Goal: Task Accomplishment & Management: Complete application form

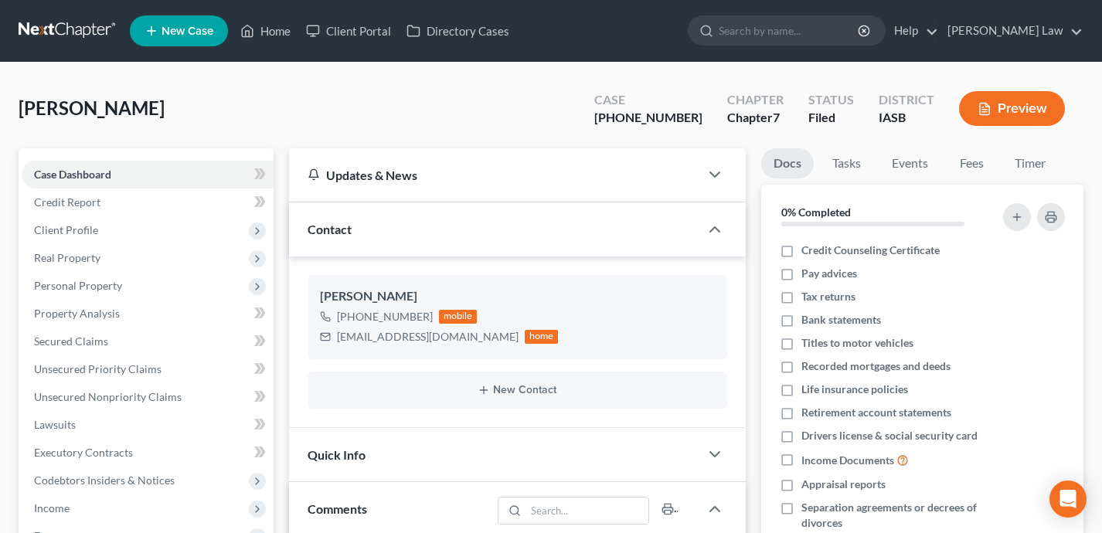
select select "0"
click at [274, 43] on link "Home" at bounding box center [266, 31] width 66 height 28
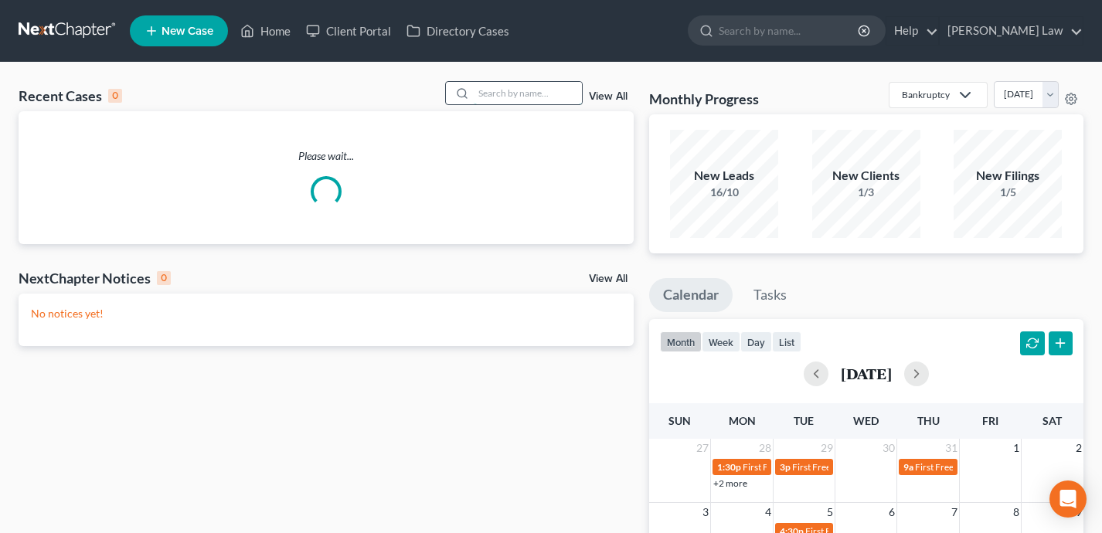
click at [546, 92] on input "search" at bounding box center [528, 93] width 108 height 22
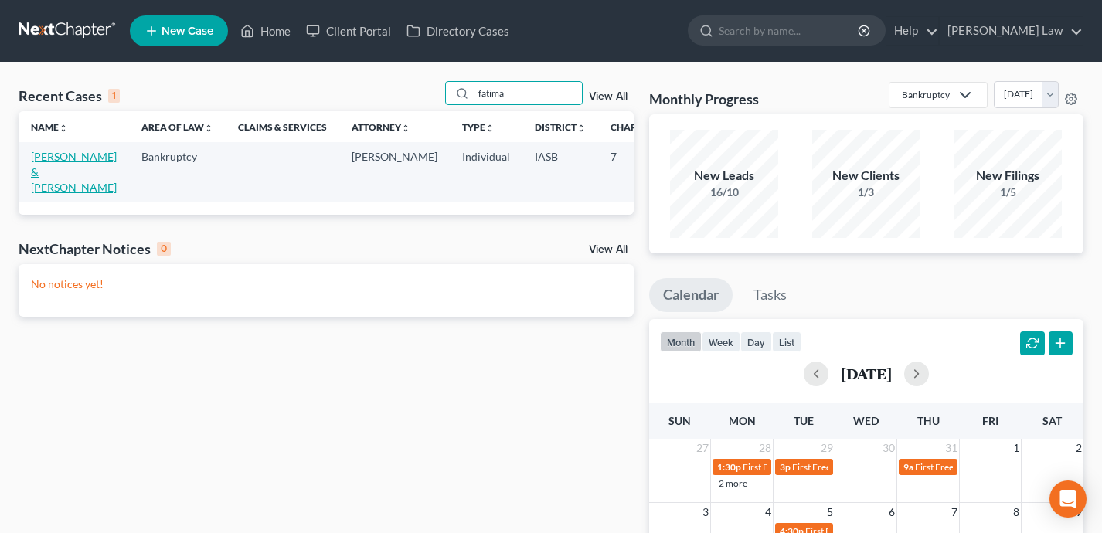
type input "fatima"
click at [46, 182] on link "Secic, Sadif & Fatima" at bounding box center [74, 172] width 86 height 44
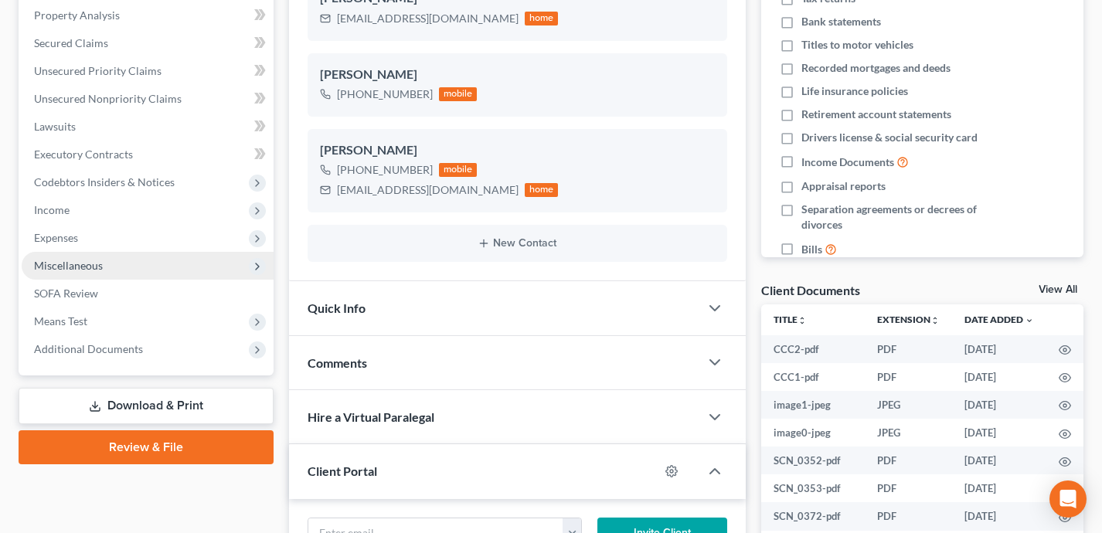
scroll to position [1546, 0]
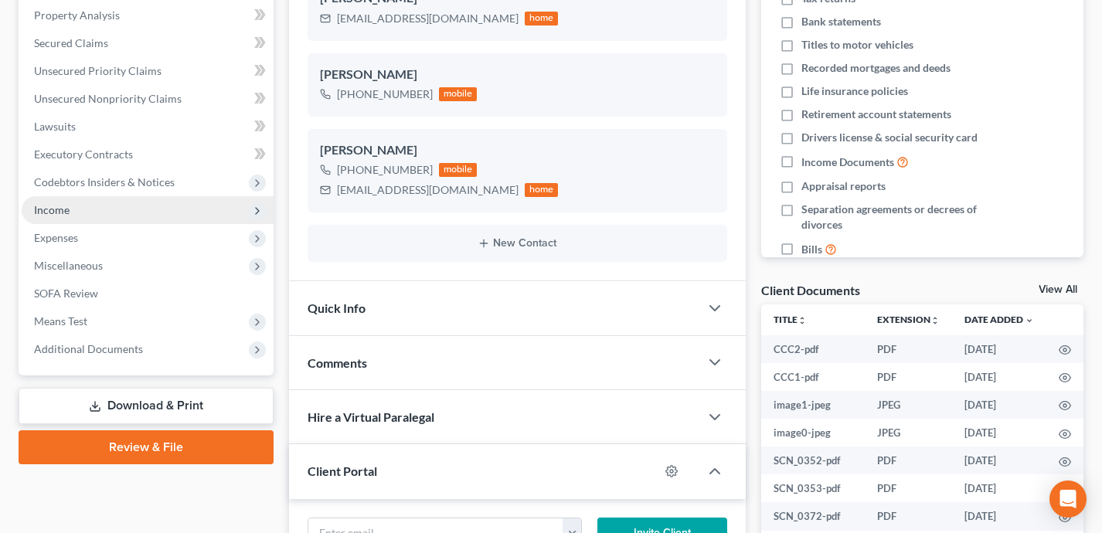
click at [104, 213] on span "Income" at bounding box center [148, 210] width 252 height 28
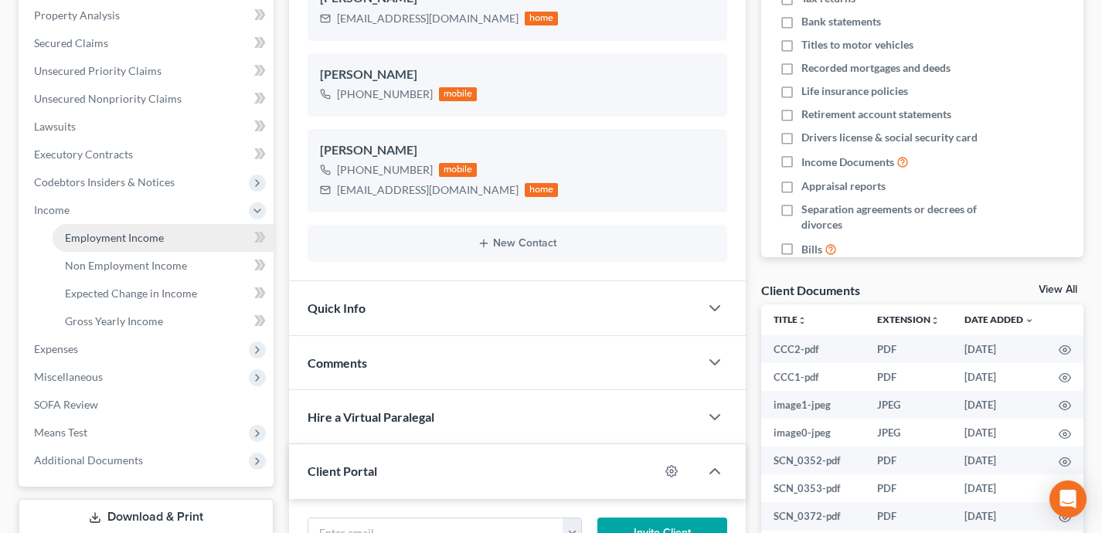
click at [107, 232] on span "Employment Income" at bounding box center [114, 237] width 99 height 13
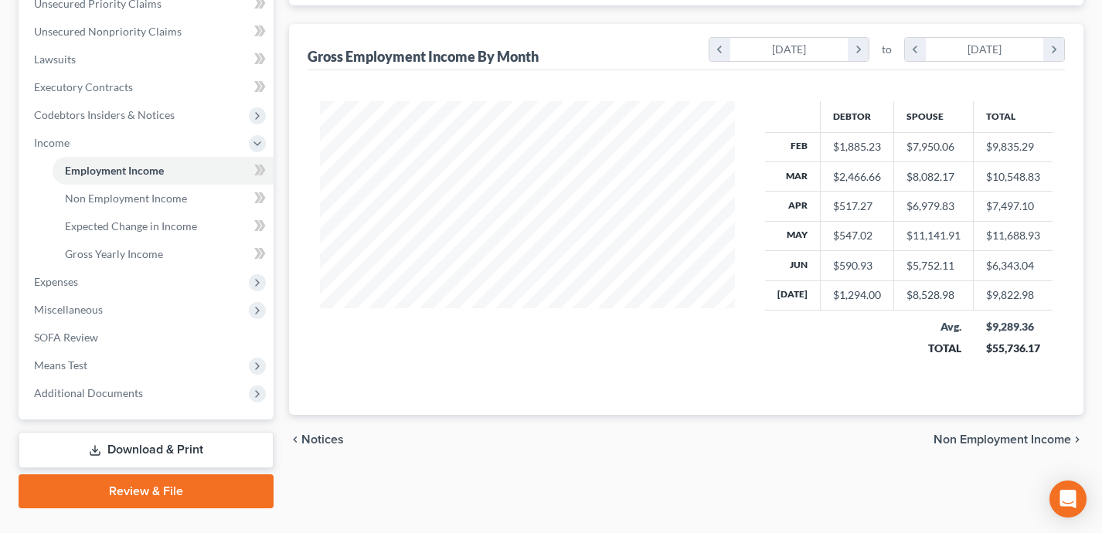
scroll to position [398, 0]
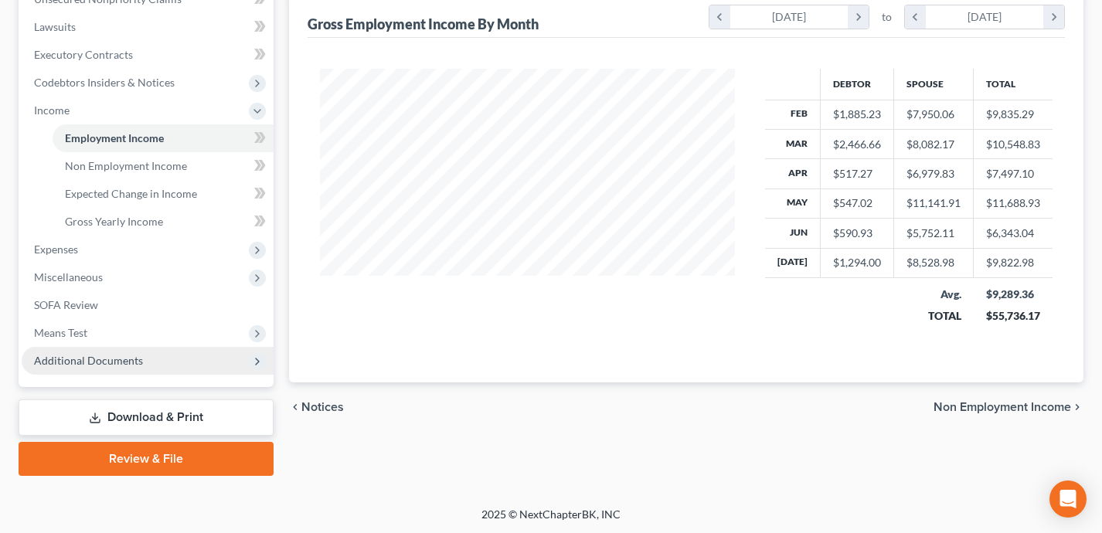
click at [132, 367] on span "Additional Documents" at bounding box center [148, 361] width 252 height 28
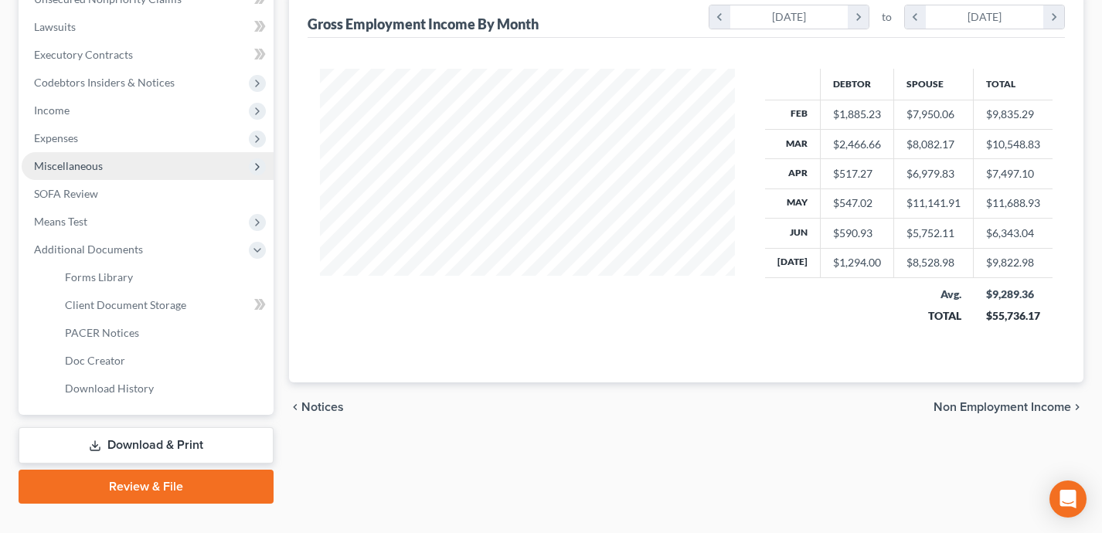
click at [128, 168] on span "Miscellaneous" at bounding box center [148, 166] width 252 height 28
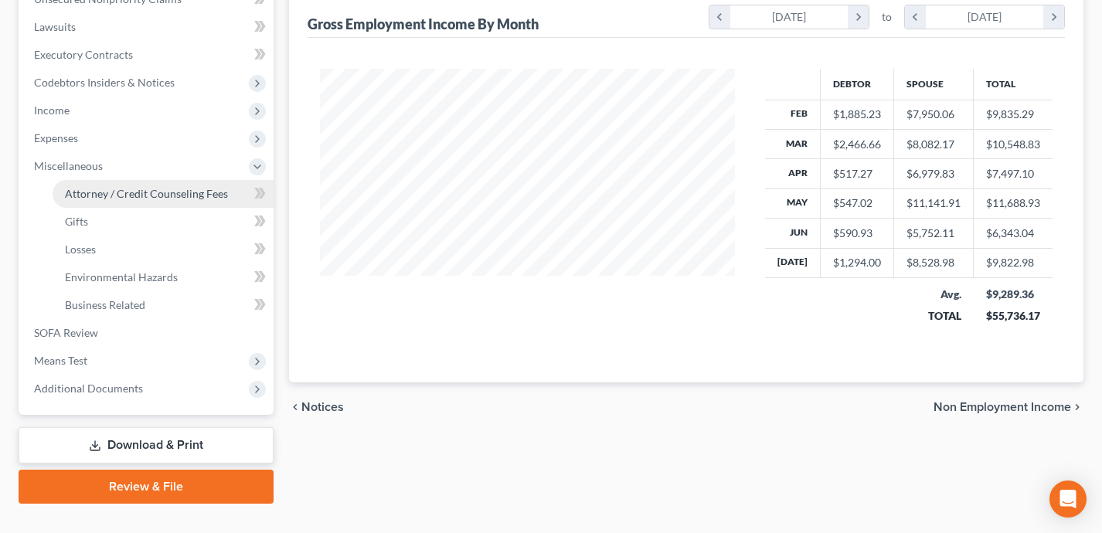
click at [133, 197] on span "Attorney / Credit Counseling Fees" at bounding box center [146, 193] width 163 height 13
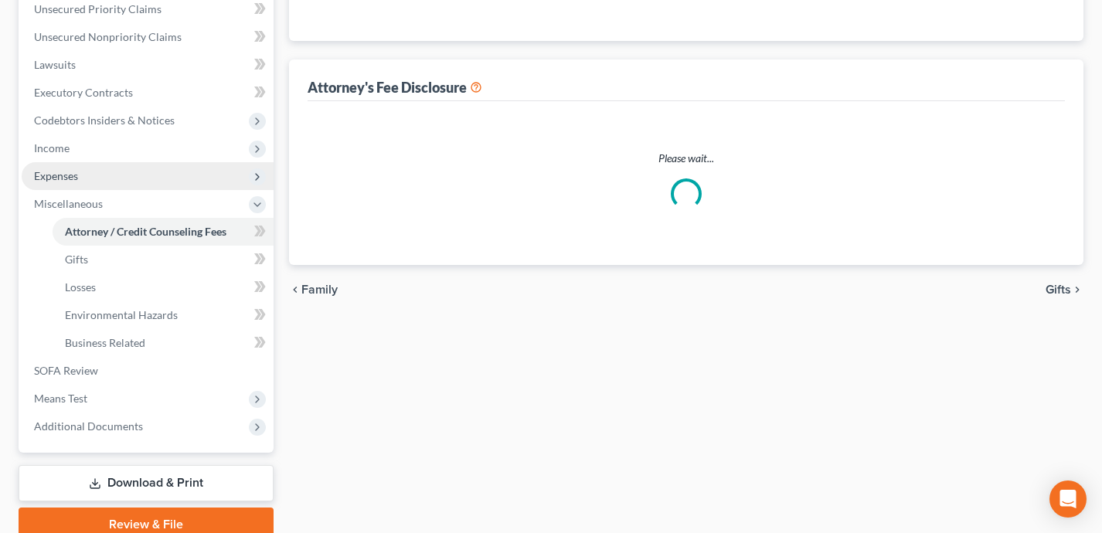
select select "0"
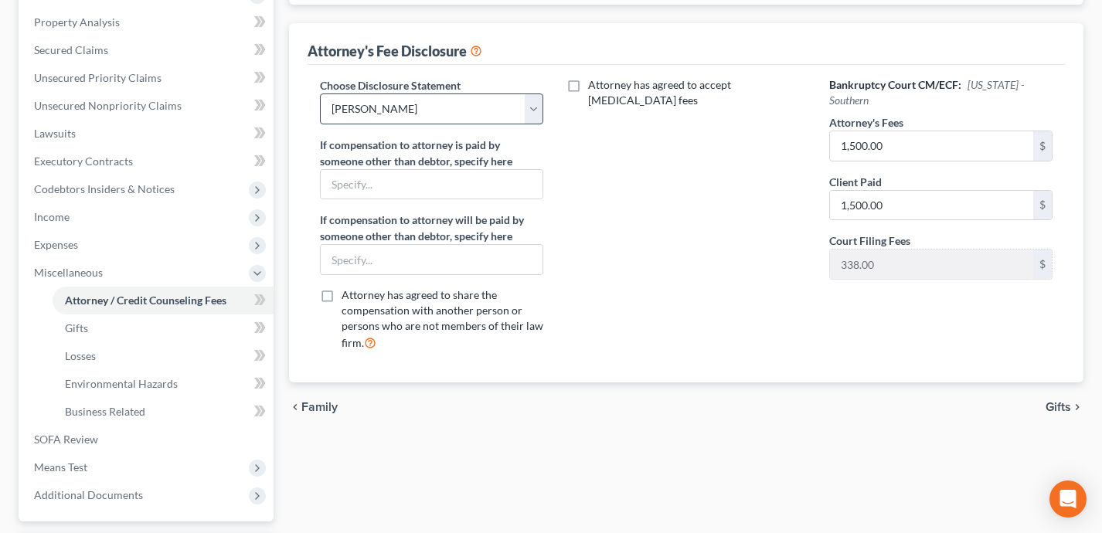
scroll to position [298, 0]
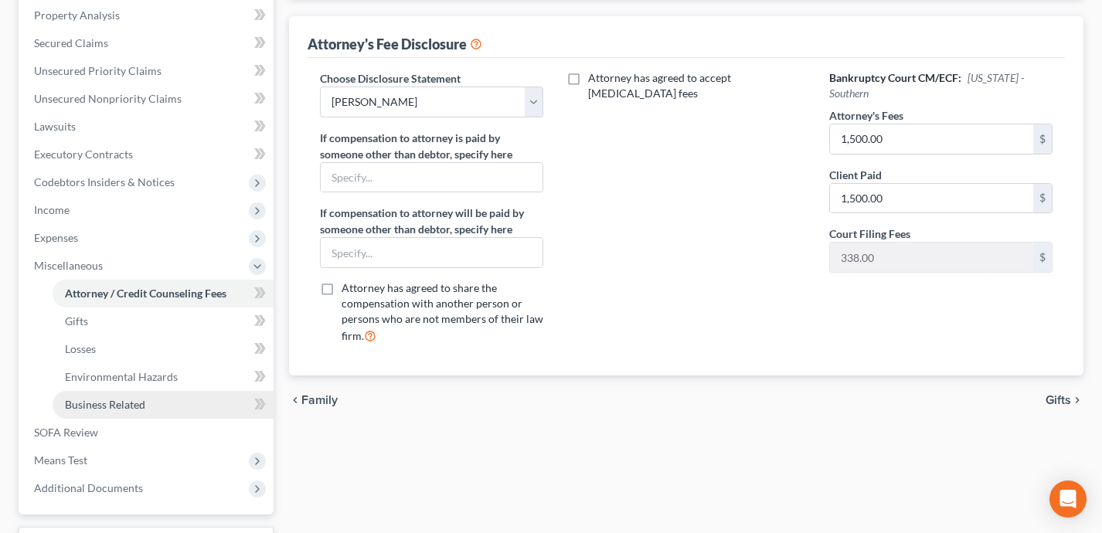
click at [189, 406] on link "Business Related" at bounding box center [163, 405] width 221 height 28
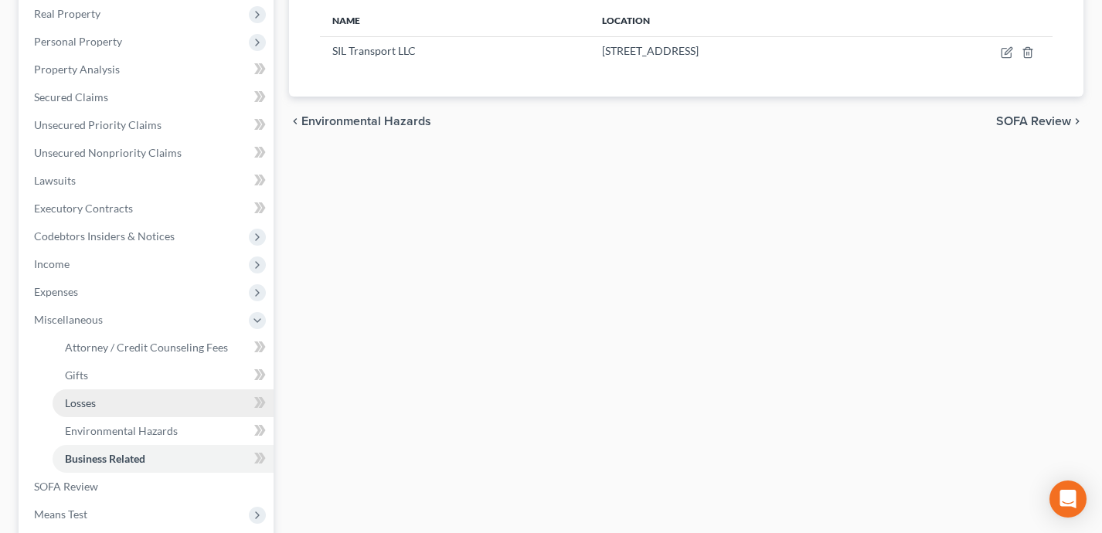
scroll to position [249, 0]
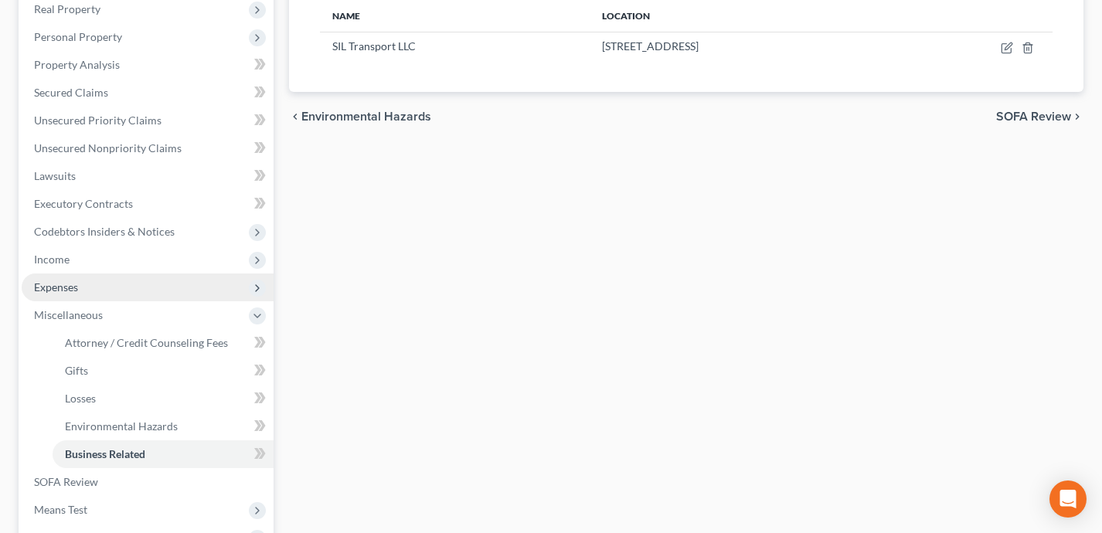
click at [152, 290] on span "Expenses" at bounding box center [148, 288] width 252 height 28
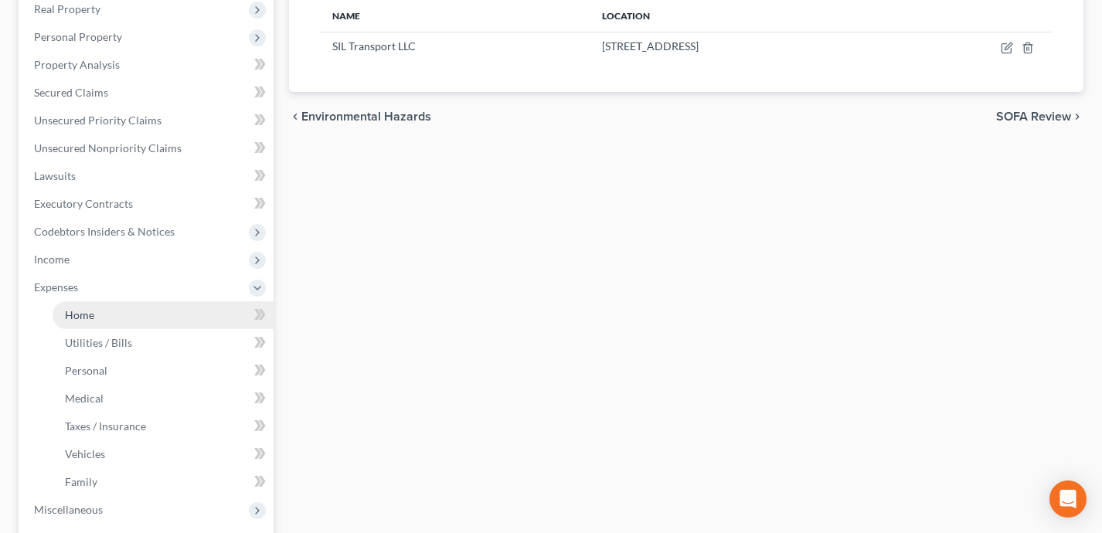
click at [168, 315] on link "Home" at bounding box center [163, 315] width 221 height 28
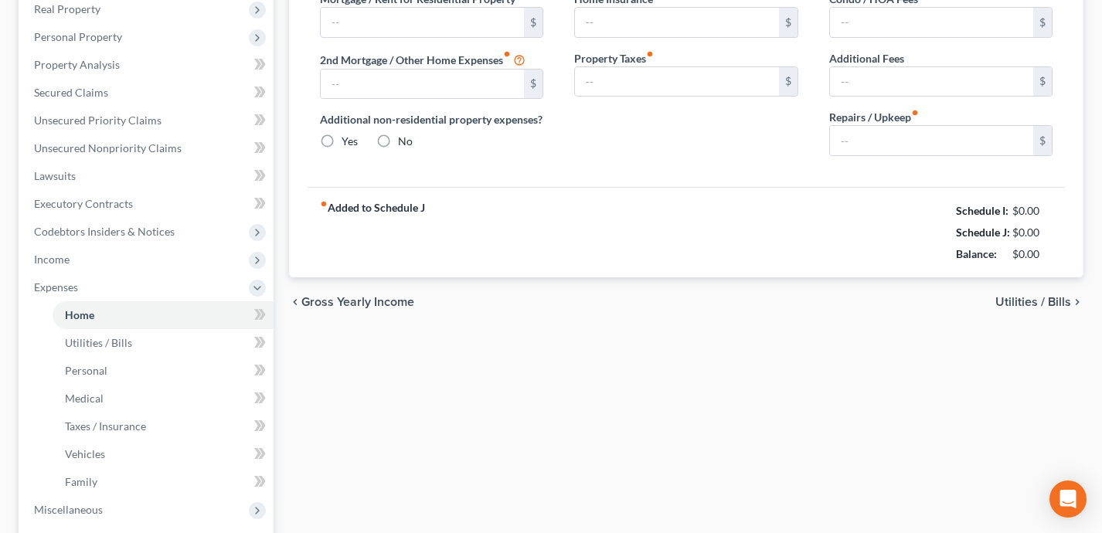
type input "1,442.88"
radio input "true"
type input "100.00"
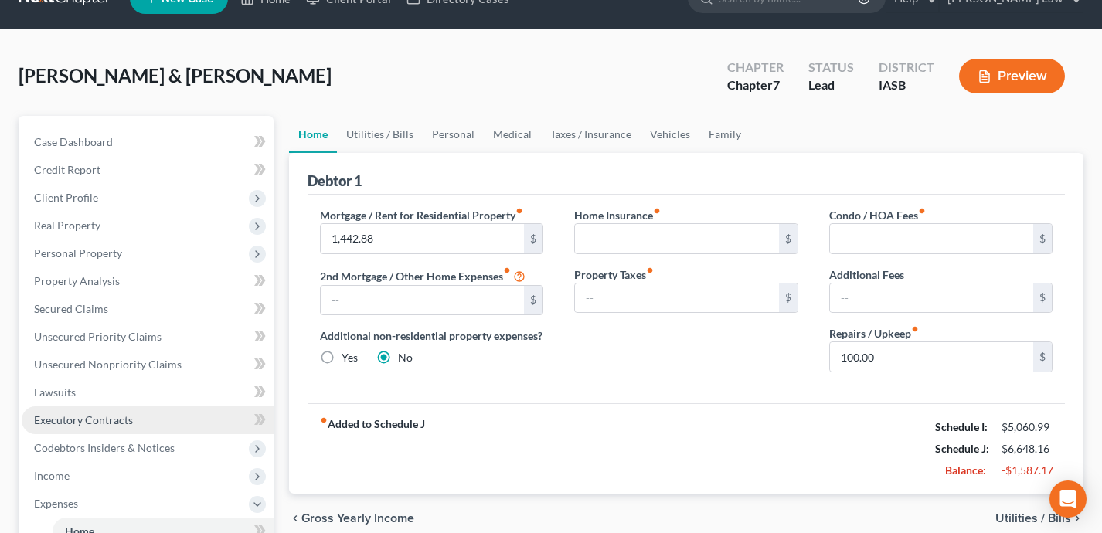
scroll to position [29, 0]
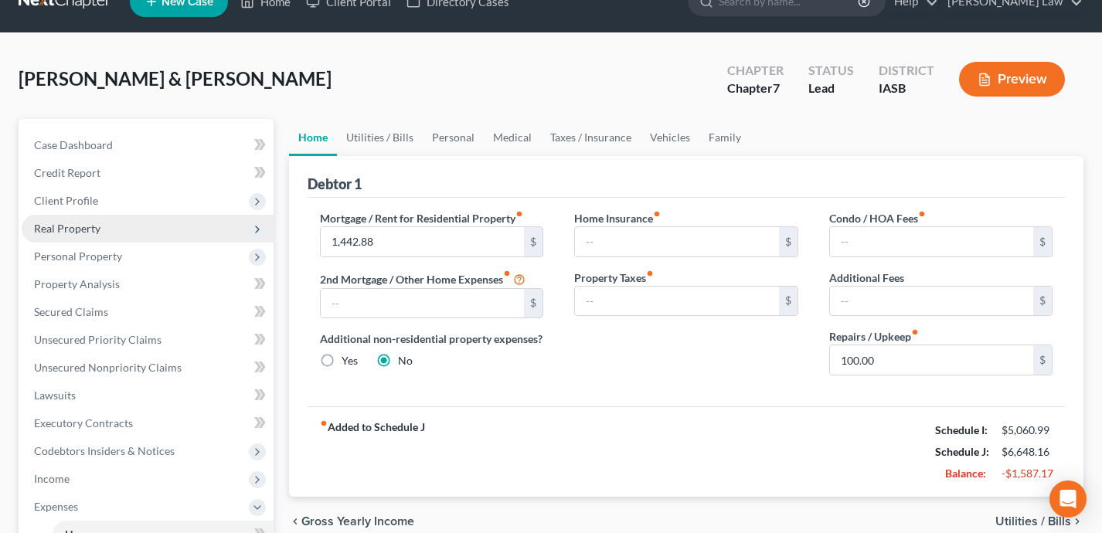
click at [132, 233] on span "Real Property" at bounding box center [148, 229] width 252 height 28
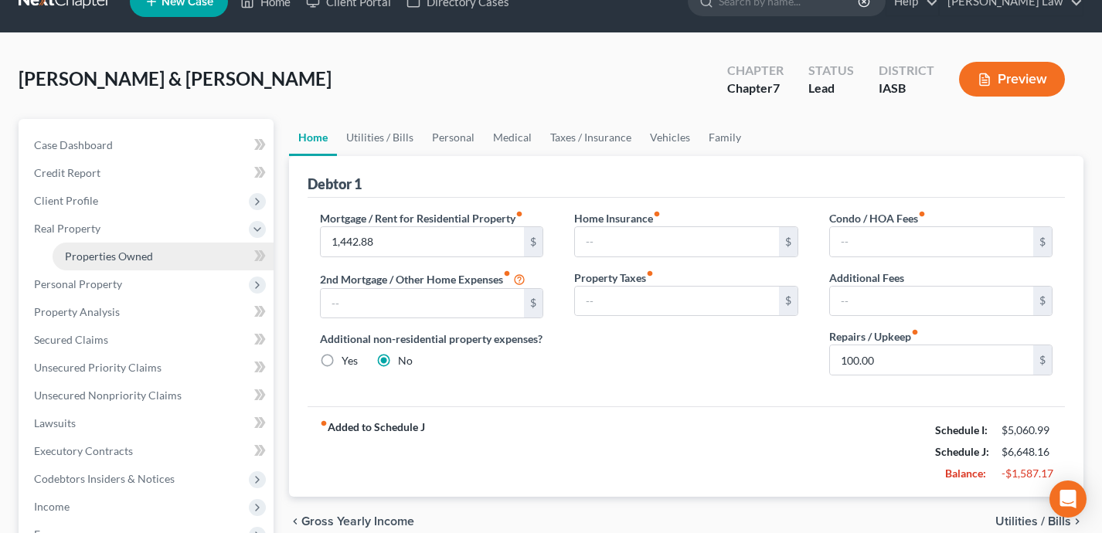
click at [138, 257] on span "Properties Owned" at bounding box center [109, 256] width 88 height 13
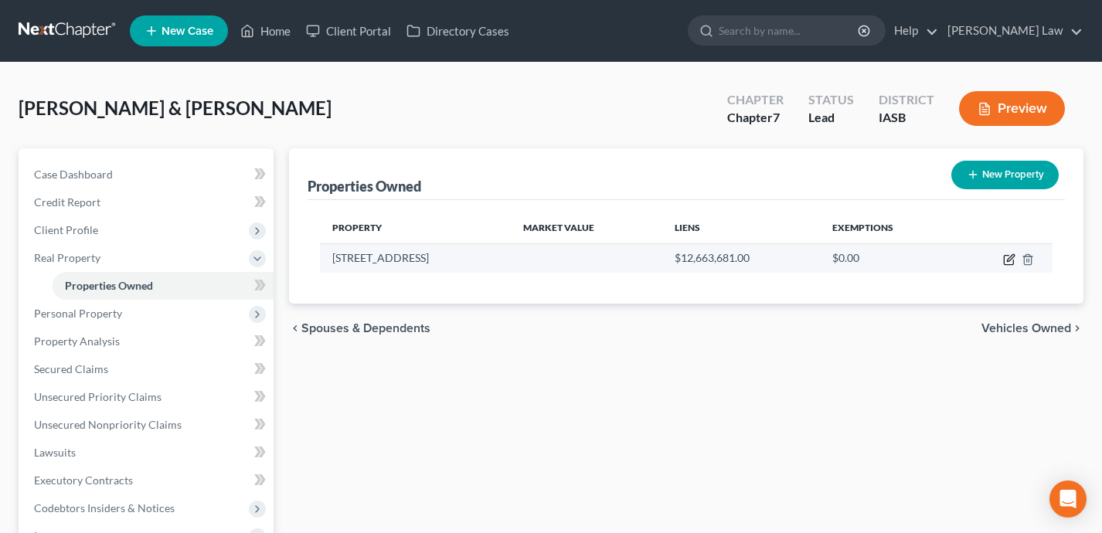
click at [1010, 261] on icon "button" at bounding box center [1009, 259] width 12 height 12
select select "16"
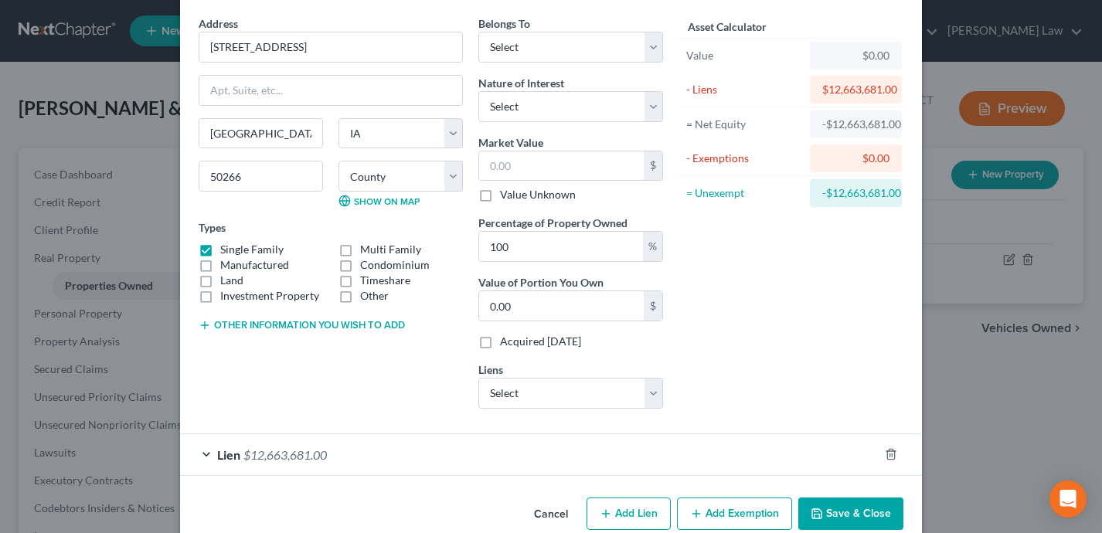
scroll to position [22, 0]
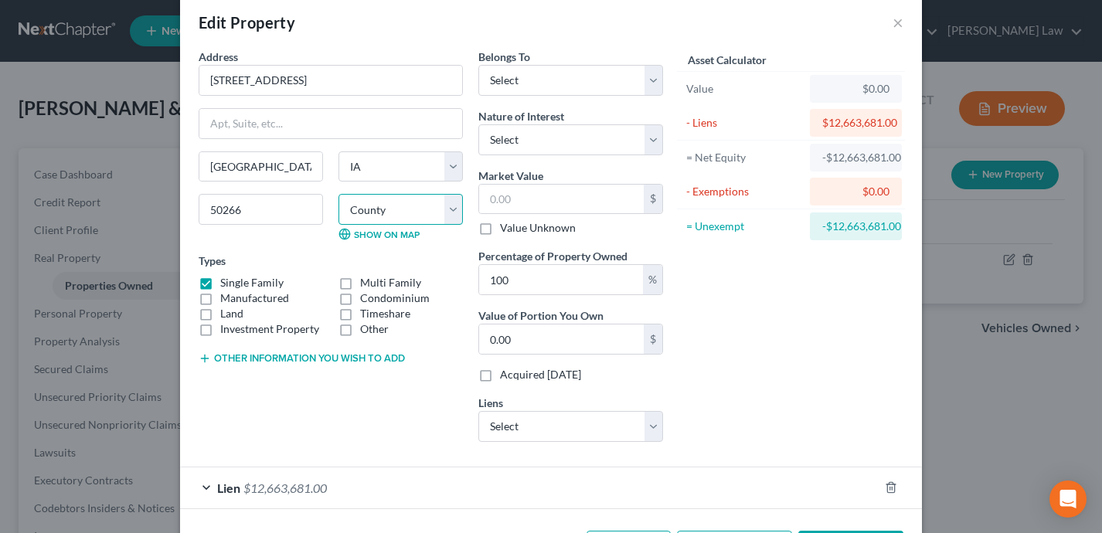
click at [398, 214] on select "County Adair County Adams County Allamakee County Appanoose County Audubon Coun…" at bounding box center [400, 209] width 124 height 31
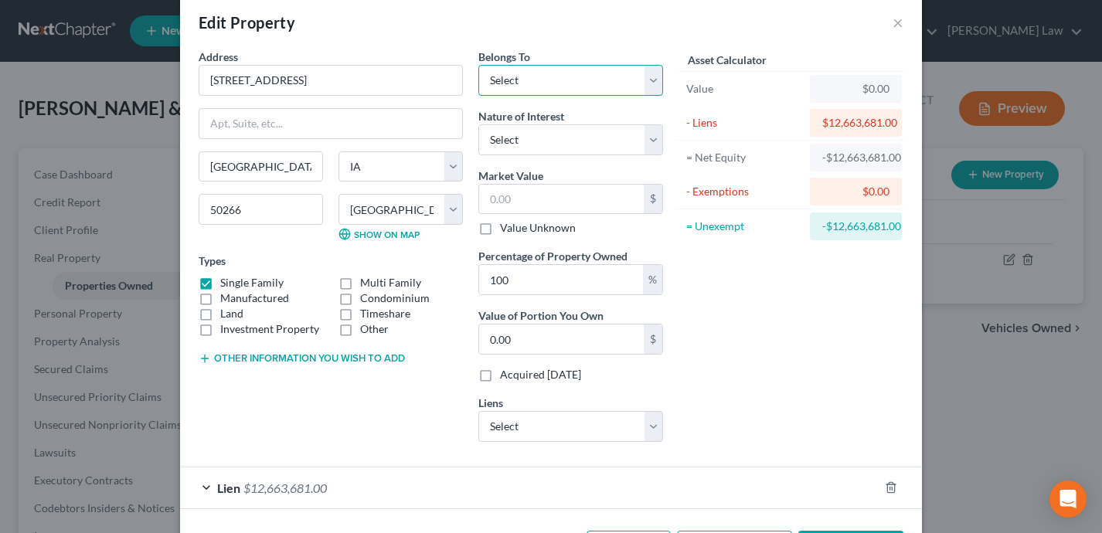
click at [581, 77] on select "Select Debtor 1 Only Debtor 2 Only Debtor 1 And Debtor 2 Only At Least One Of T…" at bounding box center [570, 80] width 185 height 31
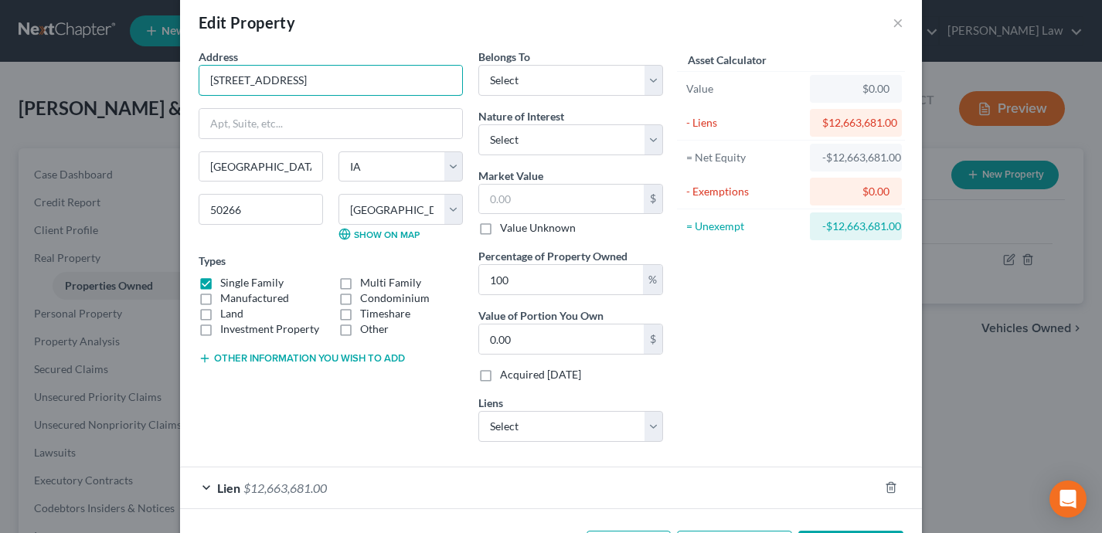
drag, startPoint x: 311, startPoint y: 77, endPoint x: 195, endPoint y: 72, distance: 116.8
click at [195, 72] on div "Address * 387 58th Ct West Des Moines State AL AK AR AZ CA CO CT DE DC FL GA GU…" at bounding box center [331, 252] width 280 height 406
click at [384, 218] on select "County Adair County Adams County Allamakee County Appanoose County Audubon Coun…" at bounding box center [400, 209] width 124 height 31
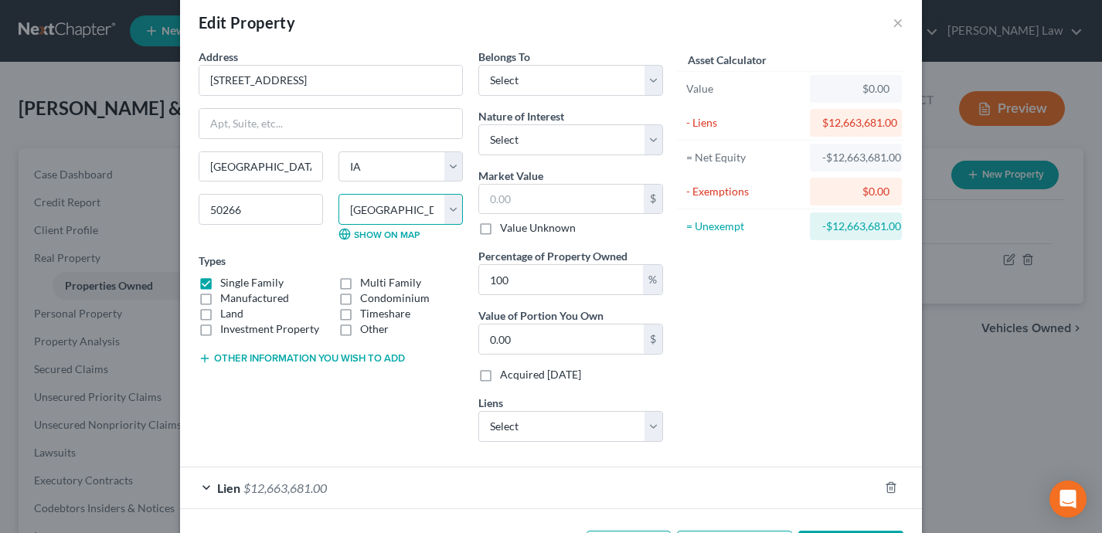
select select "24"
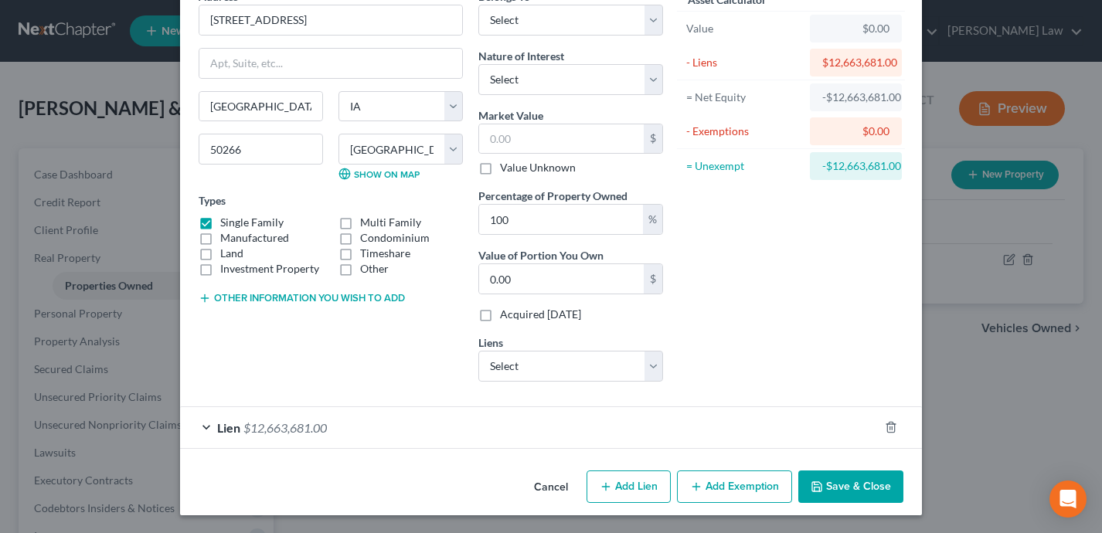
click at [870, 488] on button "Save & Close" at bounding box center [850, 487] width 105 height 32
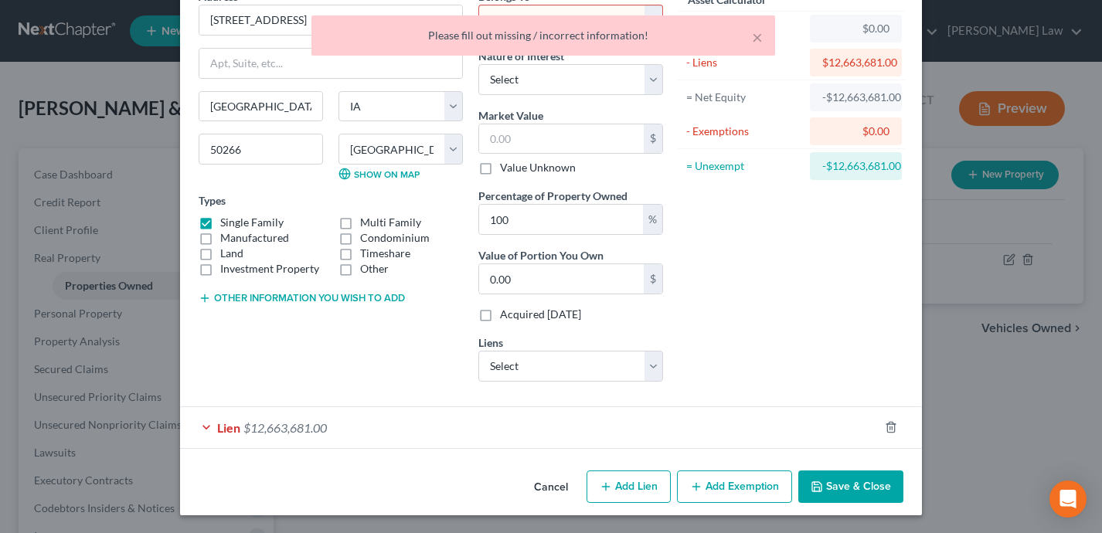
scroll to position [0, 0]
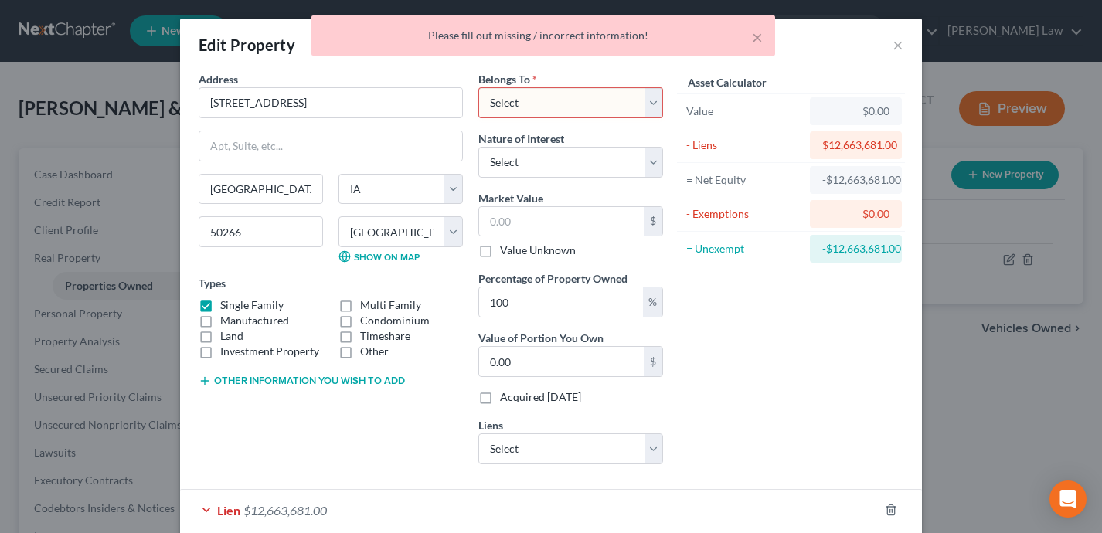
click at [572, 97] on select "Select Debtor 1 Only Debtor 2 Only Debtor 1 And Debtor 2 Only At Least One Of T…" at bounding box center [570, 102] width 185 height 31
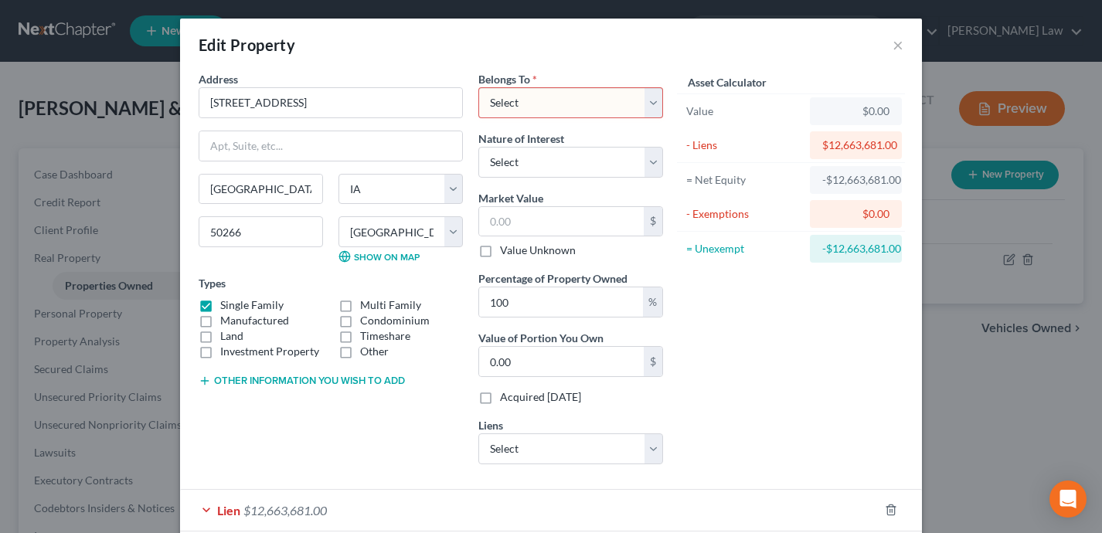
select select "2"
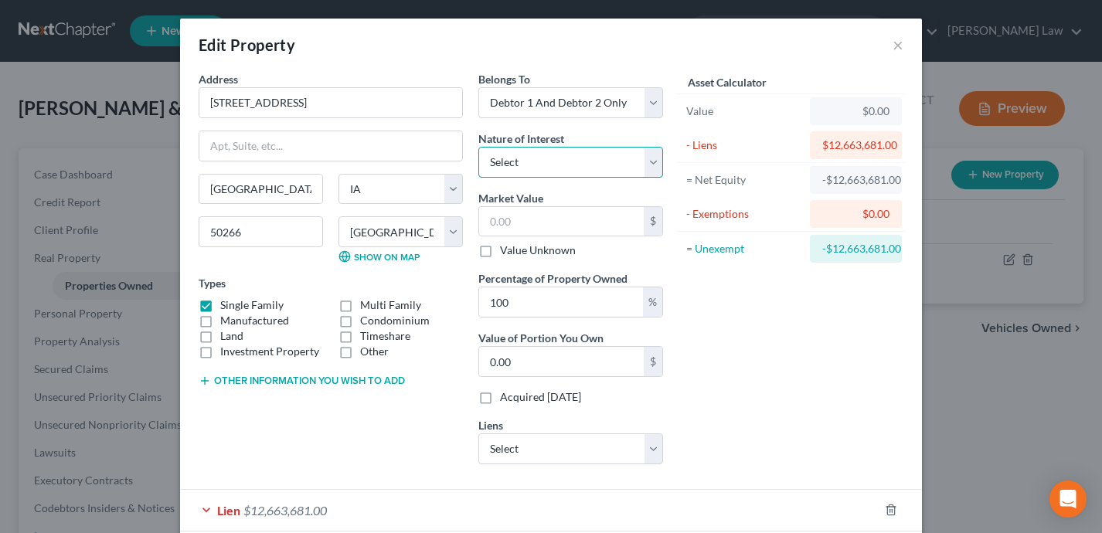
click at [618, 161] on select "Select Fee Simple Joint Tenant Life Estate Equitable Interest Future Interest T…" at bounding box center [570, 162] width 185 height 31
select select "0"
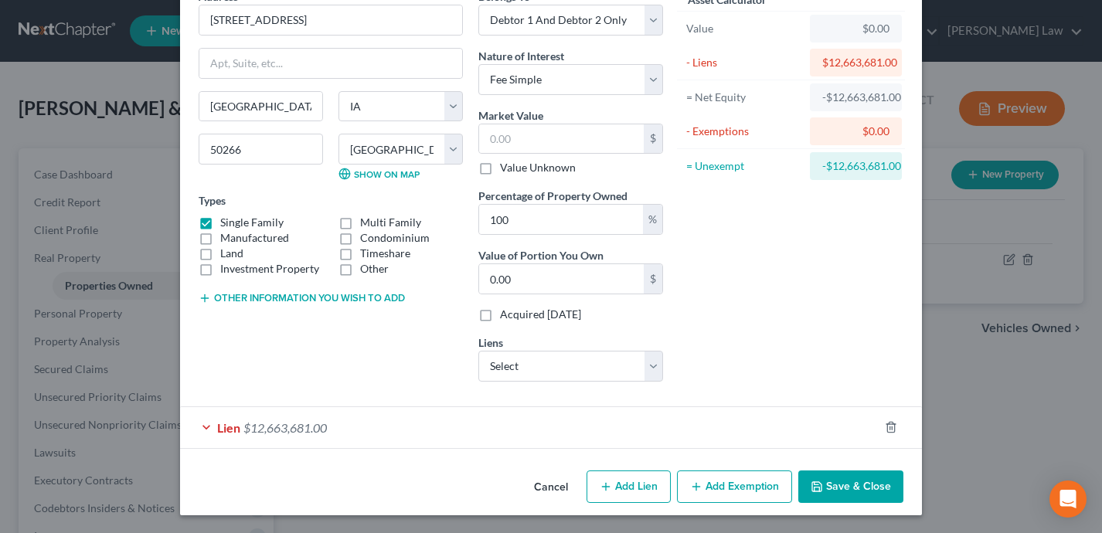
click at [689, 434] on div "Lien $12,663,681.00" at bounding box center [529, 427] width 699 height 41
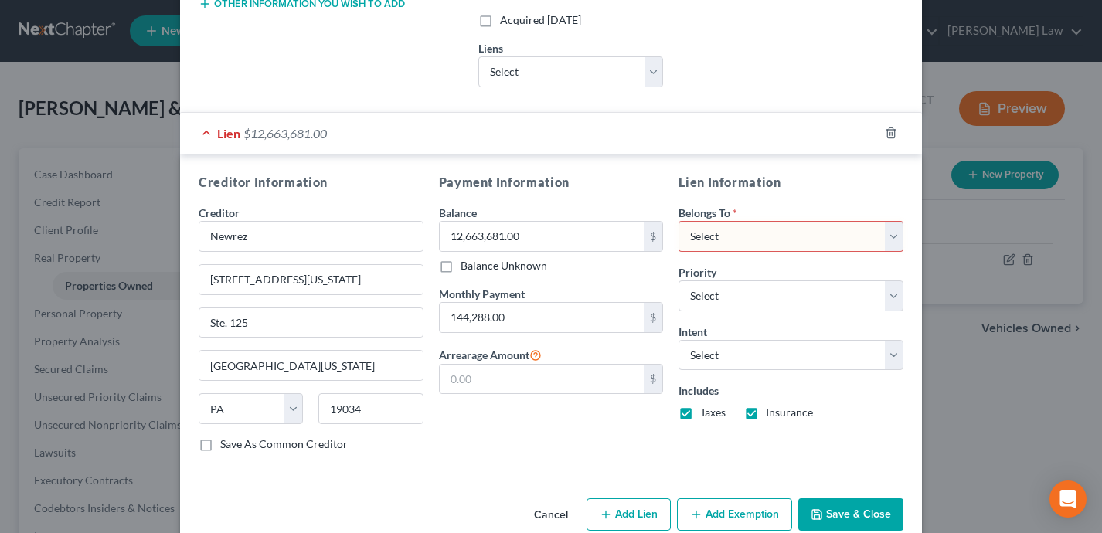
scroll to position [372, 0]
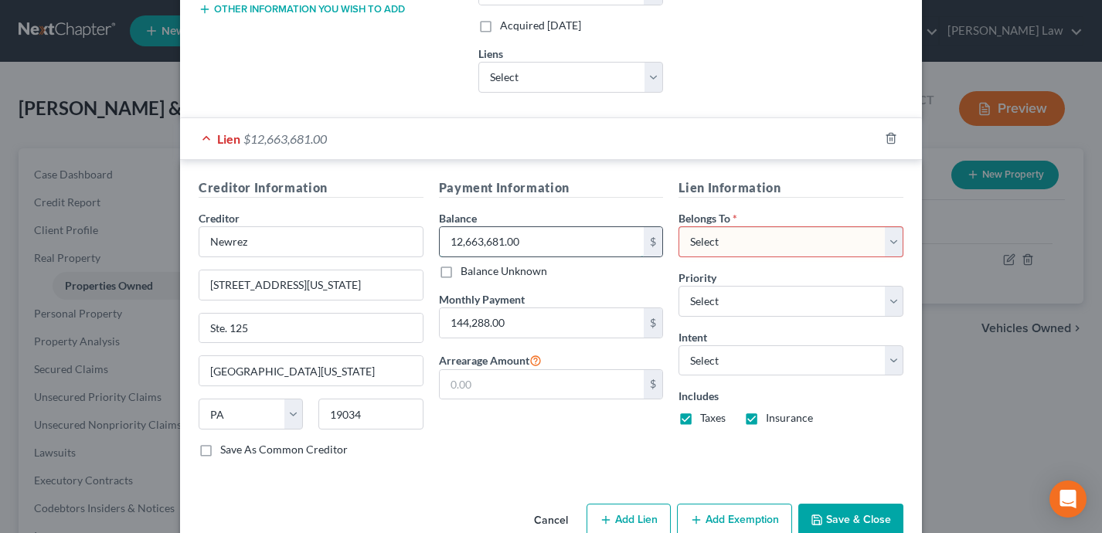
click at [531, 244] on input "12,663,681.00" at bounding box center [542, 241] width 205 height 29
click at [526, 240] on input "12,663,681.00" at bounding box center [542, 241] width 205 height 29
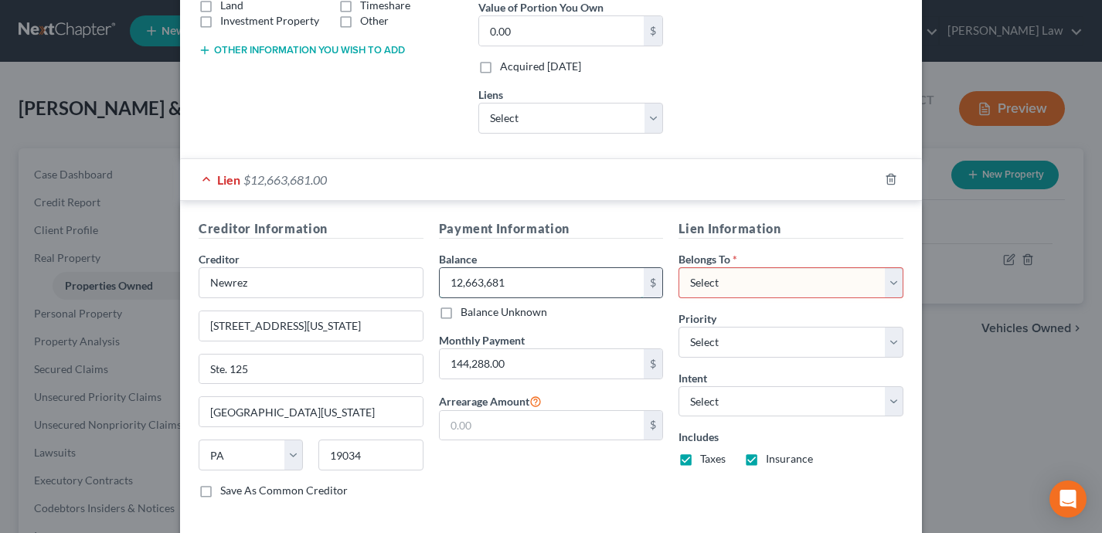
scroll to position [293, 0]
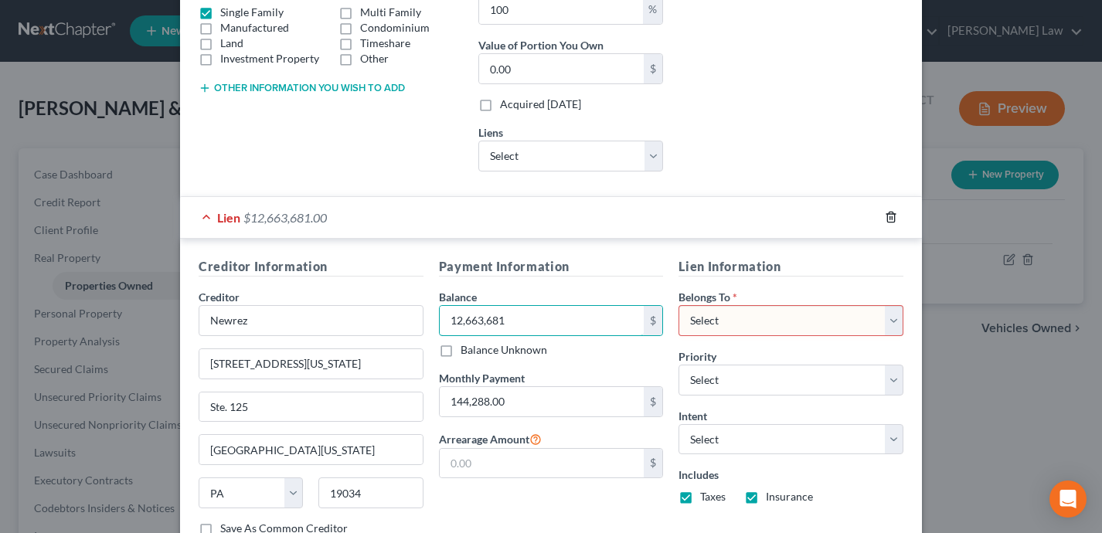
type input "12,663,681"
click at [893, 217] on icon "button" at bounding box center [891, 217] width 12 height 12
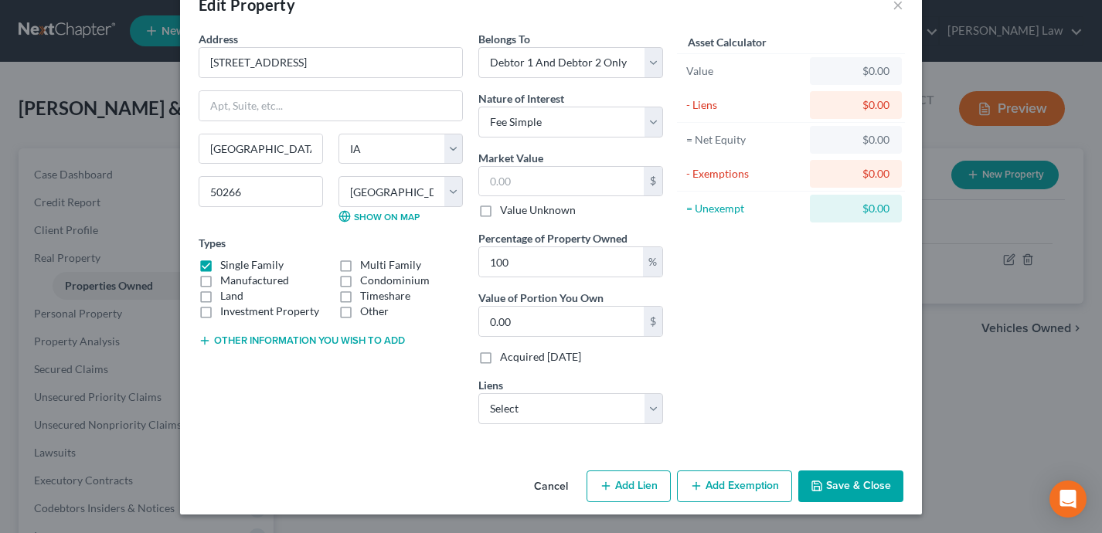
scroll to position [40, 0]
click at [580, 413] on select "Select Greater Iowa Credit Union - $13,986.25 Citizens Community Credit Union -…" at bounding box center [570, 408] width 185 height 31
select select "3"
select select
select select "42"
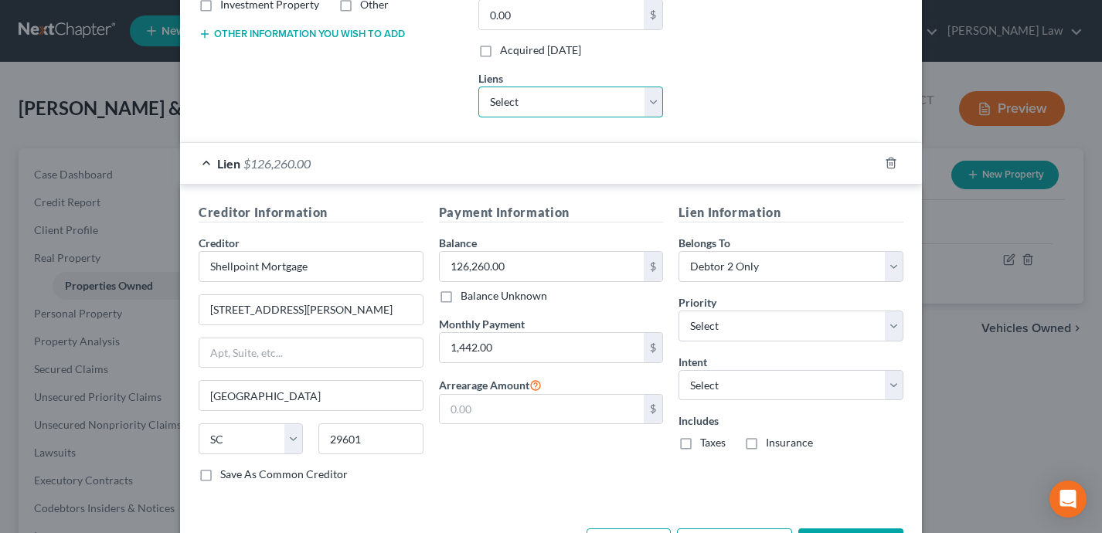
scroll to position [328, 0]
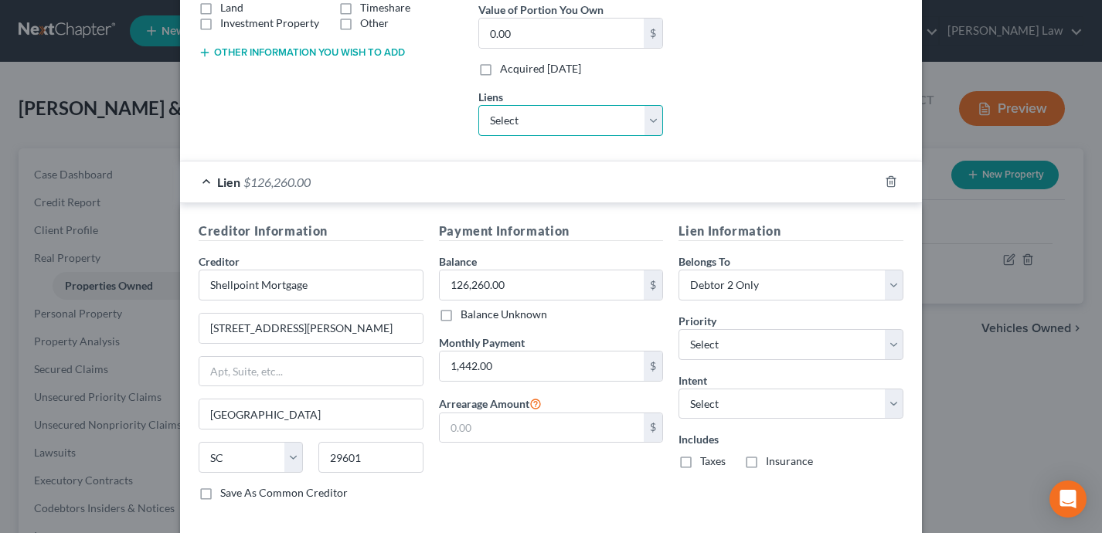
click at [648, 115] on select "Select Greater Iowa Credit Union - $13,986.25 Citizens Community Credit Union -…" at bounding box center [570, 120] width 185 height 31
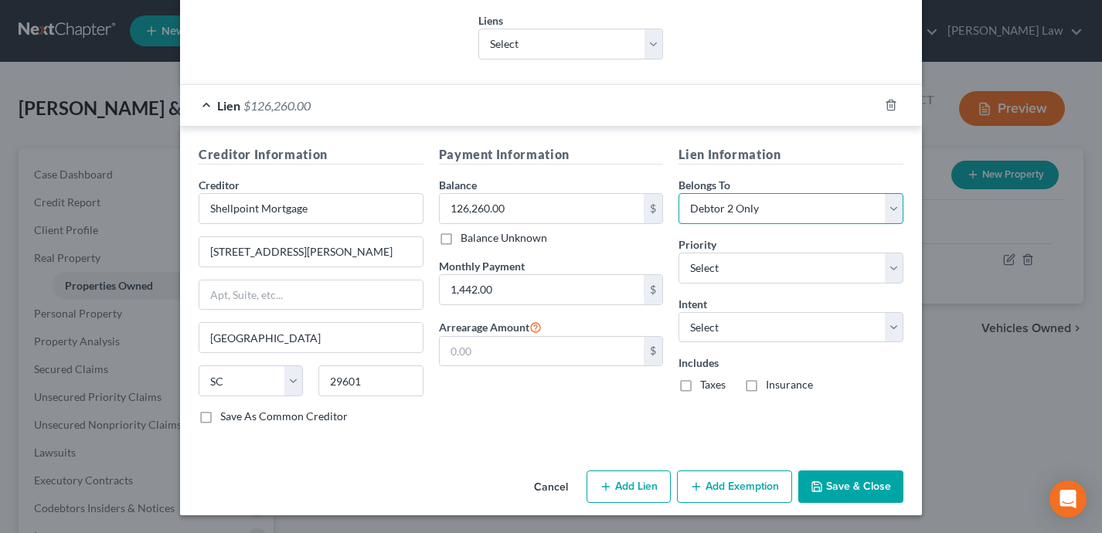
click at [793, 209] on select "Select Debtor 1 Only Debtor 2 Only Debtor 1 And Debtor 2 Only At Least One Of T…" at bounding box center [790, 208] width 225 height 31
select select "3"
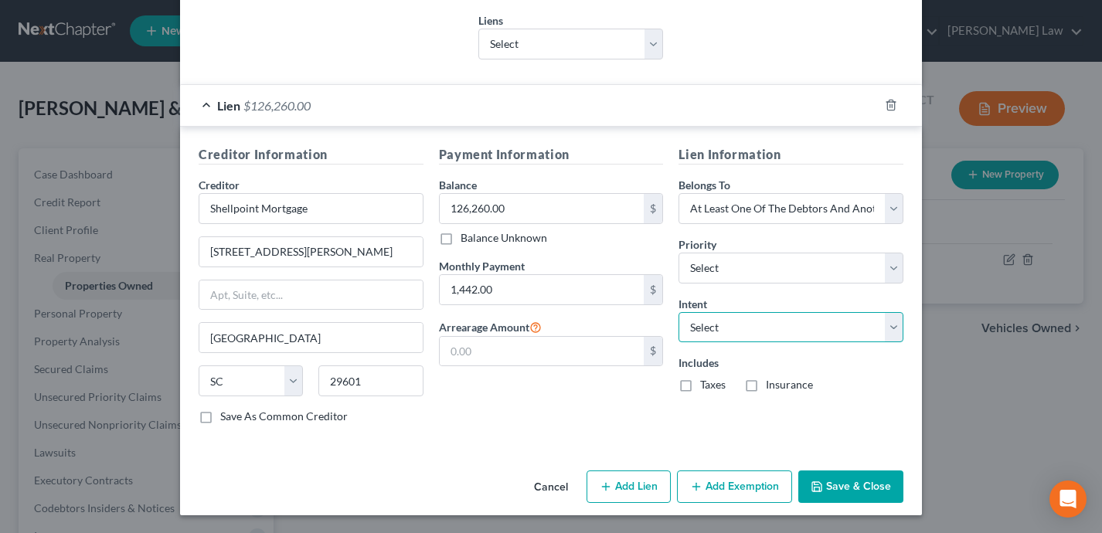
click at [819, 340] on select "Select Surrender Redeem Reaffirm Avoid Other" at bounding box center [790, 327] width 225 height 31
select select "2"
click at [505, 418] on div "Payment Information Balance 126,260.00 $ Balance Unknown Balance Undetermined 1…" at bounding box center [551, 290] width 240 height 291
click at [700, 385] on label "Taxes" at bounding box center [713, 384] width 26 height 15
click at [706, 385] on input "Taxes" at bounding box center [711, 382] width 10 height 10
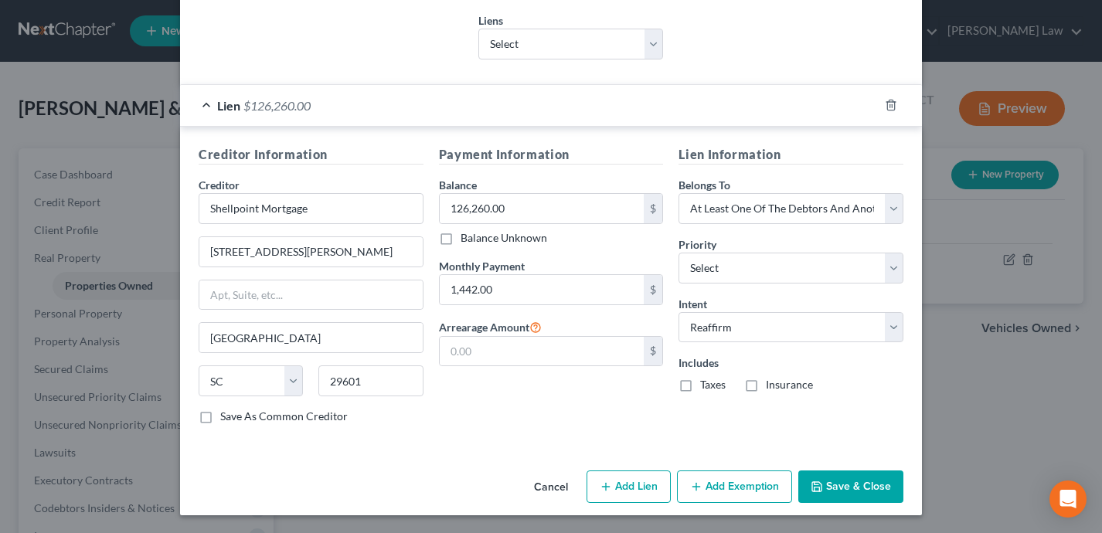
checkbox input "true"
click at [766, 382] on label "Insurance" at bounding box center [789, 384] width 47 height 15
click at [772, 382] on input "Insurance" at bounding box center [777, 382] width 10 height 10
checkbox input "true"
click at [850, 489] on button "Save & Close" at bounding box center [850, 487] width 105 height 32
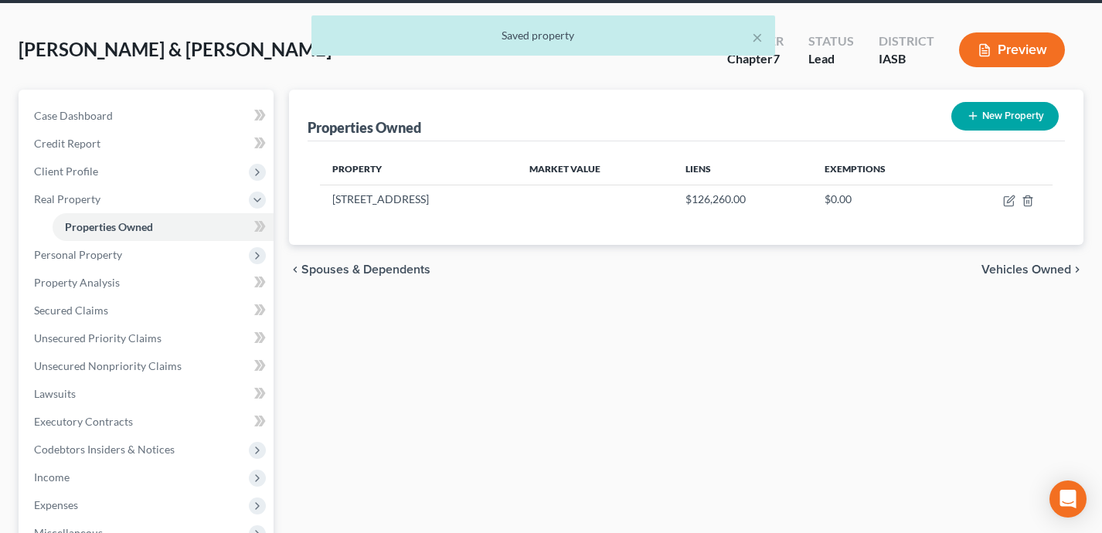
scroll to position [97, 0]
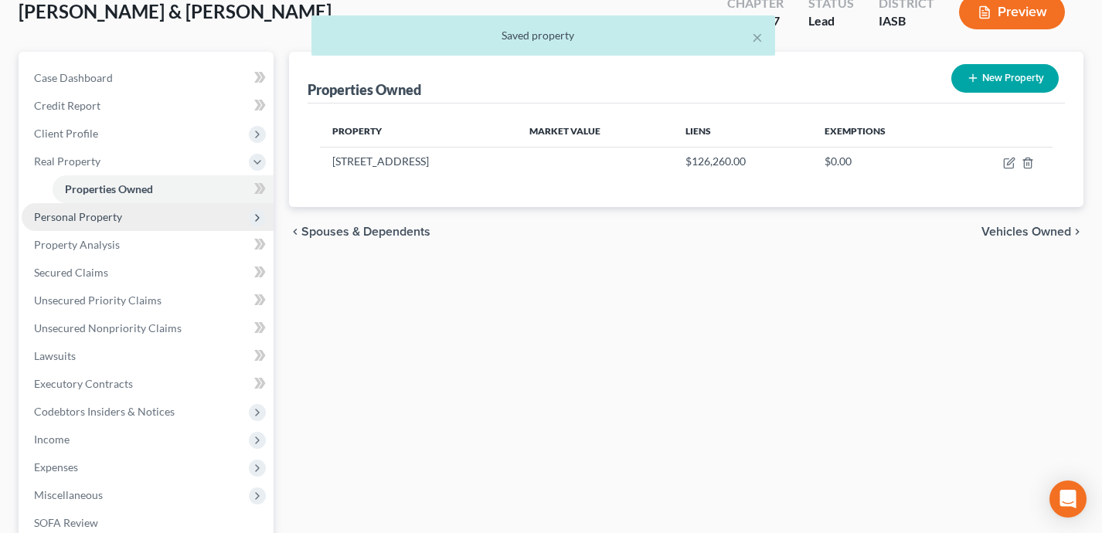
click at [157, 219] on span "Personal Property" at bounding box center [148, 217] width 252 height 28
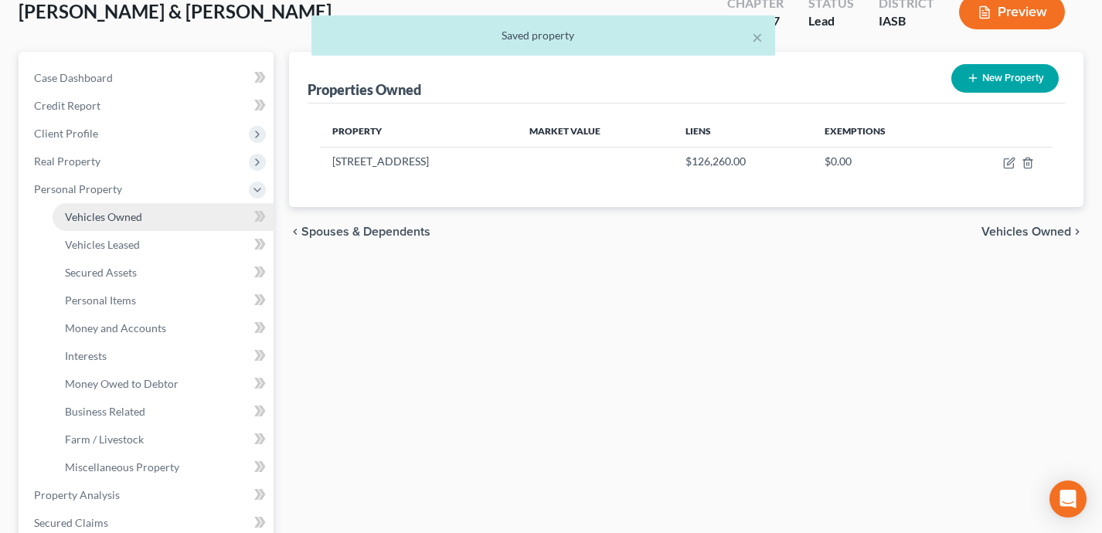
click at [148, 213] on link "Vehicles Owned" at bounding box center [163, 217] width 221 height 28
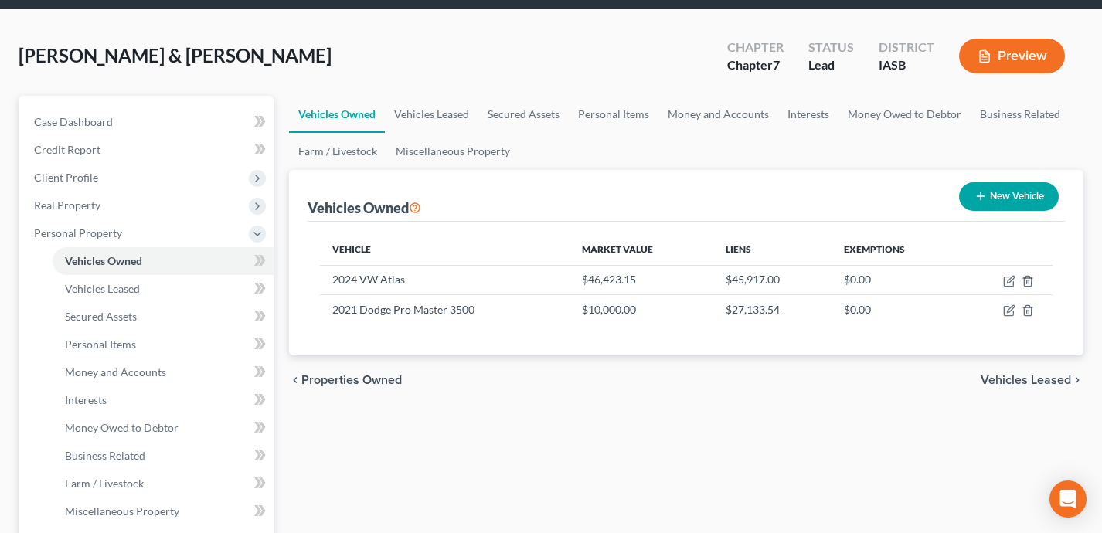
scroll to position [26, 0]
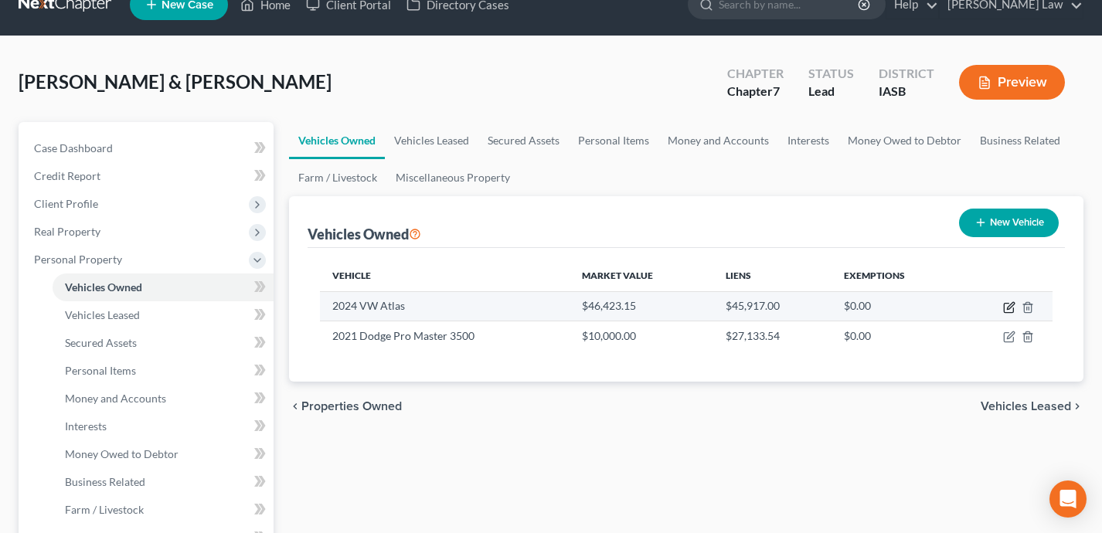
click at [1008, 301] on icon "button" at bounding box center [1009, 307] width 12 height 12
select select "0"
select select "2"
select select "0"
select select "2"
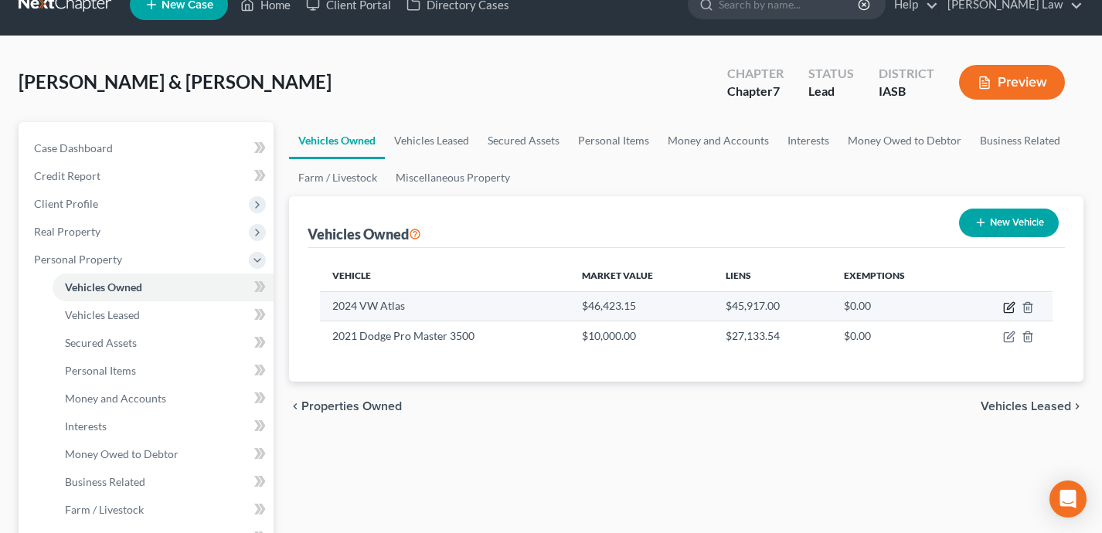
select select "38"
select select "2"
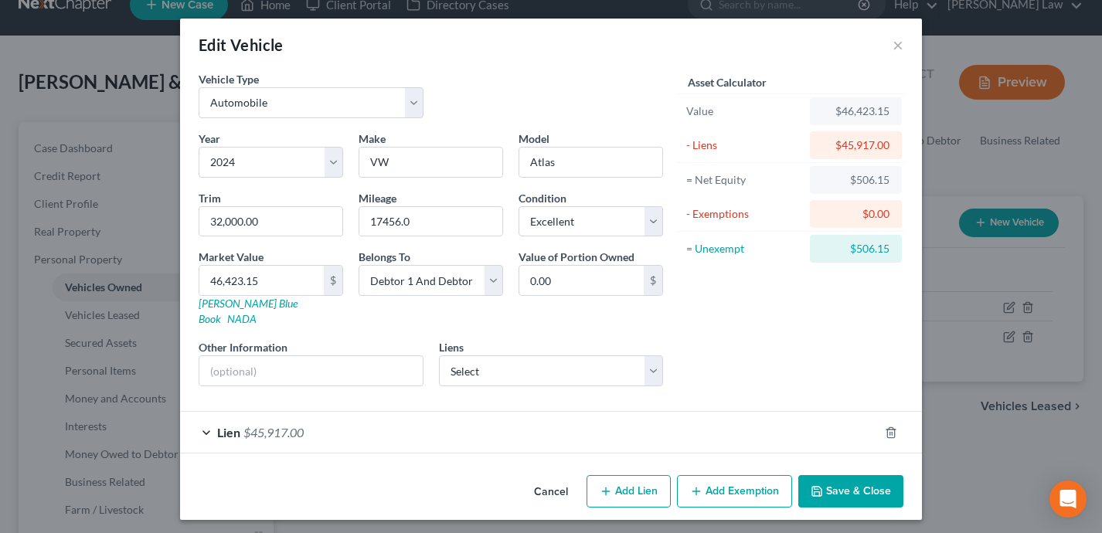
click at [661, 412] on div "Lien $45,917.00" at bounding box center [529, 432] width 699 height 41
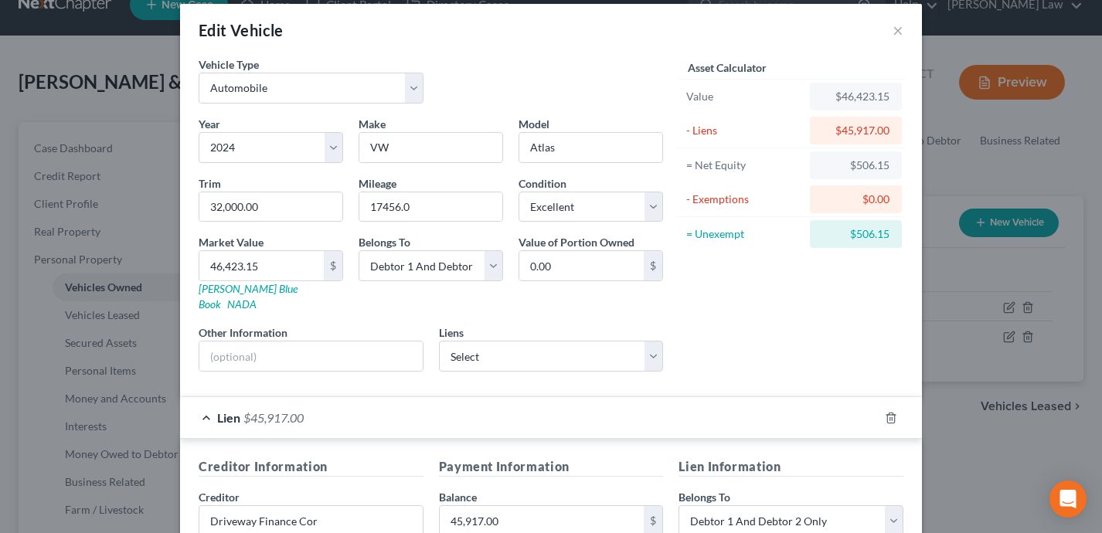
scroll to position [0, 0]
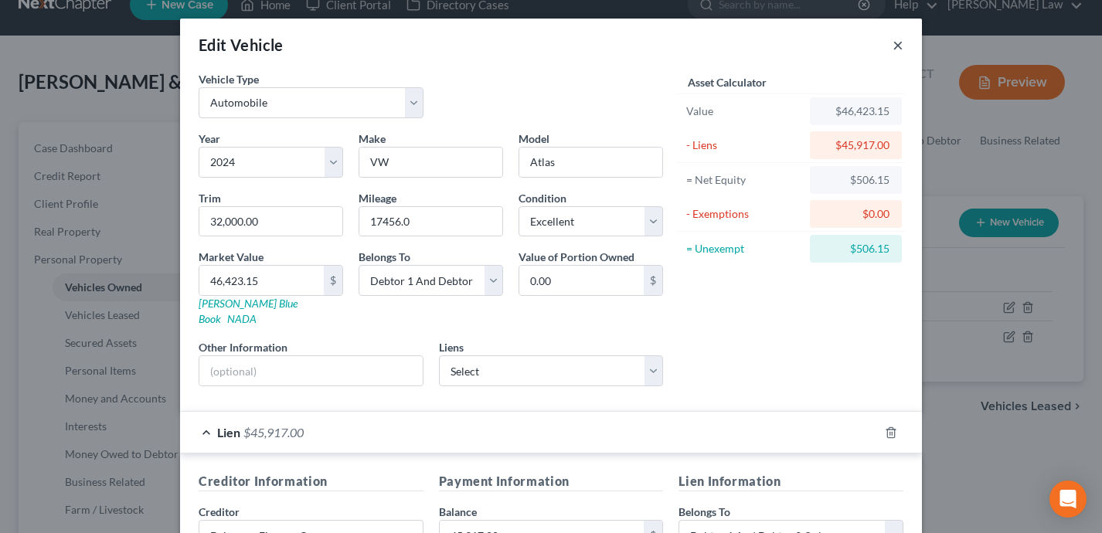
click at [899, 44] on button "×" at bounding box center [898, 45] width 11 height 19
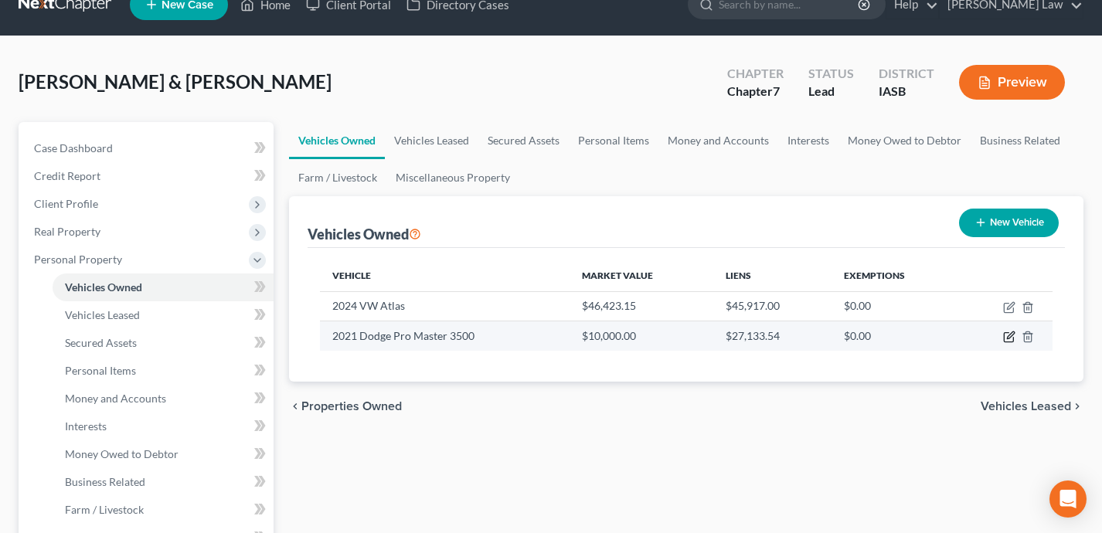
click at [1008, 335] on icon "button" at bounding box center [1009, 337] width 12 height 12
select select "0"
select select "5"
select select "2"
select select "1"
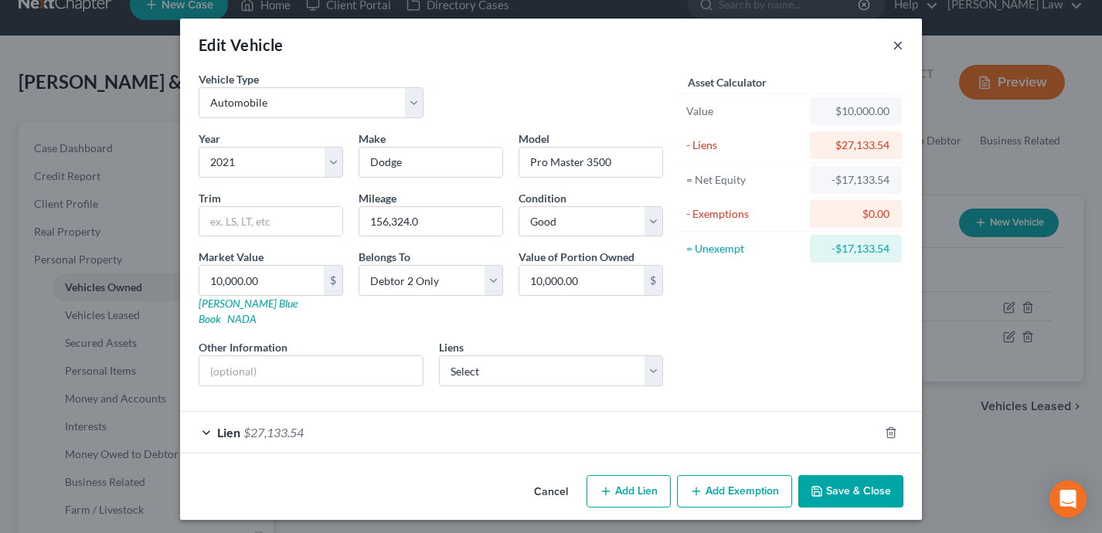
click at [894, 43] on button "×" at bounding box center [898, 45] width 11 height 19
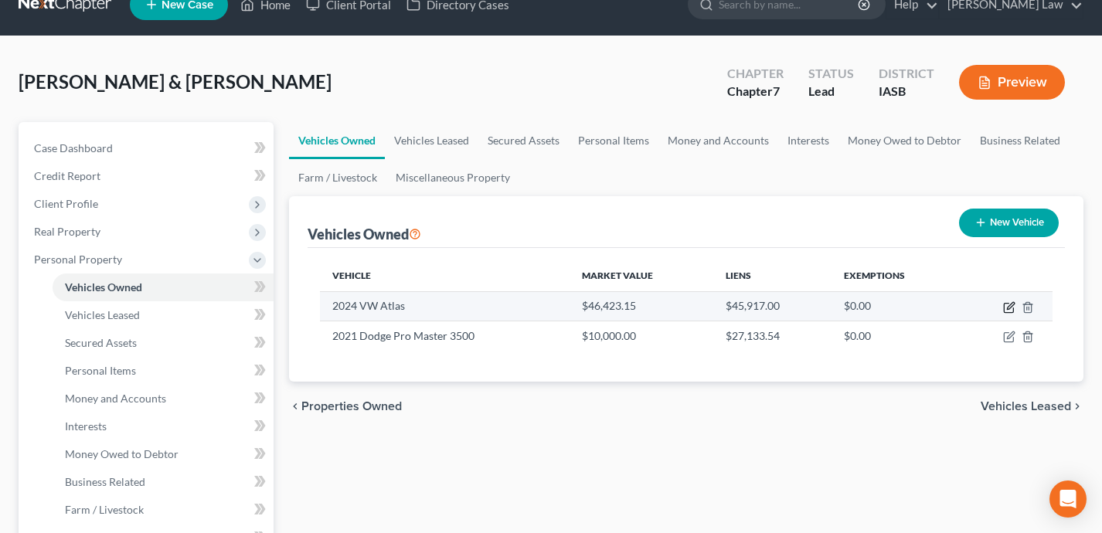
click at [1013, 308] on icon "button" at bounding box center [1008, 308] width 9 height 9
select select "0"
select select "2"
select select "0"
select select "2"
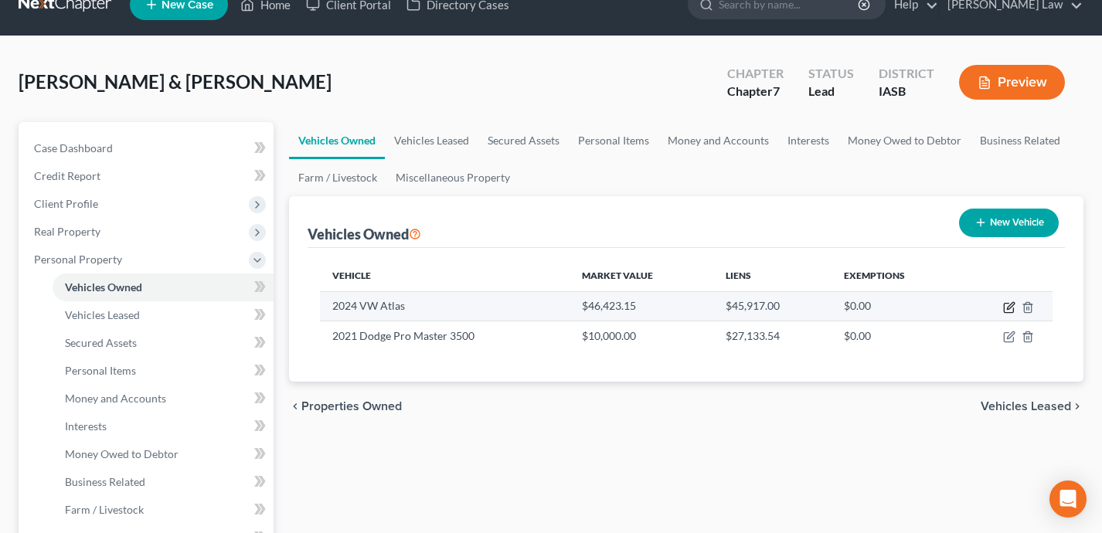
select select "38"
select select "2"
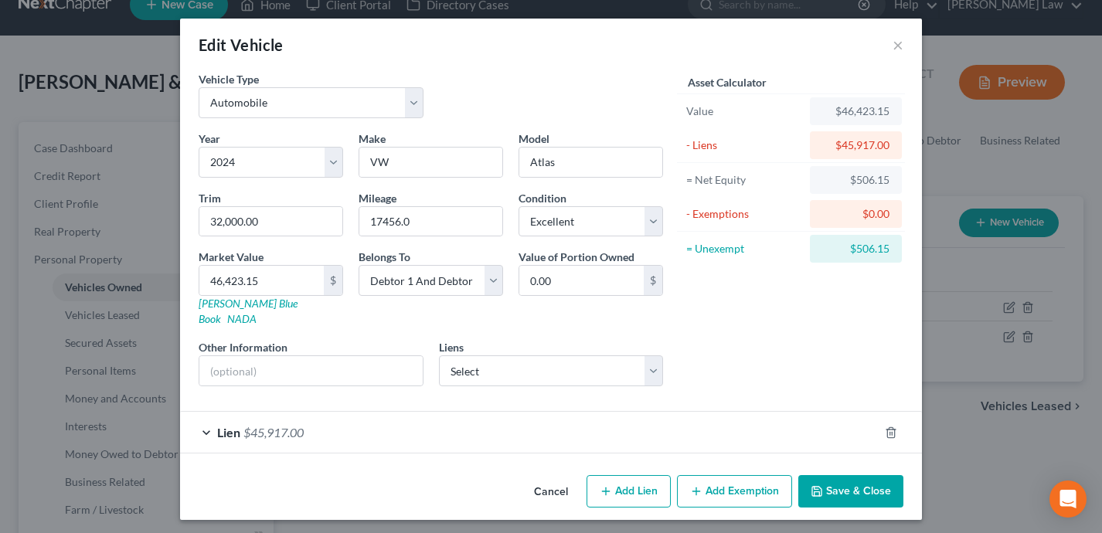
click at [758, 412] on div "Lien $45,917.00" at bounding box center [529, 432] width 699 height 41
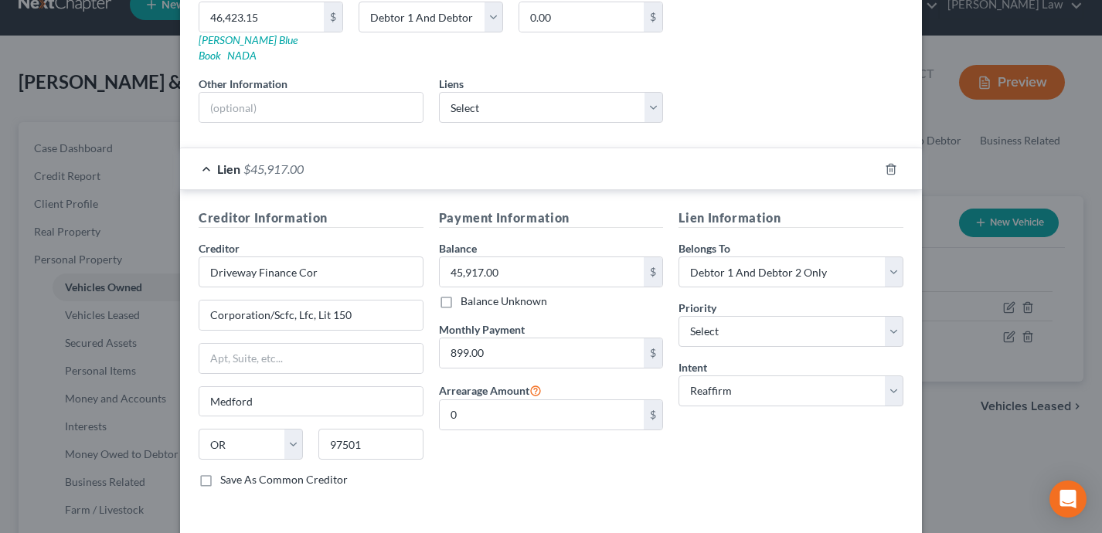
scroll to position [267, 0]
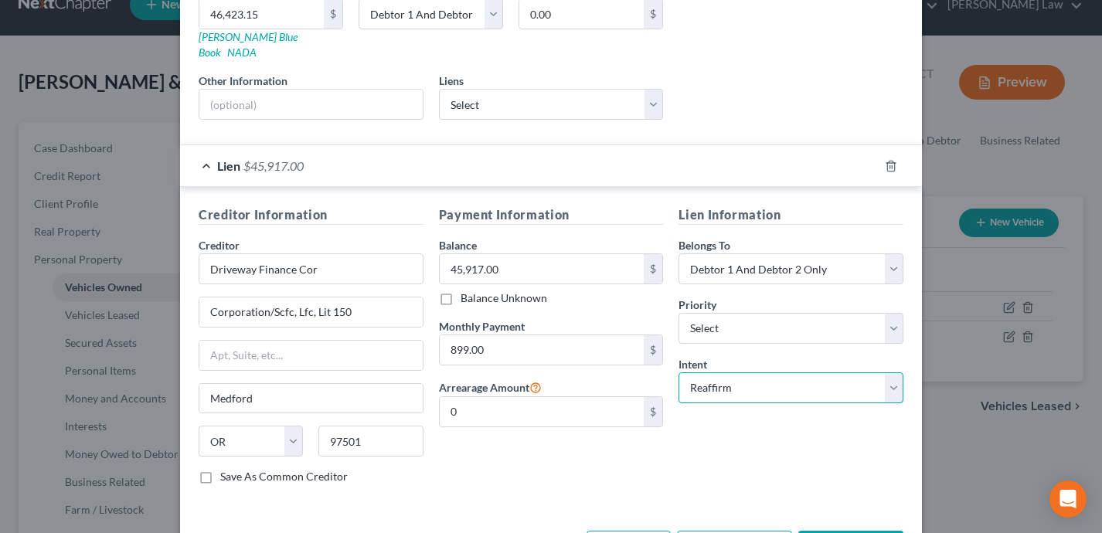
click at [740, 372] on select "Select Surrender Redeem Reaffirm Avoid Other" at bounding box center [790, 387] width 225 height 31
select select "0"
click at [759, 457] on div "Lien Information Belongs To * Select Debtor 1 Only Debtor 2 Only Debtor 1 And D…" at bounding box center [791, 351] width 240 height 291
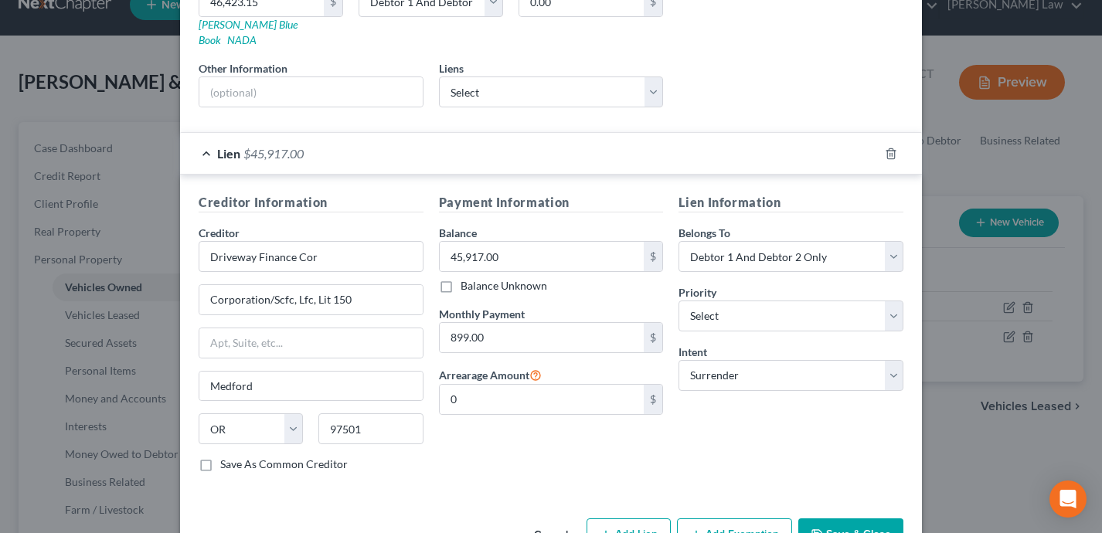
click at [821, 530] on icon "button" at bounding box center [816, 534] width 9 height 9
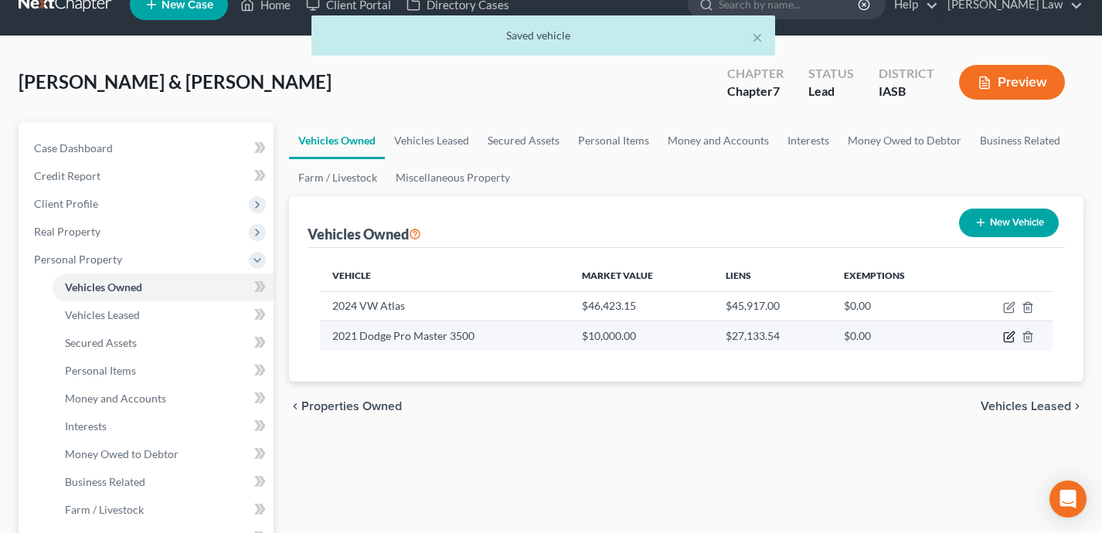
click at [1015, 335] on icon "button" at bounding box center [1009, 337] width 12 height 12
select select "0"
select select "5"
select select "2"
select select "1"
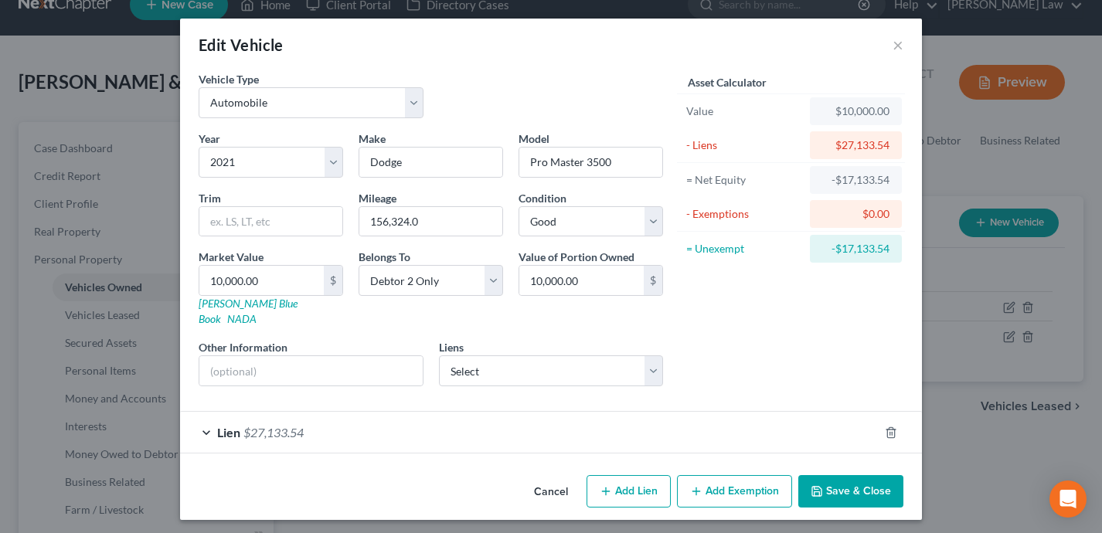
click at [770, 412] on div "Lien $27,133.54" at bounding box center [529, 432] width 699 height 41
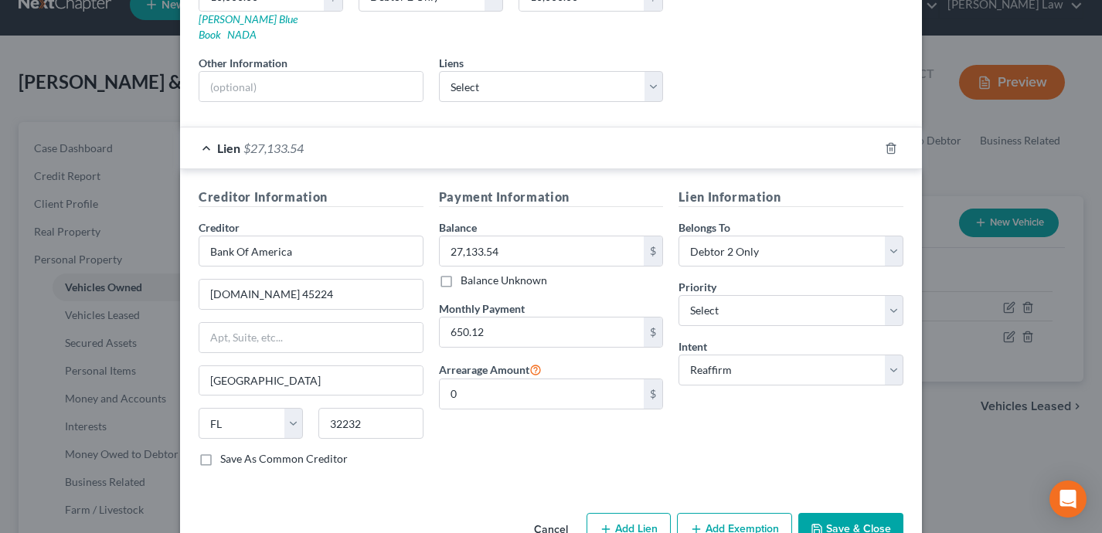
scroll to position [312, 0]
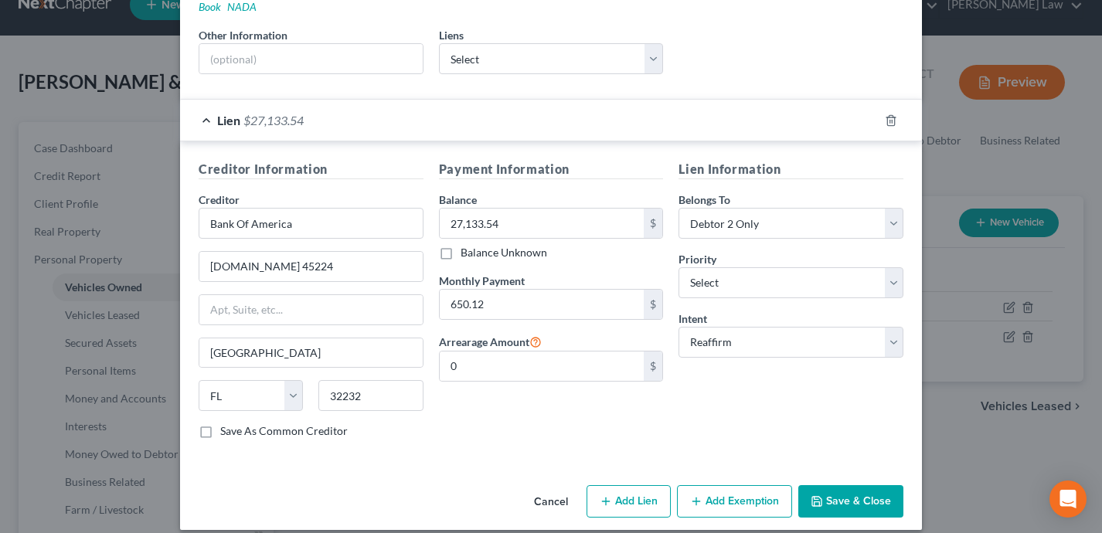
click at [869, 487] on button "Save & Close" at bounding box center [850, 501] width 105 height 32
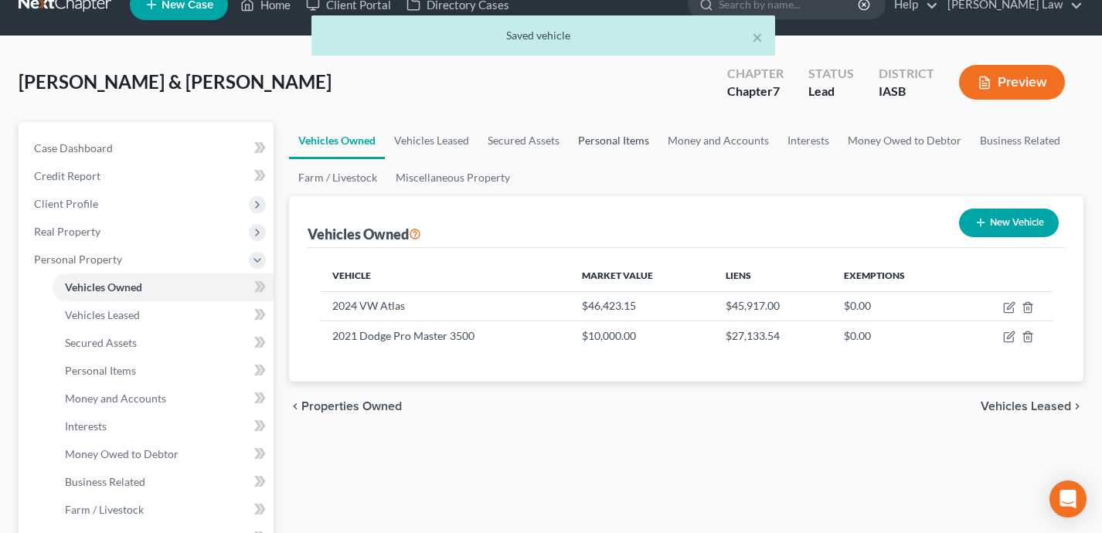
click at [612, 147] on link "Personal Items" at bounding box center [614, 140] width 90 height 37
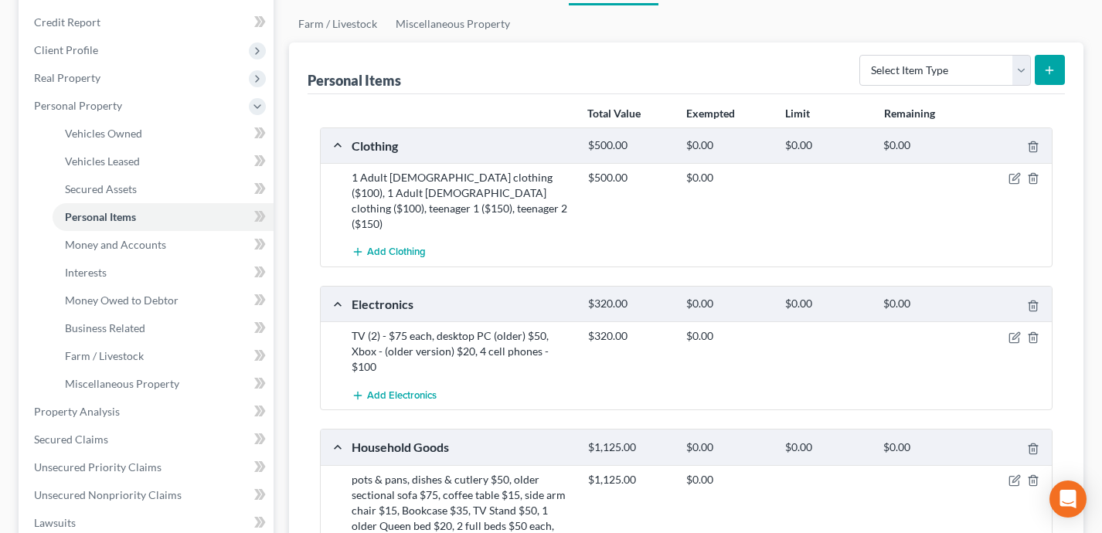
scroll to position [133, 0]
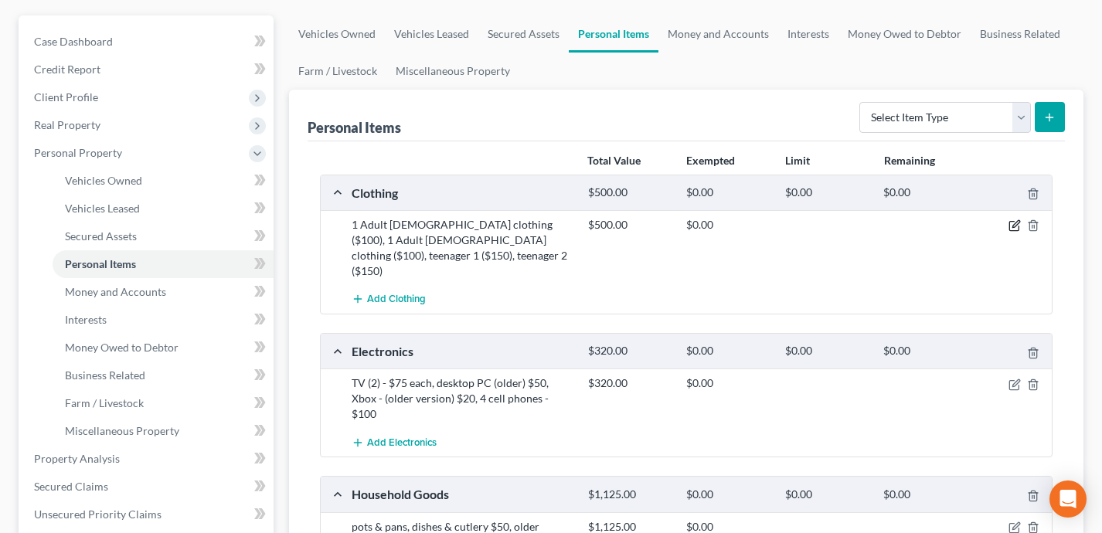
click at [1013, 224] on icon "button" at bounding box center [1014, 225] width 12 height 12
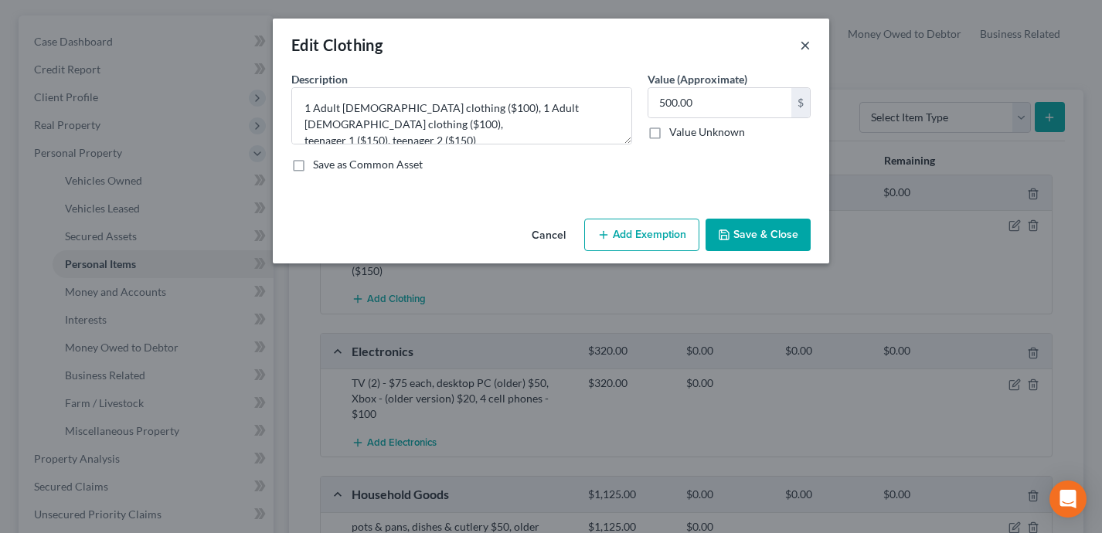
click at [807, 40] on button "×" at bounding box center [805, 45] width 11 height 19
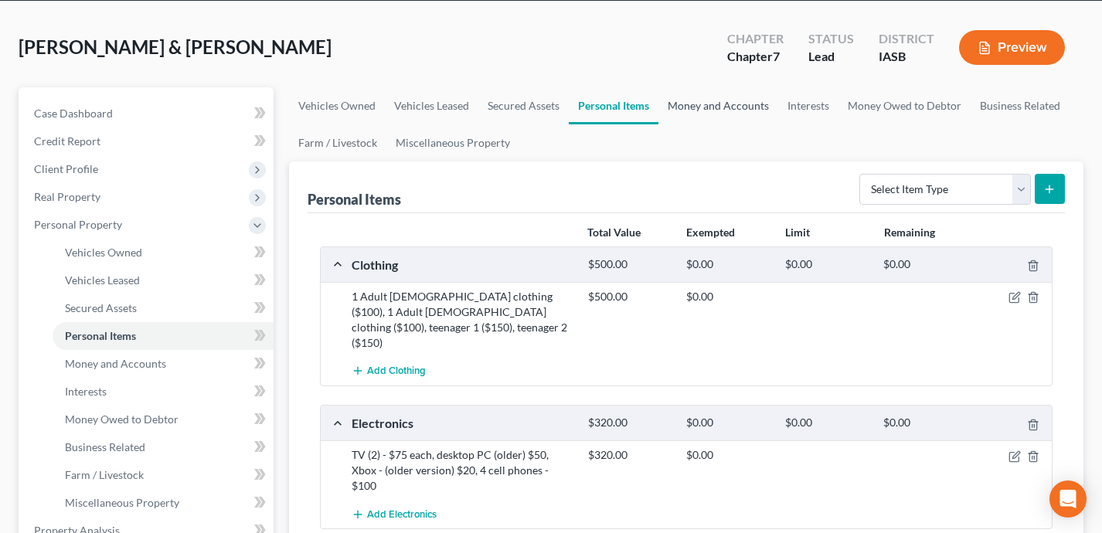
click at [729, 112] on link "Money and Accounts" at bounding box center [718, 105] width 120 height 37
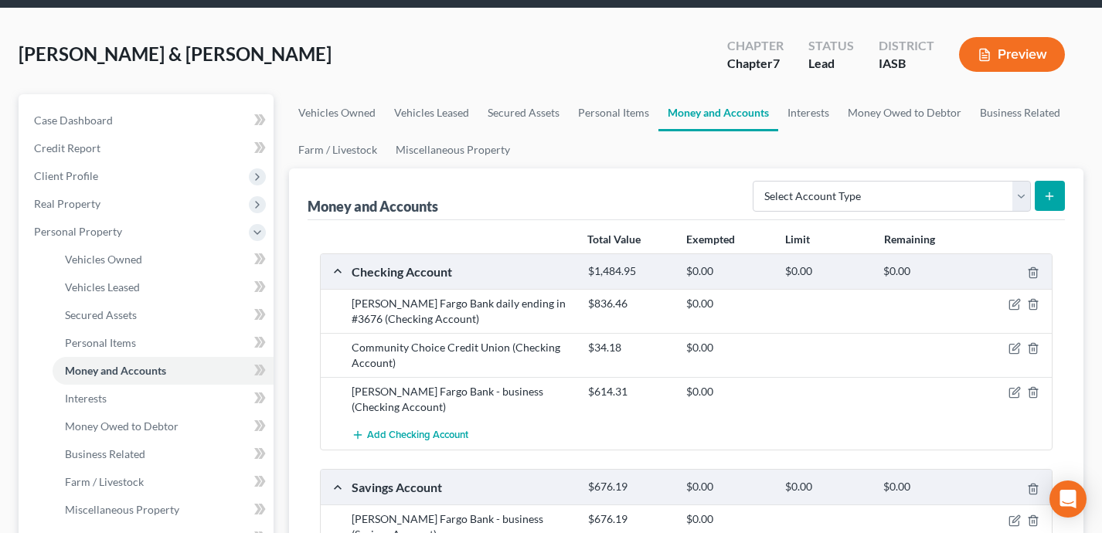
scroll to position [46, 0]
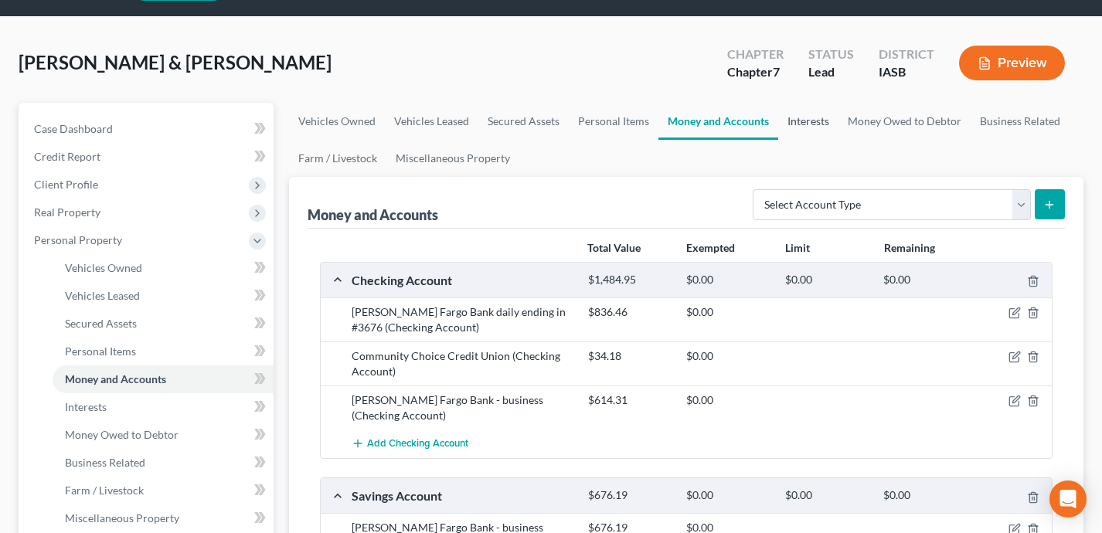
click at [804, 123] on link "Interests" at bounding box center [808, 121] width 60 height 37
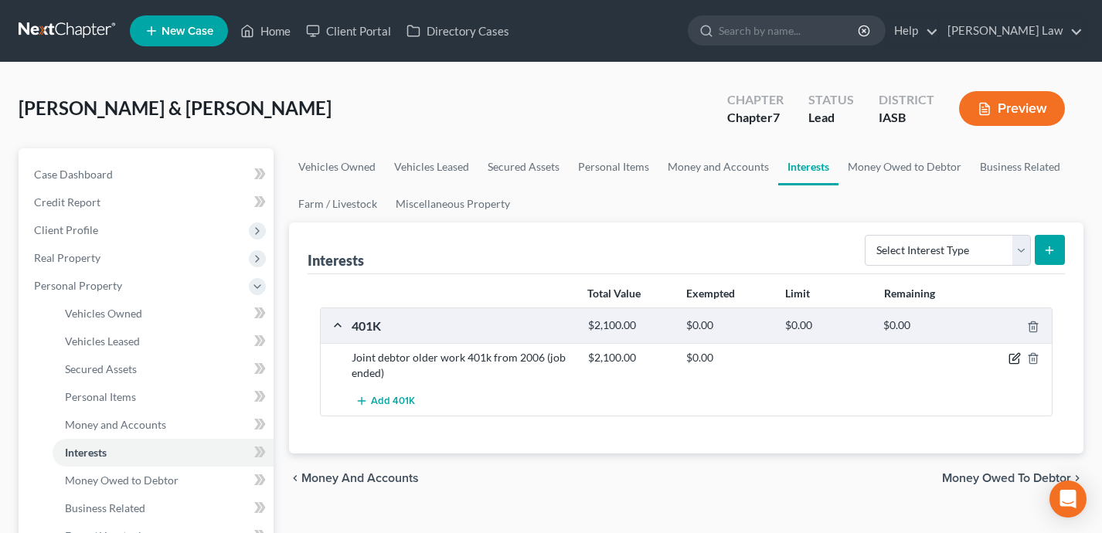
click at [1014, 362] on icon "button" at bounding box center [1014, 358] width 12 height 12
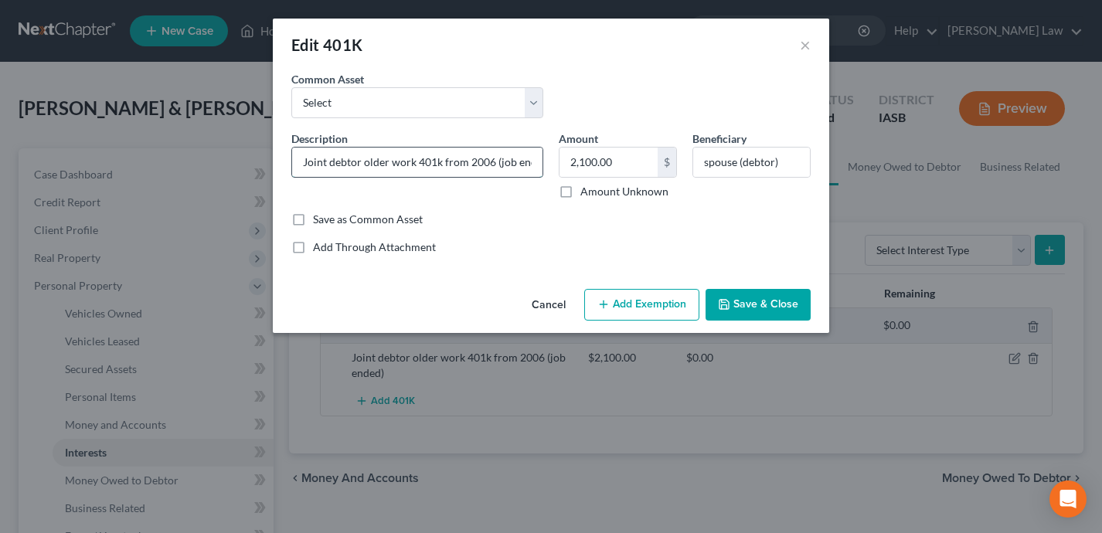
click at [332, 165] on input "Joint debtor older work 401k from 2006 (job ended)" at bounding box center [417, 162] width 250 height 29
click at [529, 162] on input "Debtor older work 401k from 2006 (job ended)" at bounding box center [417, 162] width 250 height 29
drag, startPoint x: 529, startPoint y: 162, endPoint x: 277, endPoint y: 155, distance: 252.0
click at [277, 155] on div "An exemption set must first be selected from the Filing Information section. Co…" at bounding box center [551, 177] width 556 height 212
type input "Principal Financial Group"
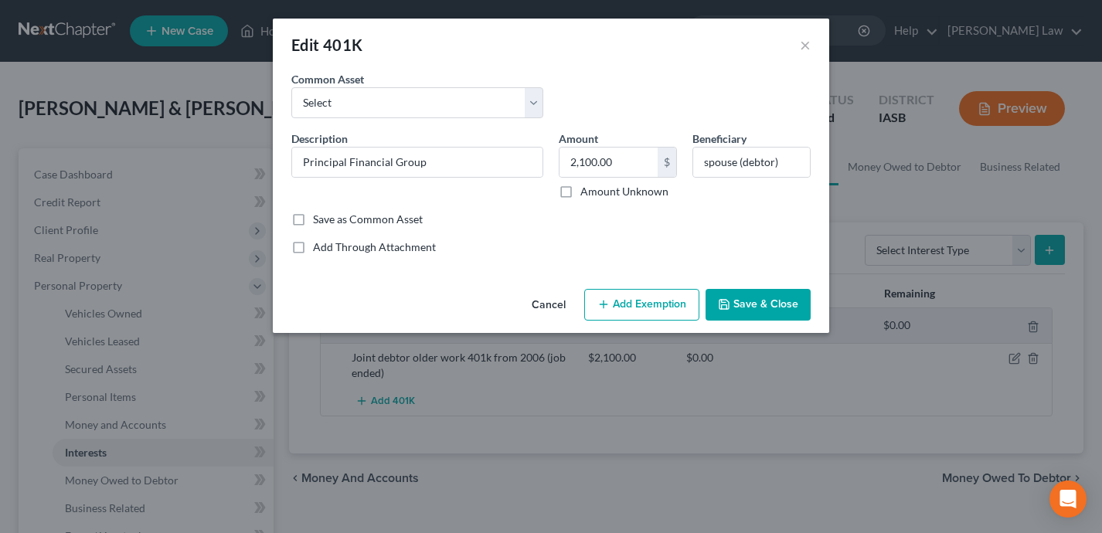
click at [775, 308] on button "Save & Close" at bounding box center [758, 305] width 105 height 32
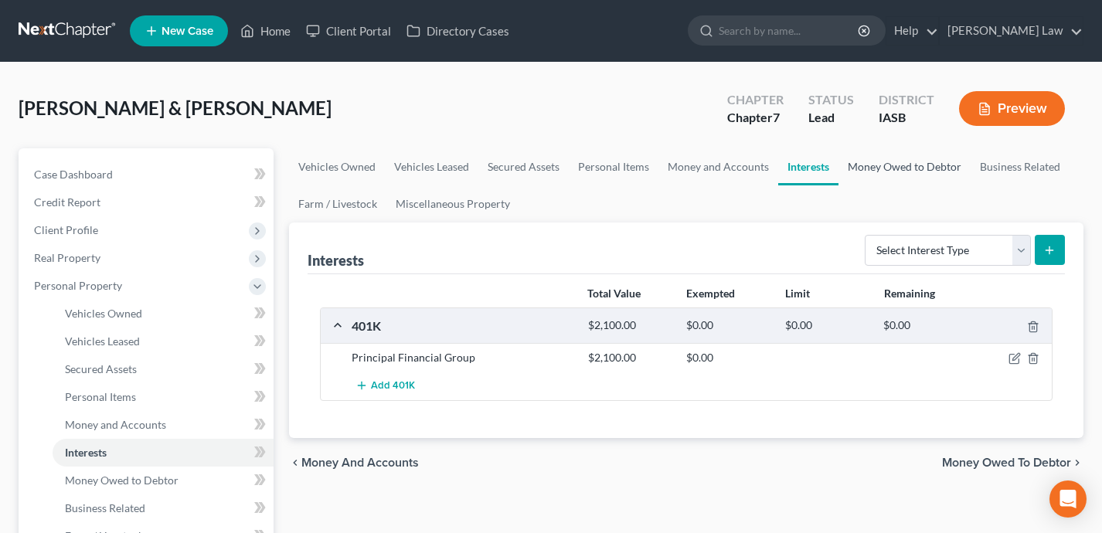
click at [893, 168] on link "Money Owed to Debtor" at bounding box center [904, 166] width 132 height 37
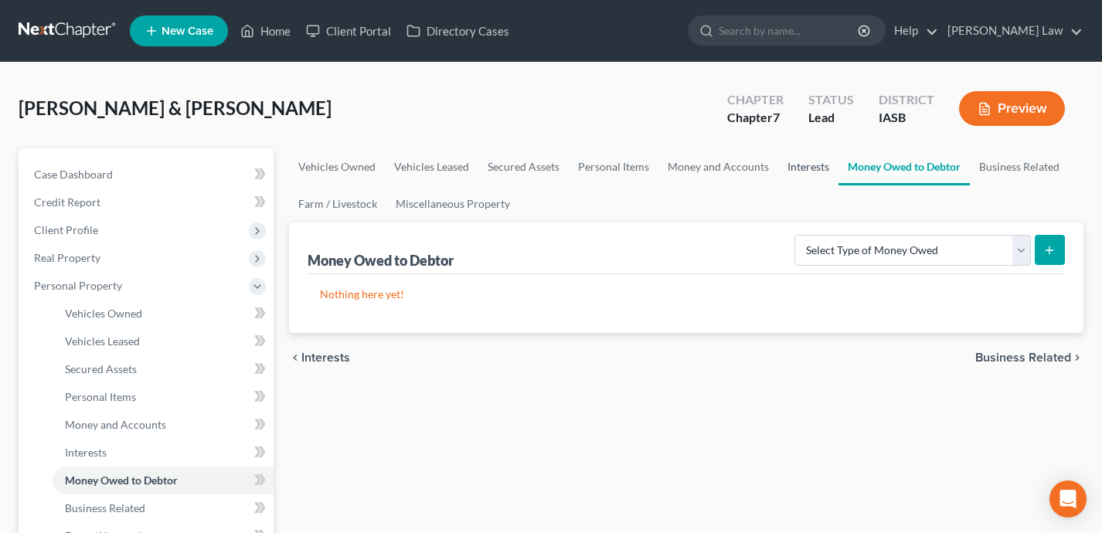
click at [805, 171] on link "Interests" at bounding box center [808, 166] width 60 height 37
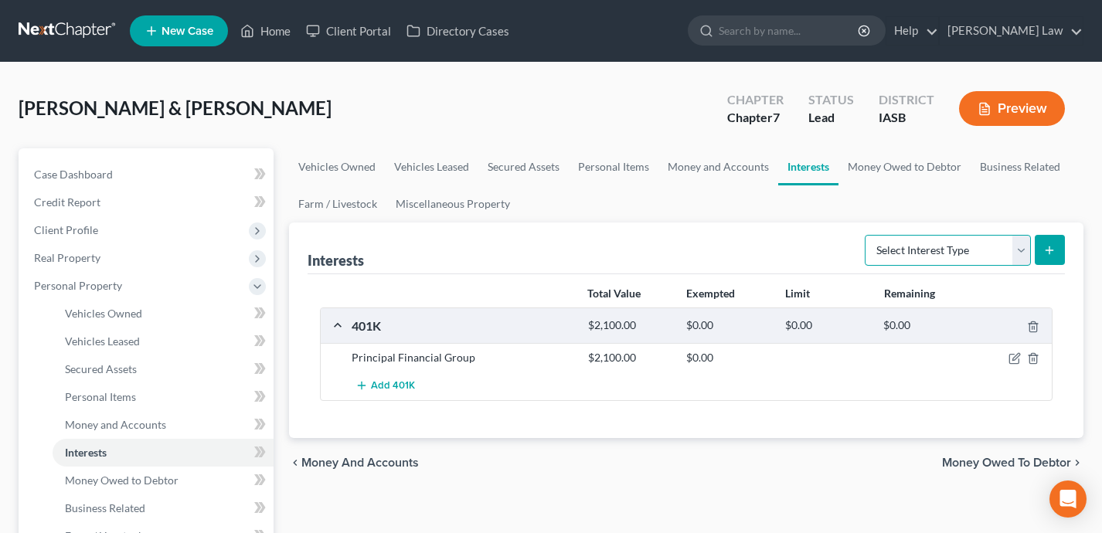
click at [906, 255] on select "Select Interest Type 401K Annuity Bond Education IRA Government Bond Government…" at bounding box center [948, 250] width 166 height 31
click at [921, 172] on link "Money Owed to Debtor" at bounding box center [904, 166] width 132 height 37
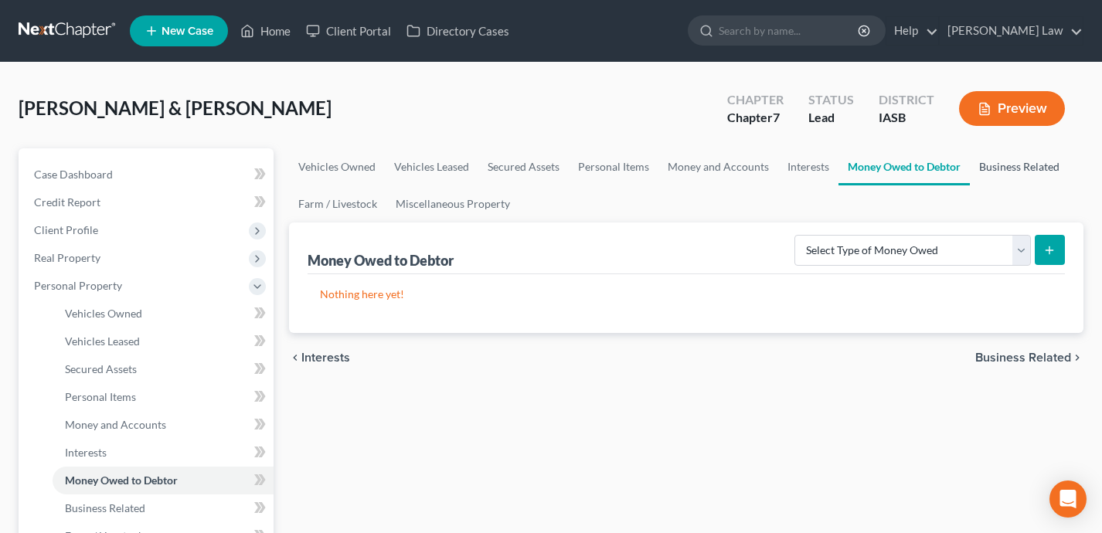
click at [1025, 170] on link "Business Related" at bounding box center [1019, 166] width 99 height 37
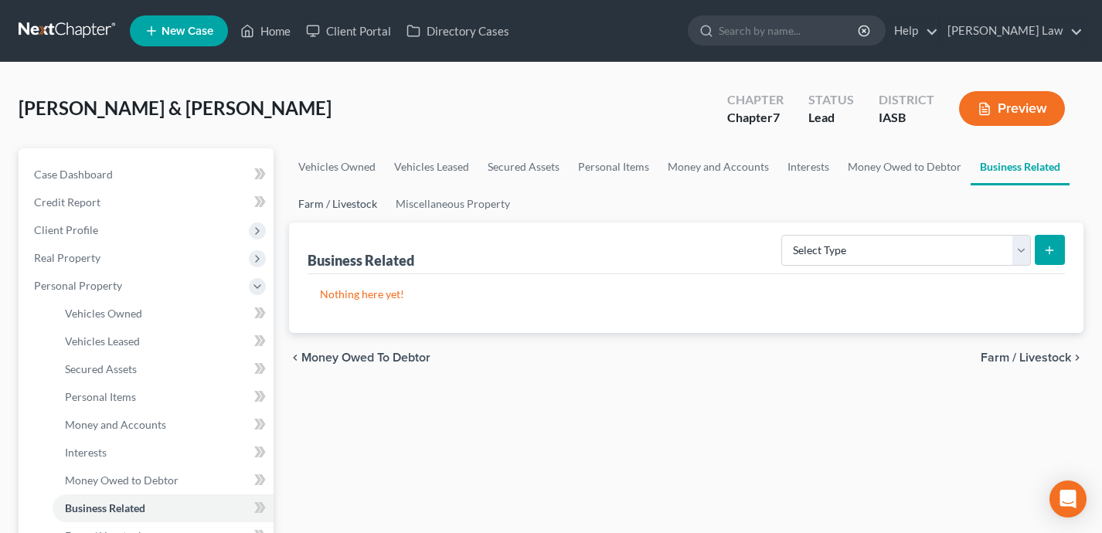
click at [352, 203] on link "Farm / Livestock" at bounding box center [337, 203] width 97 height 37
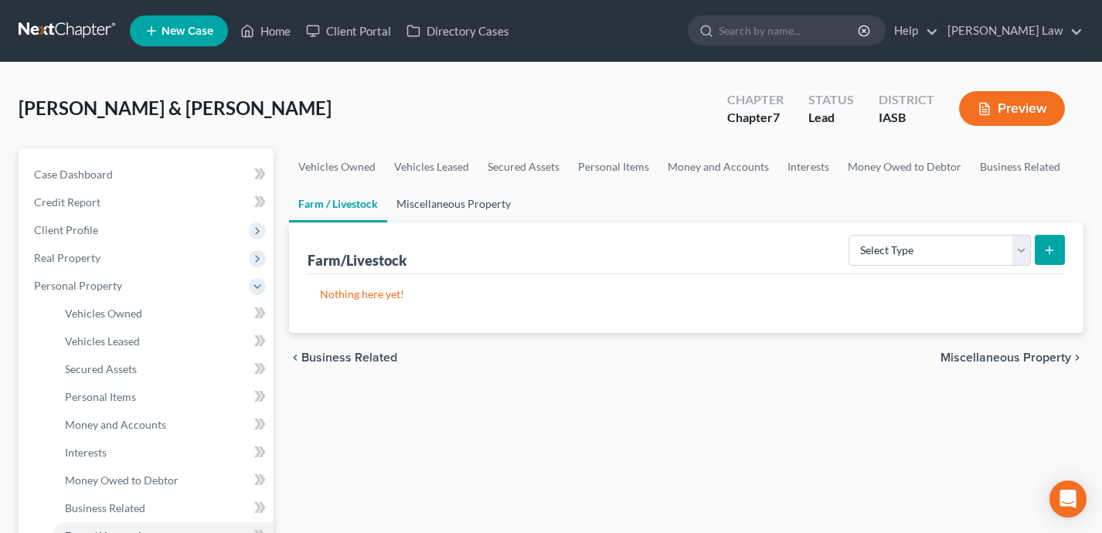
click at [455, 205] on link "Miscellaneous Property" at bounding box center [453, 203] width 133 height 37
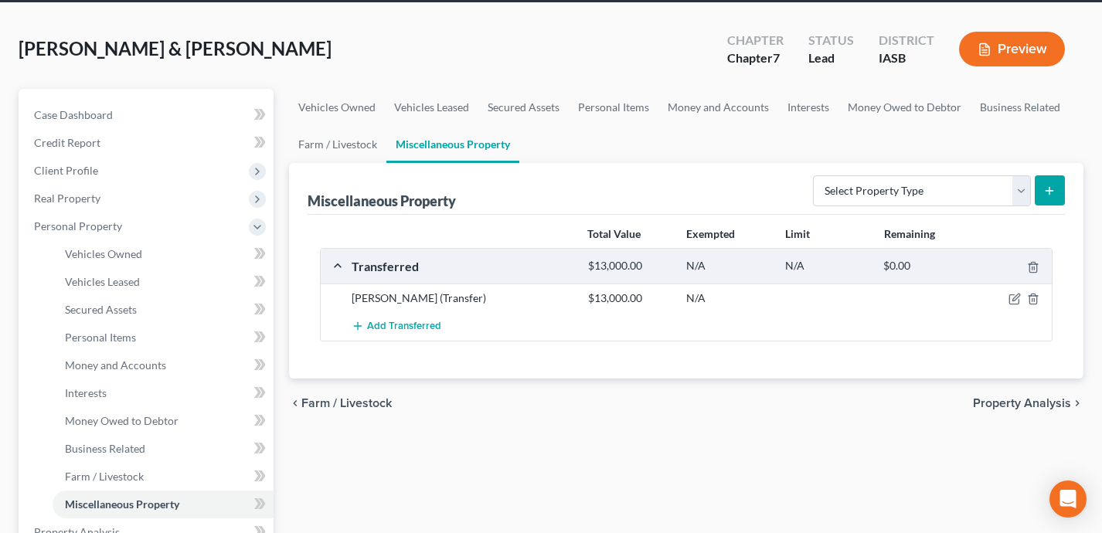
scroll to position [103, 0]
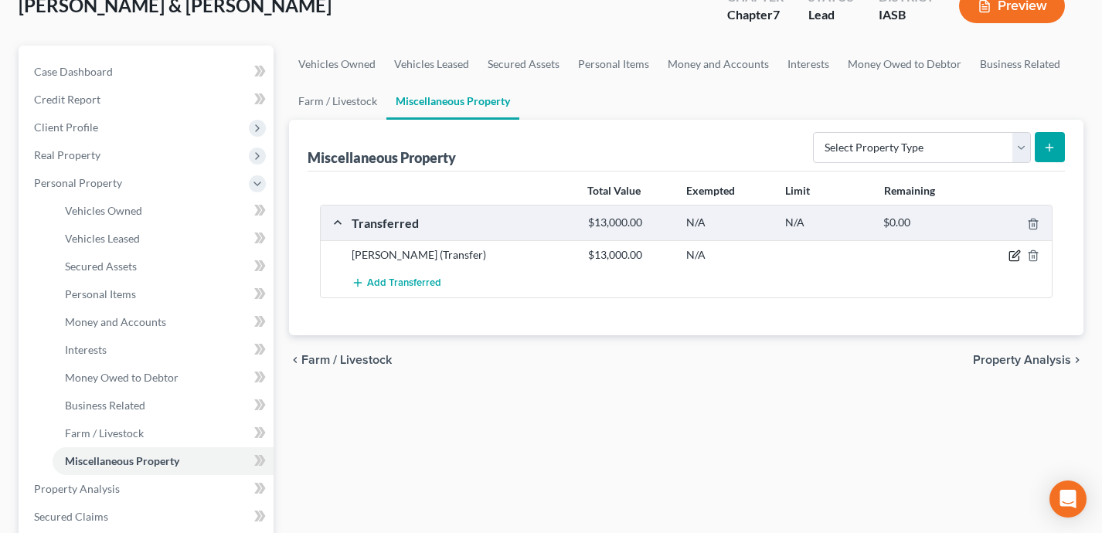
click at [1012, 253] on icon "button" at bounding box center [1014, 256] width 12 height 12
select select "Ordinary (within 2 years)"
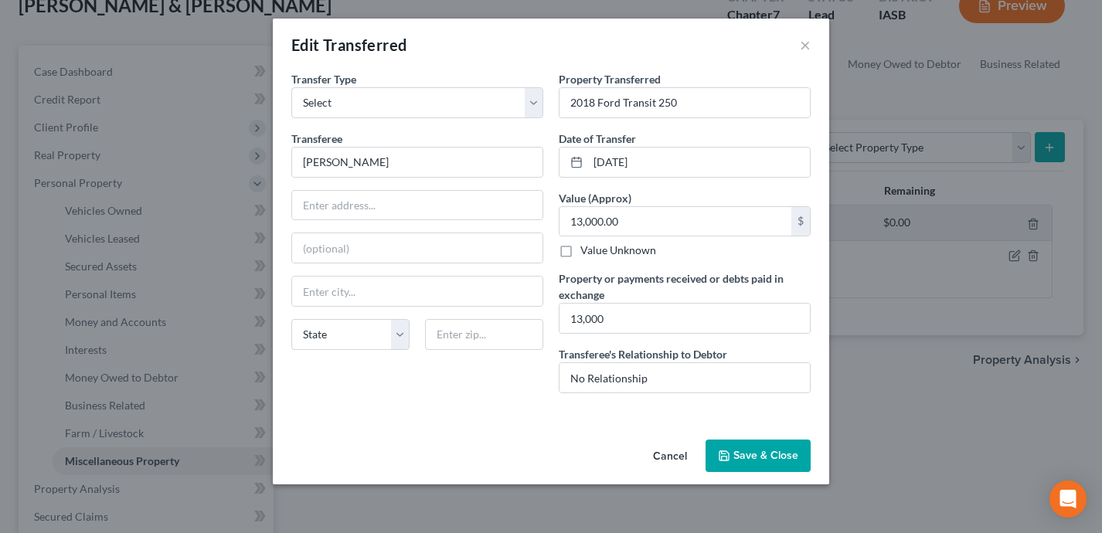
click at [768, 454] on button "Save & Close" at bounding box center [758, 456] width 105 height 32
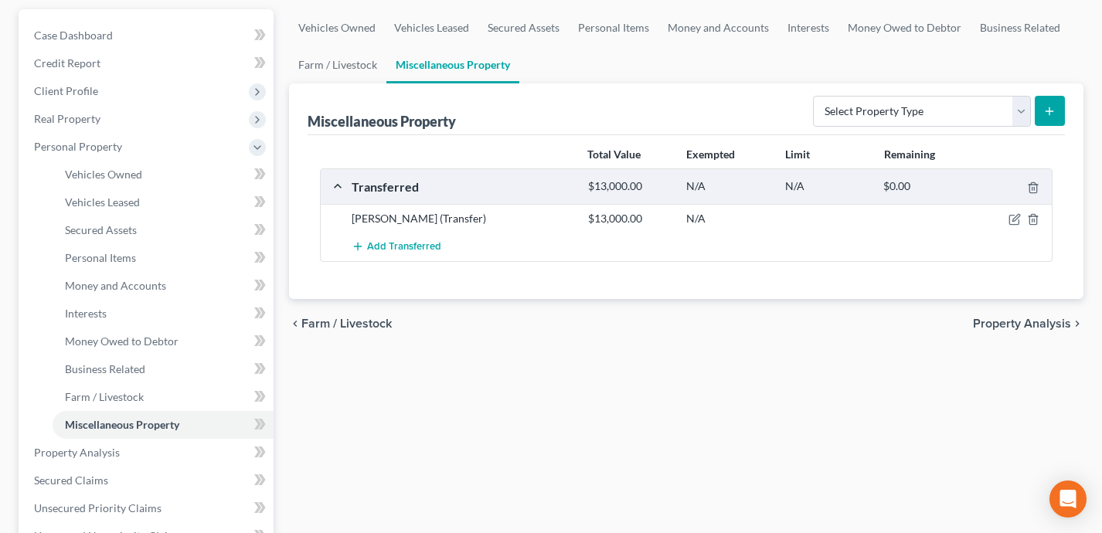
scroll to position [141, 0]
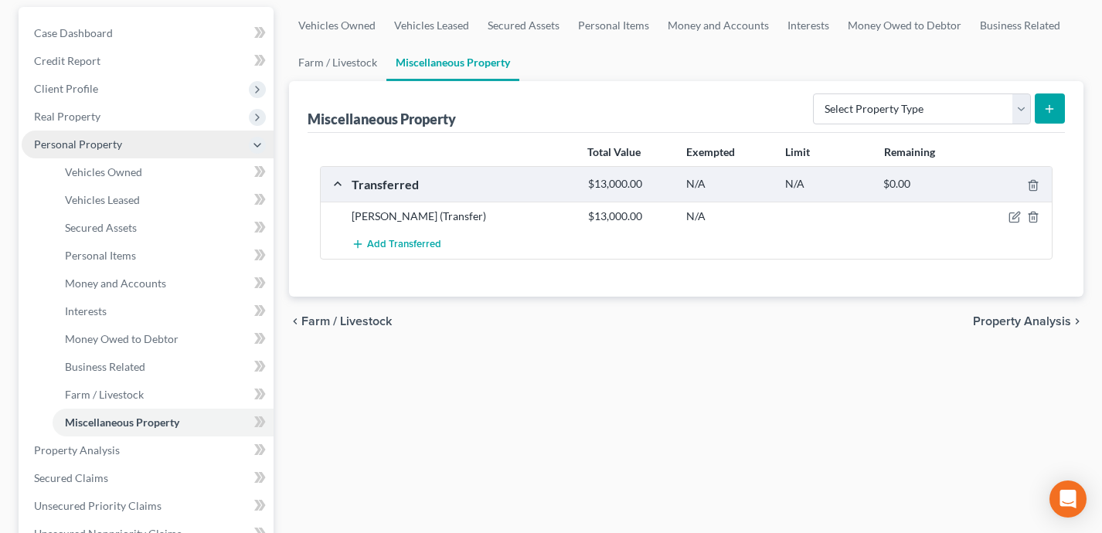
click at [233, 147] on span "Personal Property" at bounding box center [148, 145] width 252 height 28
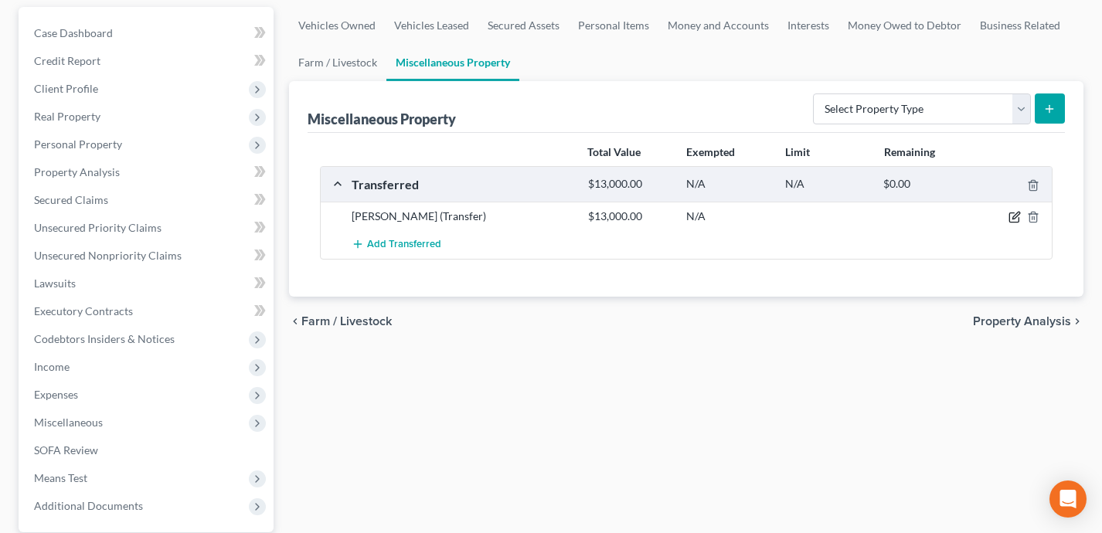
click at [1014, 216] on icon "button" at bounding box center [1014, 217] width 12 height 12
select select "Ordinary (within 2 years)"
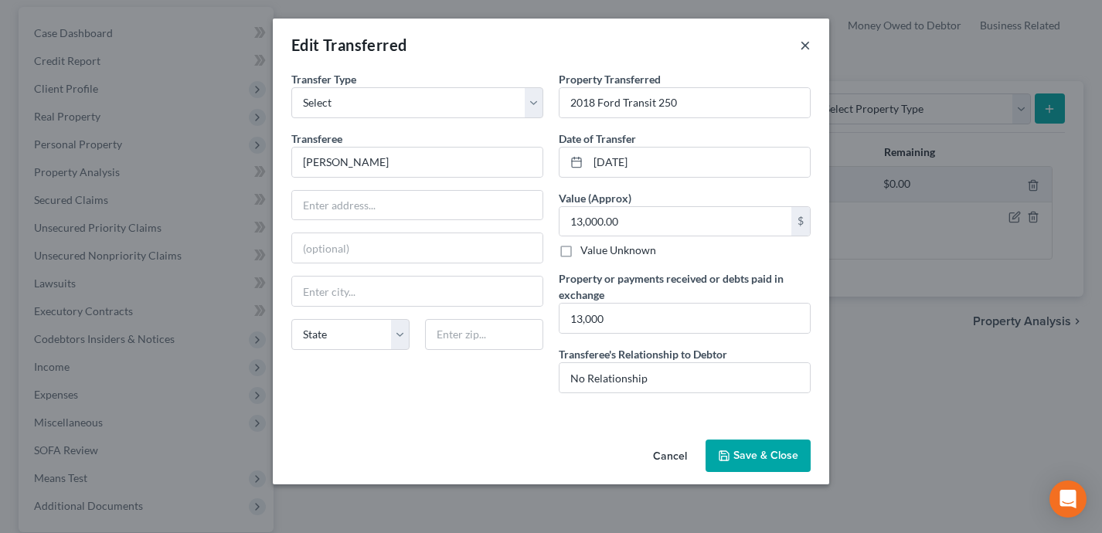
click at [808, 43] on button "×" at bounding box center [805, 45] width 11 height 19
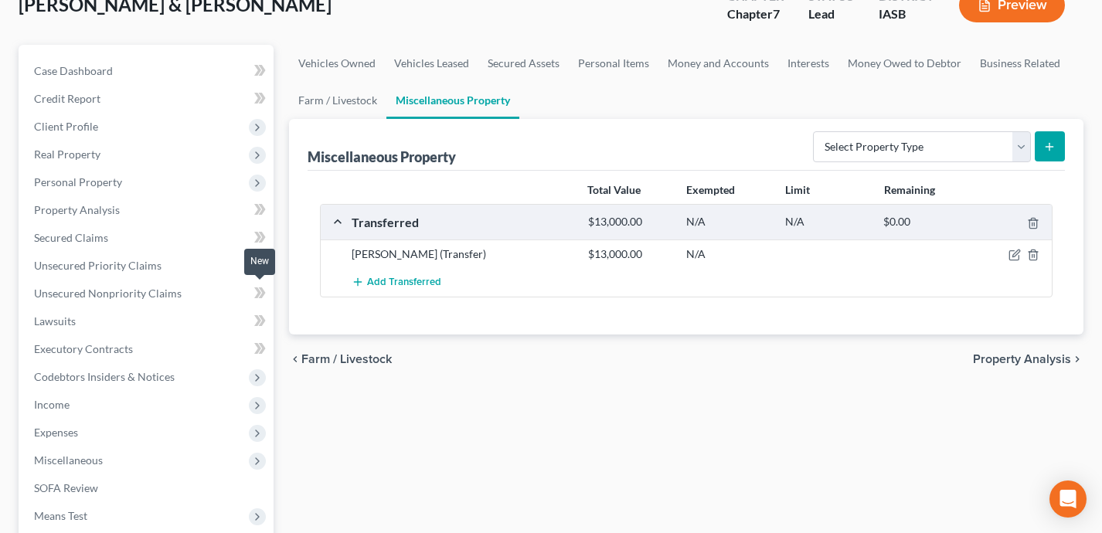
scroll to position [110, 0]
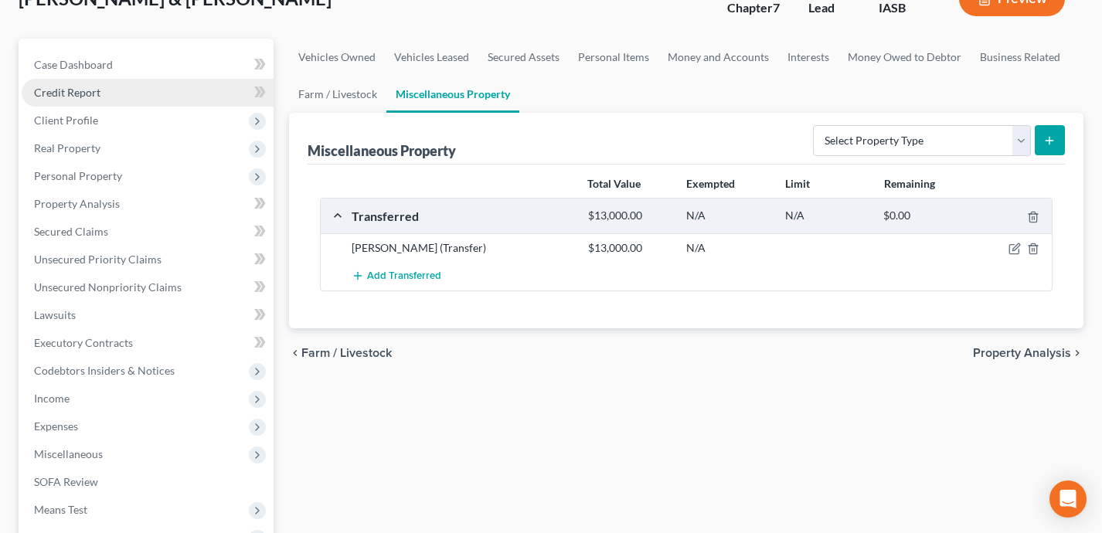
click at [155, 90] on link "Credit Report" at bounding box center [148, 93] width 252 height 28
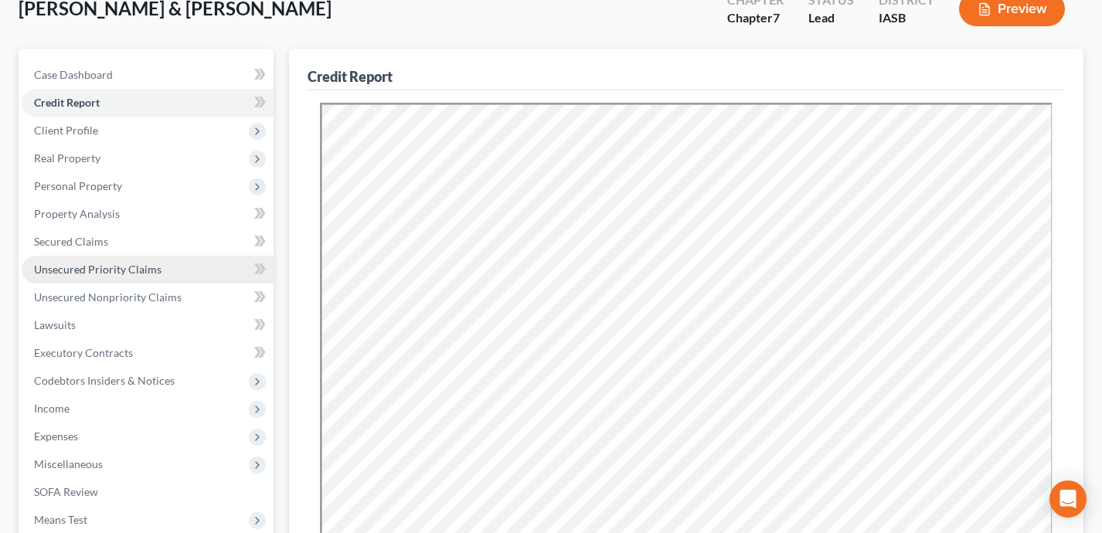
scroll to position [104, 0]
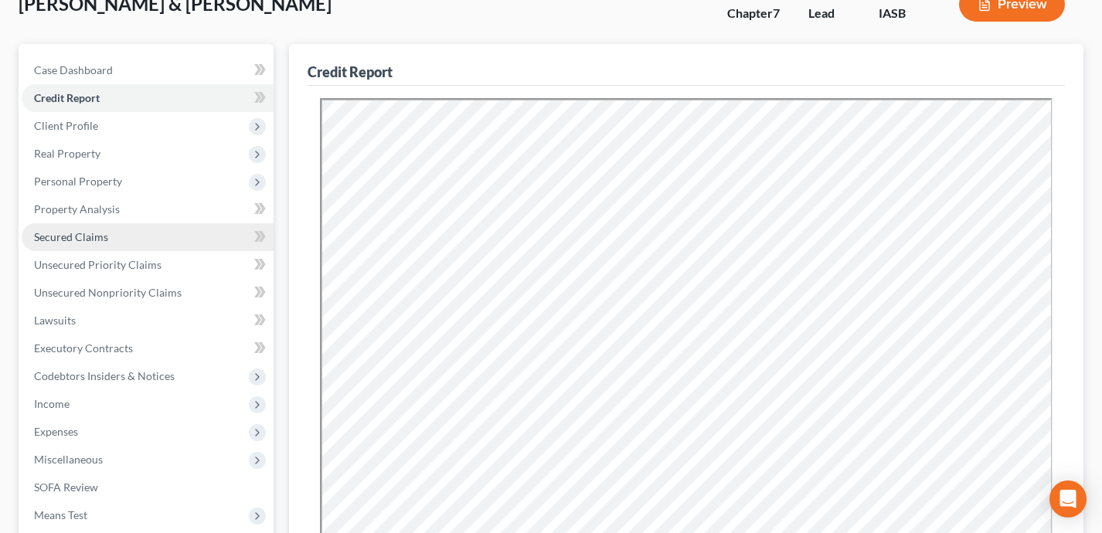
click at [152, 239] on link "Secured Claims" at bounding box center [148, 237] width 252 height 28
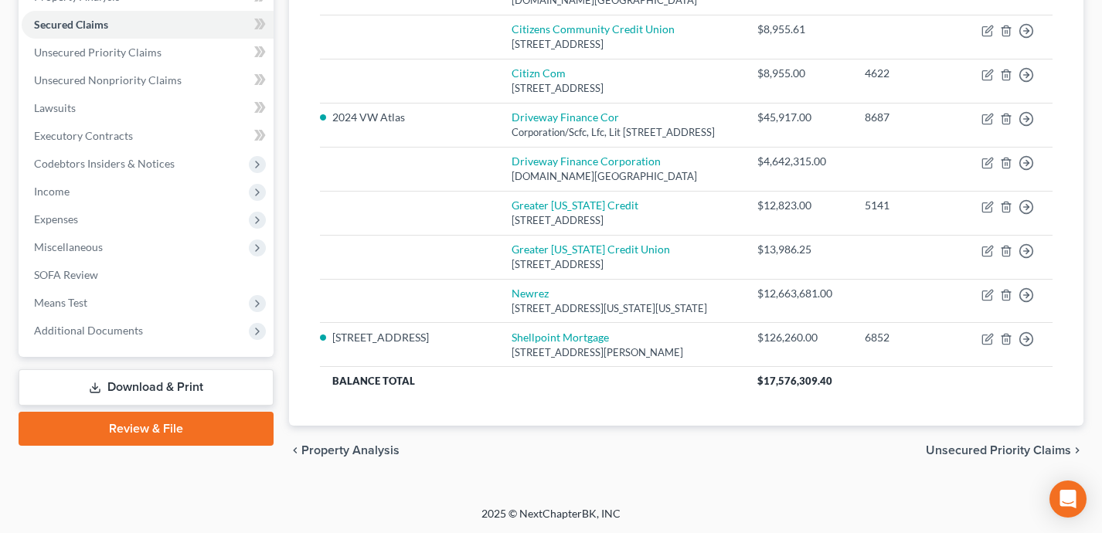
scroll to position [279, 0]
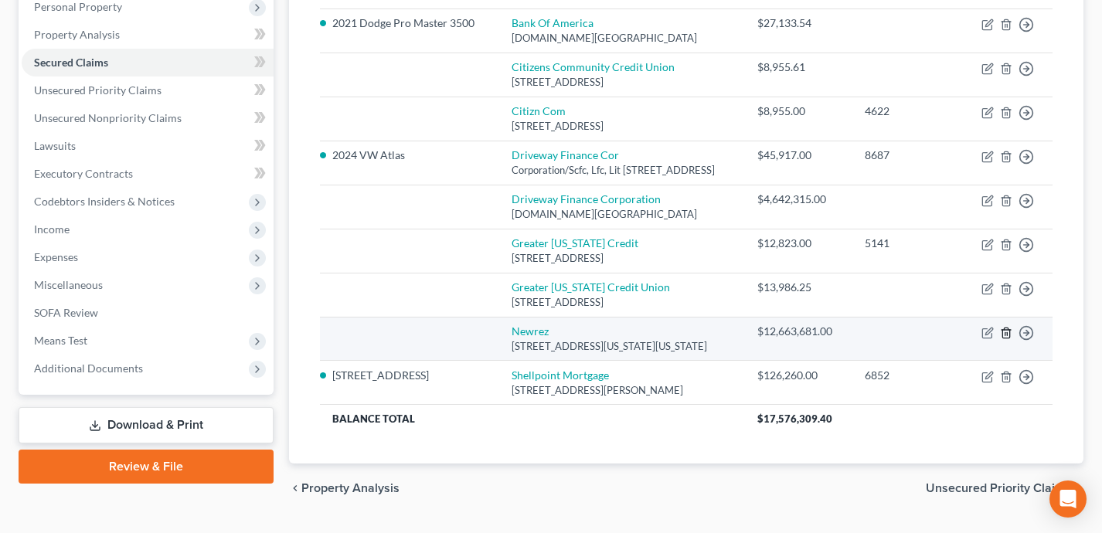
click at [1006, 331] on icon "button" at bounding box center [1006, 333] width 12 height 12
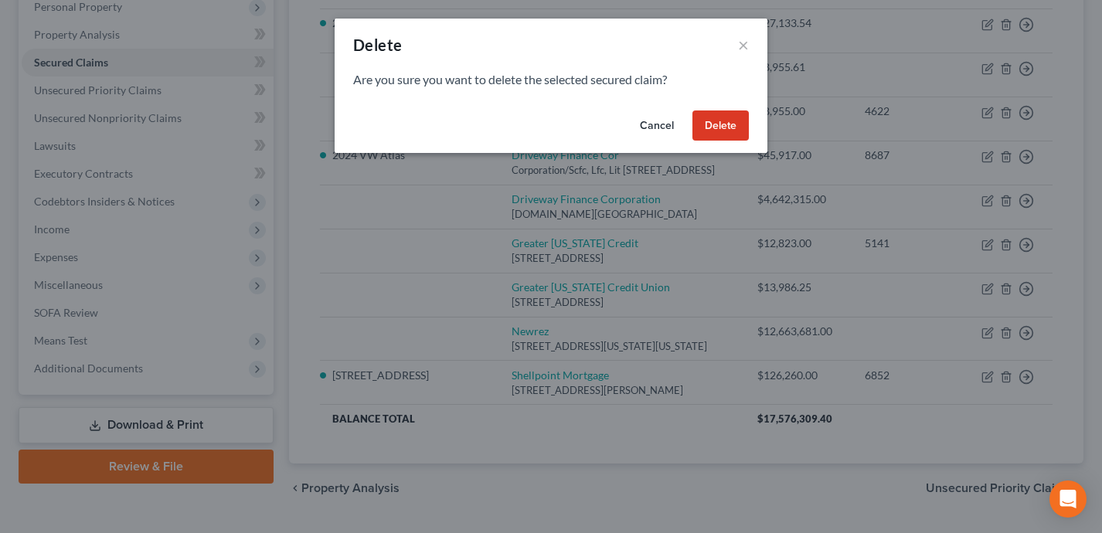
click at [723, 128] on button "Delete" at bounding box center [720, 126] width 56 height 31
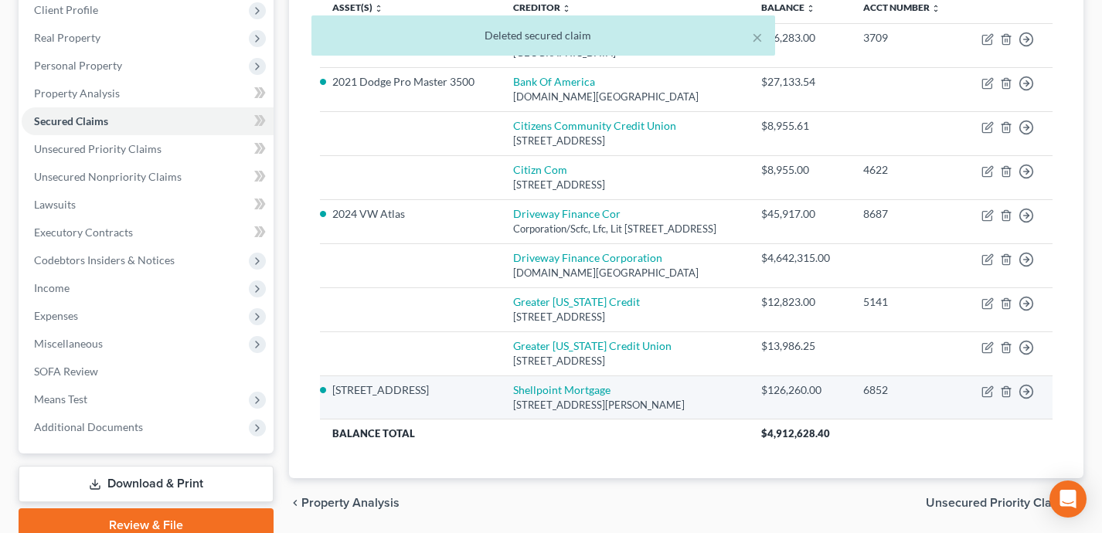
scroll to position [185, 0]
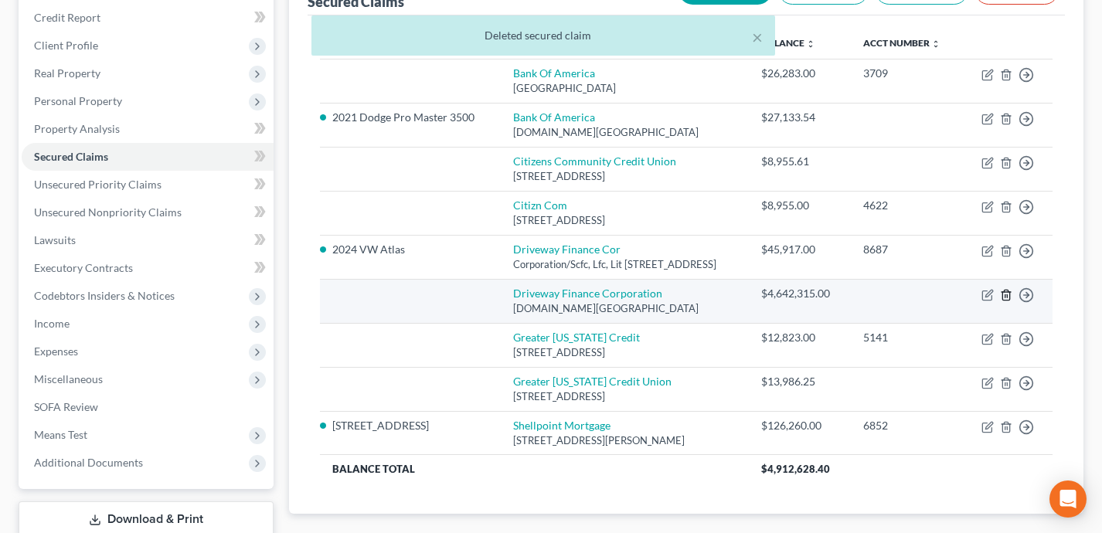
click at [1008, 295] on icon "button" at bounding box center [1006, 295] width 12 height 12
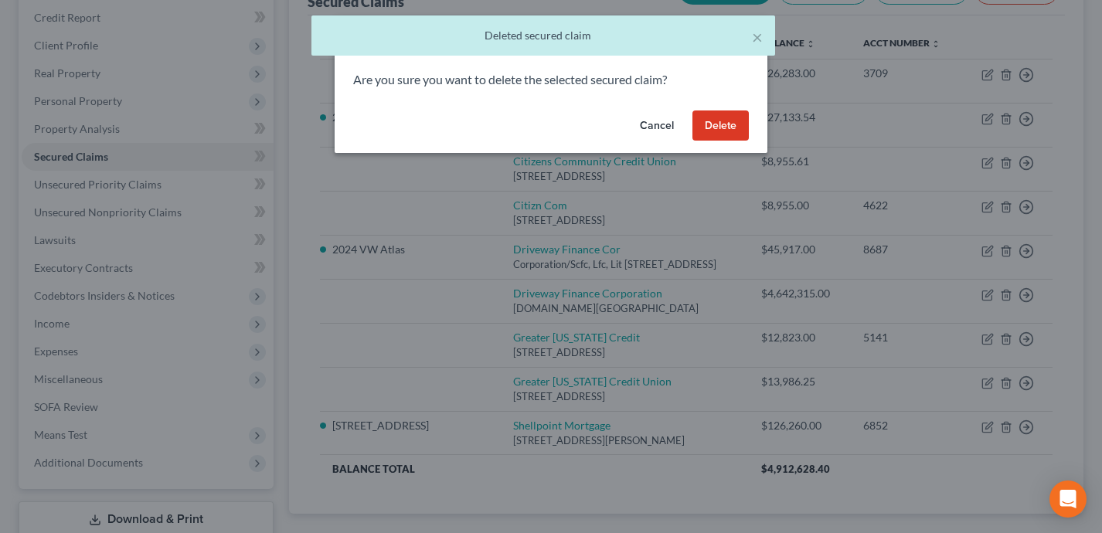
click at [723, 111] on button "Delete" at bounding box center [720, 126] width 56 height 31
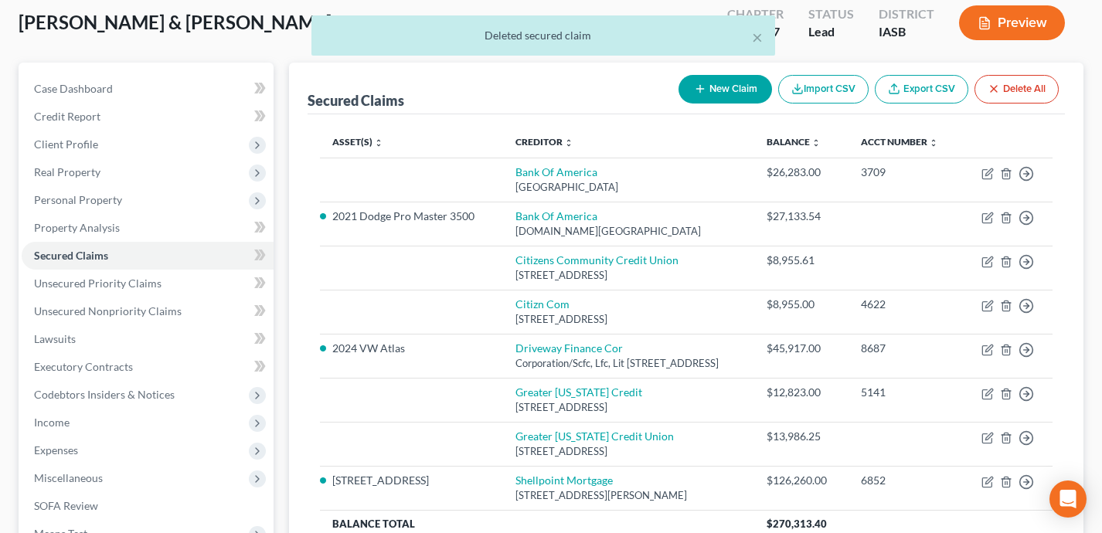
scroll to position [60, 0]
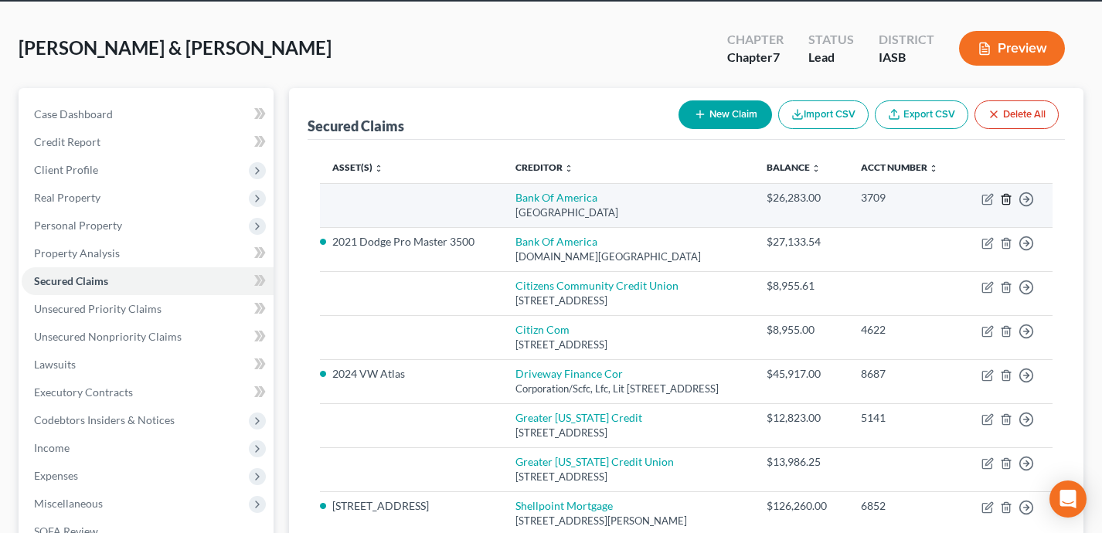
click at [1005, 196] on icon "button" at bounding box center [1006, 199] width 12 height 12
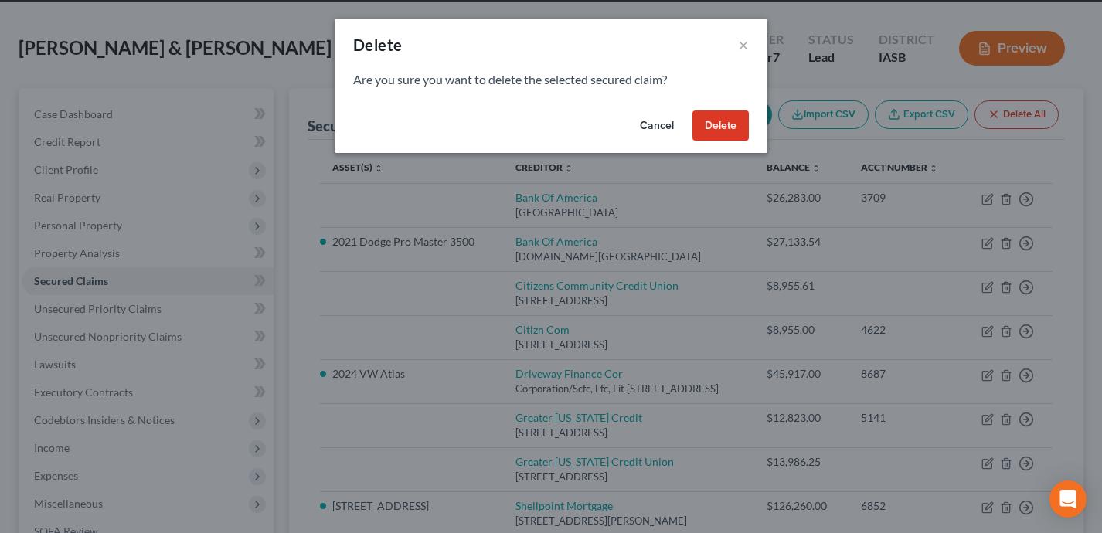
click at [721, 108] on div "Cancel Delete" at bounding box center [551, 128] width 433 height 49
click at [721, 115] on button "Delete" at bounding box center [720, 126] width 56 height 31
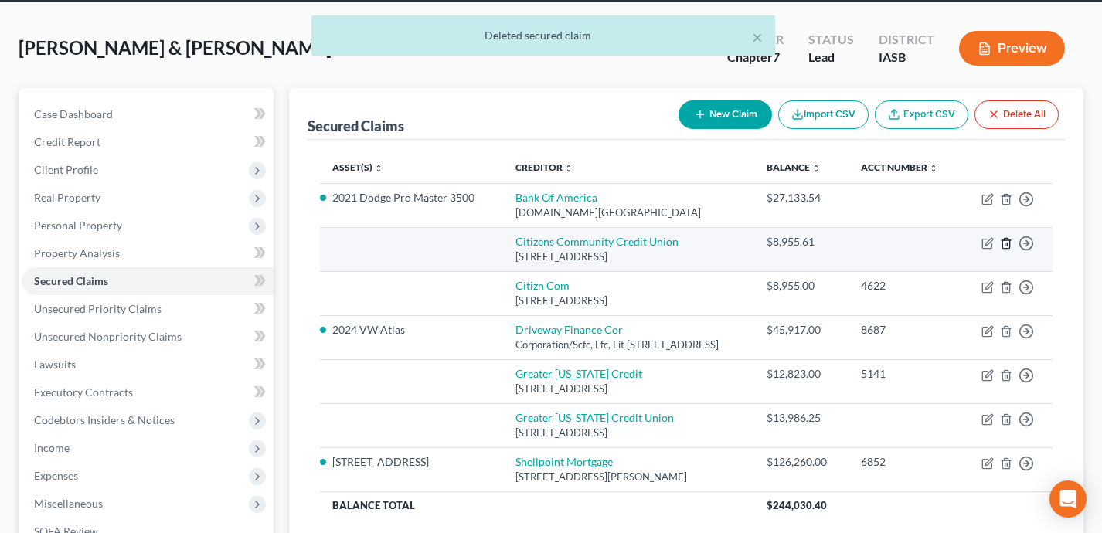
click at [1003, 240] on icon "button" at bounding box center [1006, 243] width 12 height 12
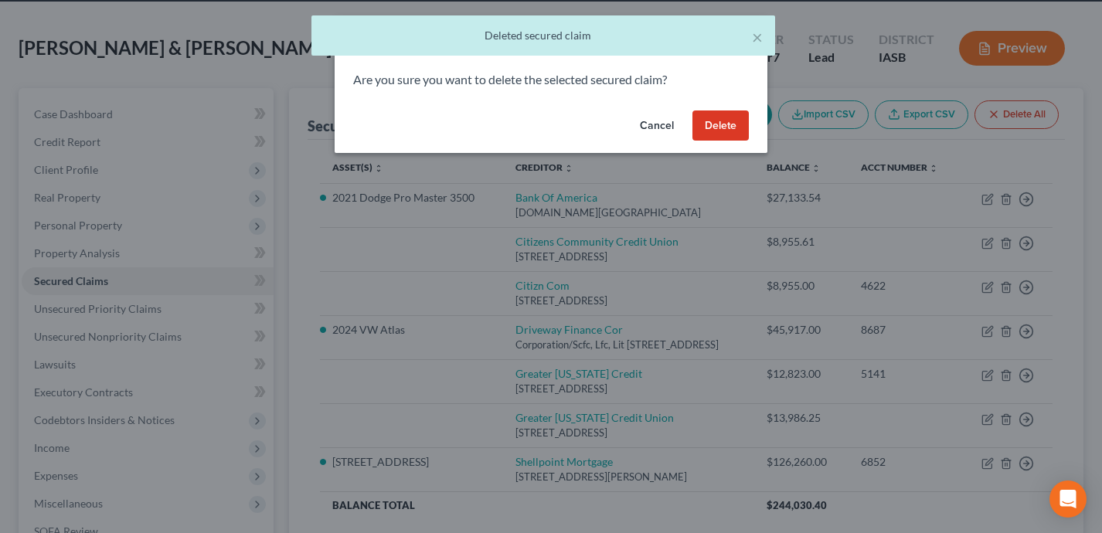
click at [706, 124] on button "Delete" at bounding box center [720, 126] width 56 height 31
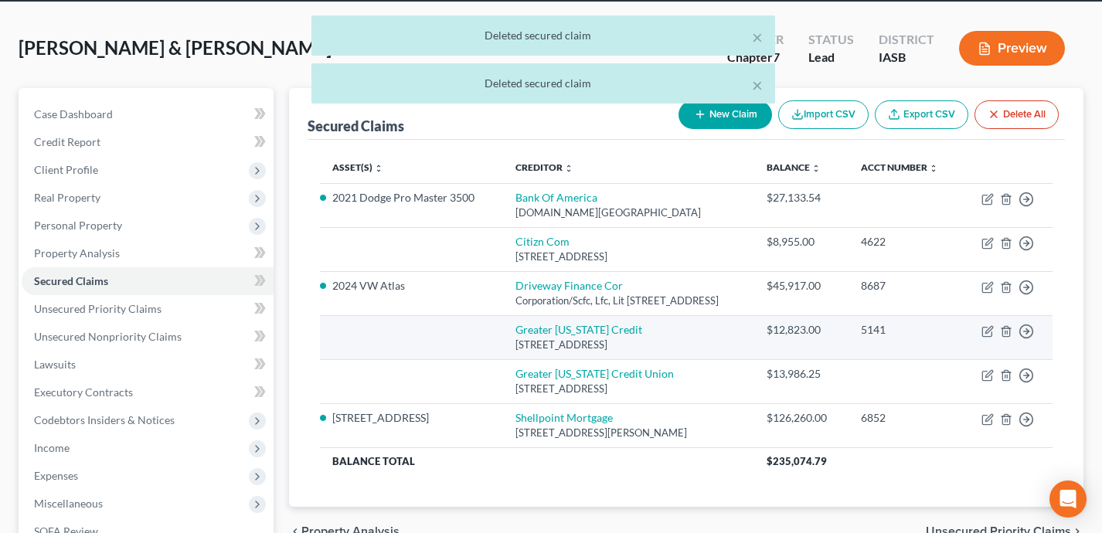
scroll to position [76, 0]
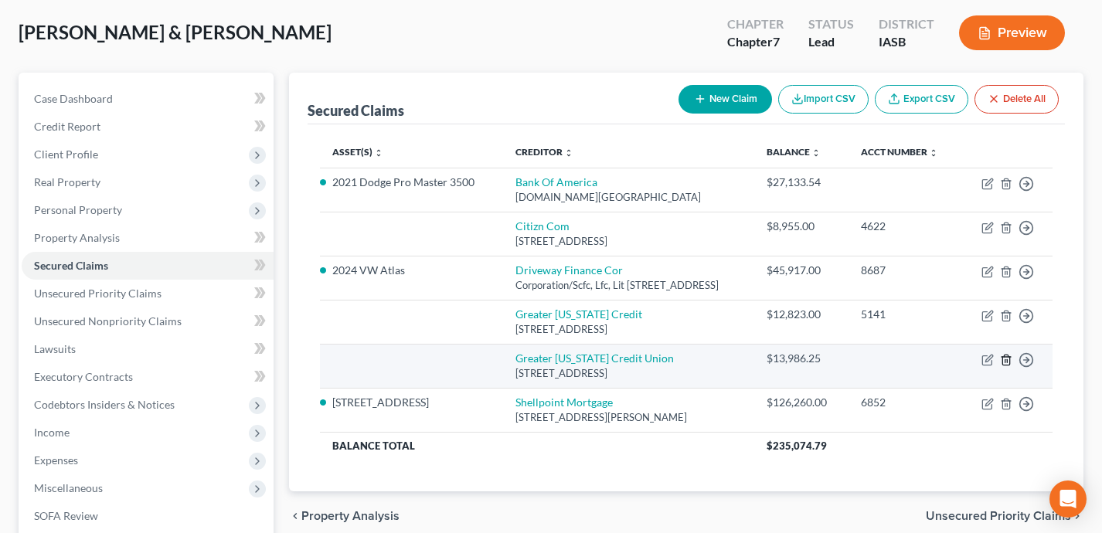
click at [1006, 362] on icon "button" at bounding box center [1006, 360] width 12 height 12
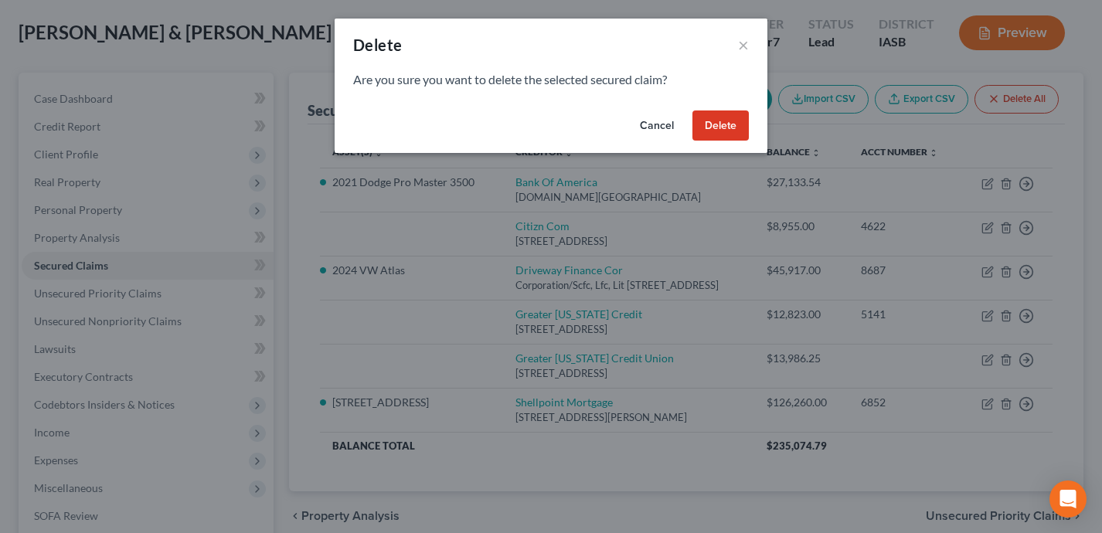
click at [709, 117] on button "Delete" at bounding box center [720, 126] width 56 height 31
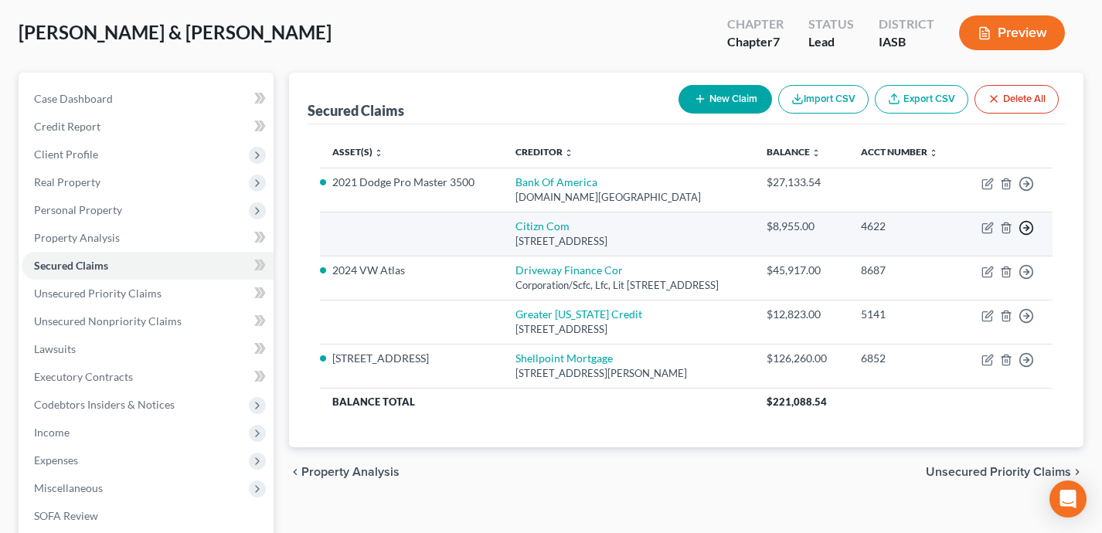
click at [1029, 192] on icon "button" at bounding box center [1026, 183] width 15 height 15
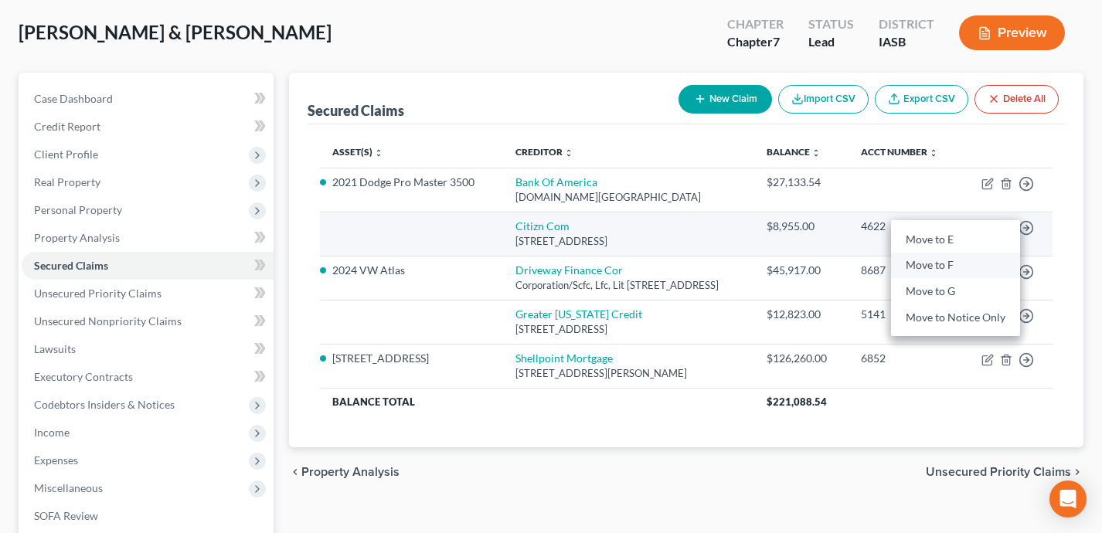
click at [981, 266] on link "Move to F" at bounding box center [955, 266] width 129 height 26
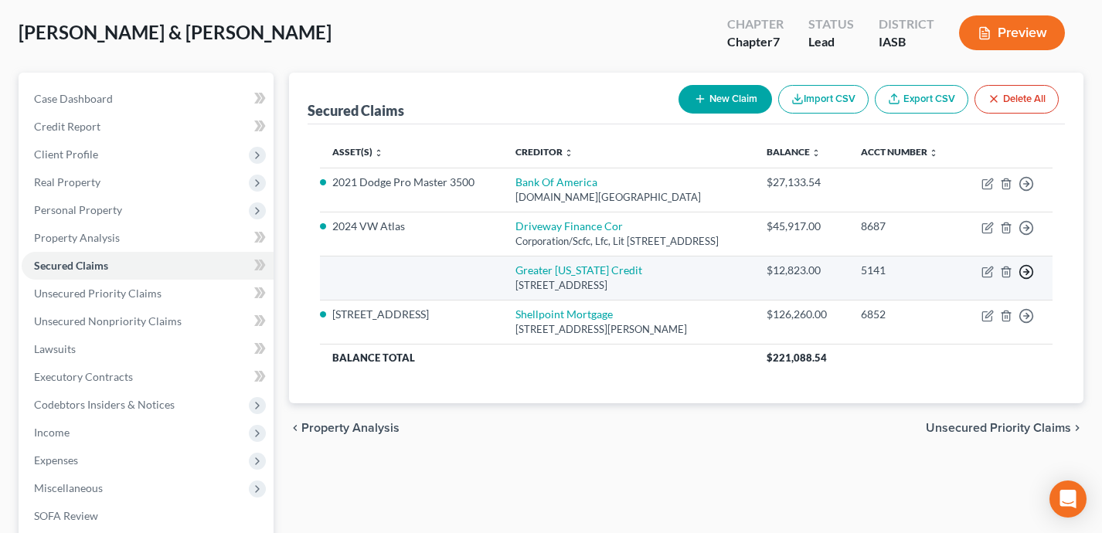
click at [1027, 184] on line "button" at bounding box center [1026, 184] width 5 height 0
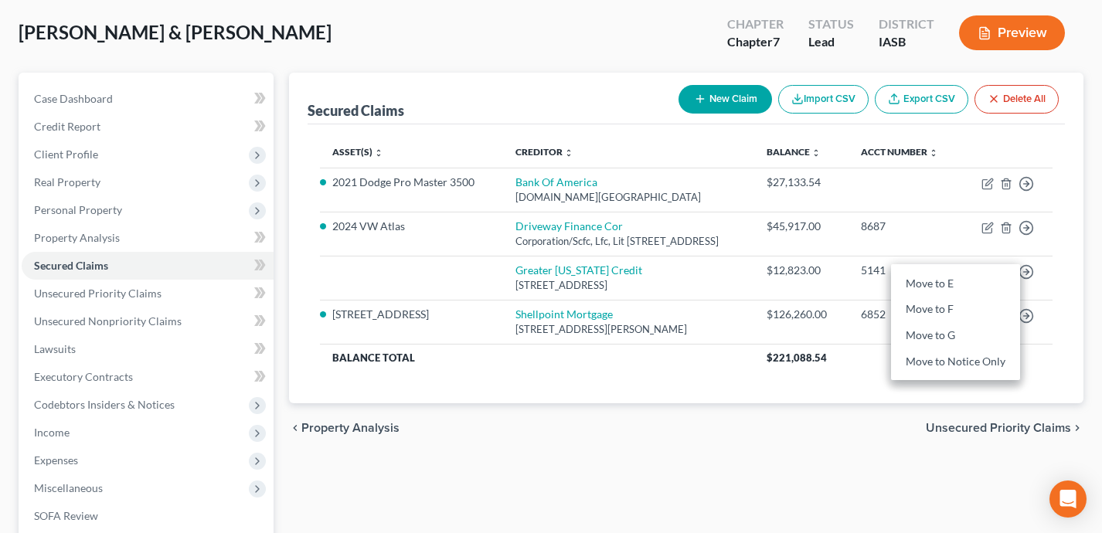
click at [695, 407] on div "chevron_left Property Analysis Unsecured Priority Claims chevron_right" at bounding box center [686, 427] width 795 height 49
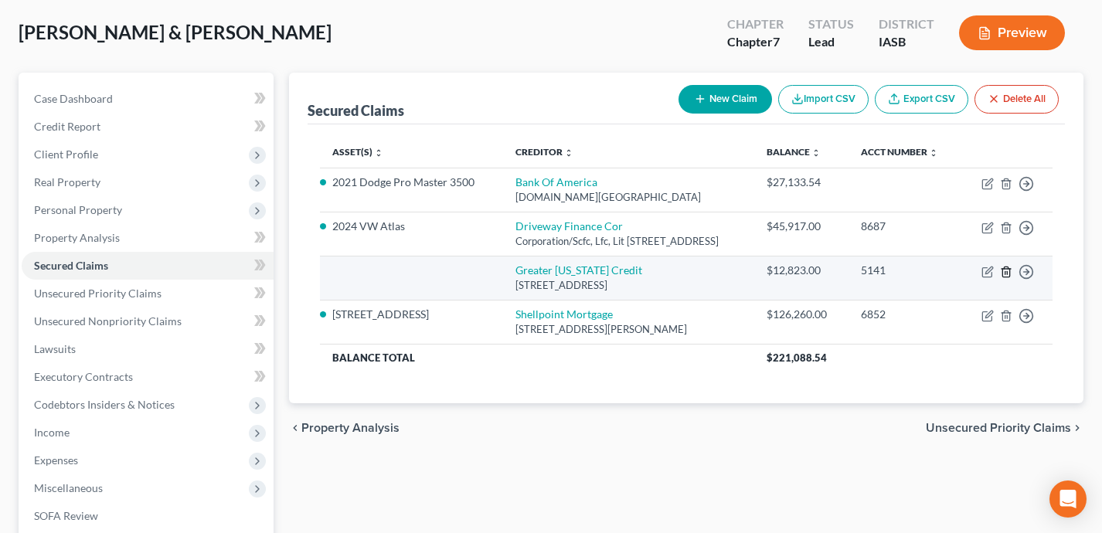
click at [1007, 271] on line "button" at bounding box center [1007, 272] width 0 height 3
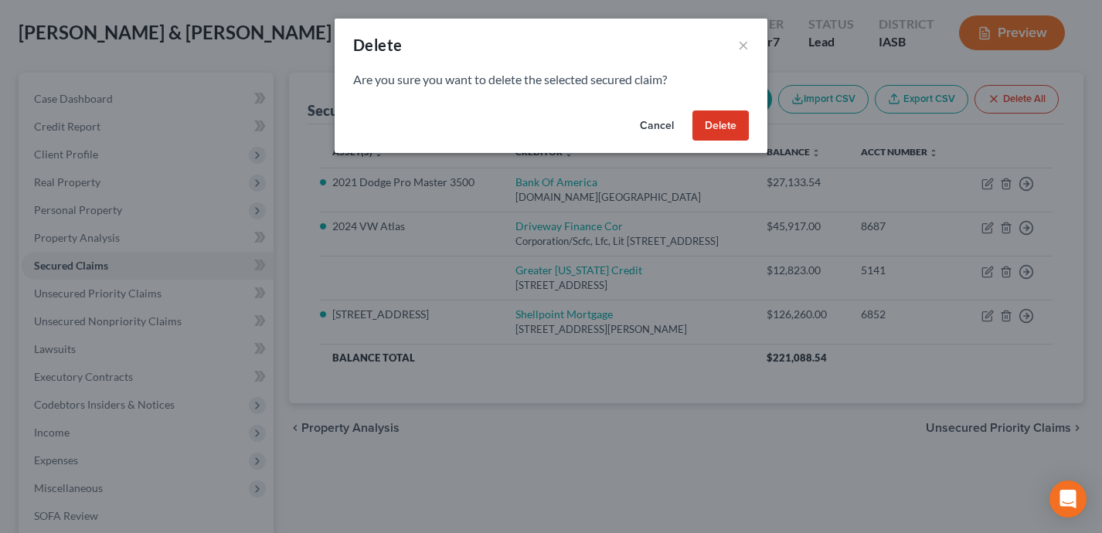
click at [725, 122] on button "Delete" at bounding box center [720, 126] width 56 height 31
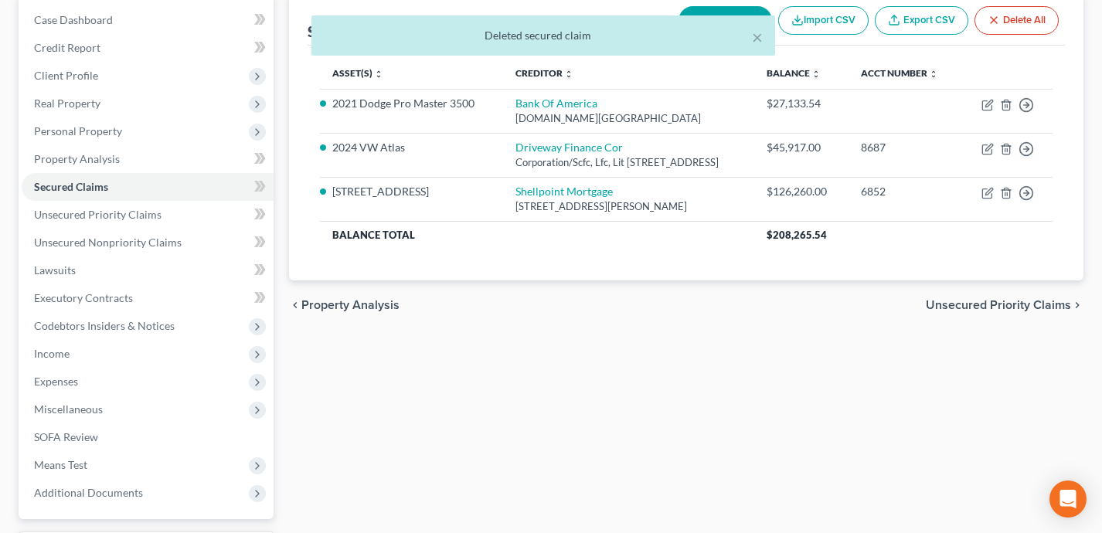
scroll to position [179, 0]
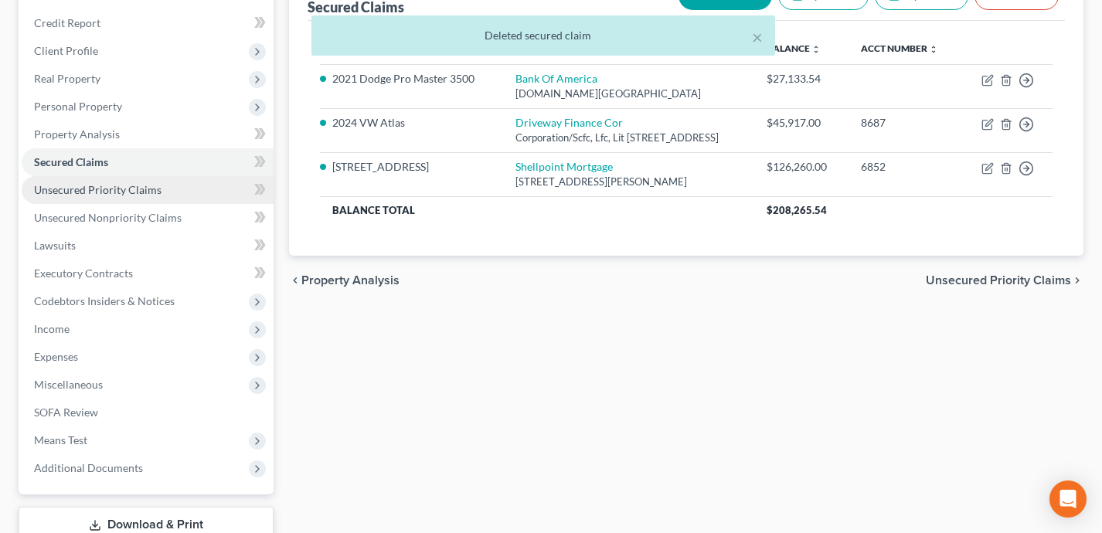
click at [185, 192] on link "Unsecured Priority Claims" at bounding box center [148, 190] width 252 height 28
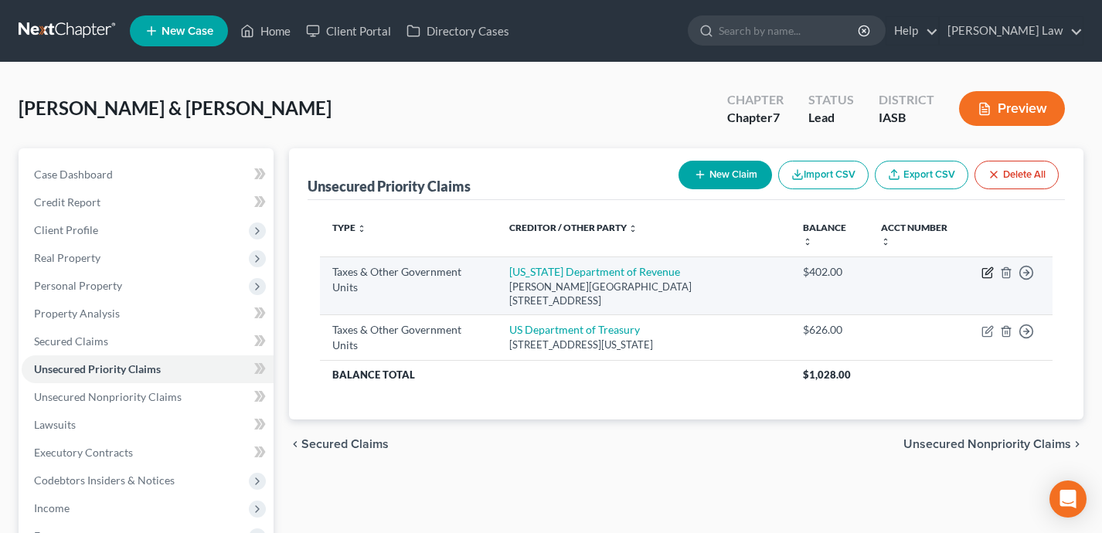
click at [988, 270] on icon "button" at bounding box center [988, 270] width 7 height 7
select select "2"
select select "16"
select select "2"
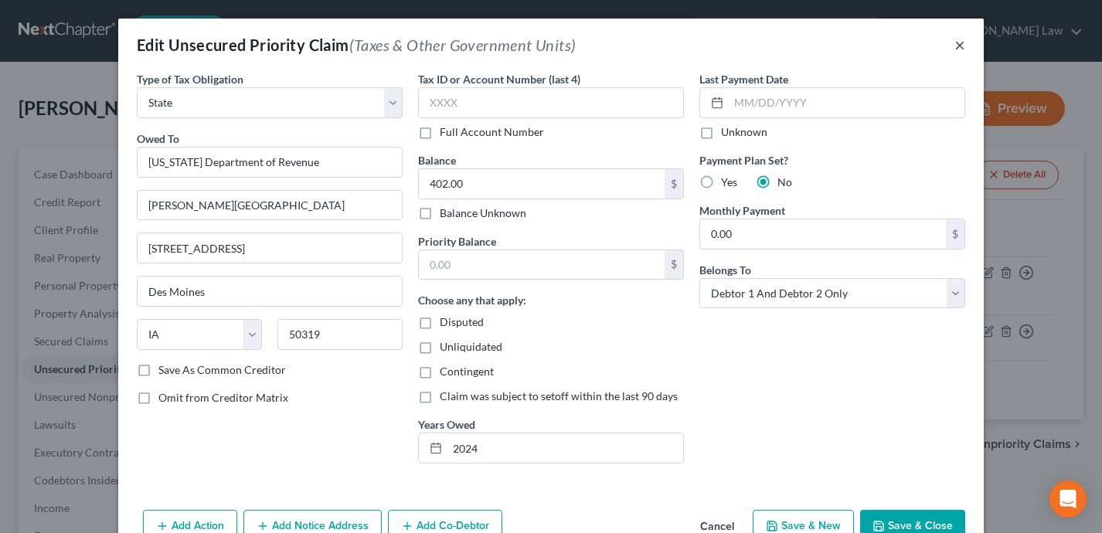
click at [957, 44] on button "×" at bounding box center [959, 45] width 11 height 19
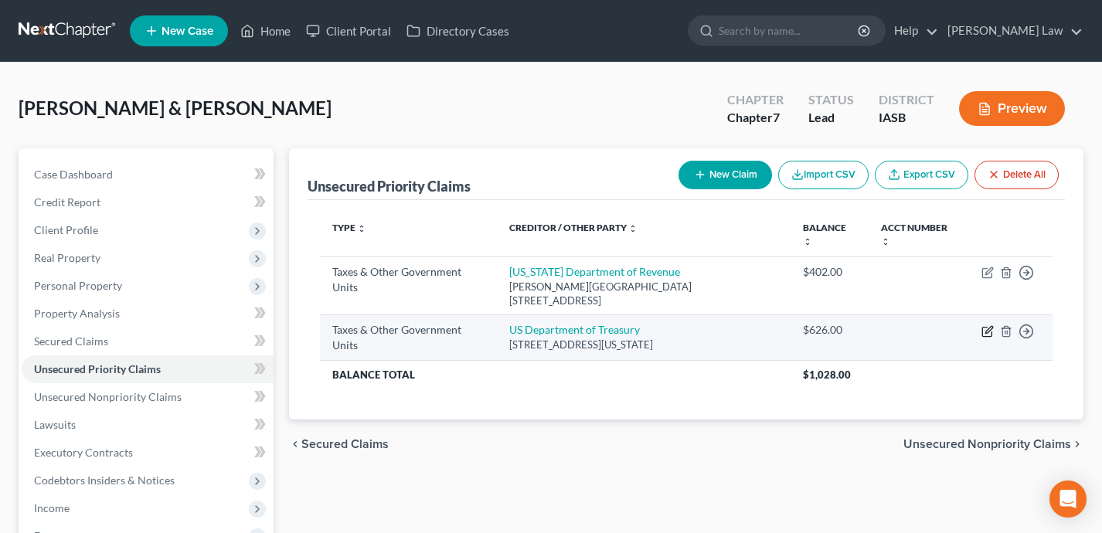
click at [991, 331] on icon "button" at bounding box center [987, 331] width 12 height 12
select select "0"
select select "26"
select select "2"
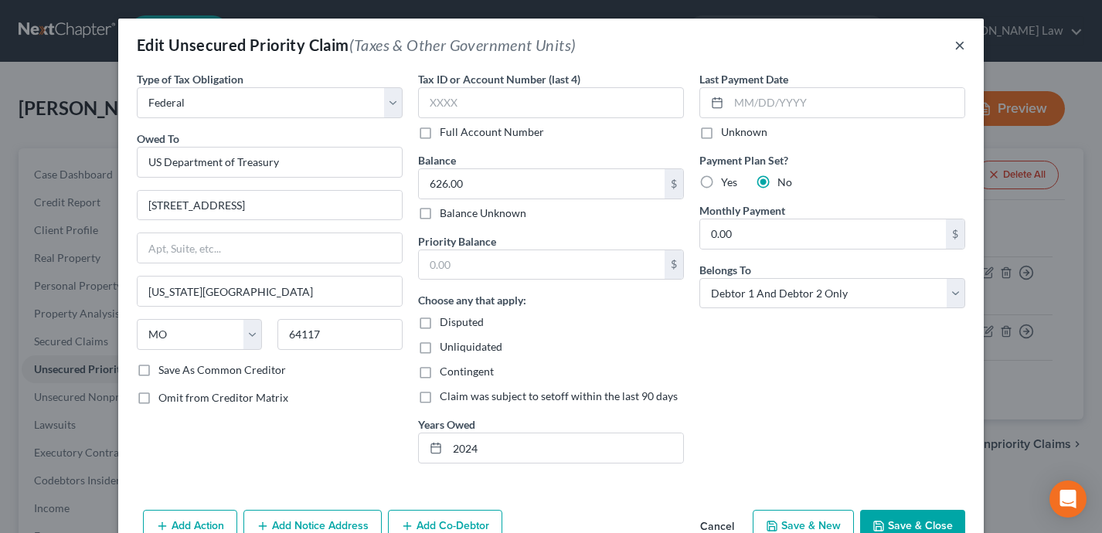
click at [961, 41] on button "×" at bounding box center [959, 45] width 11 height 19
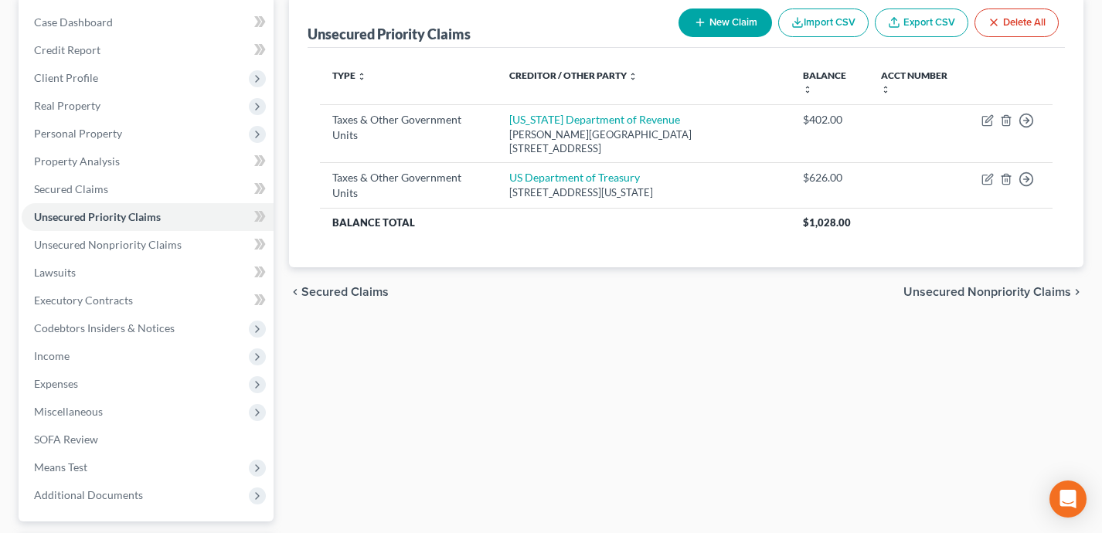
scroll to position [155, 0]
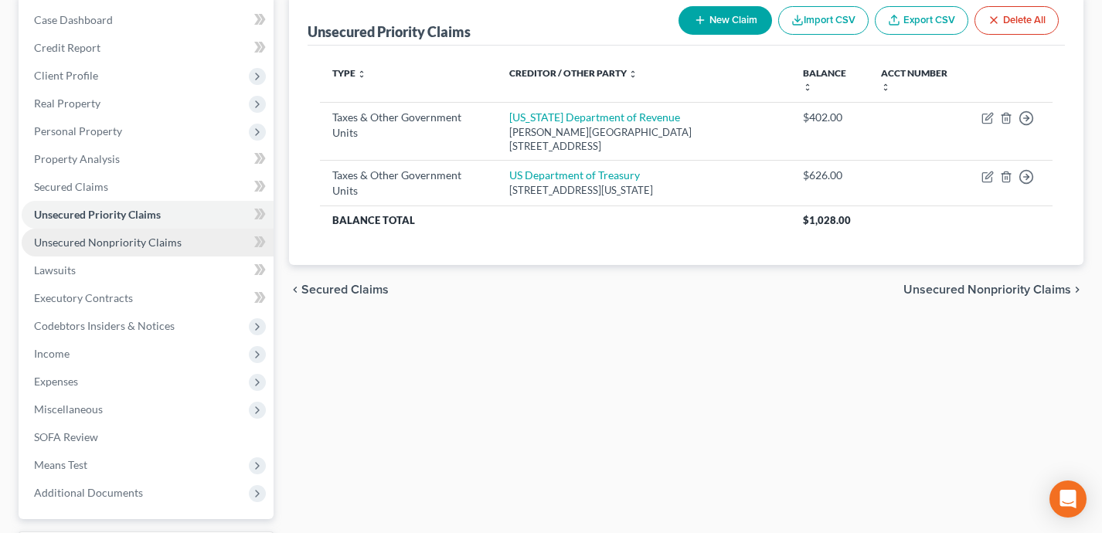
click at [157, 242] on span "Unsecured Nonpriority Claims" at bounding box center [108, 242] width 148 height 13
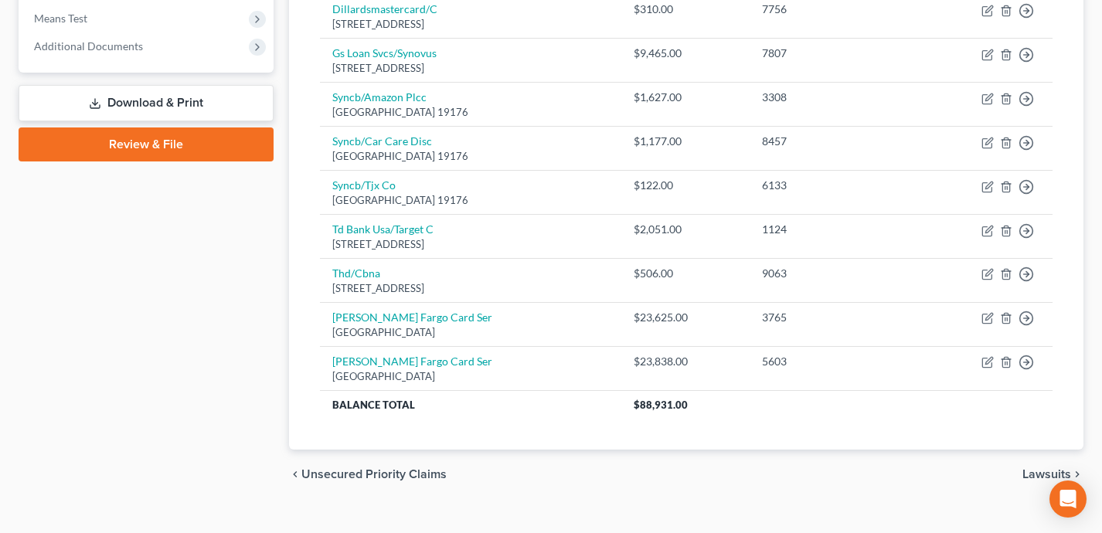
scroll to position [625, 0]
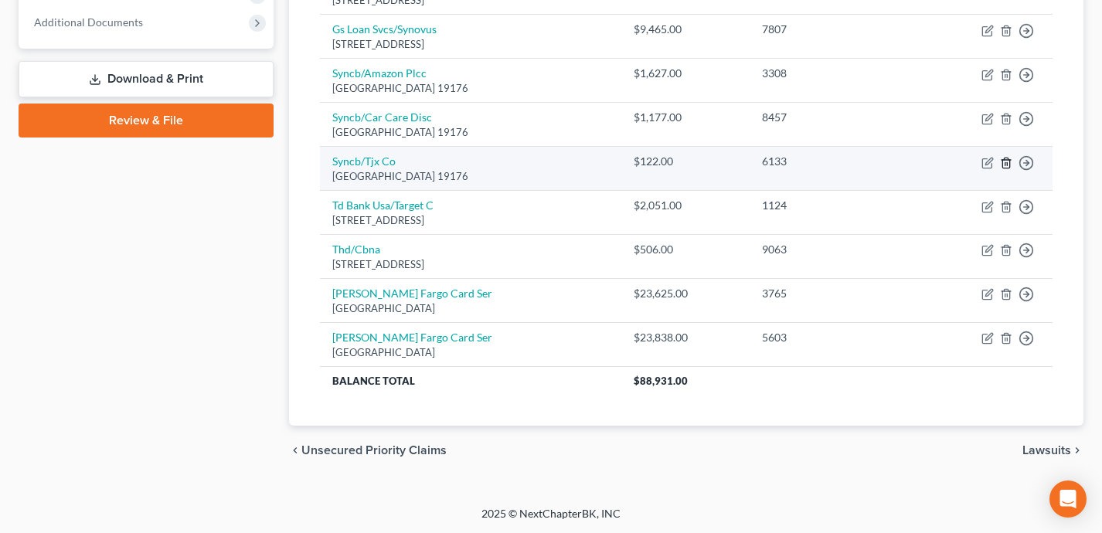
click at [1008, 158] on icon "button" at bounding box center [1005, 163] width 7 height 10
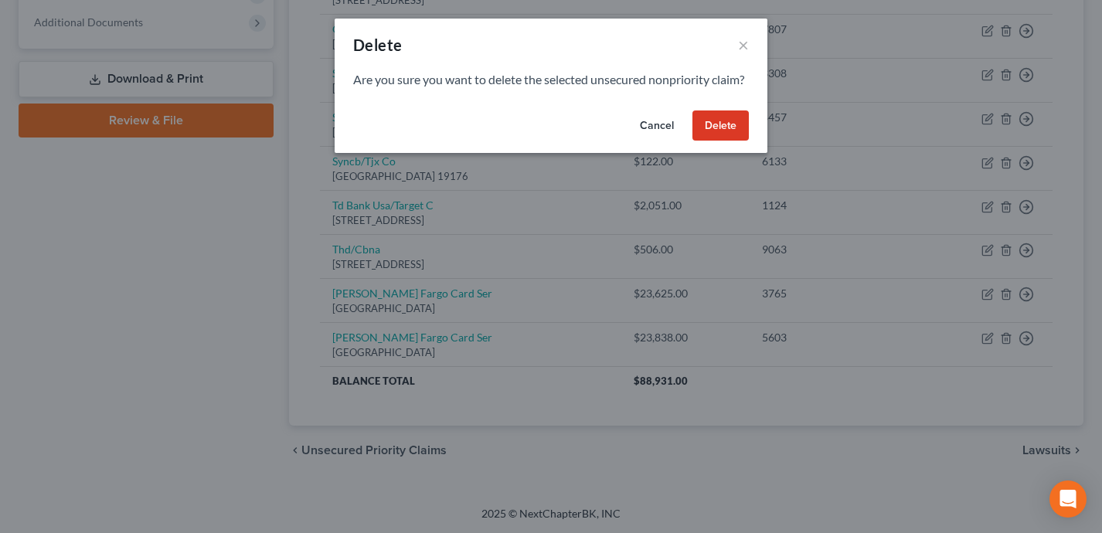
click at [720, 141] on button "Delete" at bounding box center [720, 126] width 56 height 31
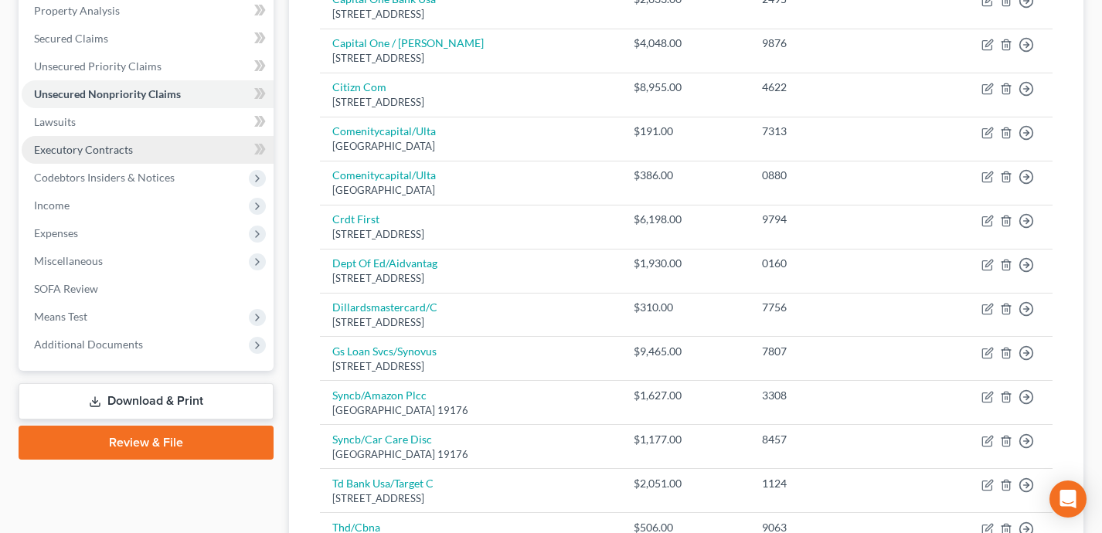
scroll to position [291, 0]
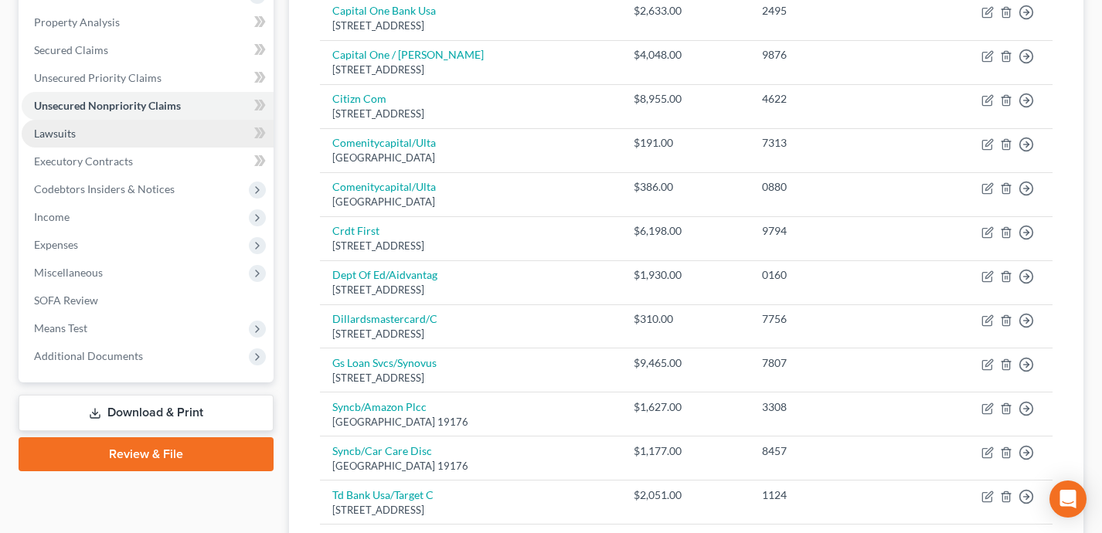
click at [161, 133] on link "Lawsuits" at bounding box center [148, 134] width 252 height 28
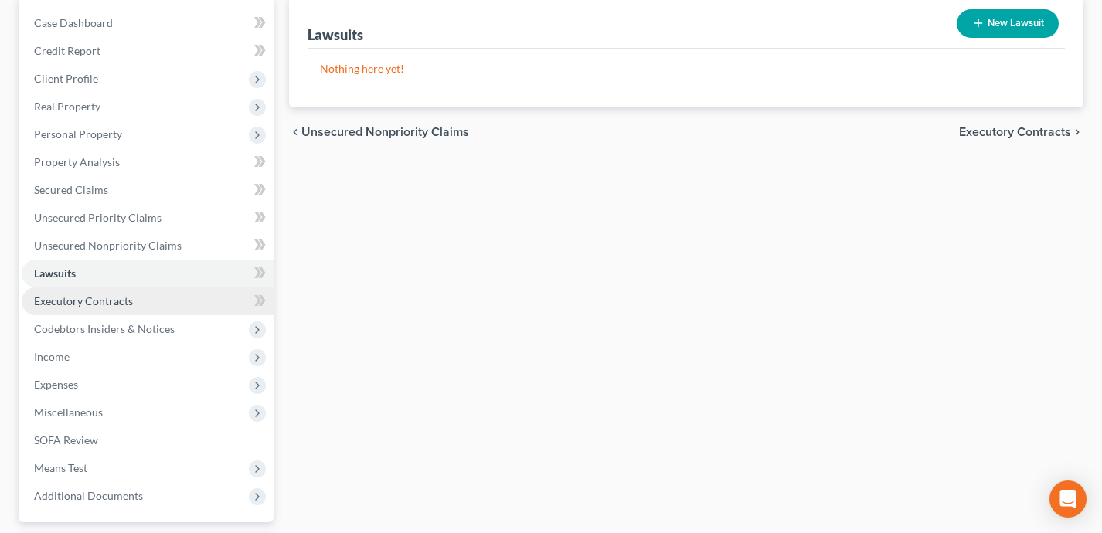
click at [163, 302] on link "Executory Contracts" at bounding box center [148, 301] width 252 height 28
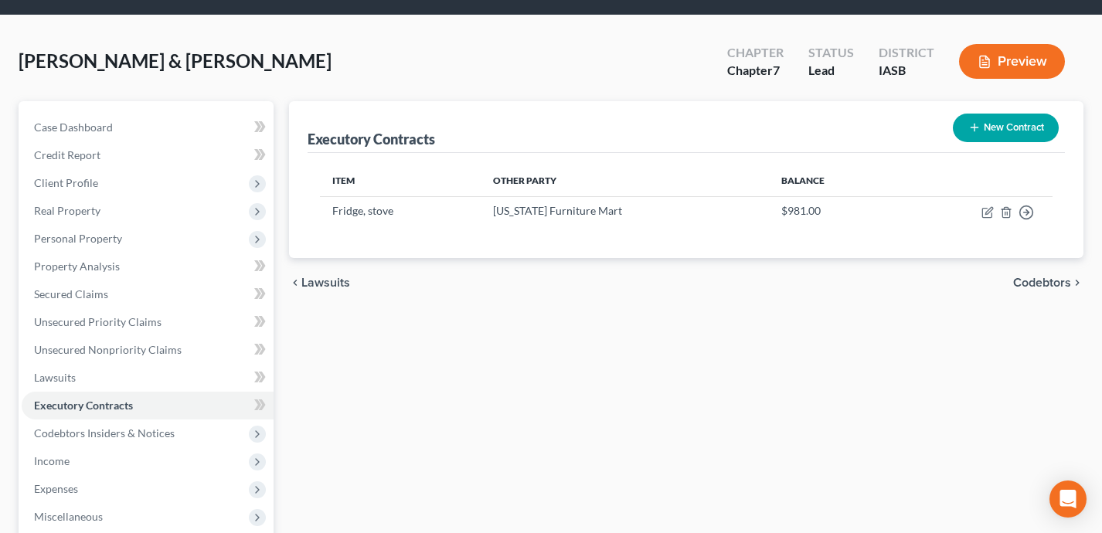
scroll to position [75, 0]
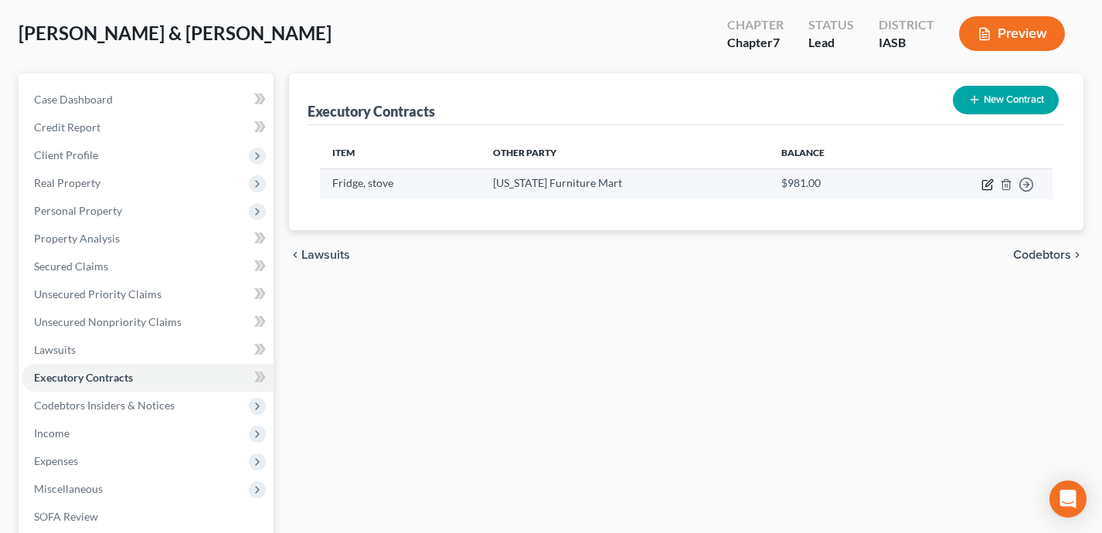
click at [987, 185] on icon "button" at bounding box center [987, 185] width 12 height 12
select select "0"
select select "30"
select select "2"
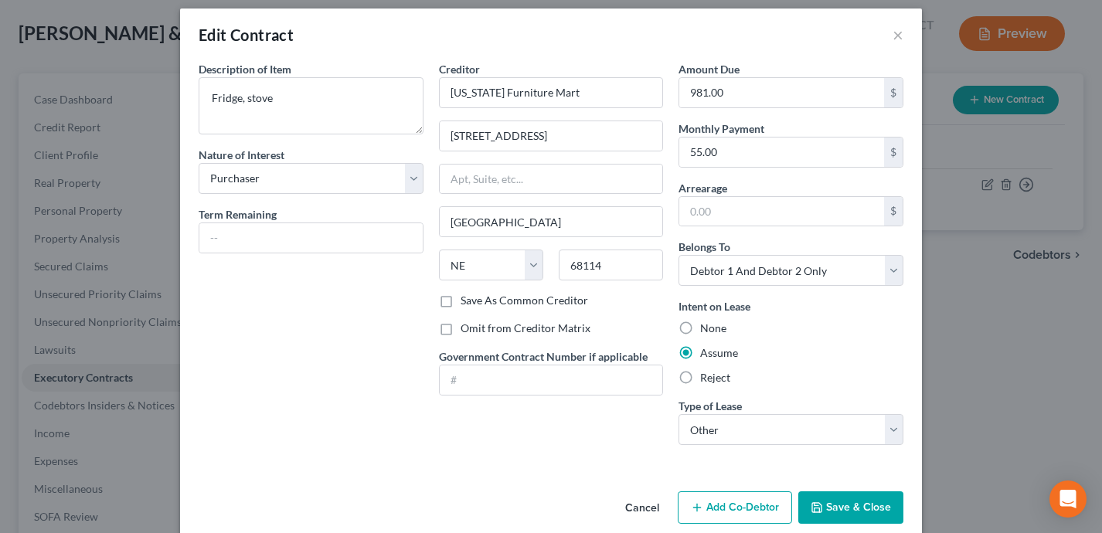
scroll to position [0, 0]
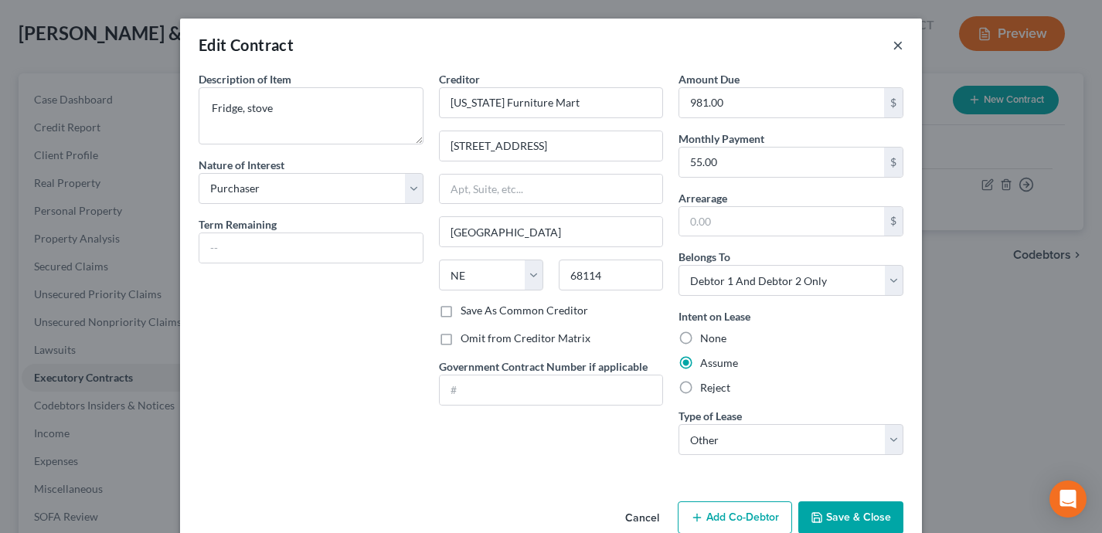
click at [902, 38] on button "×" at bounding box center [898, 45] width 11 height 19
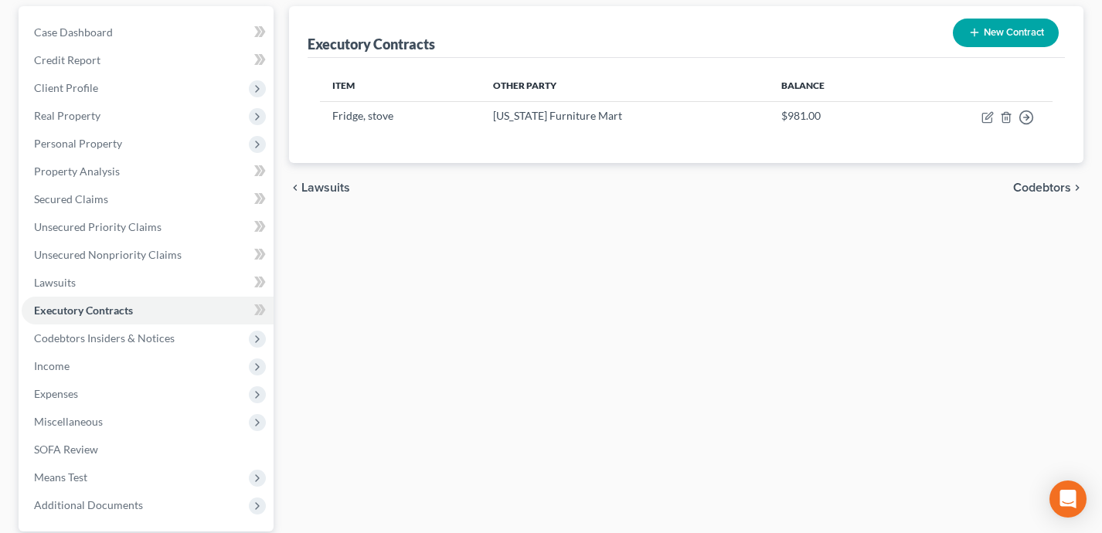
scroll to position [135, 0]
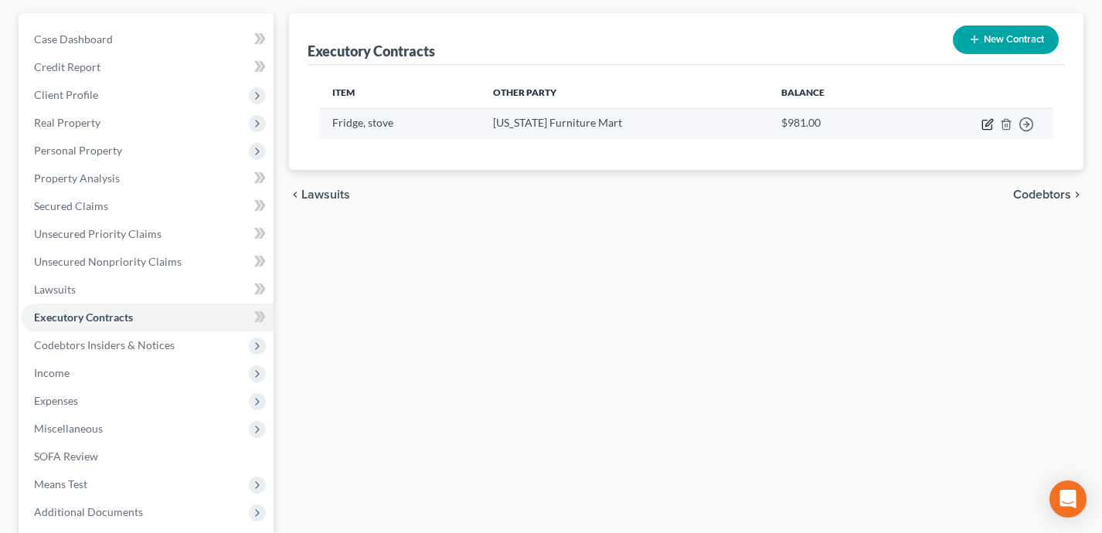
click at [987, 122] on icon "button" at bounding box center [988, 122] width 7 height 7
select select "0"
select select "30"
select select "2"
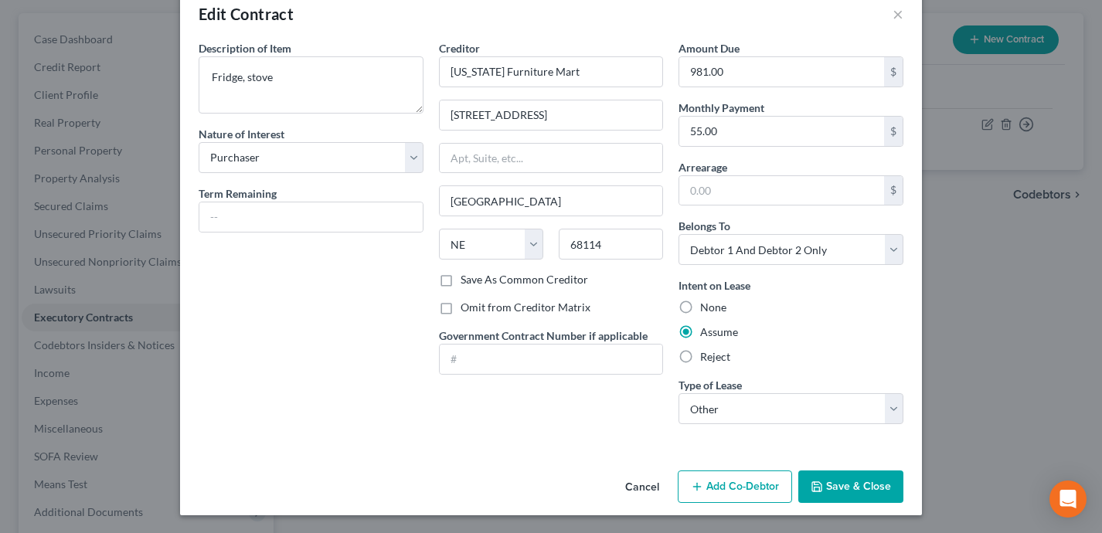
scroll to position [0, 0]
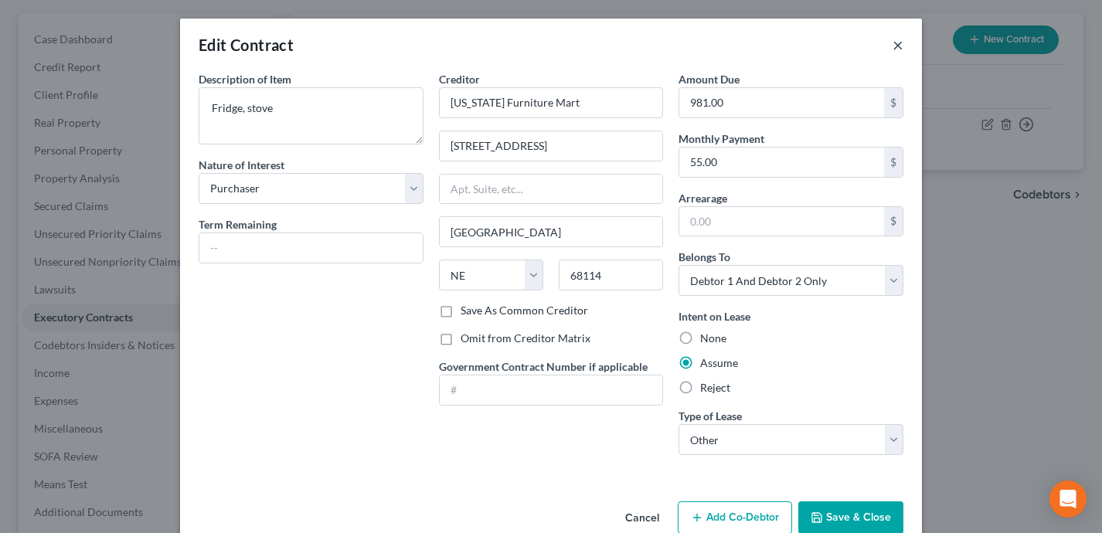
click at [903, 43] on button "×" at bounding box center [898, 45] width 11 height 19
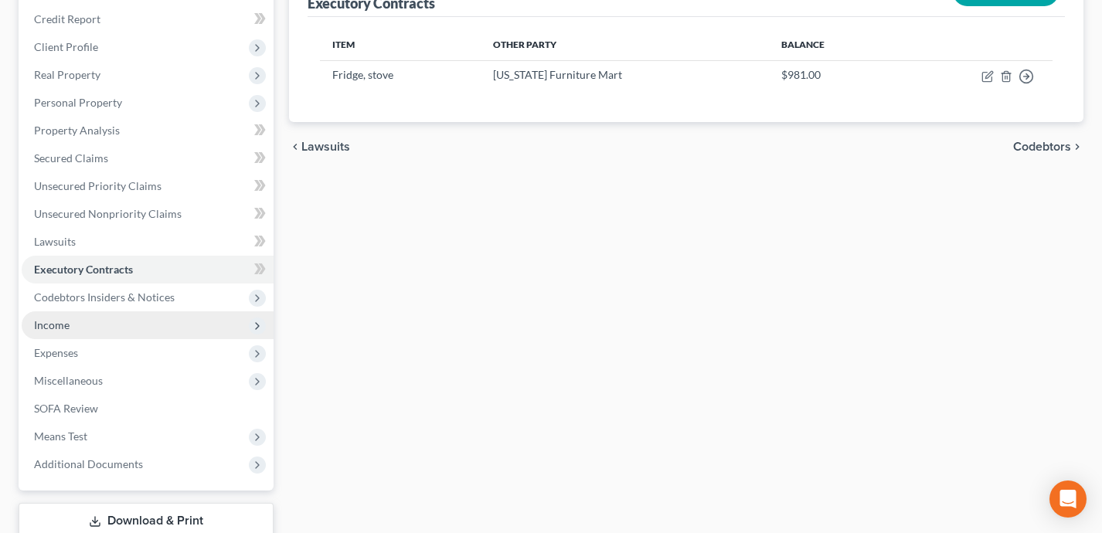
scroll to position [185, 0]
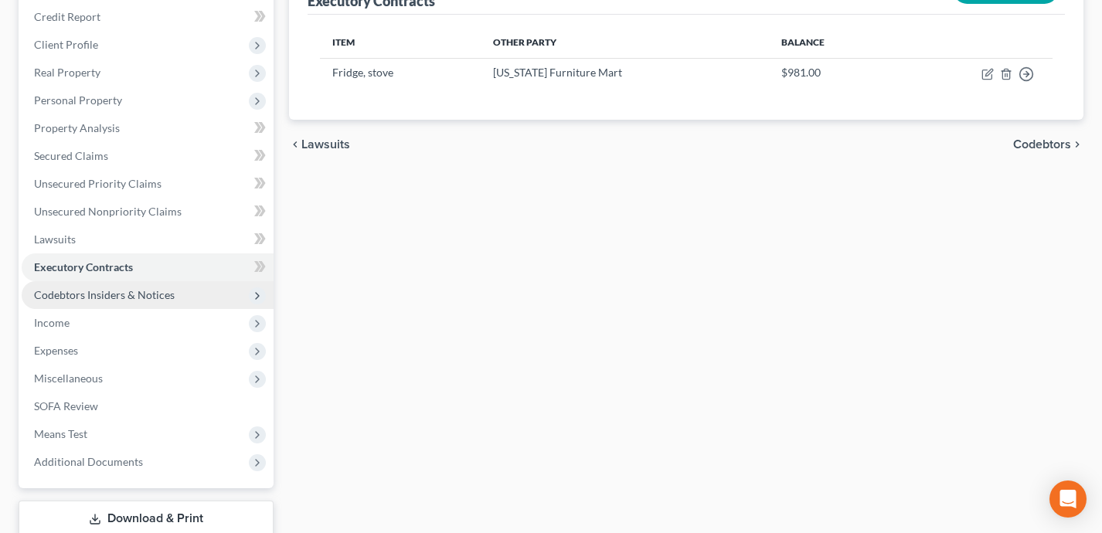
click at [208, 291] on span "Codebtors Insiders & Notices" at bounding box center [148, 295] width 252 height 28
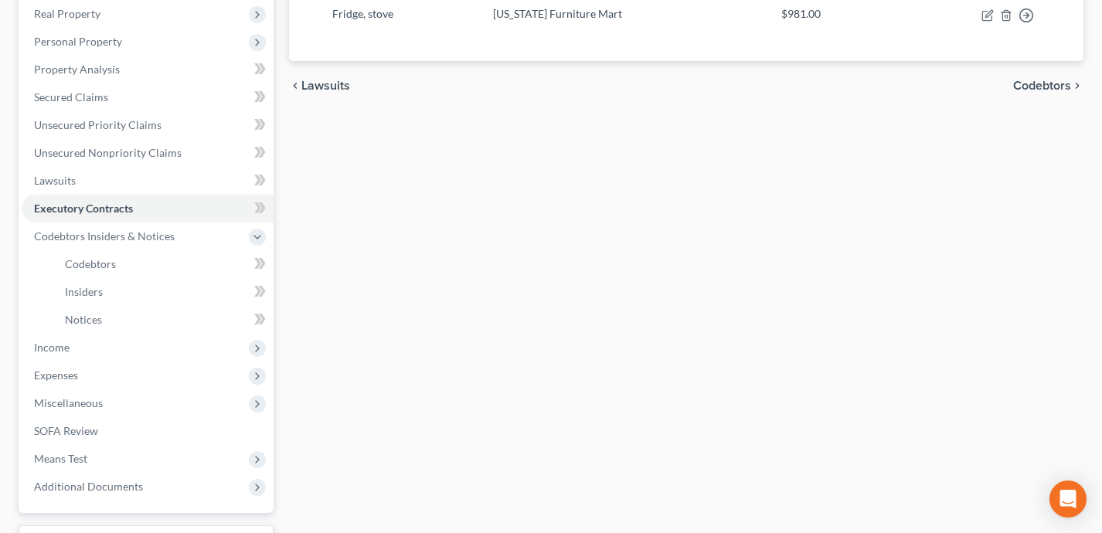
scroll to position [266, 0]
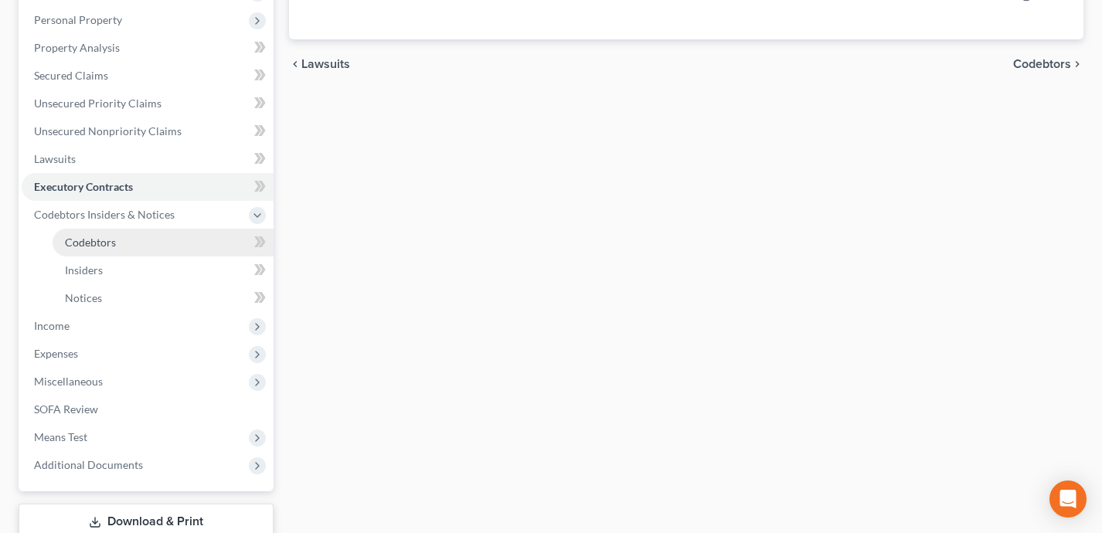
click at [179, 238] on link "Codebtors" at bounding box center [163, 243] width 221 height 28
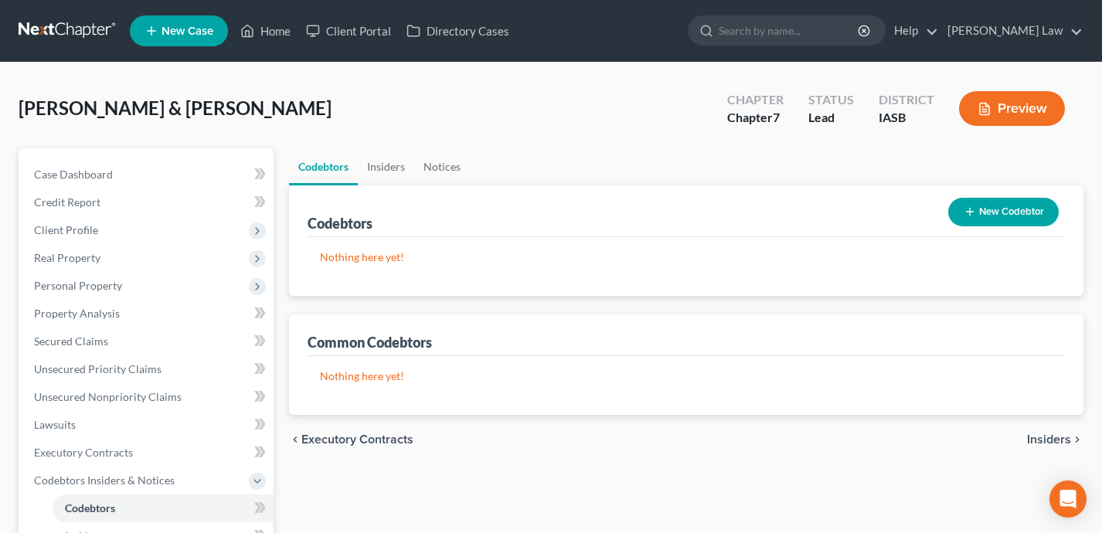
click at [1016, 216] on button "New Codebtor" at bounding box center [1003, 212] width 111 height 29
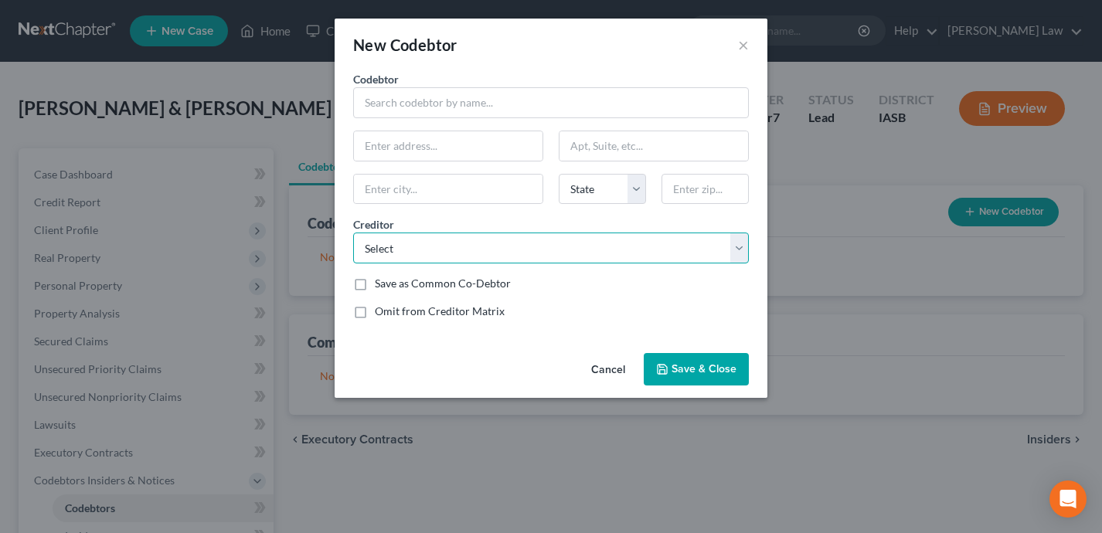
click at [529, 257] on select "Select Shellpoint Mortgage Citizn Com Driveway Finance Cor Wells Fargo Card Ser…" at bounding box center [551, 248] width 396 height 31
select select "0"
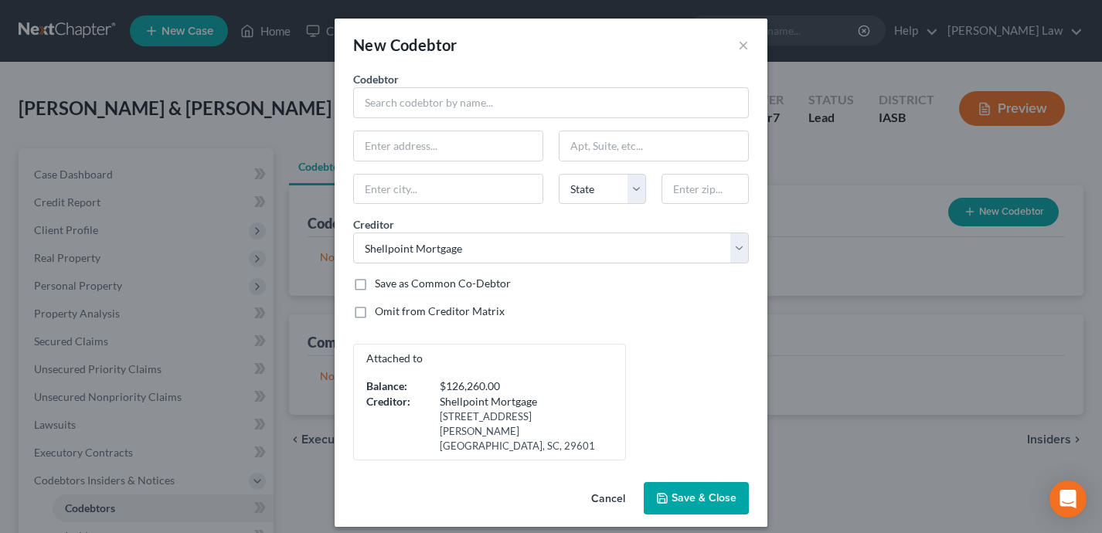
click at [688, 335] on div "Codebtor * Codebtor * State AL AK AR AZ CA CO CT DE DC FL GA GU HI ID IL IN IA …" at bounding box center [550, 265] width 411 height 389
click at [442, 110] on input "text" at bounding box center [551, 102] width 396 height 31
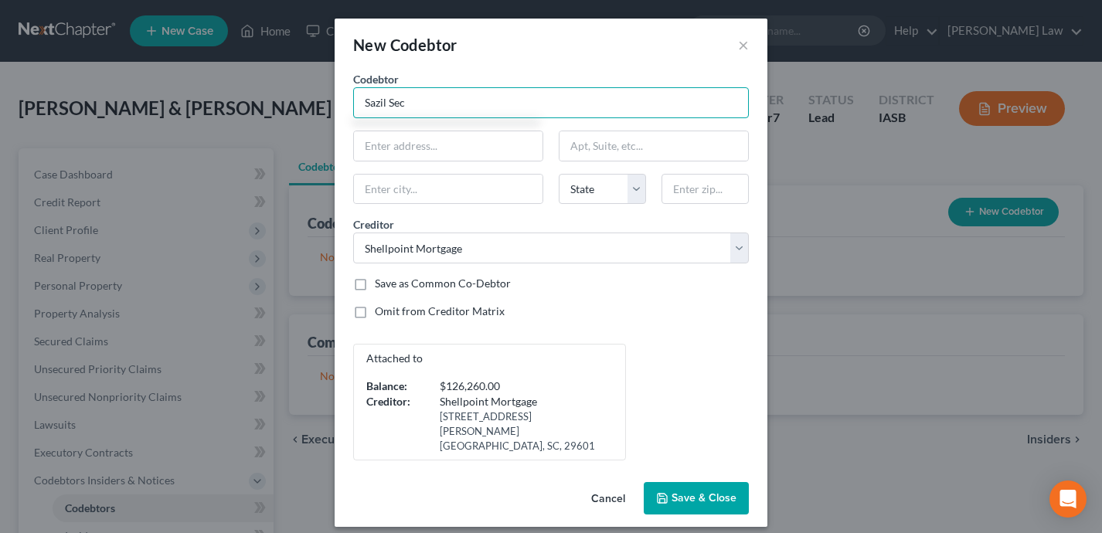
click at [369, 104] on input "Sazil Sec" at bounding box center [551, 102] width 396 height 31
click at [421, 112] on input "Fazil Sec" at bounding box center [551, 102] width 396 height 31
type input "Fazil Secic"
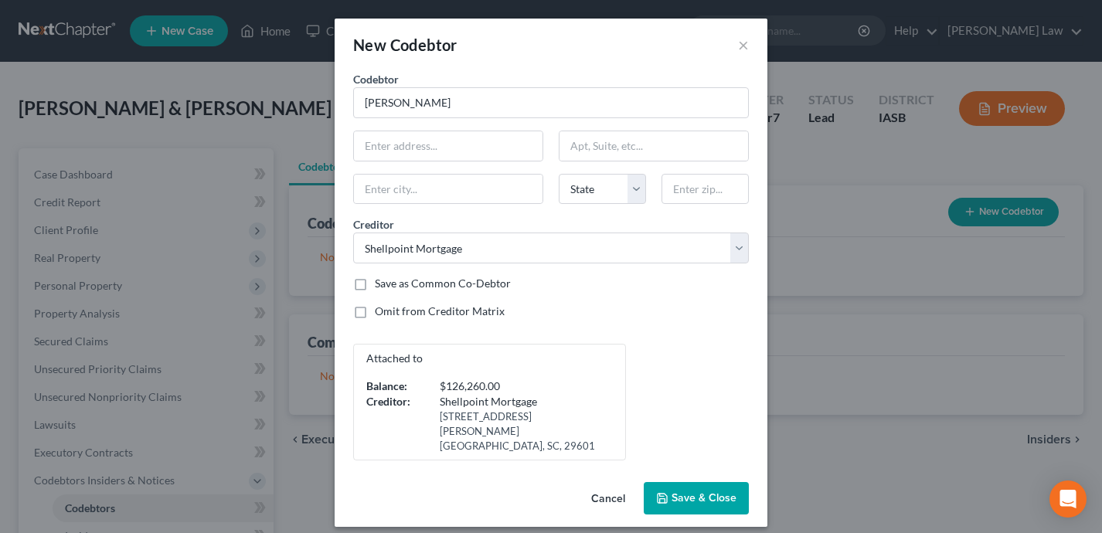
click at [619, 315] on div "Omit from Creditor Matrix" at bounding box center [551, 311] width 396 height 15
click at [464, 150] on input "text" at bounding box center [448, 145] width 189 height 29
click at [686, 295] on div "Codebtor * Fazil Secic Codebtor * Fazil Secic State AL AK AR AZ CA CO CT DE DC …" at bounding box center [550, 265] width 411 height 389
click at [459, 157] on input "text" at bounding box center [448, 145] width 189 height 29
type input "4033 80th St"
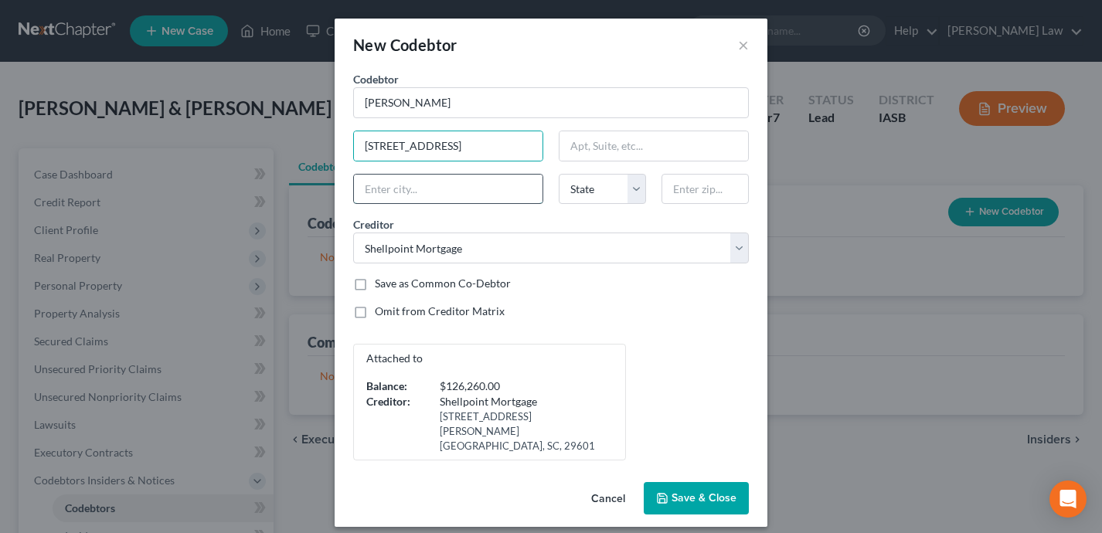
click at [472, 184] on input "text" at bounding box center [448, 189] width 189 height 29
click at [463, 196] on input "text" at bounding box center [448, 189] width 189 height 29
type input "Urbandale"
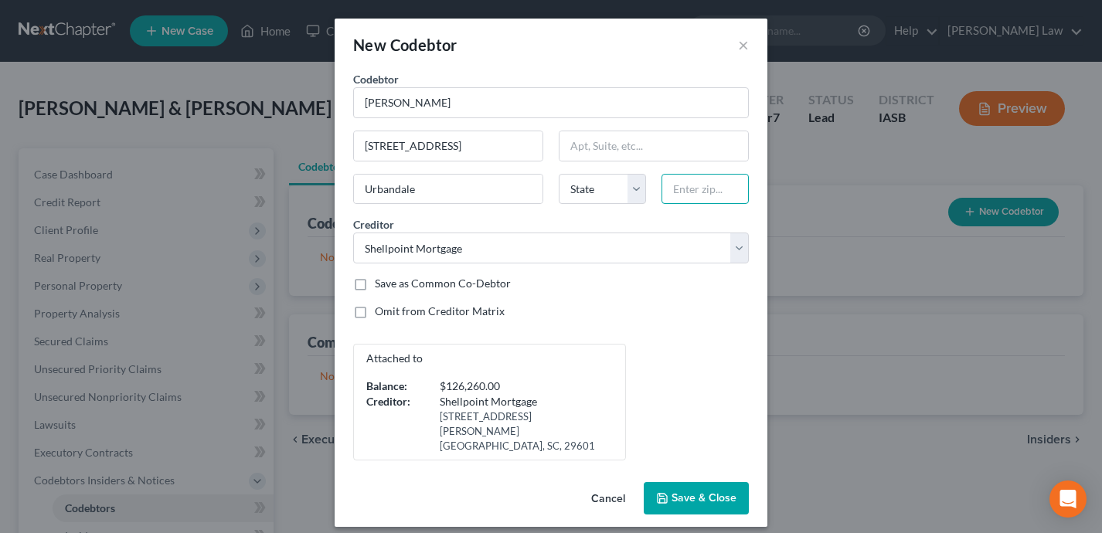
click at [697, 189] on input "text" at bounding box center [704, 189] width 87 height 31
type input "50322"
click at [710, 341] on div "Codebtor * Fazil Secic Codebtor * Fazil Secic 4033 80th St Urbandale State AL A…" at bounding box center [550, 265] width 411 height 389
select select "16"
click at [699, 491] on span "Save & Close" at bounding box center [704, 497] width 65 height 13
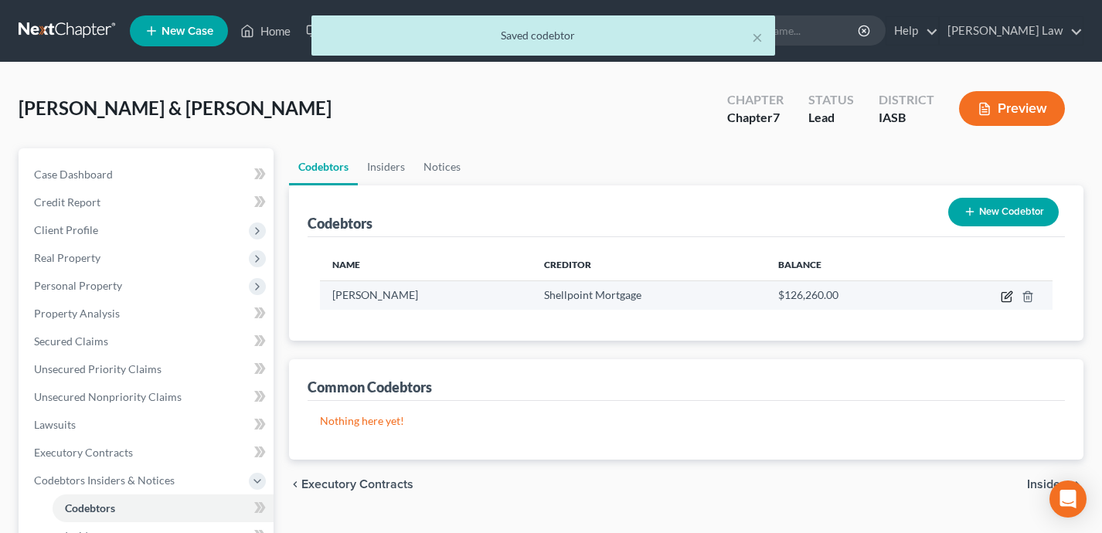
click at [1004, 295] on icon "button" at bounding box center [1007, 297] width 12 height 12
select select "16"
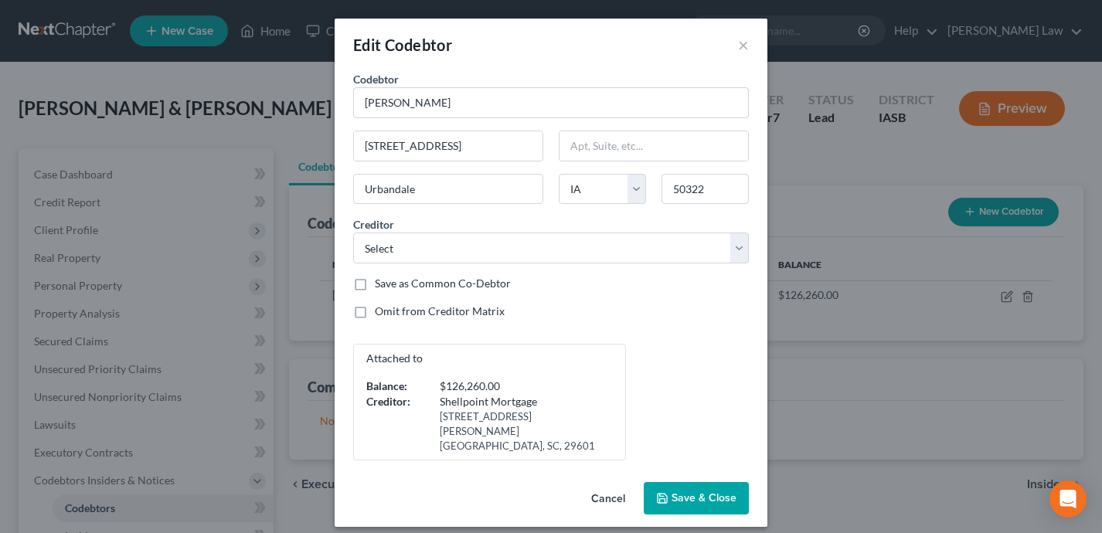
click at [716, 491] on span "Save & Close" at bounding box center [704, 497] width 65 height 13
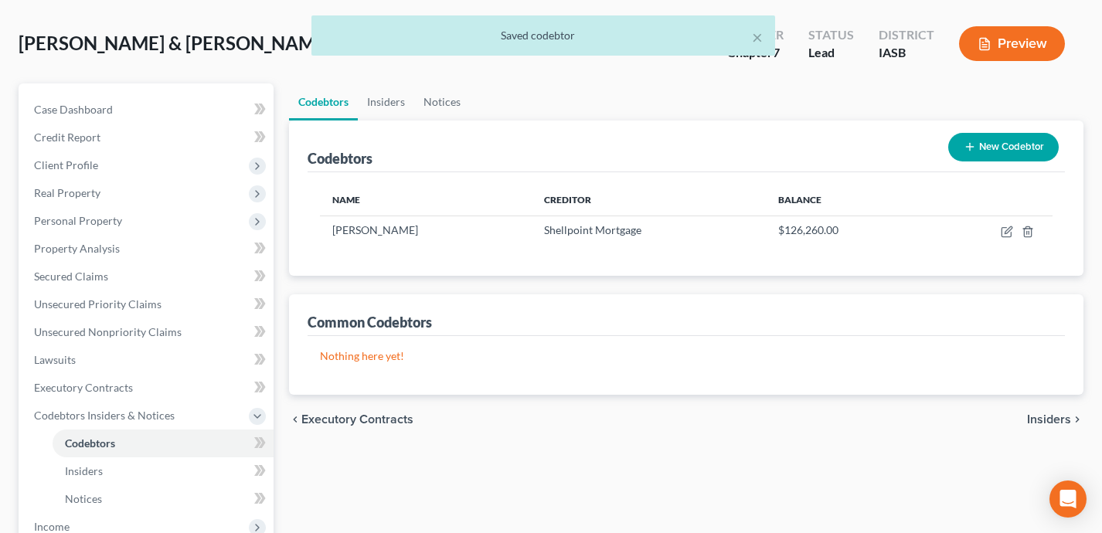
scroll to position [92, 0]
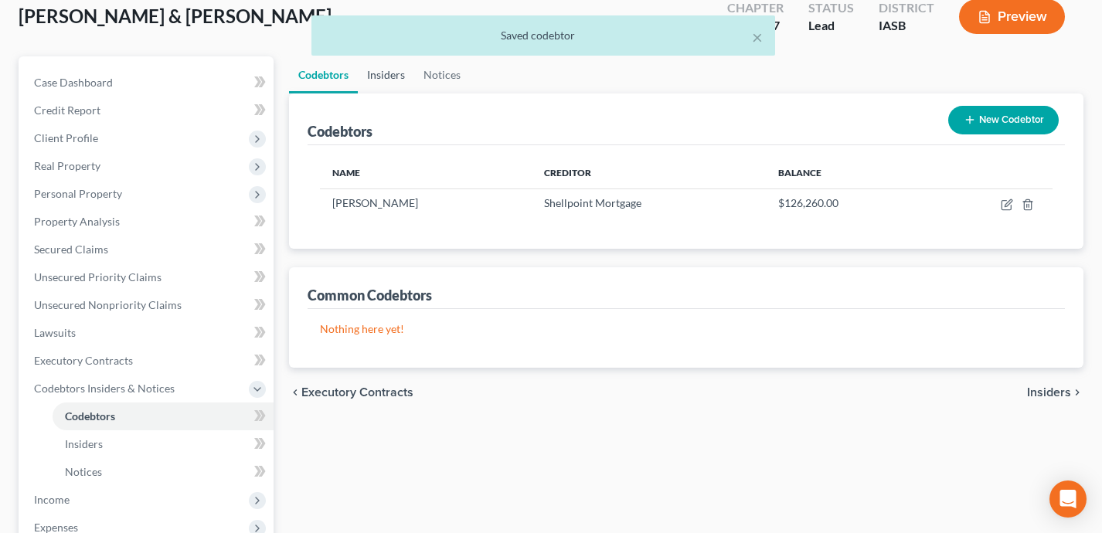
click at [392, 78] on link "Insiders" at bounding box center [386, 74] width 56 height 37
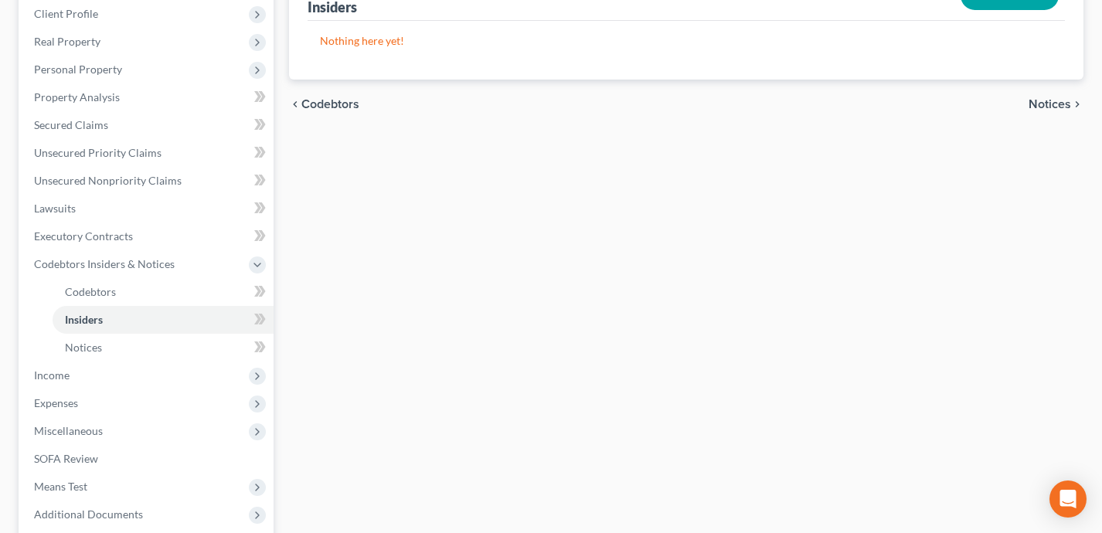
scroll to position [223, 0]
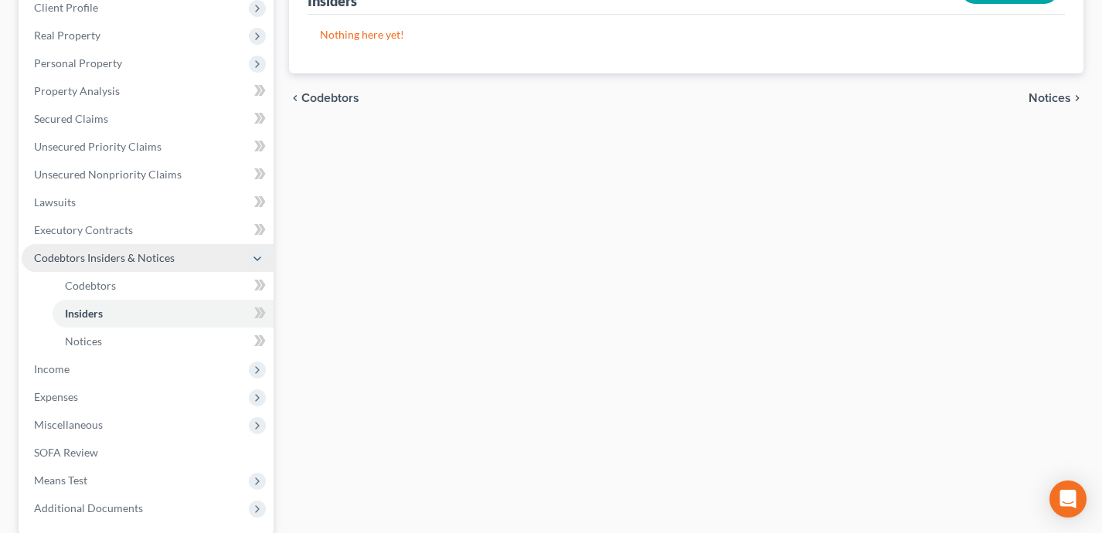
click at [213, 259] on span "Codebtors Insiders & Notices" at bounding box center [148, 258] width 252 height 28
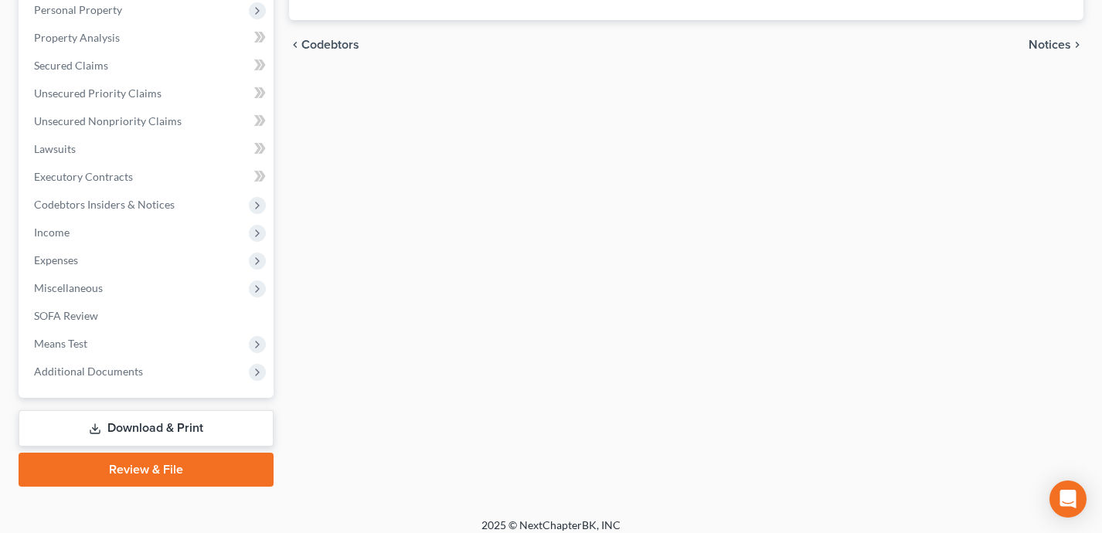
scroll to position [280, 0]
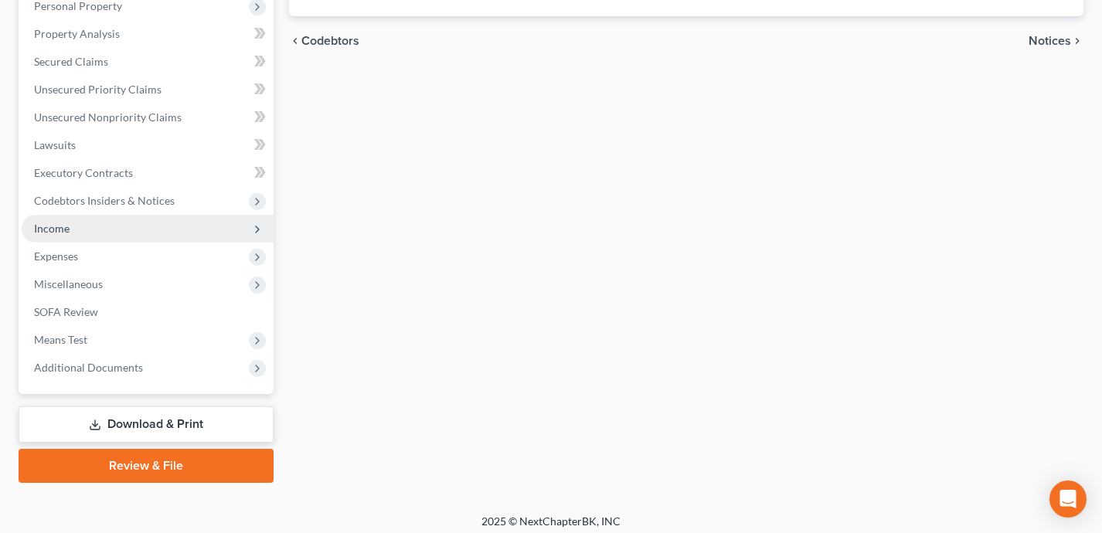
click at [175, 225] on span "Income" at bounding box center [148, 229] width 252 height 28
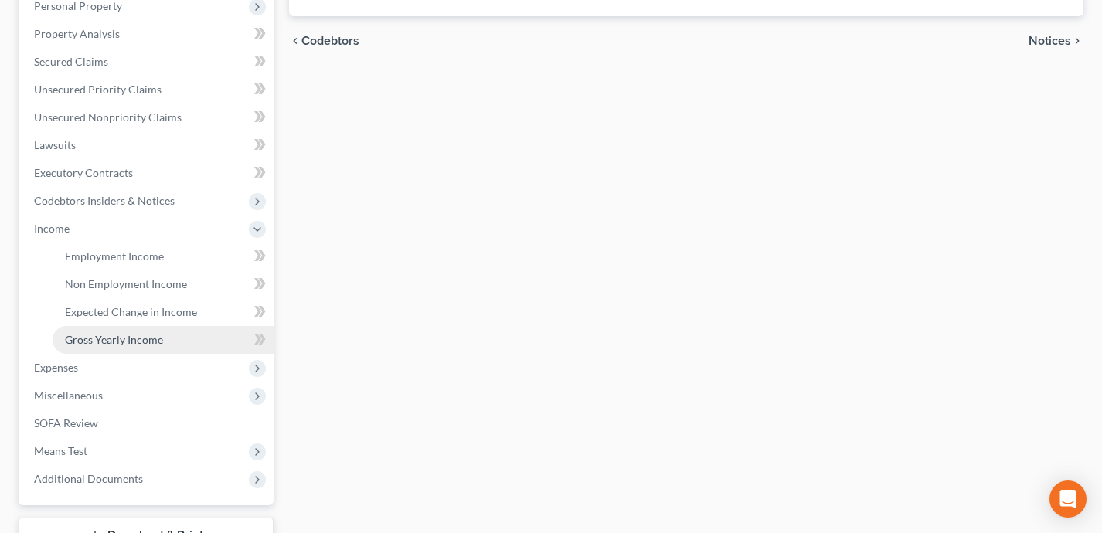
click at [188, 342] on link "Gross Yearly Income" at bounding box center [163, 340] width 221 height 28
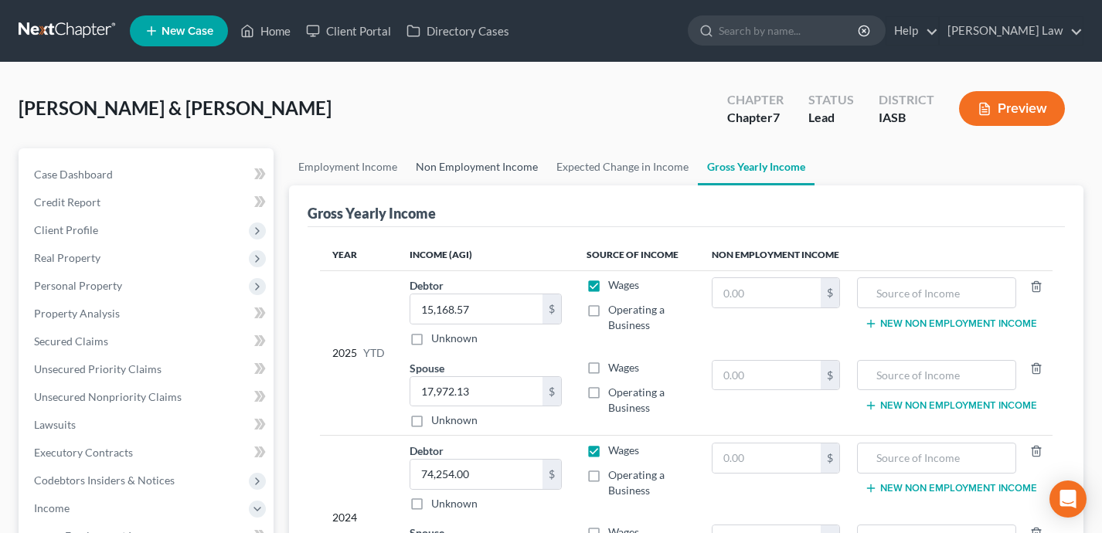
click at [452, 179] on link "Non Employment Income" at bounding box center [476, 166] width 141 height 37
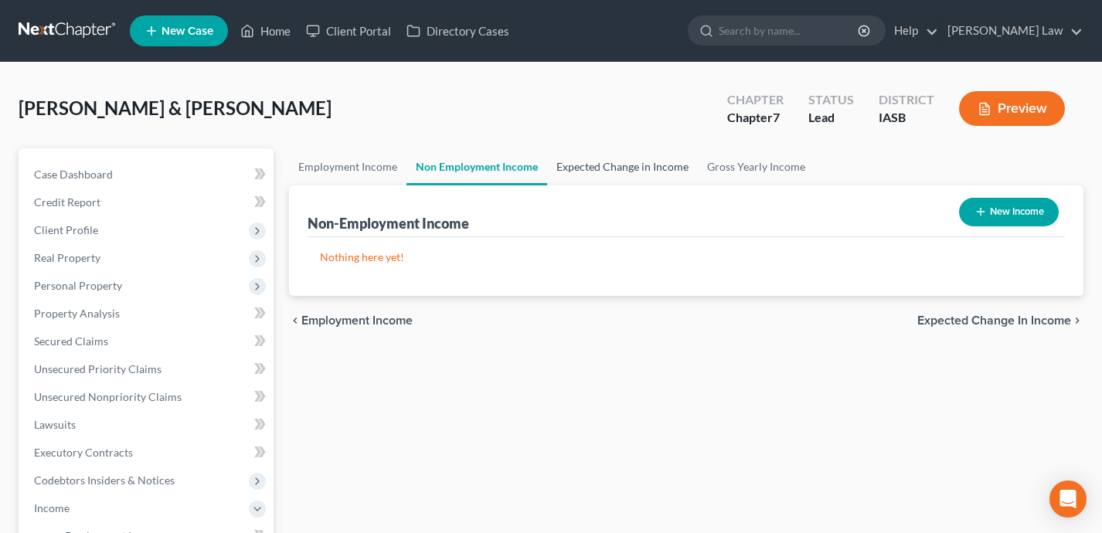
click at [617, 168] on link "Expected Change in Income" at bounding box center [622, 166] width 151 height 37
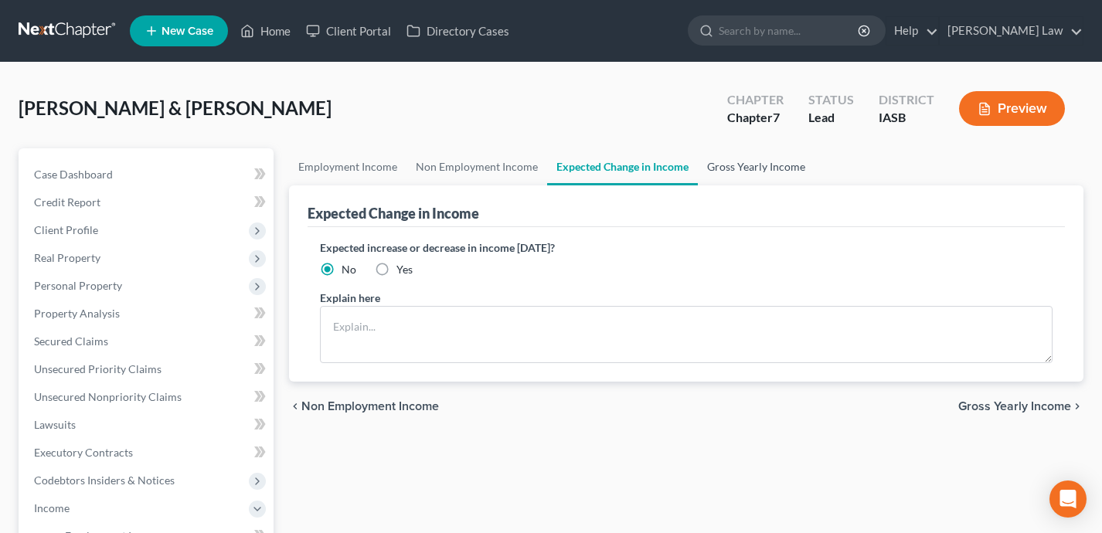
click at [741, 153] on link "Gross Yearly Income" at bounding box center [756, 166] width 117 height 37
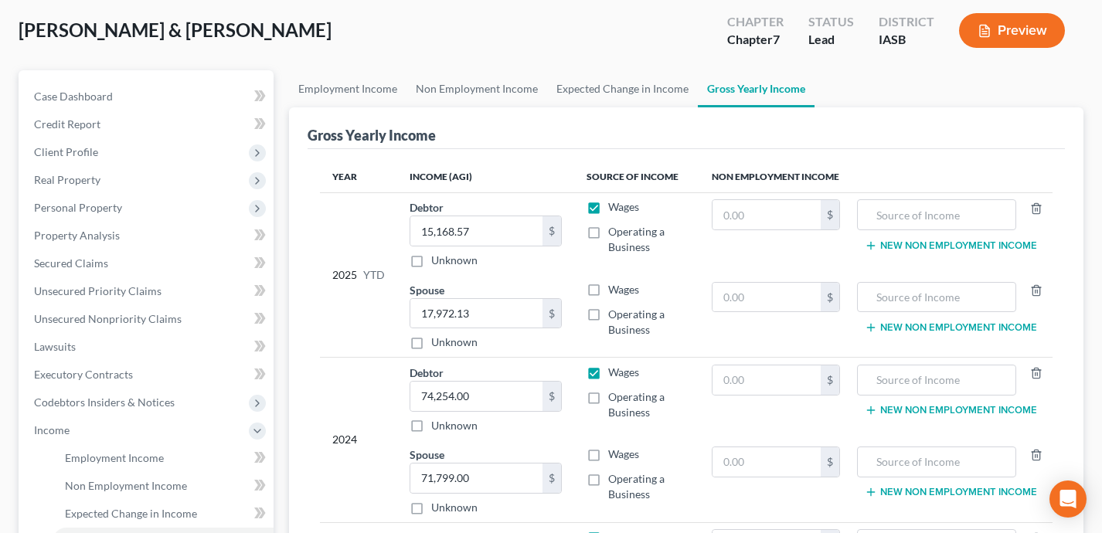
scroll to position [24, 0]
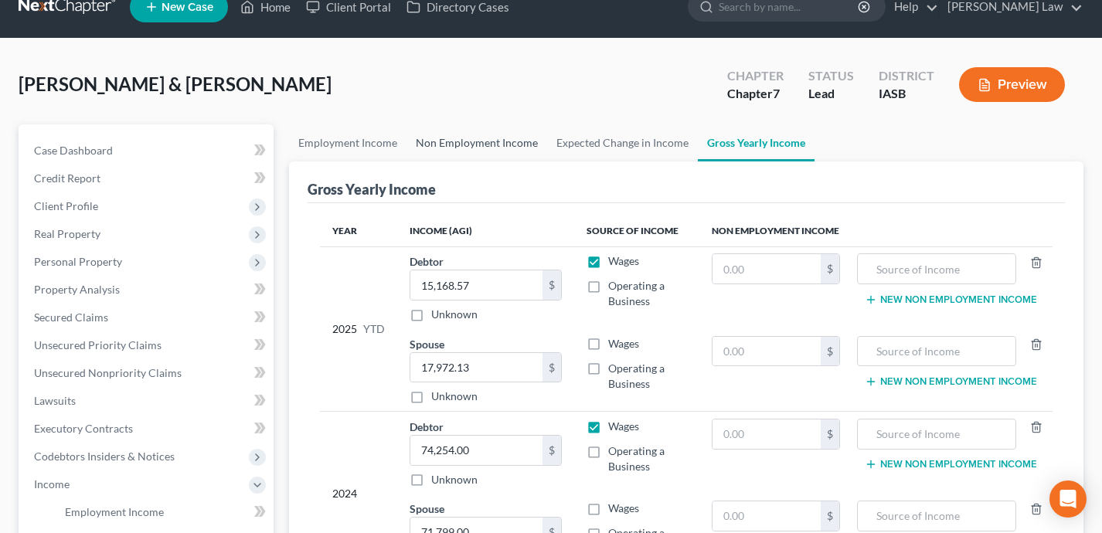
click at [468, 145] on link "Non Employment Income" at bounding box center [476, 142] width 141 height 37
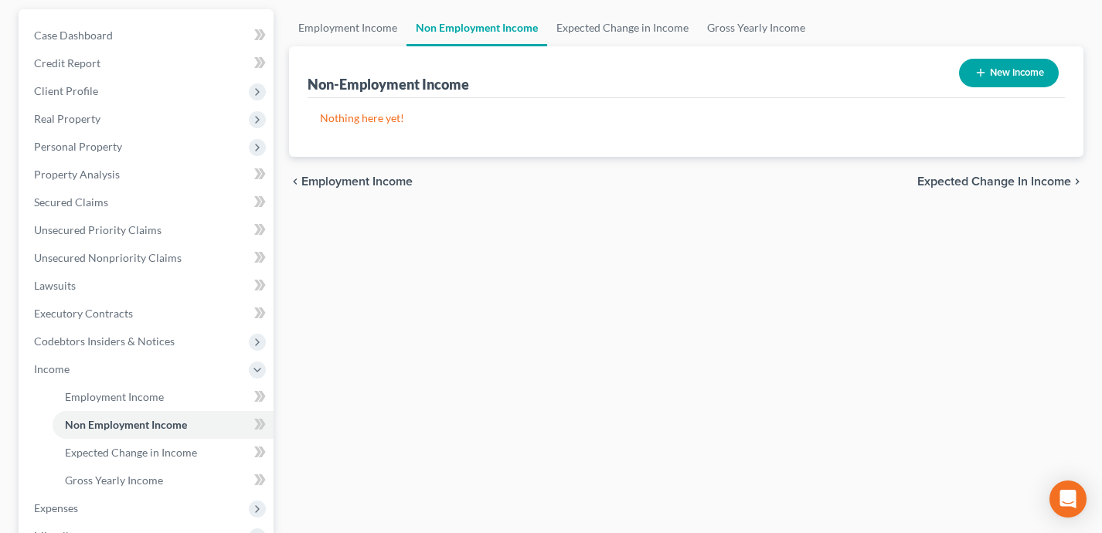
scroll to position [114, 0]
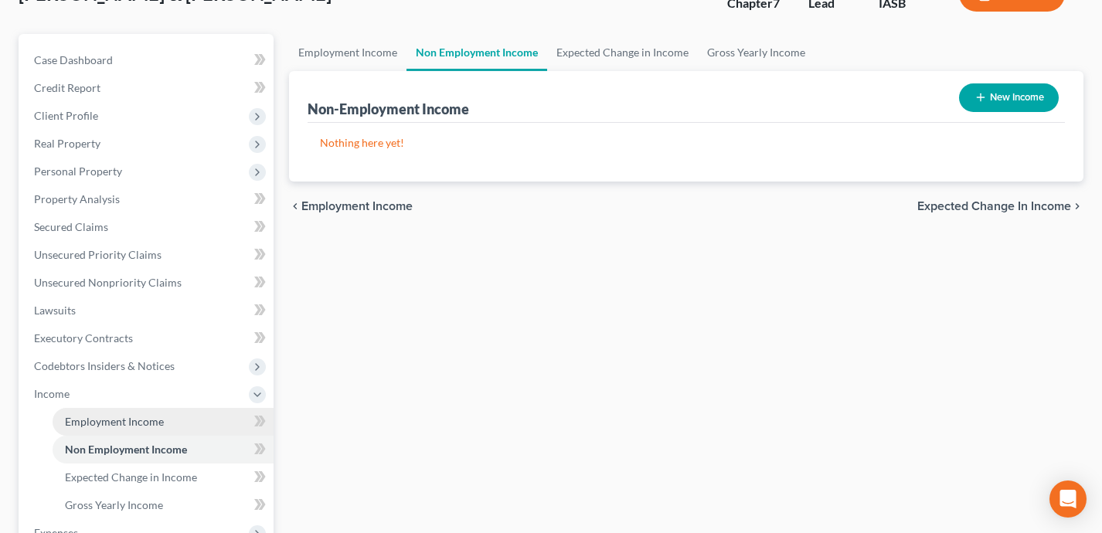
click at [194, 418] on link "Employment Income" at bounding box center [163, 422] width 221 height 28
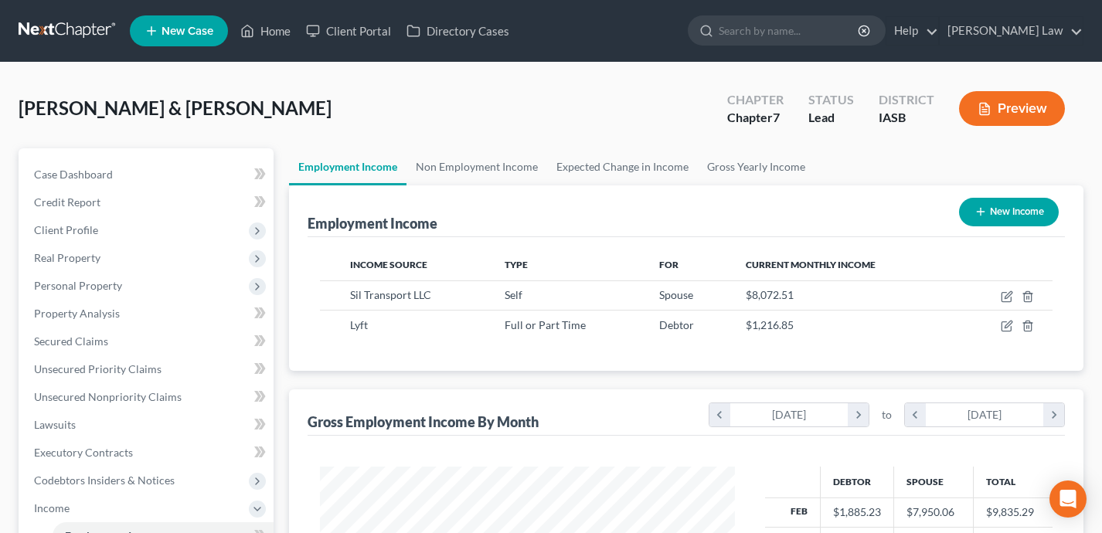
scroll to position [277, 446]
click at [1005, 297] on icon "button" at bounding box center [1007, 297] width 12 height 12
select select "1"
select select "16"
select select "3"
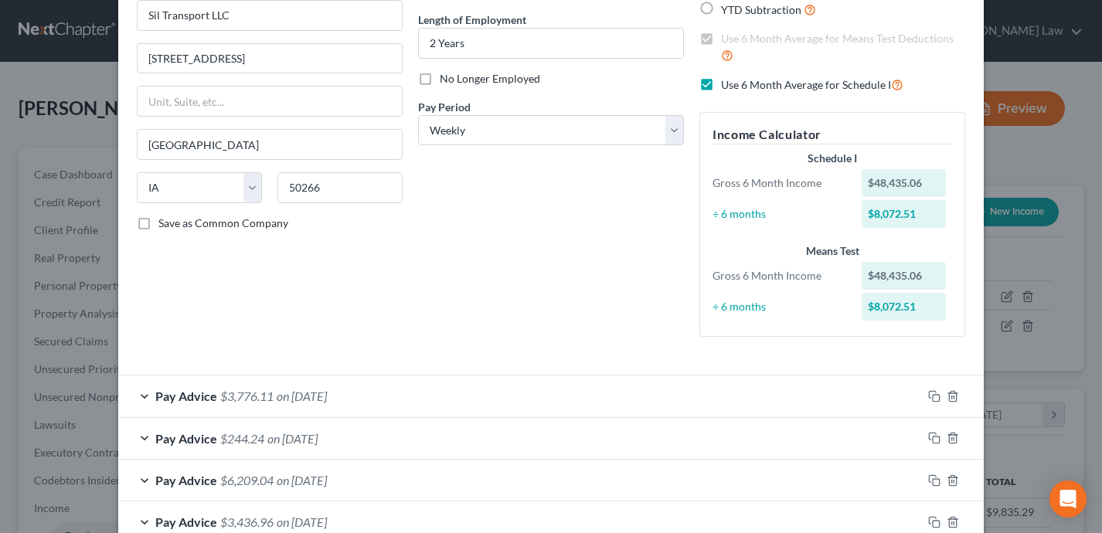
scroll to position [0, 0]
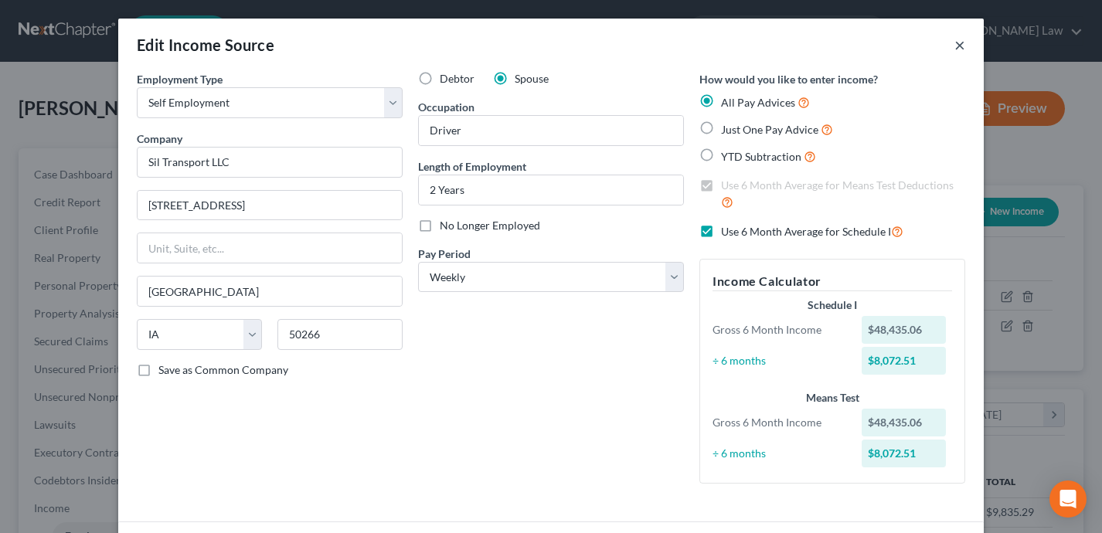
click at [954, 43] on button "×" at bounding box center [959, 45] width 11 height 19
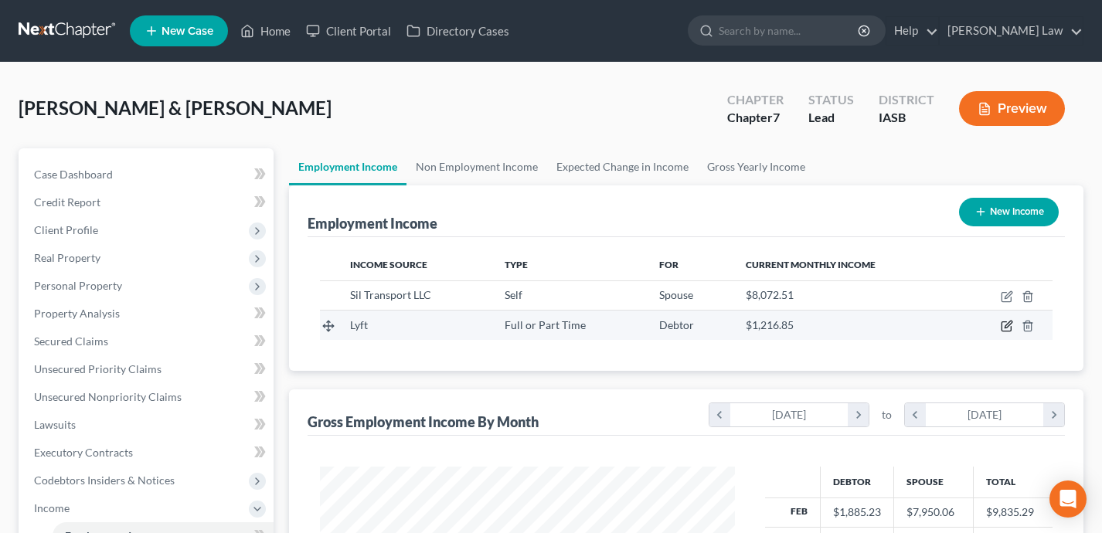
click at [1010, 326] on icon "button" at bounding box center [1007, 326] width 12 height 12
select select "0"
select select "16"
select select "0"
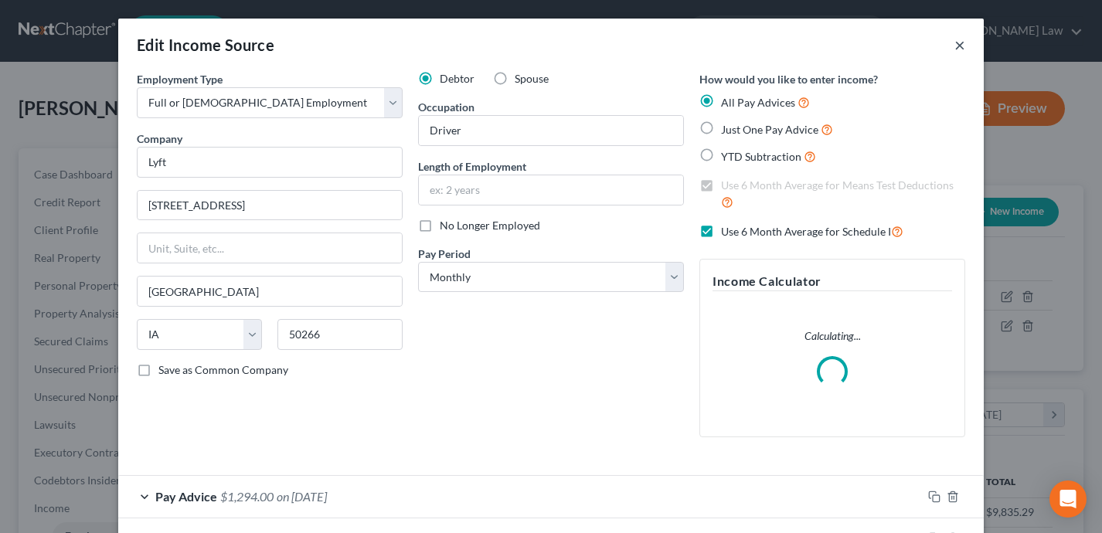
click at [960, 45] on button "×" at bounding box center [959, 45] width 11 height 19
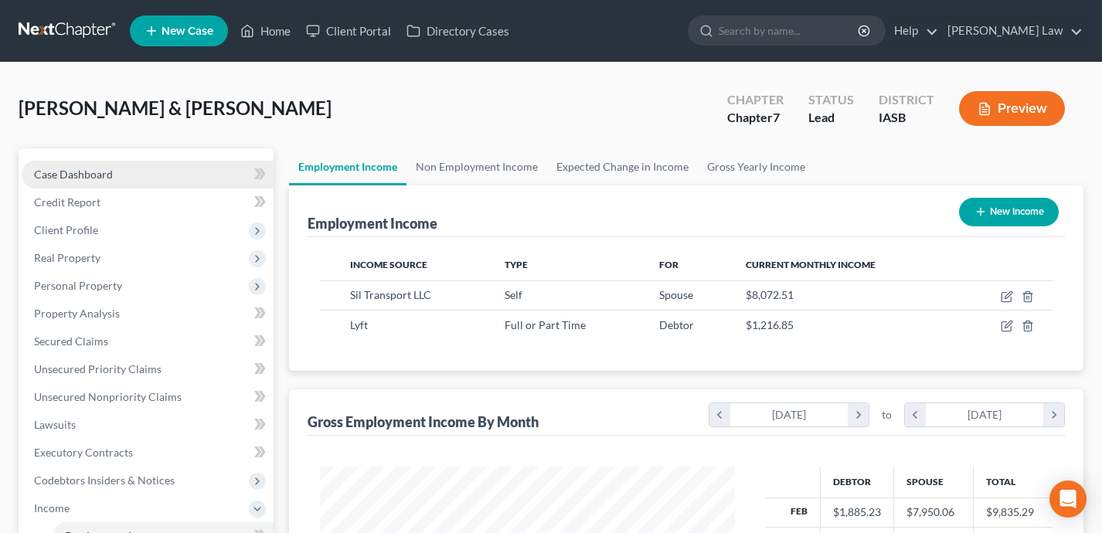
click at [134, 169] on link "Case Dashboard" at bounding box center [148, 175] width 252 height 28
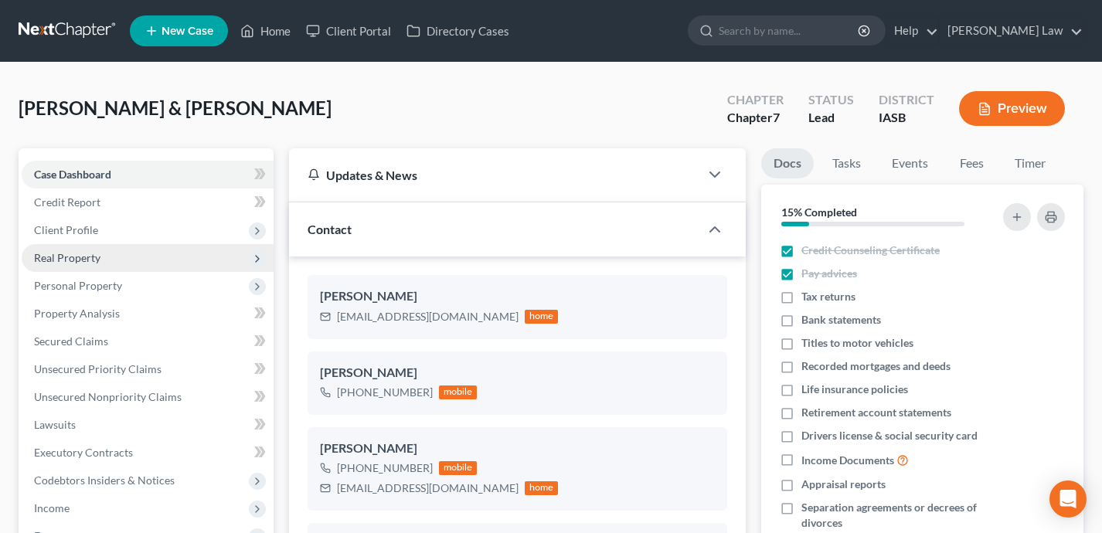
scroll to position [1546, 0]
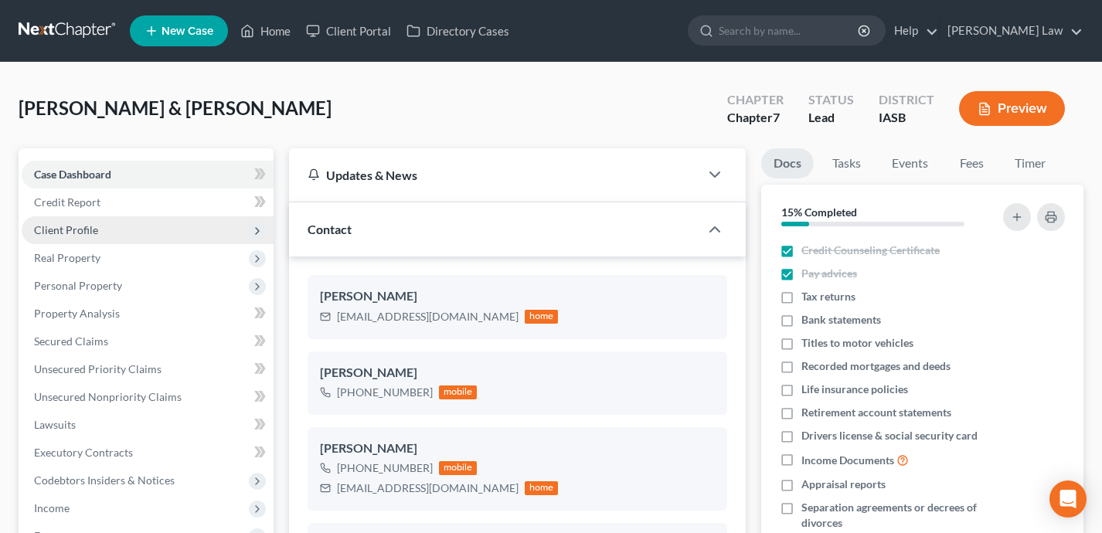
click at [130, 226] on span "Client Profile" at bounding box center [148, 230] width 252 height 28
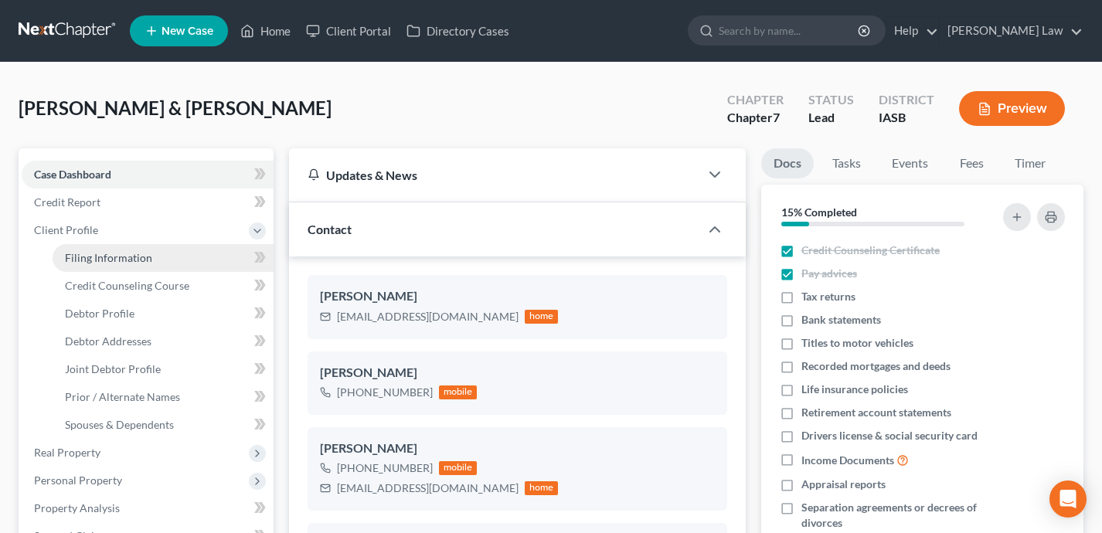
click at [155, 258] on link "Filing Information" at bounding box center [163, 258] width 221 height 28
select select "1"
select select "0"
select select "16"
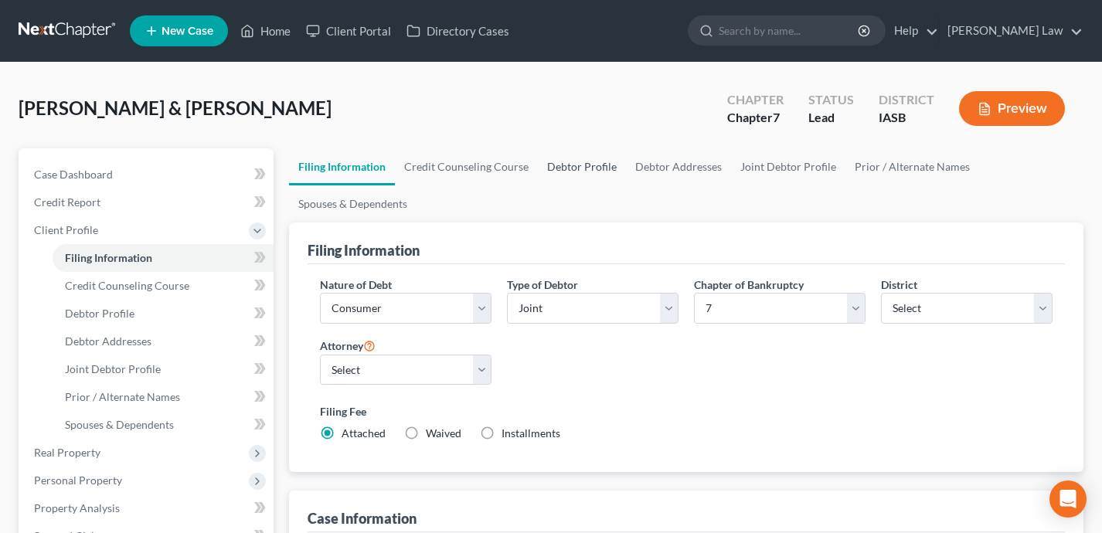
click at [587, 162] on link "Debtor Profile" at bounding box center [582, 166] width 88 height 37
select select "1"
select select "3"
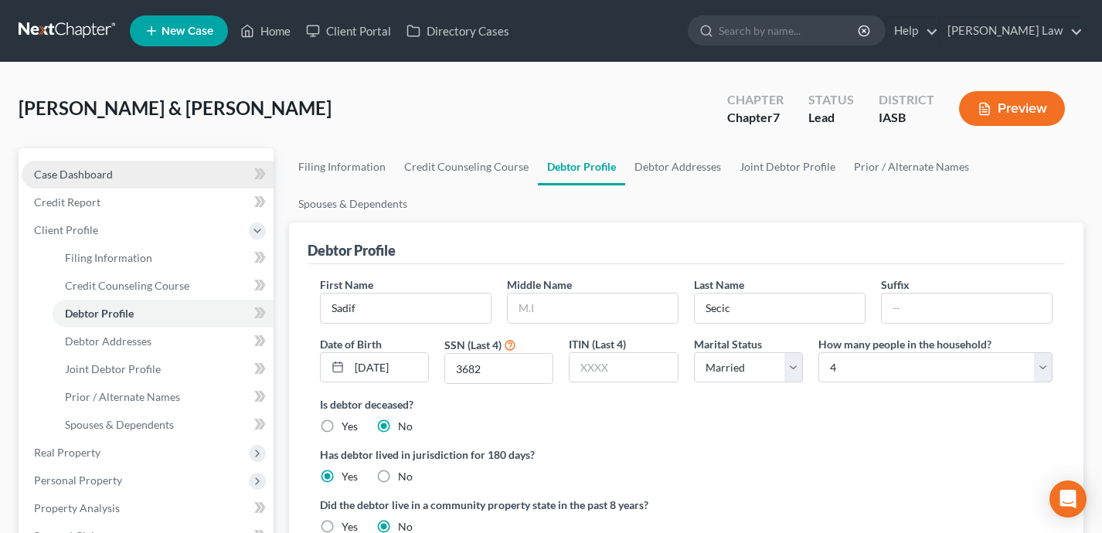
click at [83, 168] on span "Case Dashboard" at bounding box center [73, 174] width 79 height 13
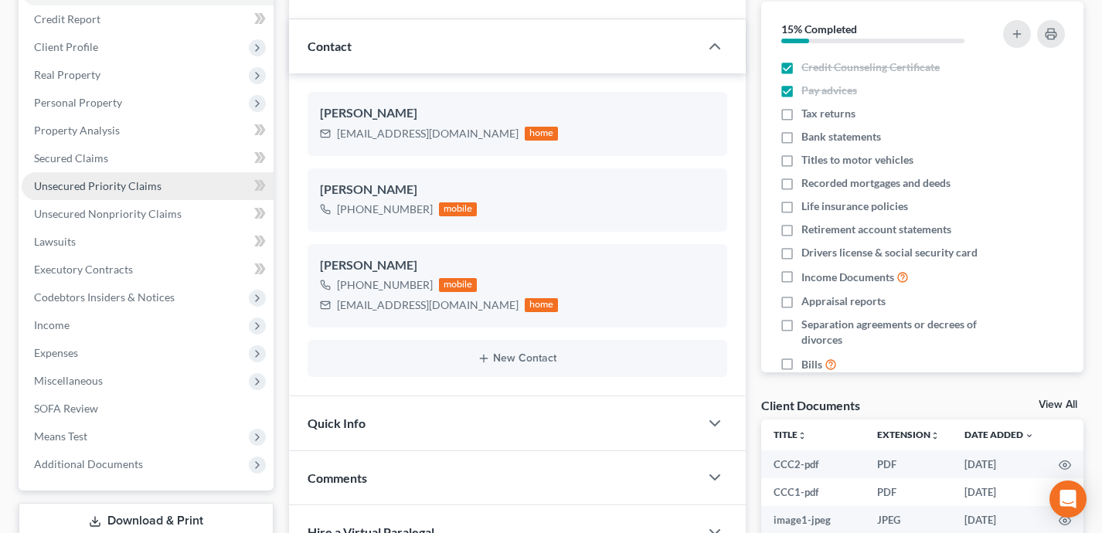
scroll to position [219, 0]
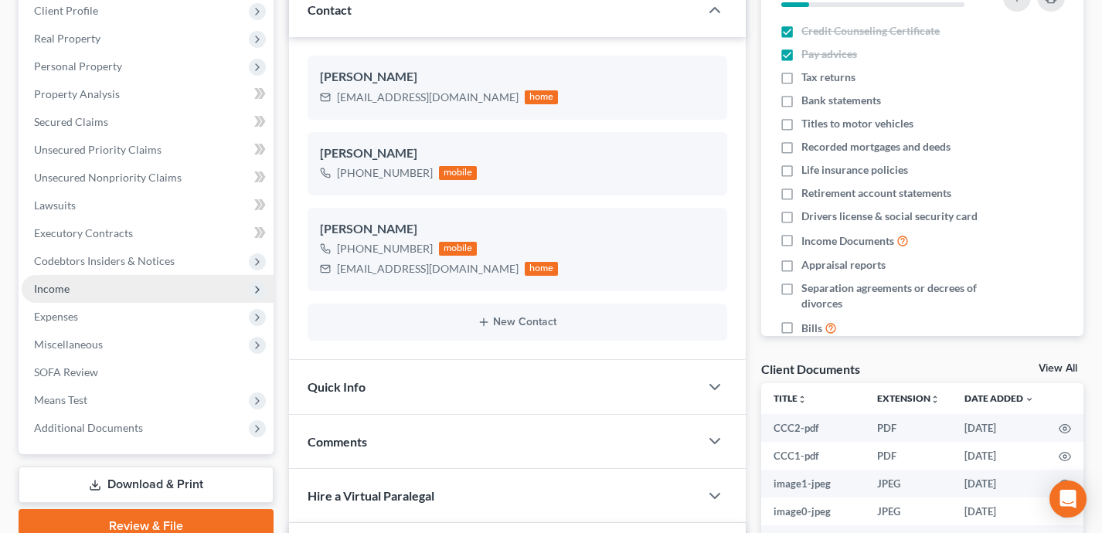
click at [172, 290] on span "Income" at bounding box center [148, 289] width 252 height 28
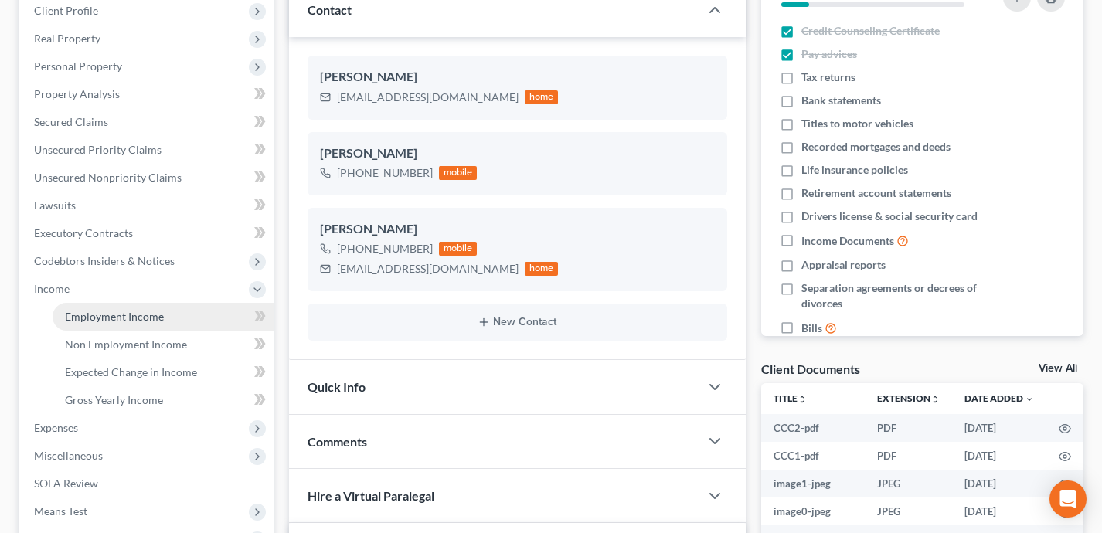
click at [175, 321] on link "Employment Income" at bounding box center [163, 317] width 221 height 28
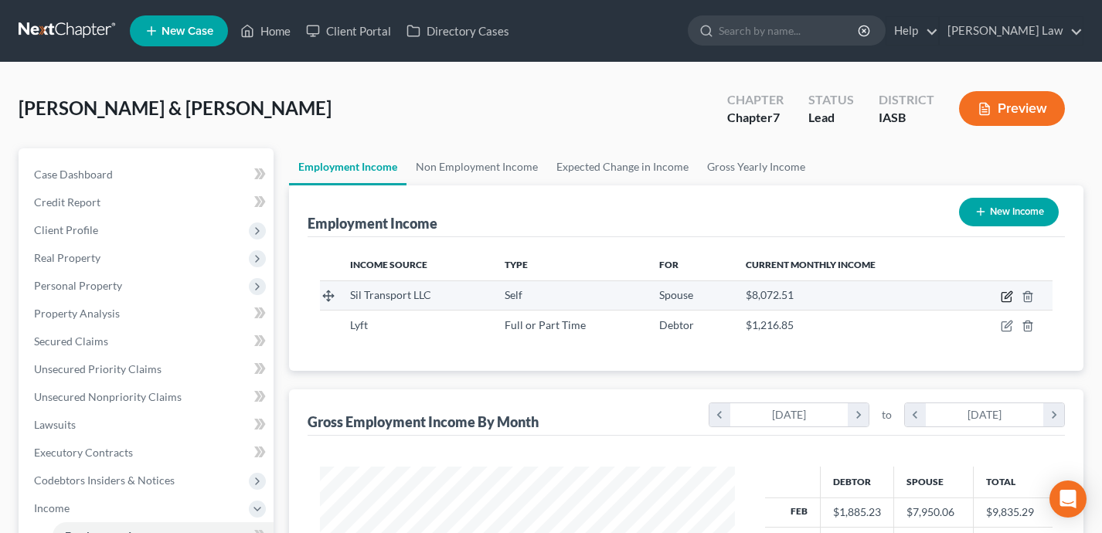
click at [1002, 297] on icon "button" at bounding box center [1007, 297] width 12 height 12
select select "1"
select select "16"
select select "3"
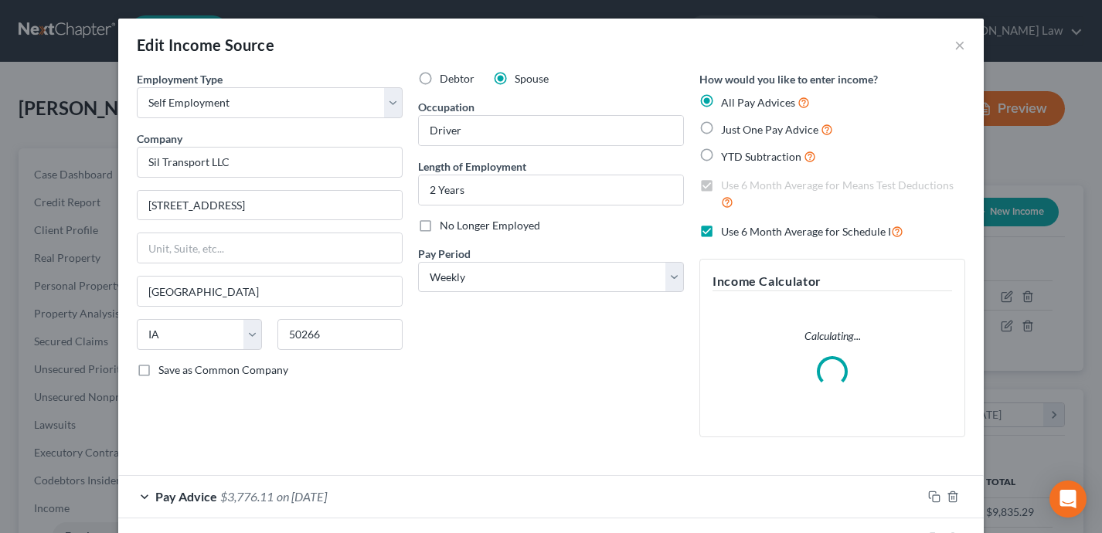
click at [440, 84] on label "Debtor" at bounding box center [457, 78] width 35 height 15
click at [446, 81] on input "Debtor" at bounding box center [451, 76] width 10 height 10
radio input "true"
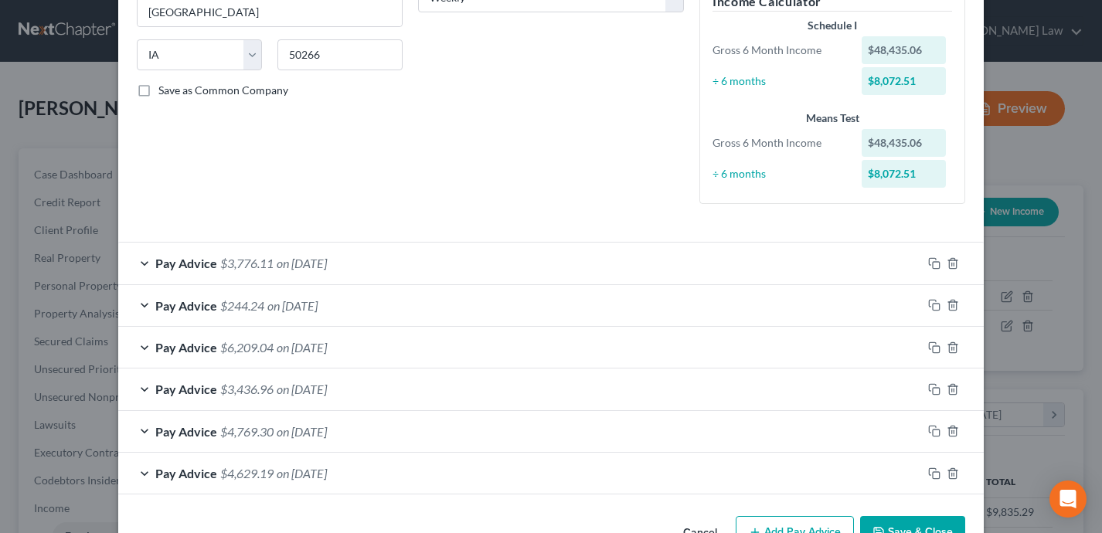
scroll to position [326, 0]
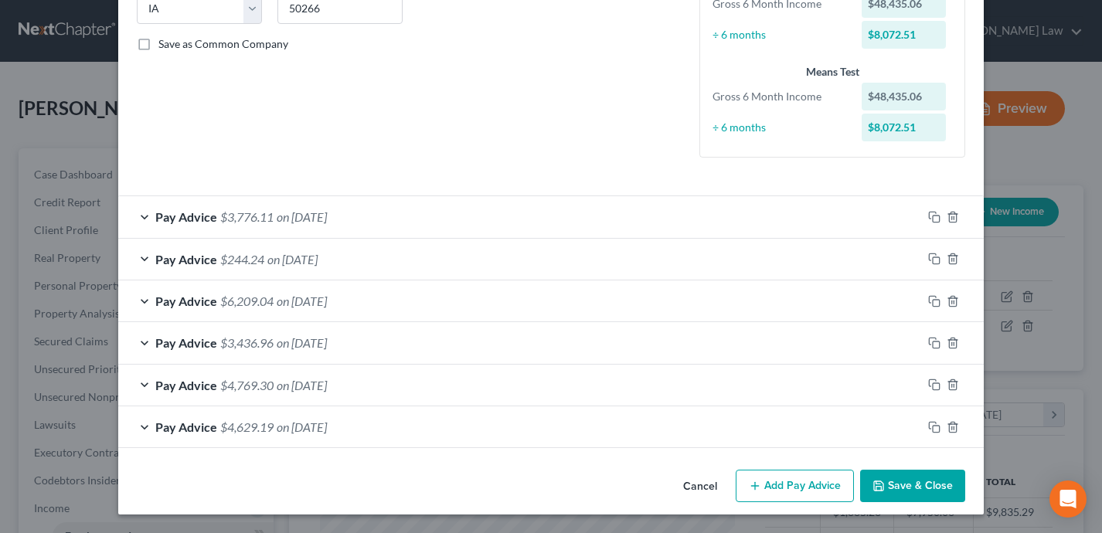
click at [894, 485] on button "Save & Close" at bounding box center [912, 486] width 105 height 32
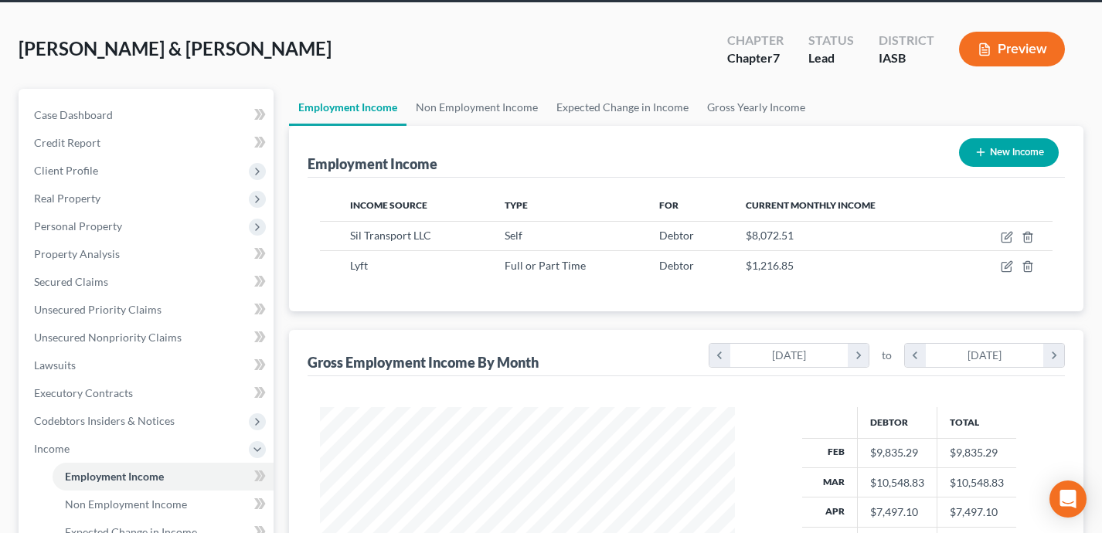
scroll to position [21, 0]
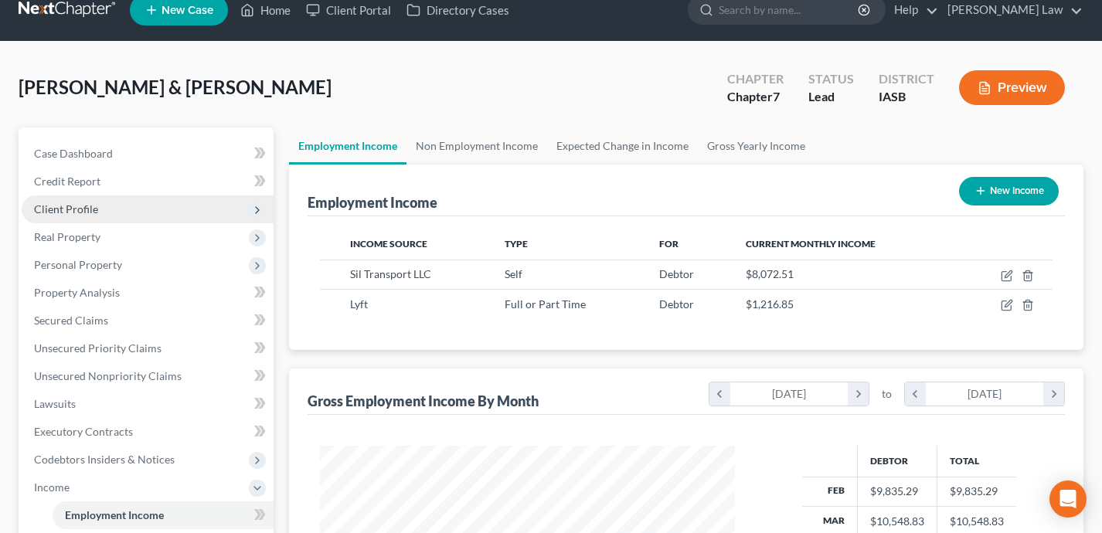
click at [183, 209] on span "Client Profile" at bounding box center [148, 210] width 252 height 28
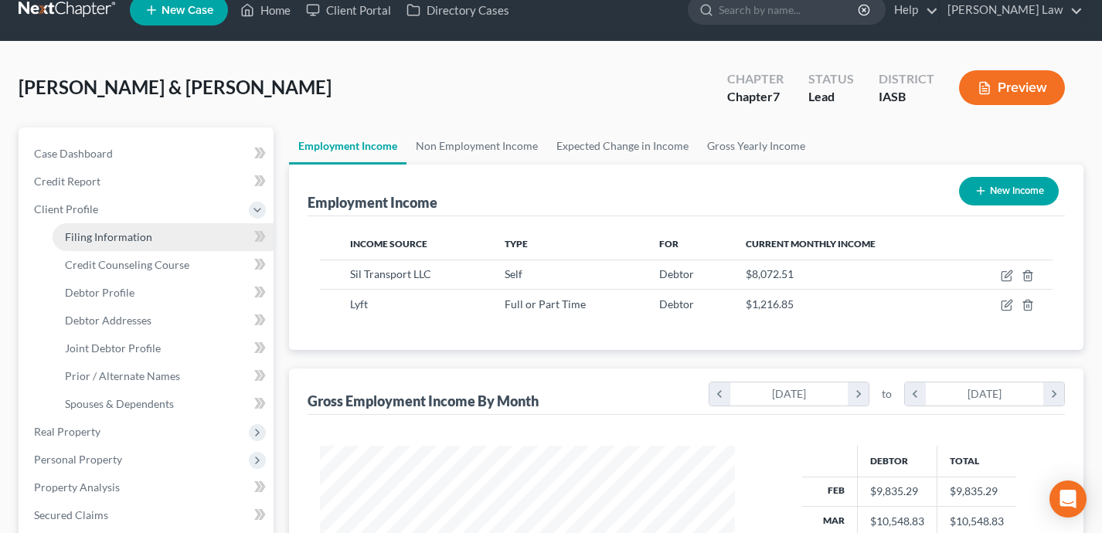
click at [155, 240] on link "Filing Information" at bounding box center [163, 237] width 221 height 28
select select "1"
select select "0"
select select "30"
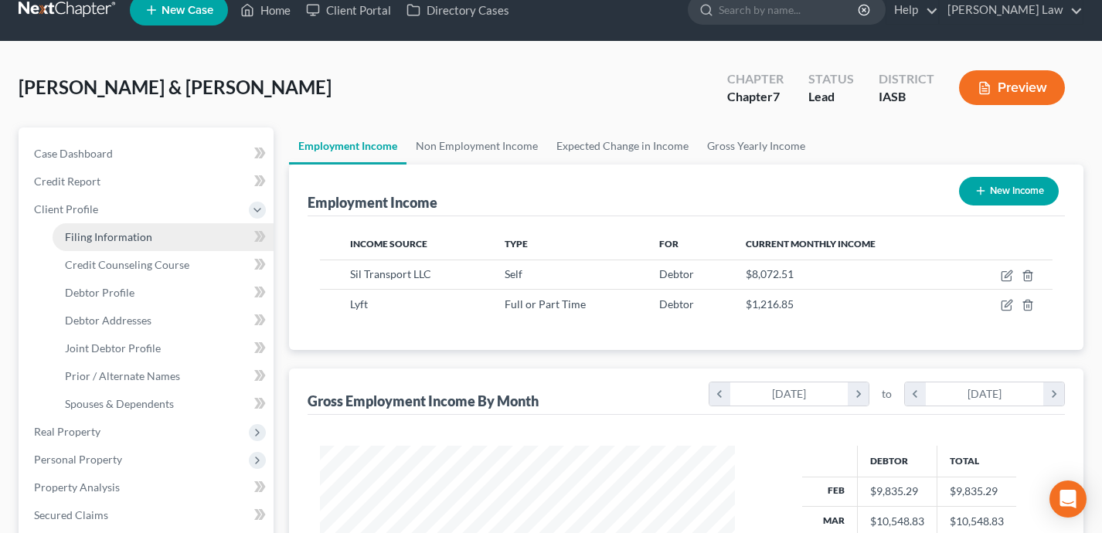
select select "0"
select select "16"
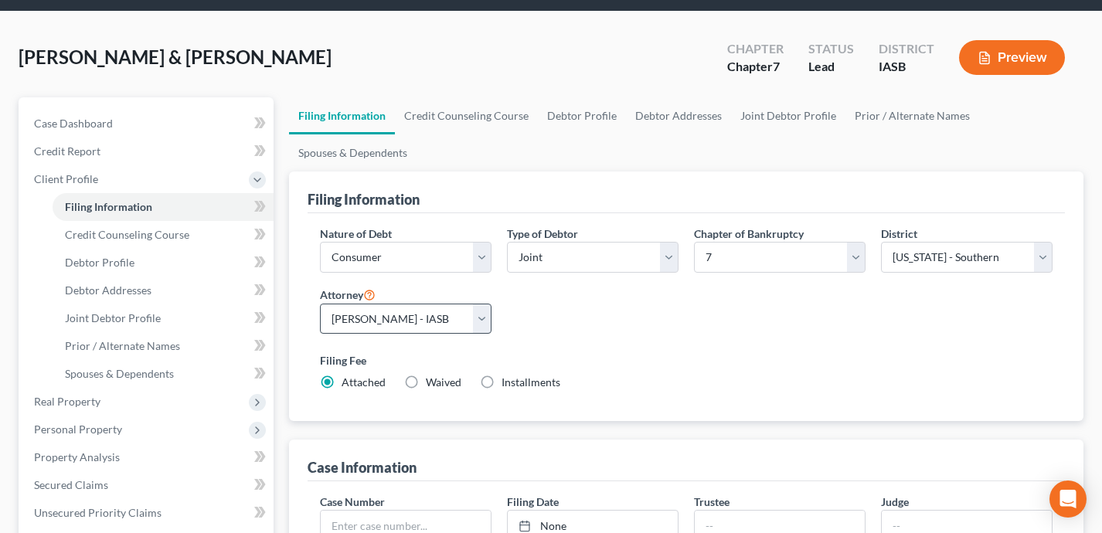
scroll to position [53, 0]
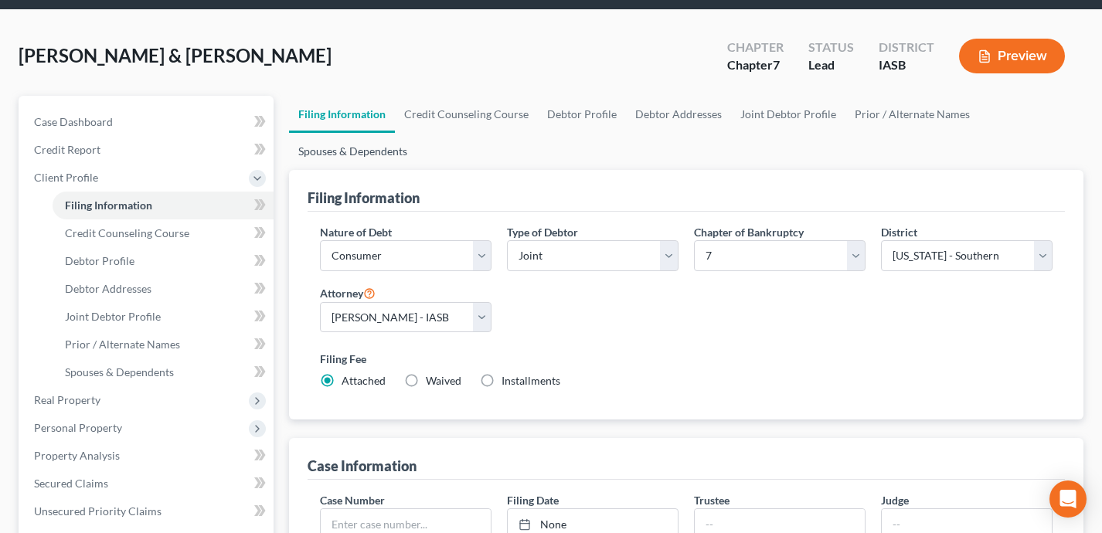
click at [362, 155] on link "Spouses & Dependents" at bounding box center [353, 151] width 128 height 37
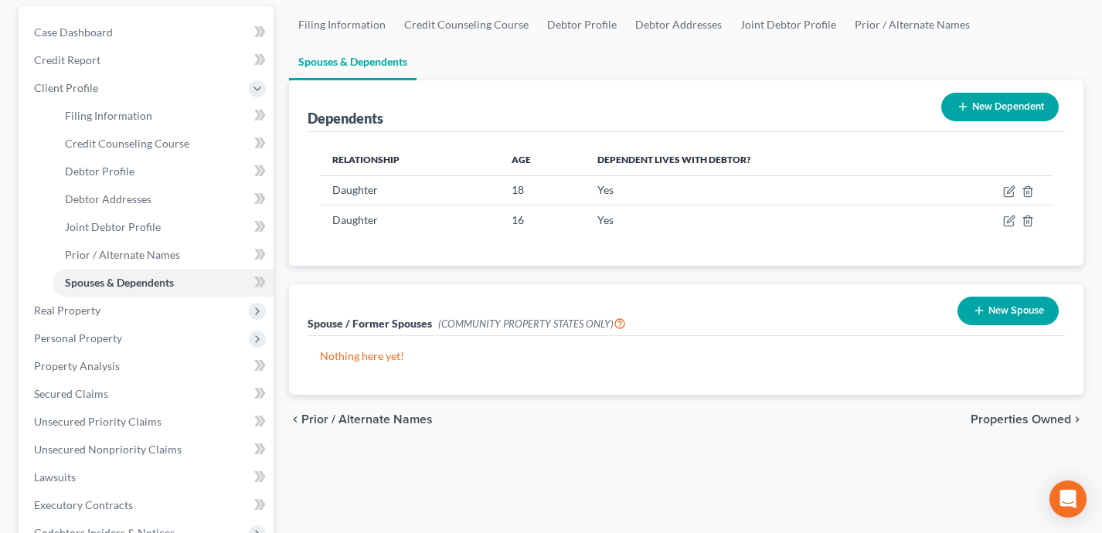
scroll to position [147, 0]
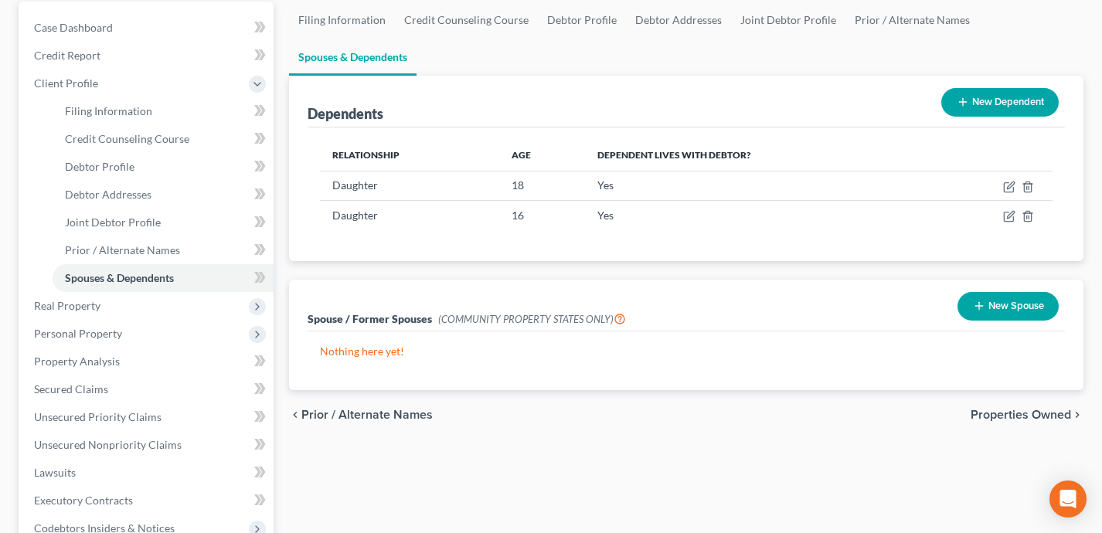
click at [998, 103] on button "New Dependent" at bounding box center [999, 102] width 117 height 29
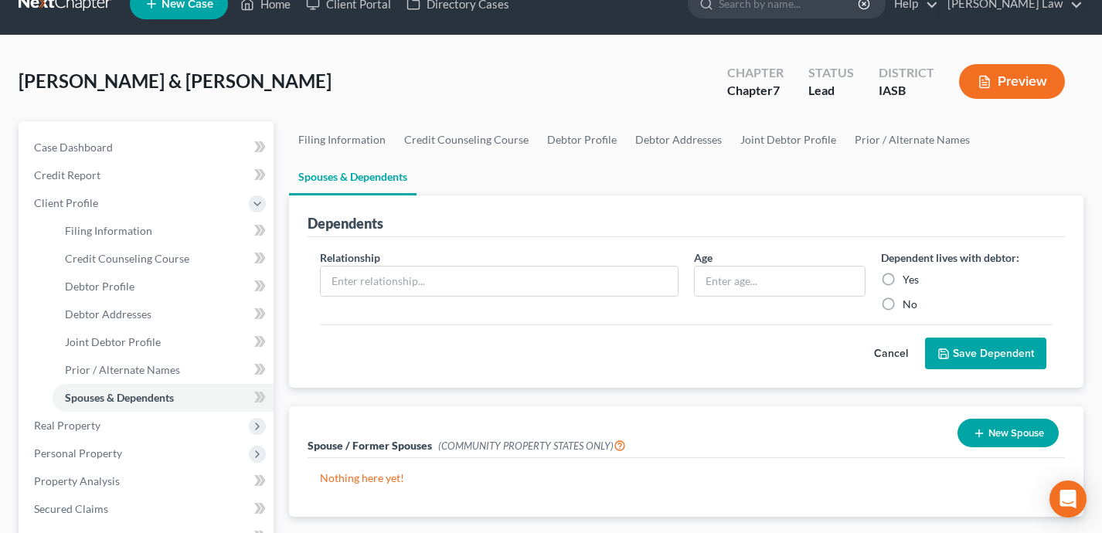
scroll to position [0, 0]
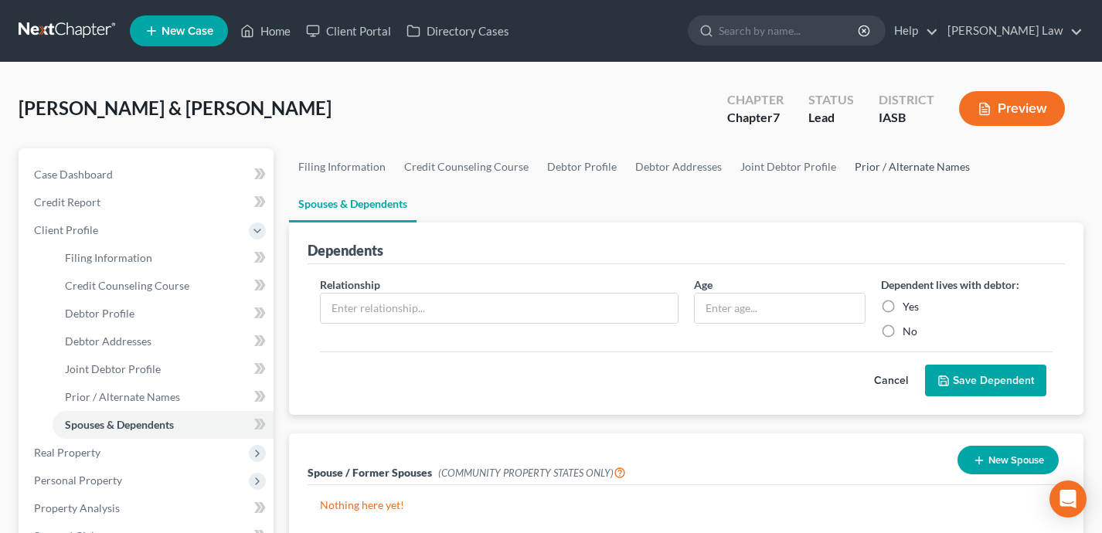
click at [923, 172] on link "Prior / Alternate Names" at bounding box center [912, 166] width 134 height 37
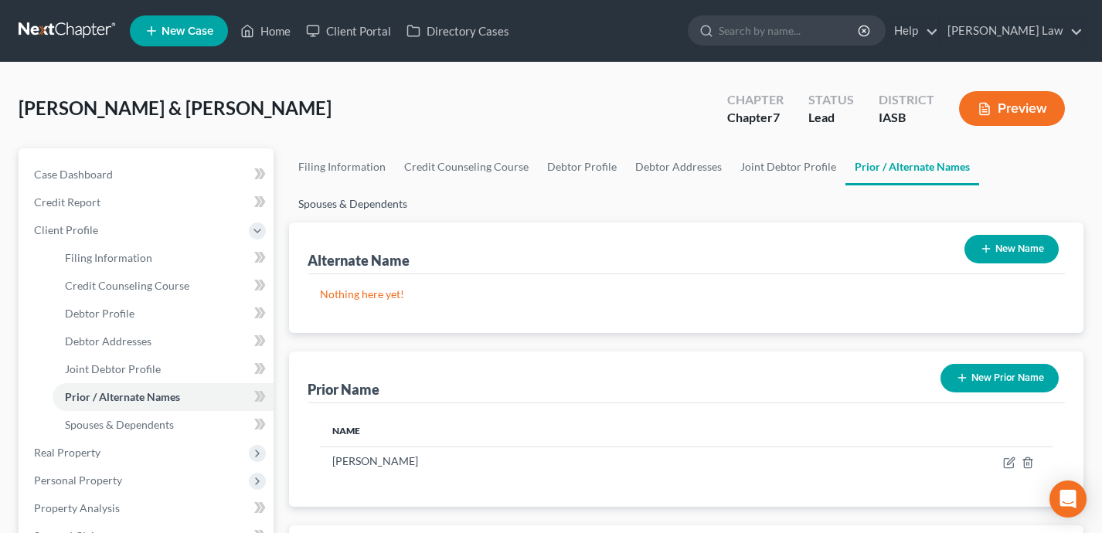
click at [353, 208] on link "Spouses & Dependents" at bounding box center [353, 203] width 128 height 37
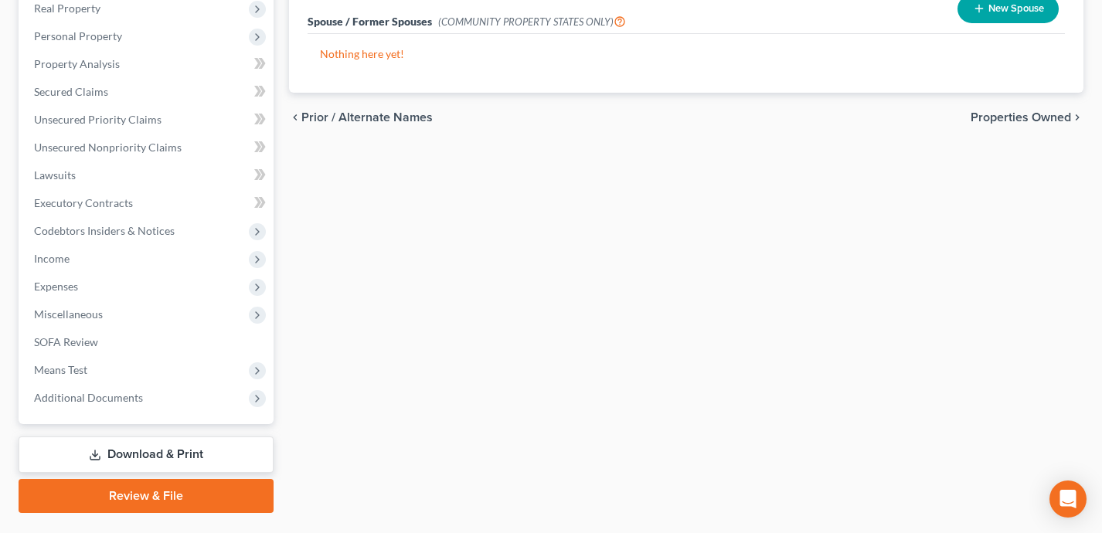
scroll to position [448, 0]
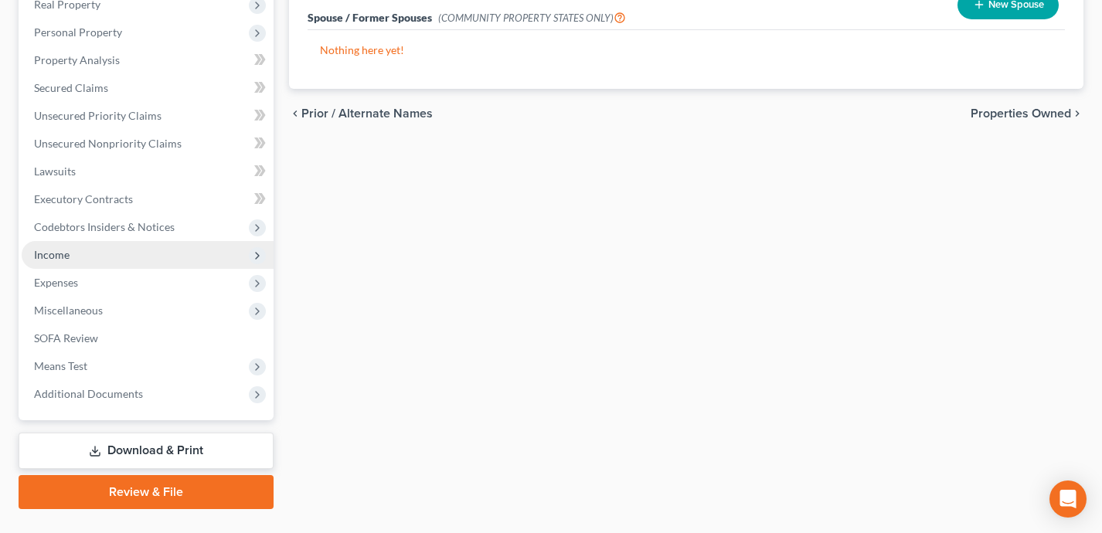
click at [215, 247] on span "Income" at bounding box center [148, 255] width 252 height 28
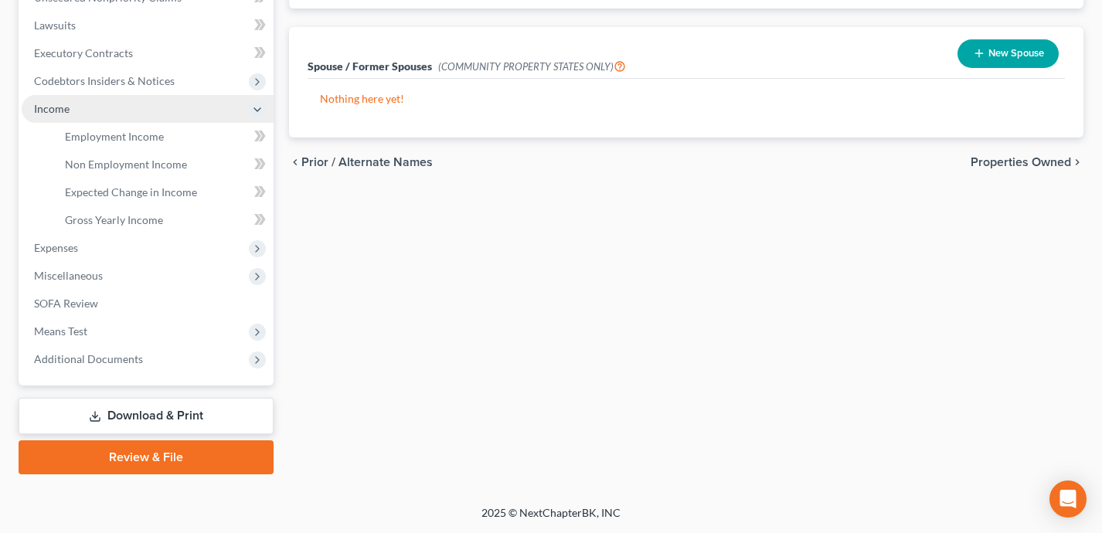
scroll to position [253, 0]
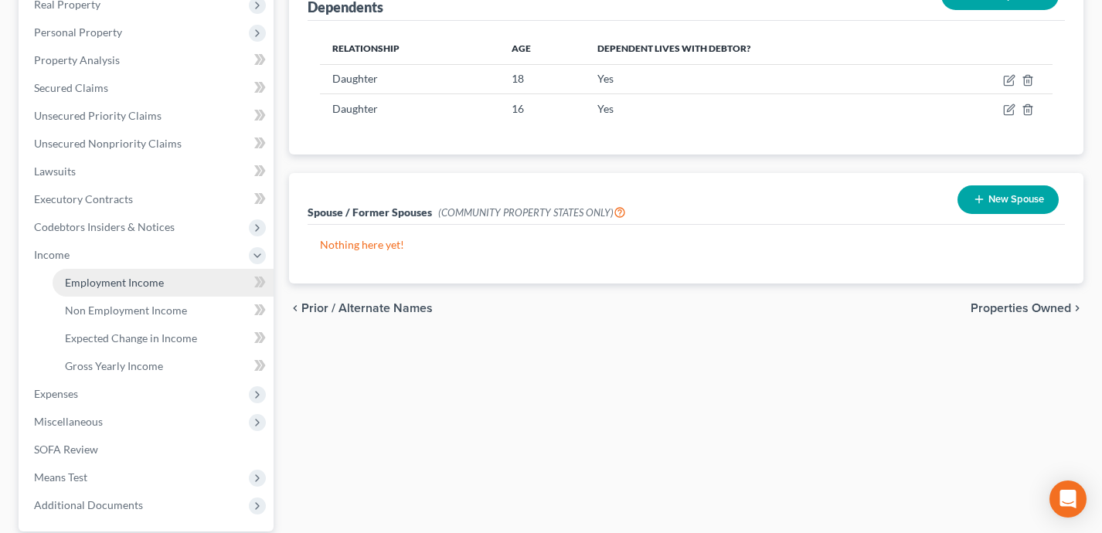
click at [196, 283] on link "Employment Income" at bounding box center [163, 283] width 221 height 28
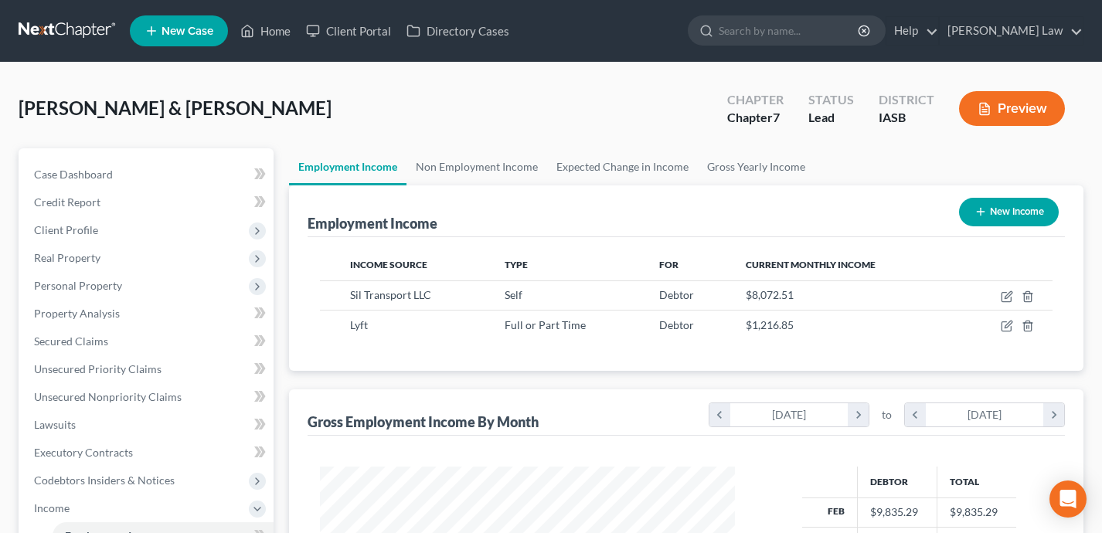
scroll to position [277, 446]
click at [1008, 297] on icon "button" at bounding box center [1008, 294] width 7 height 7
select select "1"
select select "16"
select select "3"
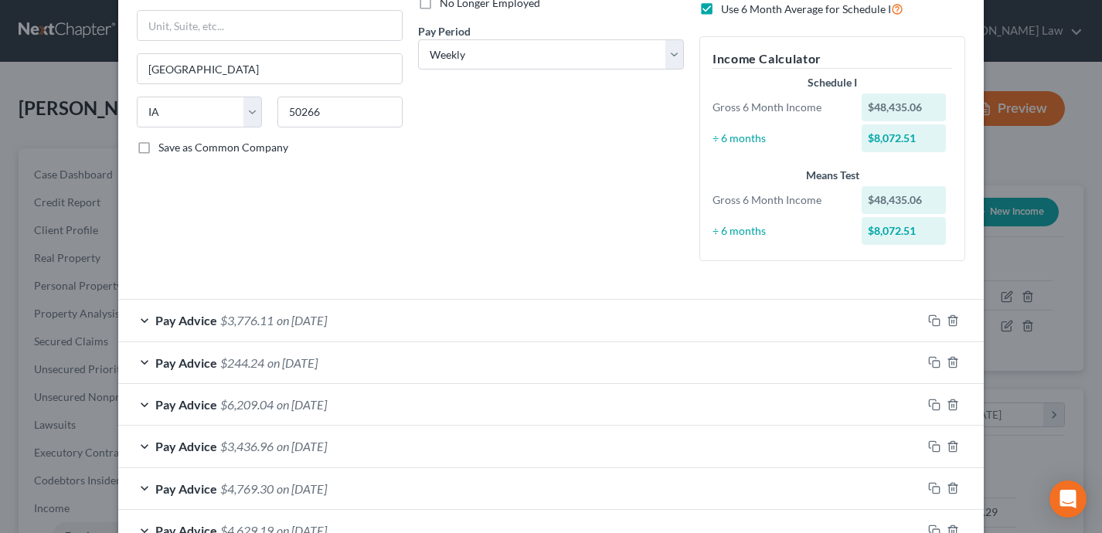
scroll to position [238, 0]
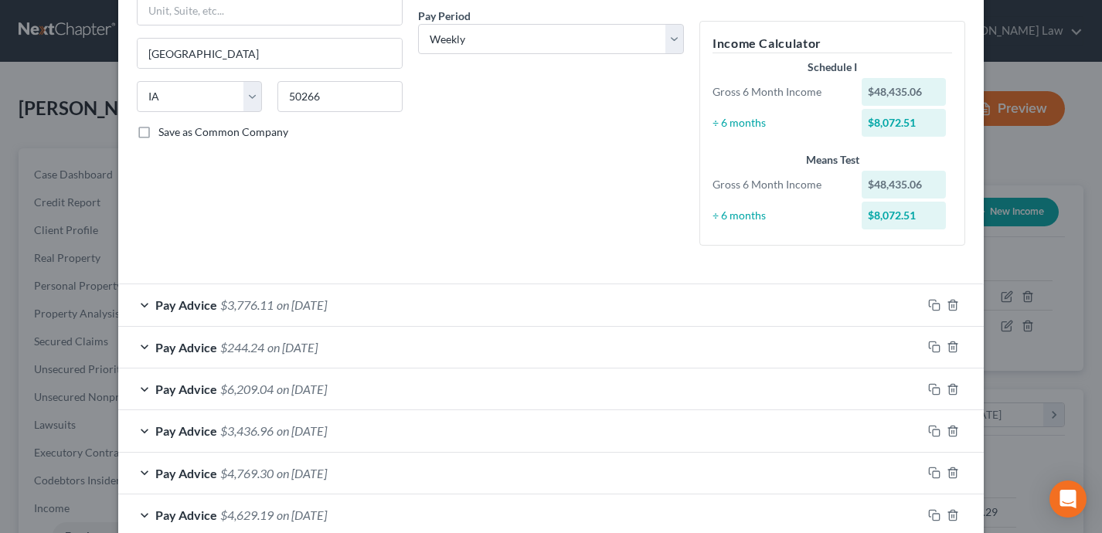
click at [581, 298] on div "Pay Advice $3,776.11 on 07/31/2025" at bounding box center [520, 304] width 804 height 41
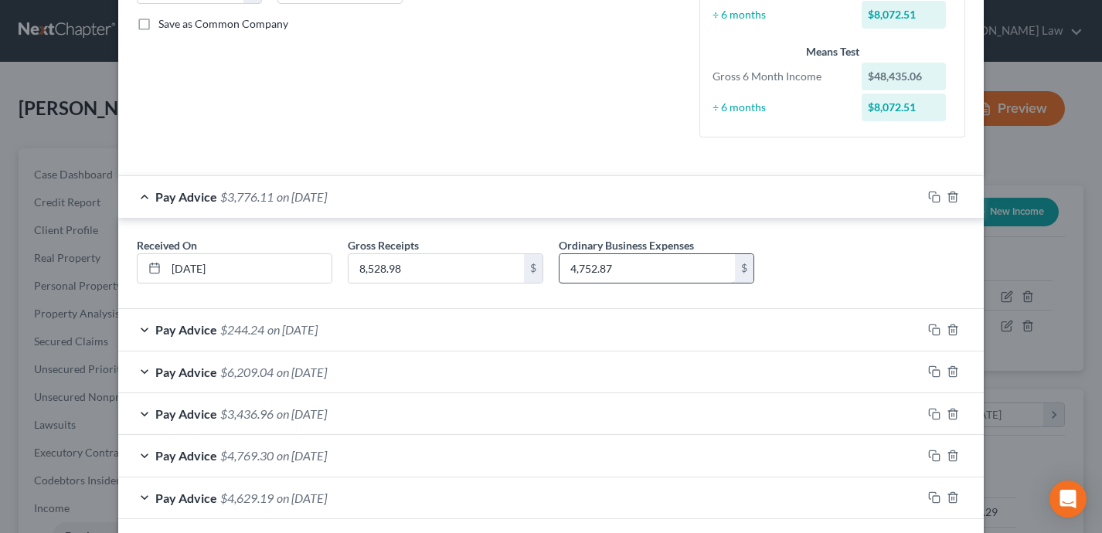
scroll to position [405, 0]
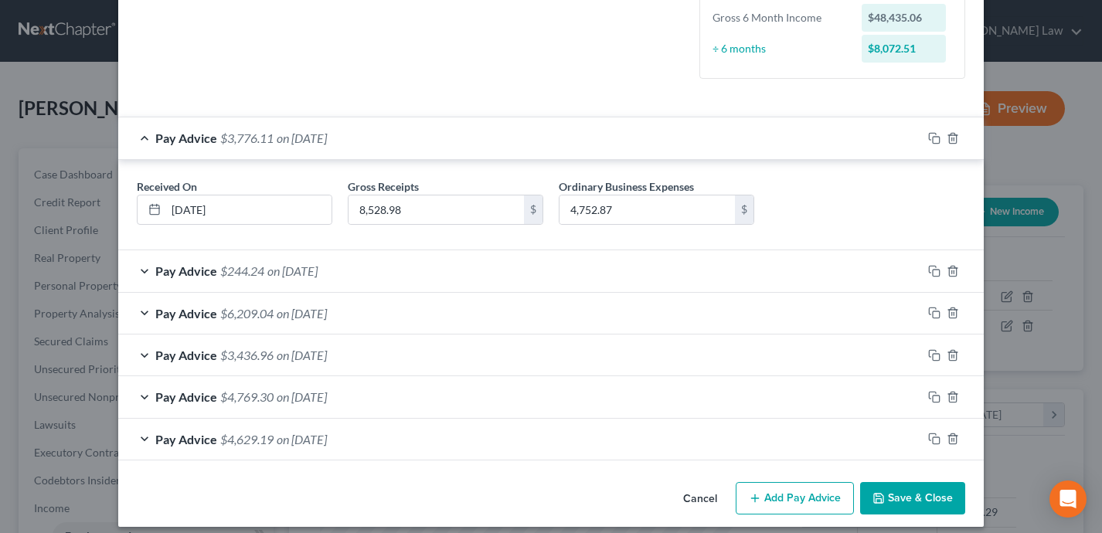
click at [597, 260] on div "Pay Advice $244.24 on 06/30/2025" at bounding box center [520, 270] width 804 height 41
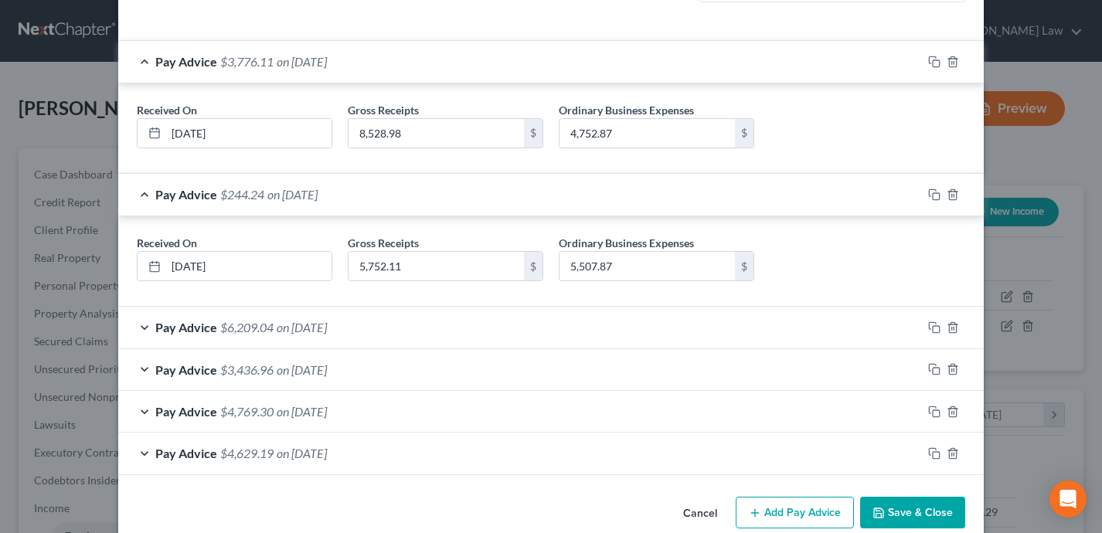
scroll to position [487, 0]
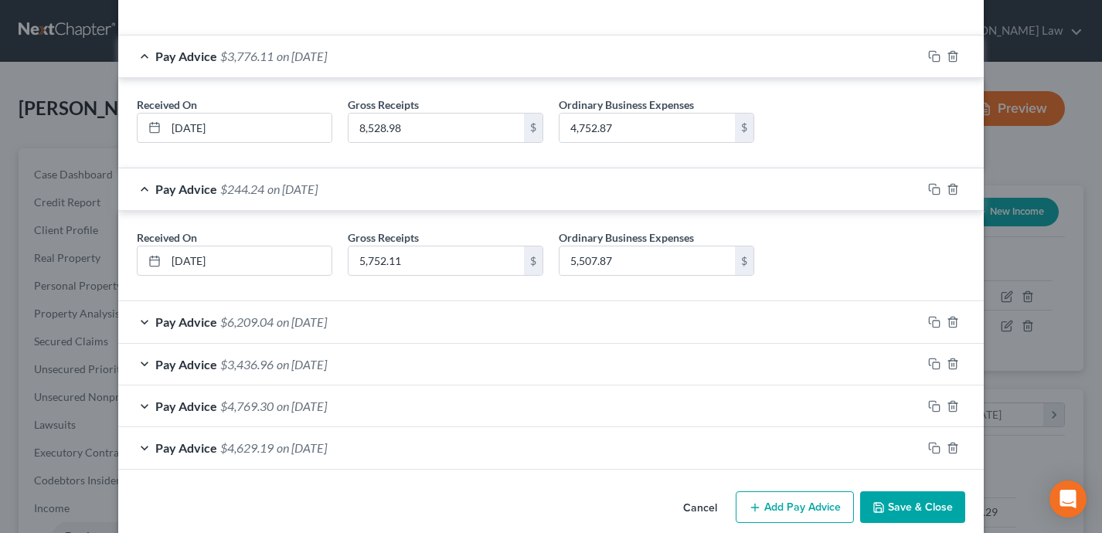
click at [604, 314] on div "Pay Advice $6,209.04 on 05/31/2025" at bounding box center [520, 321] width 804 height 41
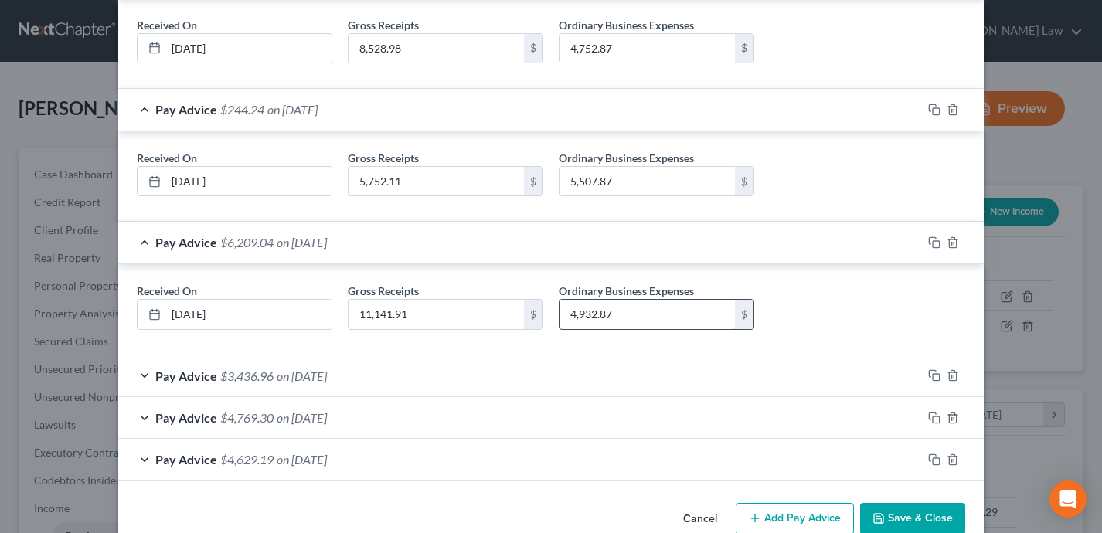
scroll to position [579, 0]
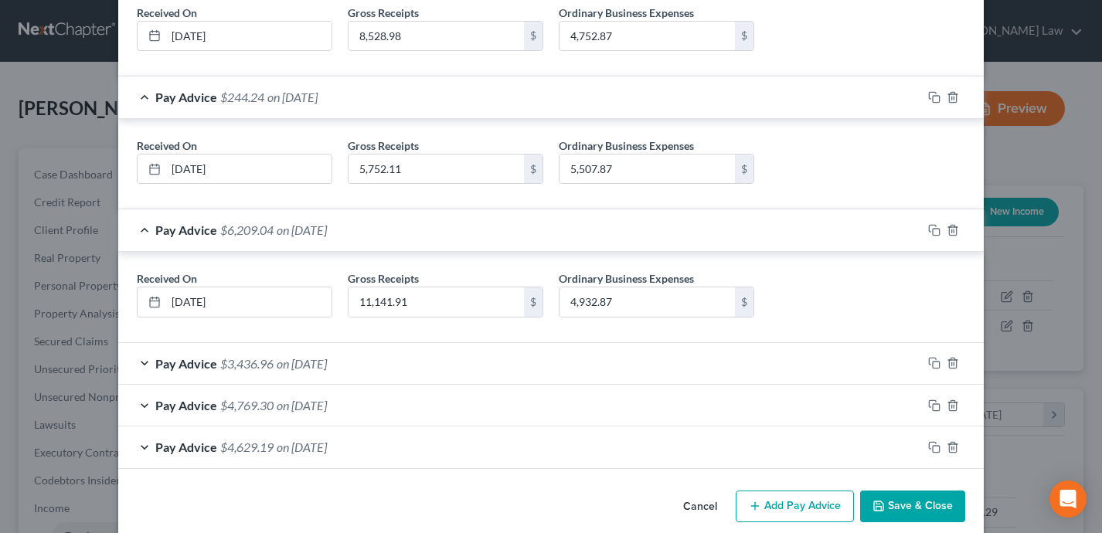
click at [632, 363] on div "Pay Advice $3,436.96 on 04/30/2025" at bounding box center [520, 363] width 804 height 41
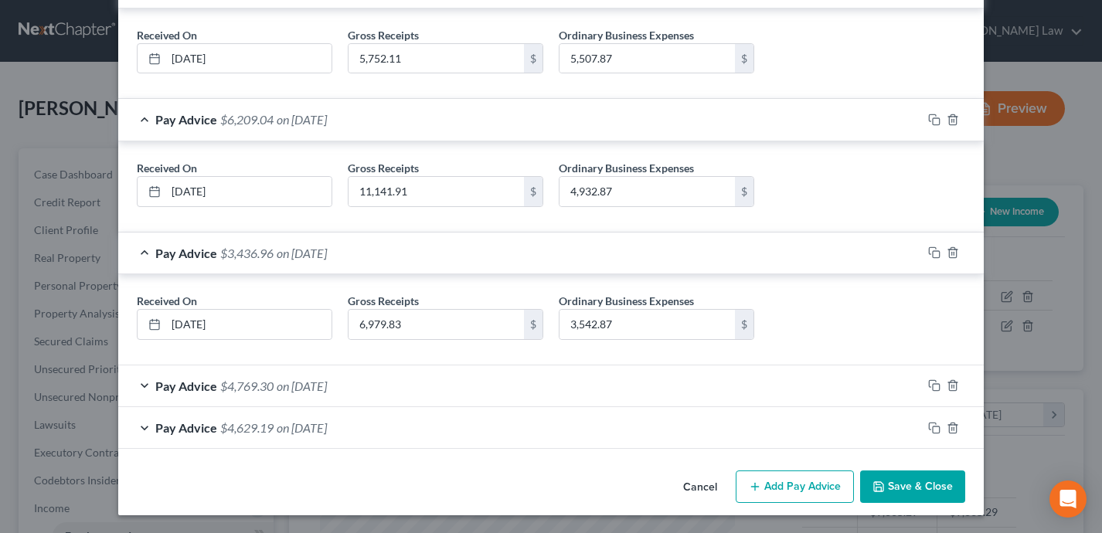
scroll to position [690, 0]
click at [645, 380] on div "Pay Advice $4,769.30 on 03/31/2025" at bounding box center [520, 385] width 804 height 41
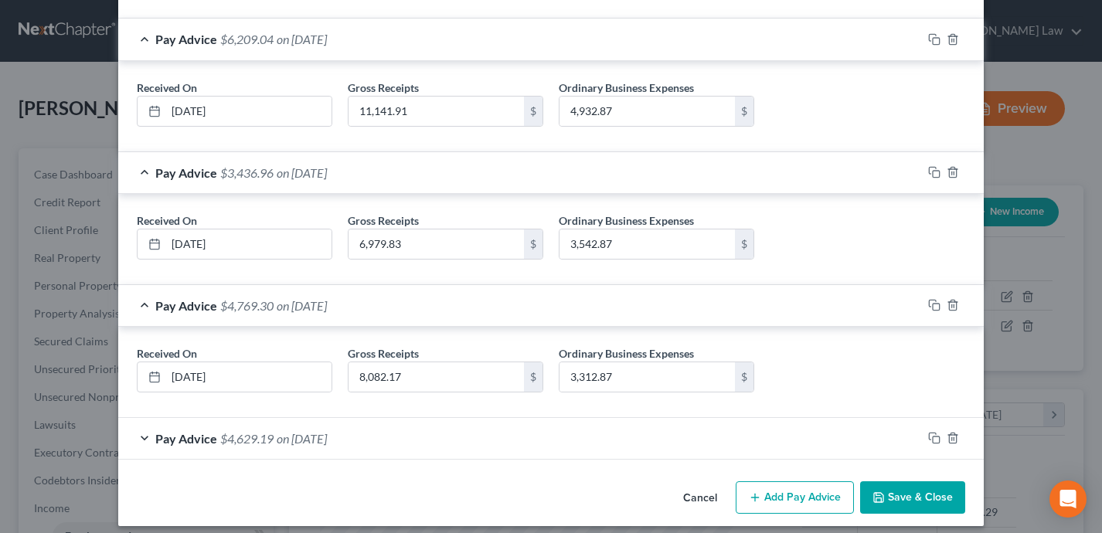
scroll to position [781, 0]
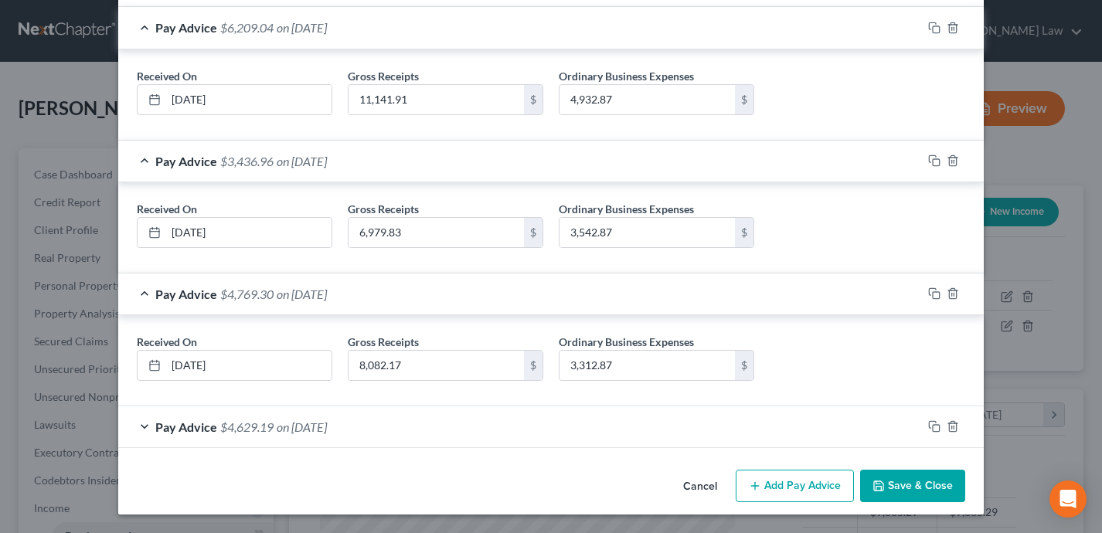
click at [662, 424] on div "Pay Advice $4,629.19 on 02/28/2025" at bounding box center [520, 426] width 804 height 41
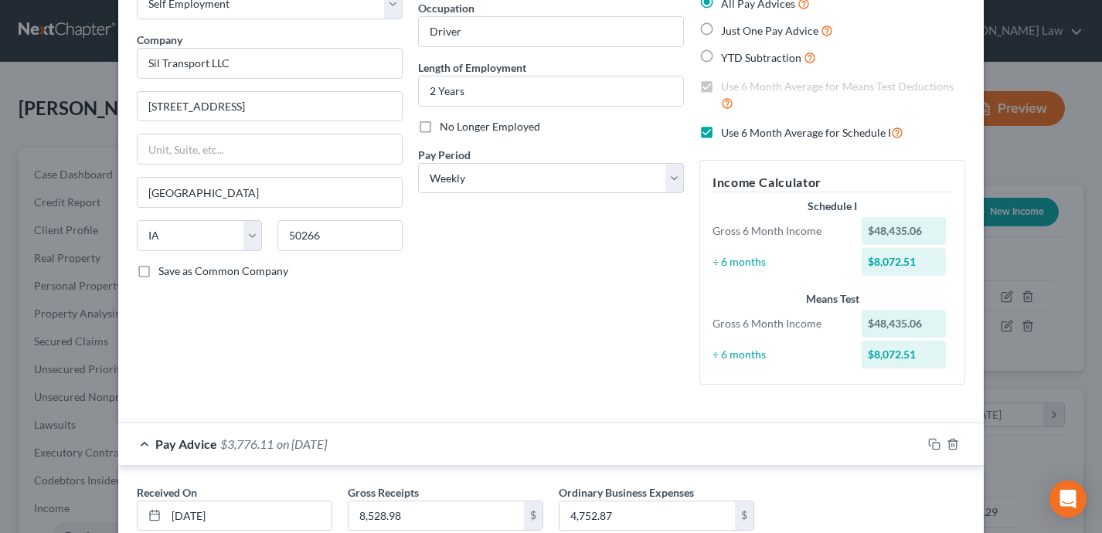
scroll to position [0, 0]
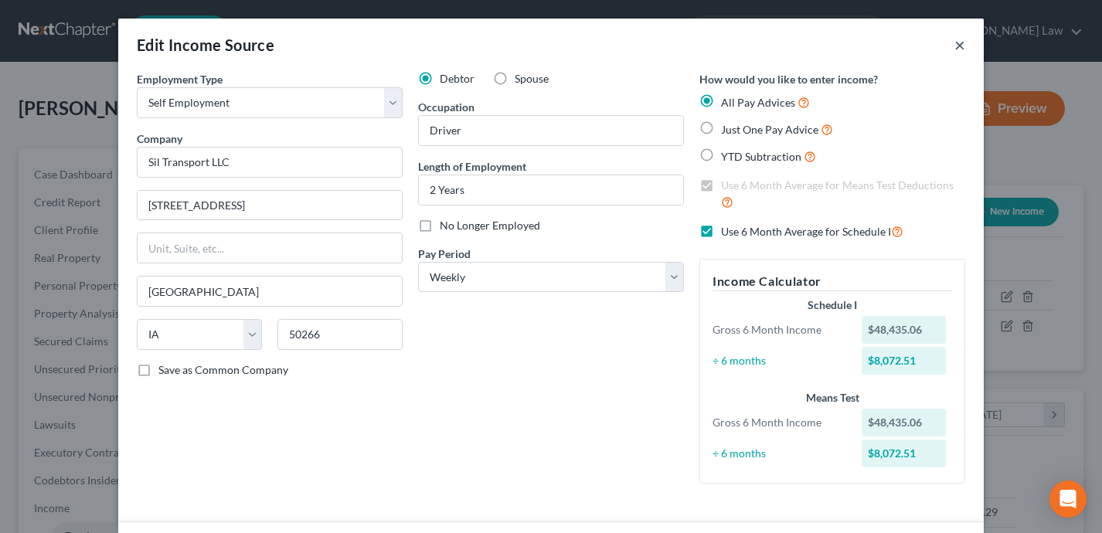
click at [963, 43] on button "×" at bounding box center [959, 45] width 11 height 19
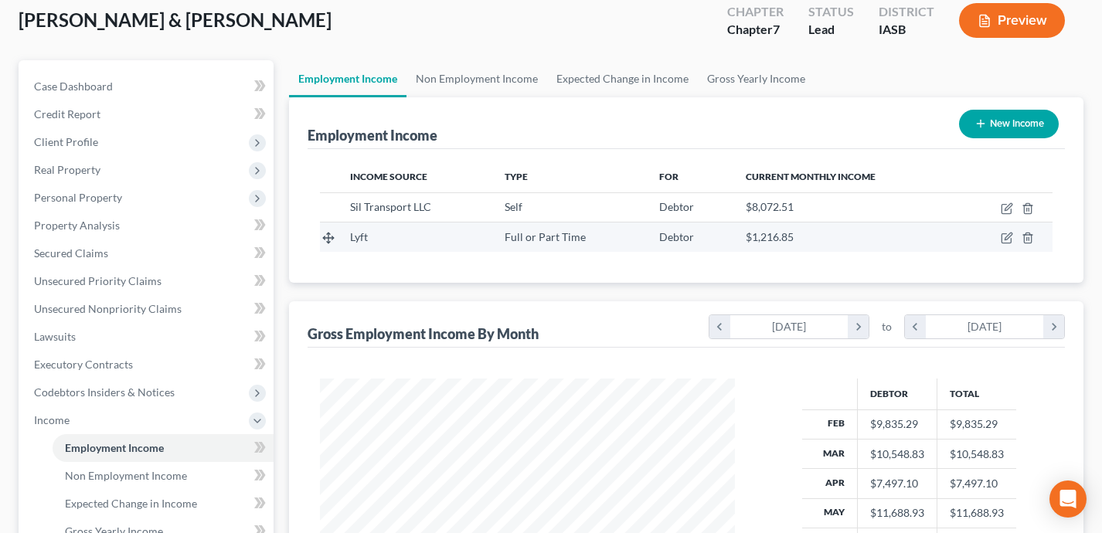
scroll to position [107, 0]
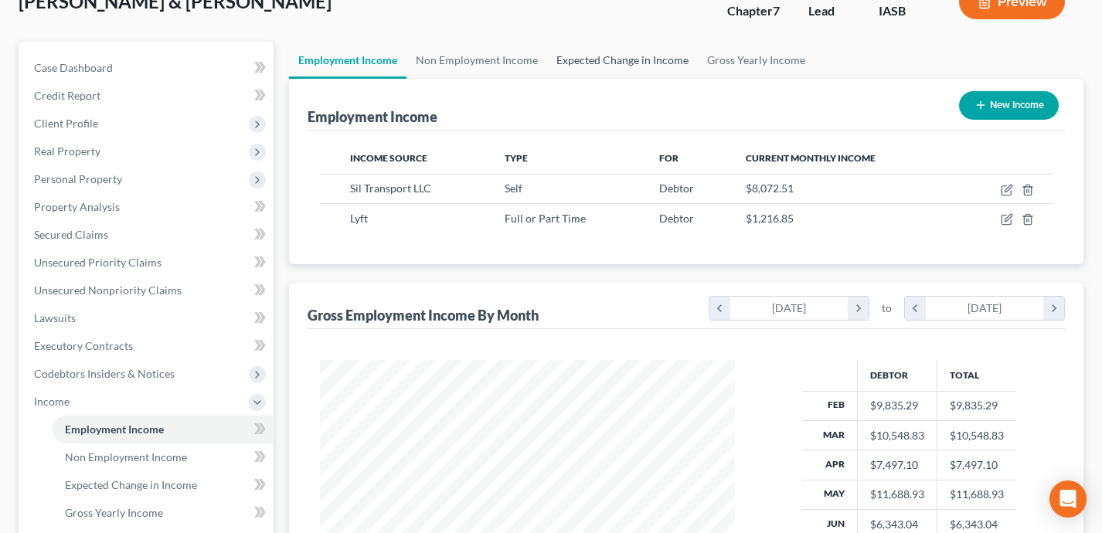
click at [660, 63] on link "Expected Change in Income" at bounding box center [622, 60] width 151 height 37
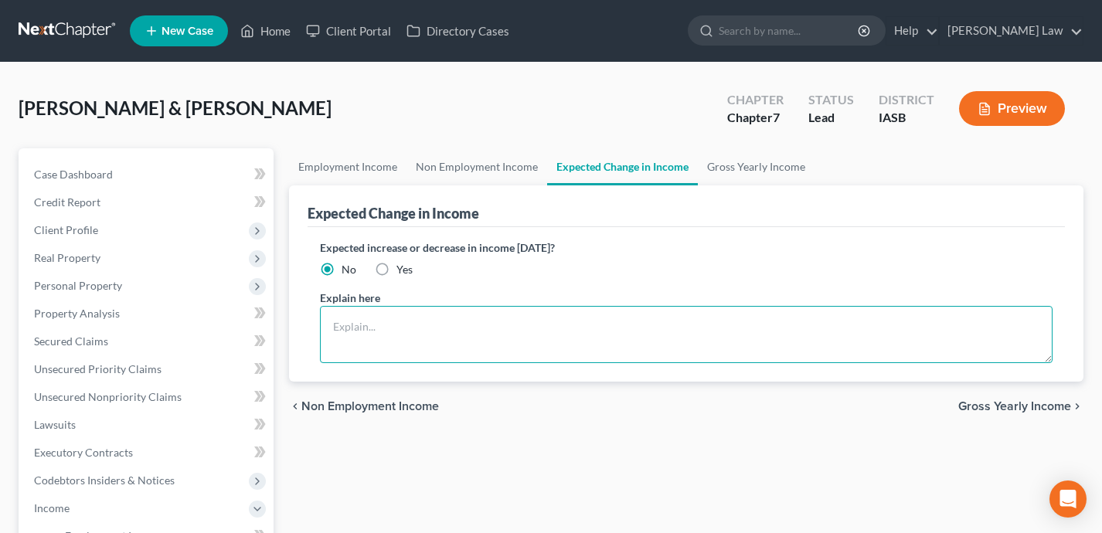
click at [496, 321] on textarea at bounding box center [686, 334] width 733 height 57
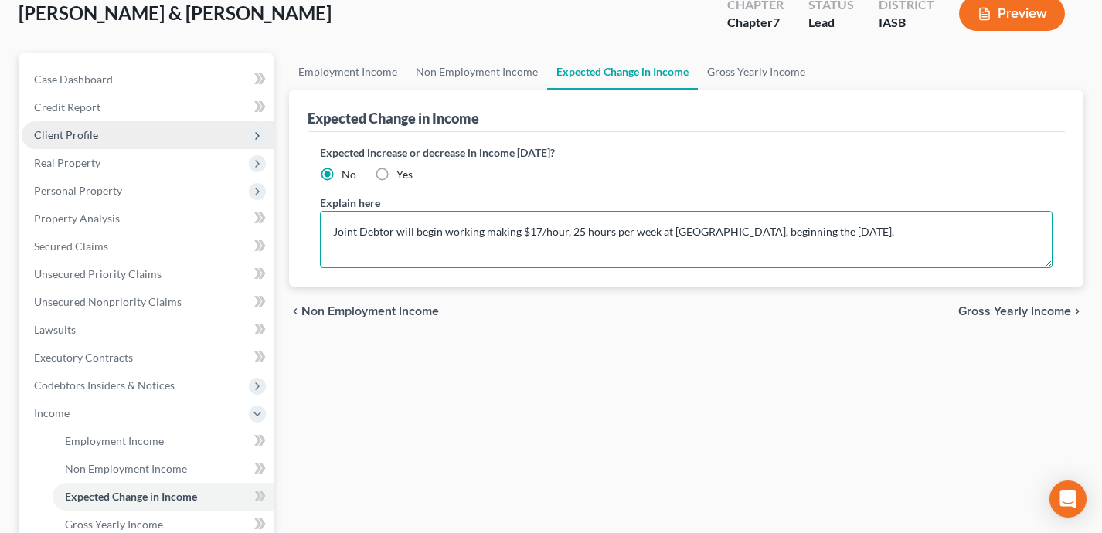
scroll to position [124, 0]
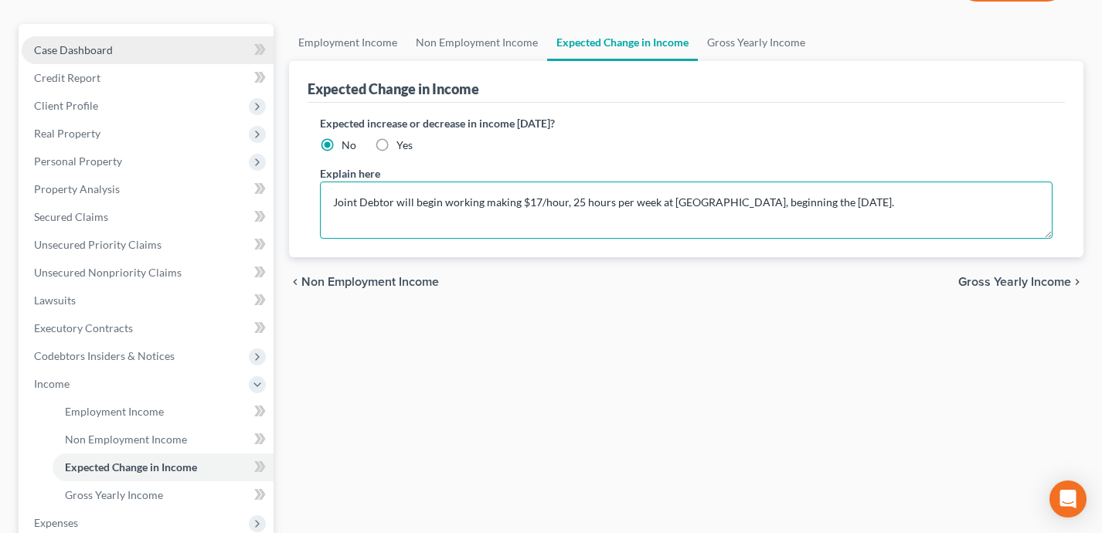
type textarea "Joint Debtor will begin working making $17/hour, 25 hours per week at Urbandale…"
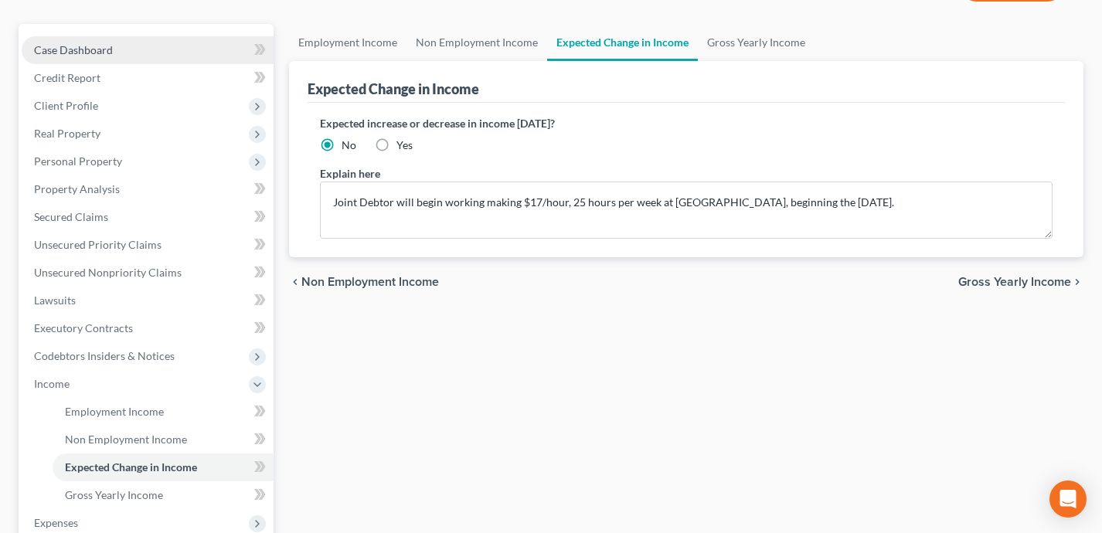
click at [201, 53] on link "Case Dashboard" at bounding box center [148, 50] width 252 height 28
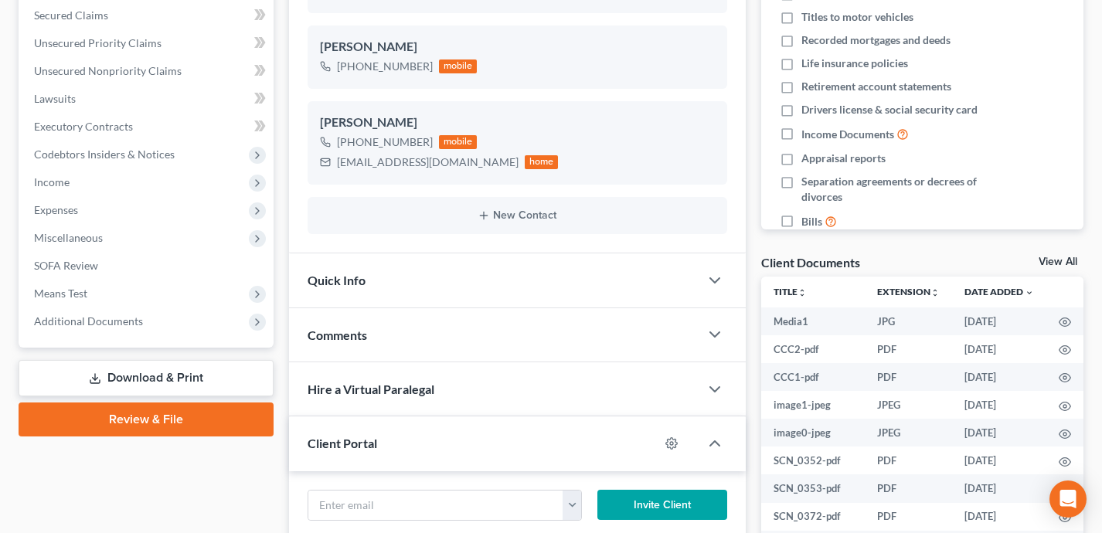
scroll to position [321, 0]
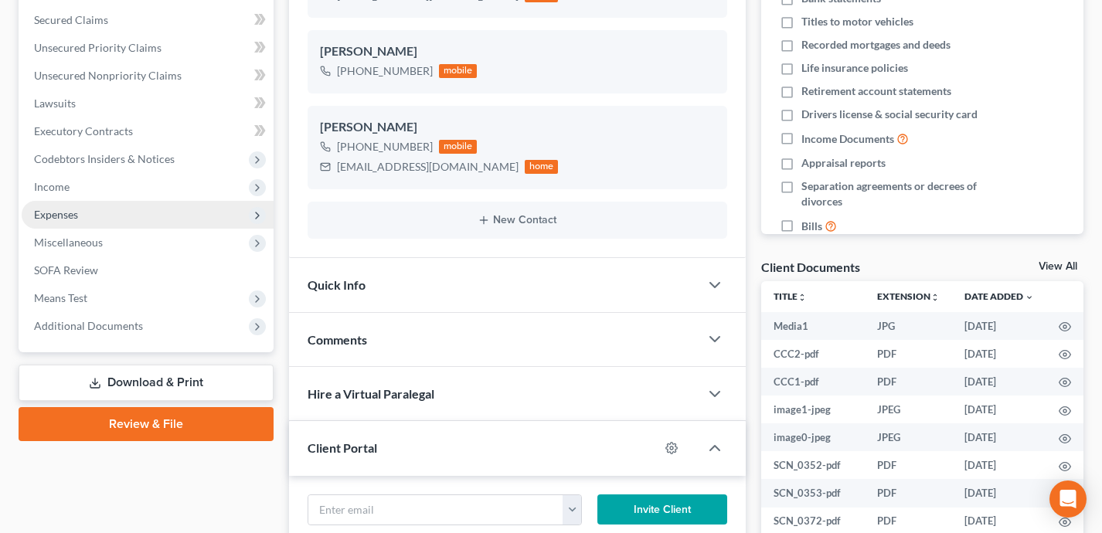
click at [199, 205] on span "Expenses" at bounding box center [148, 215] width 252 height 28
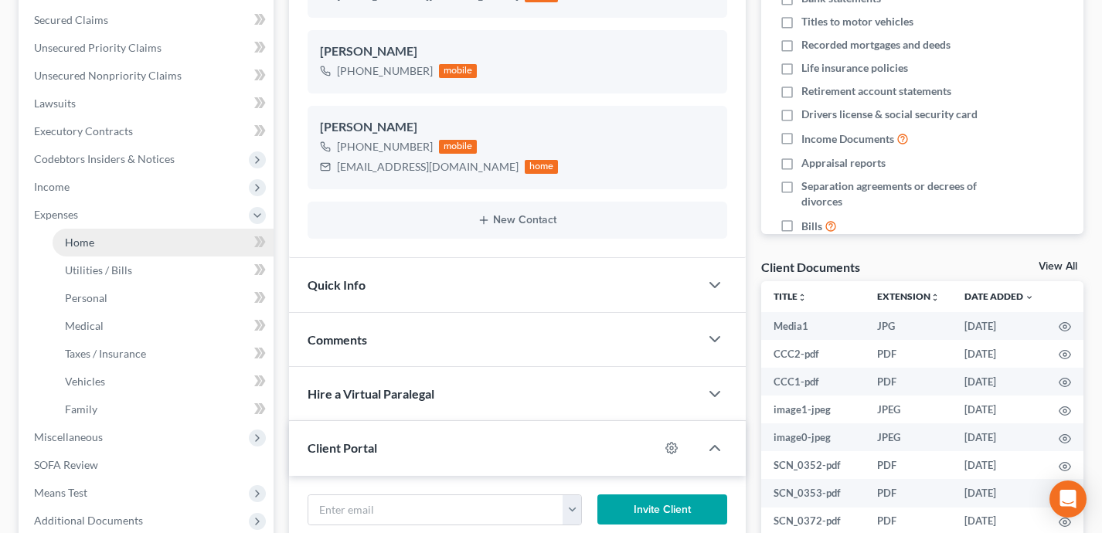
click at [187, 240] on link "Home" at bounding box center [163, 243] width 221 height 28
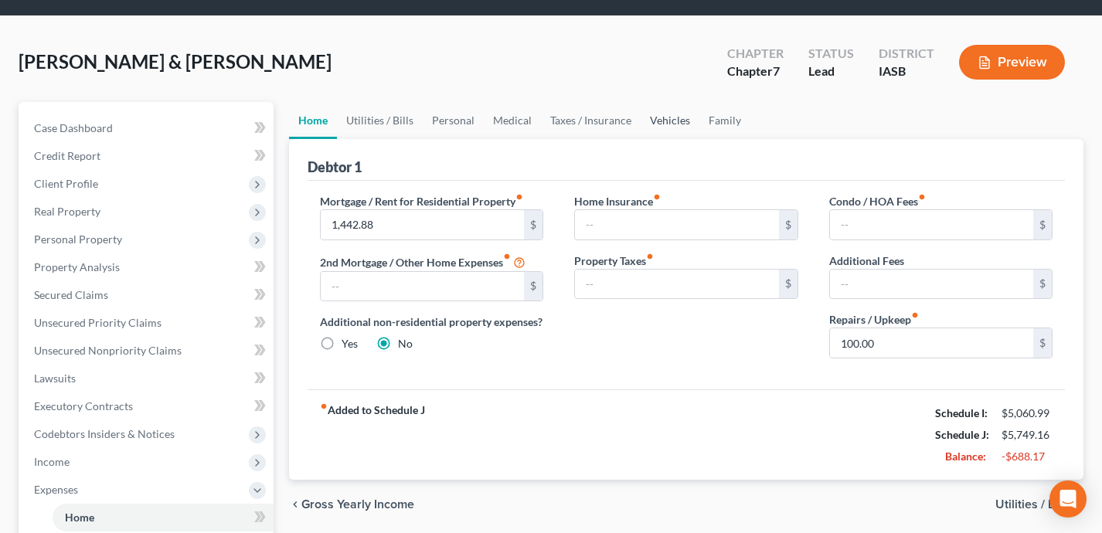
scroll to position [39, 0]
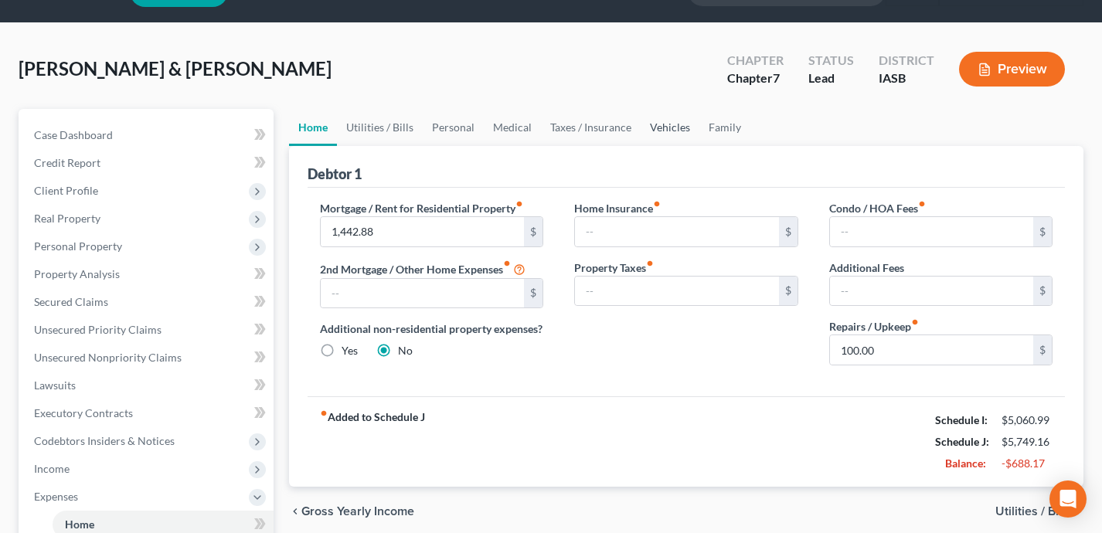
click at [679, 122] on link "Vehicles" at bounding box center [670, 127] width 59 height 37
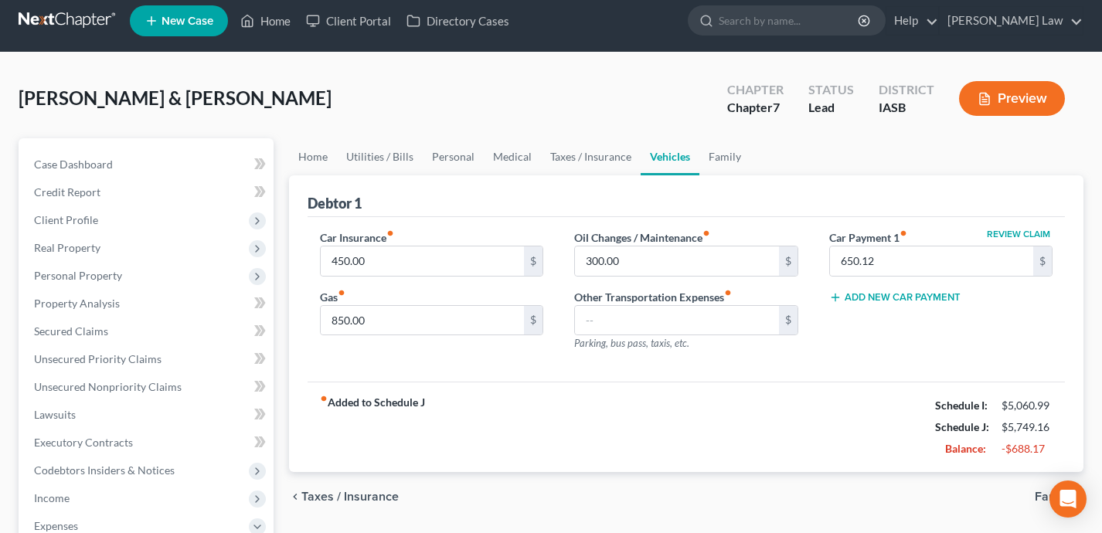
scroll to position [14, 0]
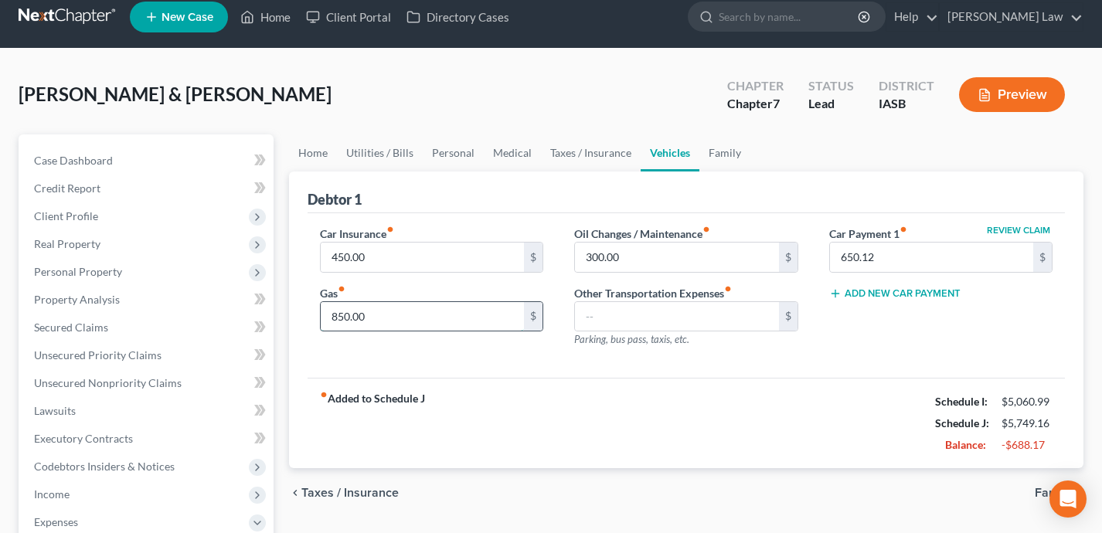
click at [489, 319] on input "850.00" at bounding box center [423, 316] width 204 height 29
type input "400"
click at [667, 468] on div "fiber_manual_record Added to Schedule J Schedule I: $5,060.99 Schedule J: $5,29…" at bounding box center [687, 423] width 758 height 90
click at [436, 256] on input "450.00" at bounding box center [423, 257] width 204 height 29
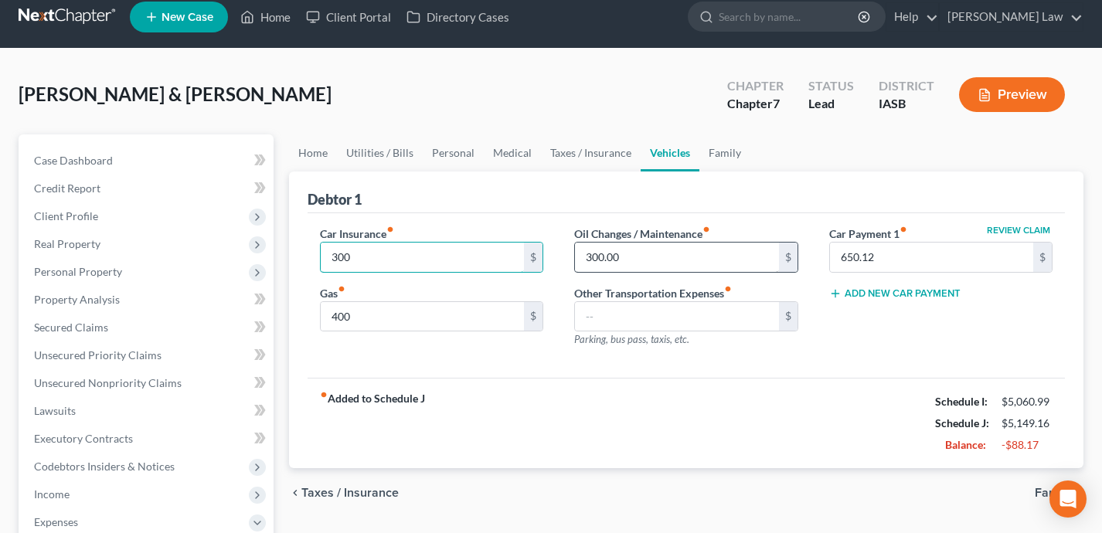
type input "300"
click at [668, 250] on input "300.00" at bounding box center [677, 257] width 204 height 29
type input "250"
click at [667, 458] on div "fiber_manual_record Added to Schedule J Schedule I: $5,060.99 Schedule J: $5,09…" at bounding box center [687, 423] width 758 height 90
click at [583, 161] on link "Taxes / Insurance" at bounding box center [591, 152] width 100 height 37
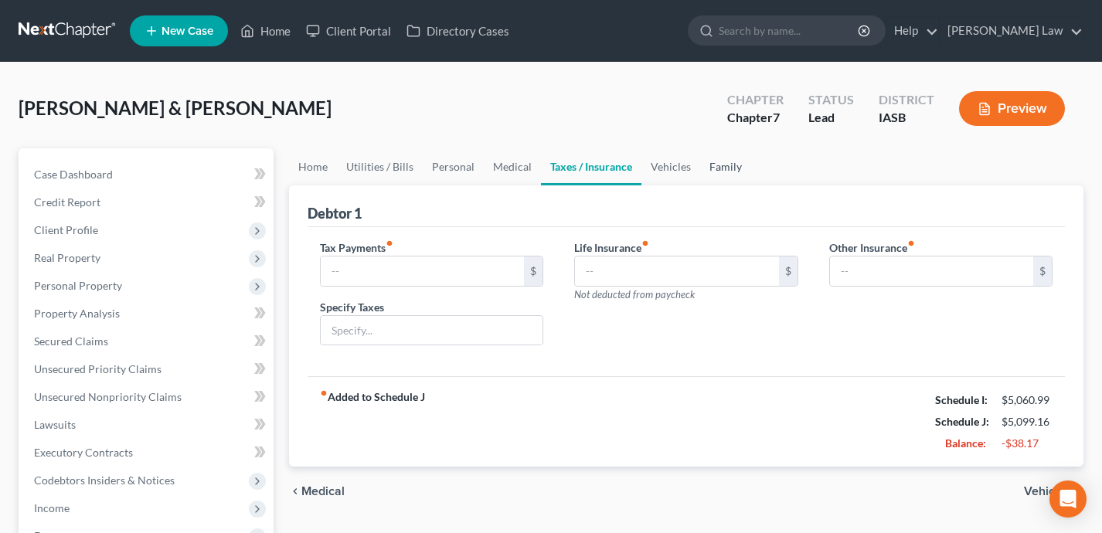
click at [733, 167] on link "Family" at bounding box center [725, 166] width 51 height 37
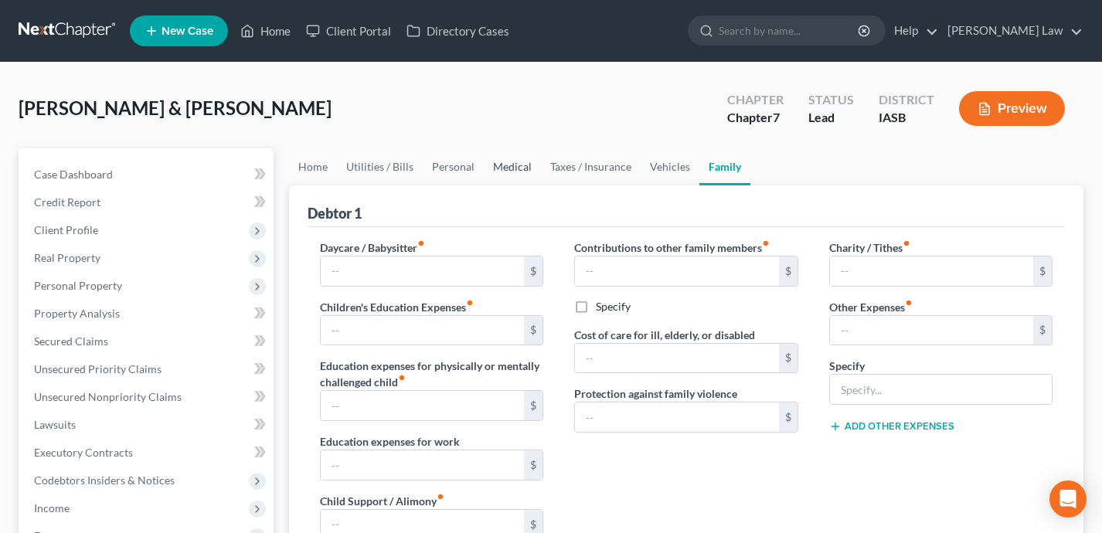
click at [516, 157] on link "Medical" at bounding box center [512, 166] width 57 height 37
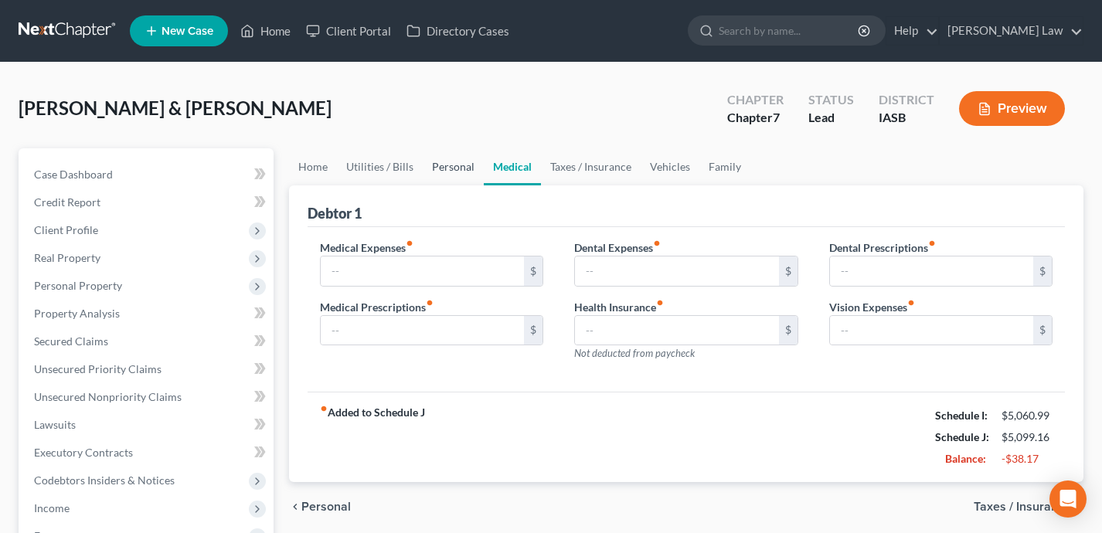
click at [434, 173] on link "Personal" at bounding box center [453, 166] width 61 height 37
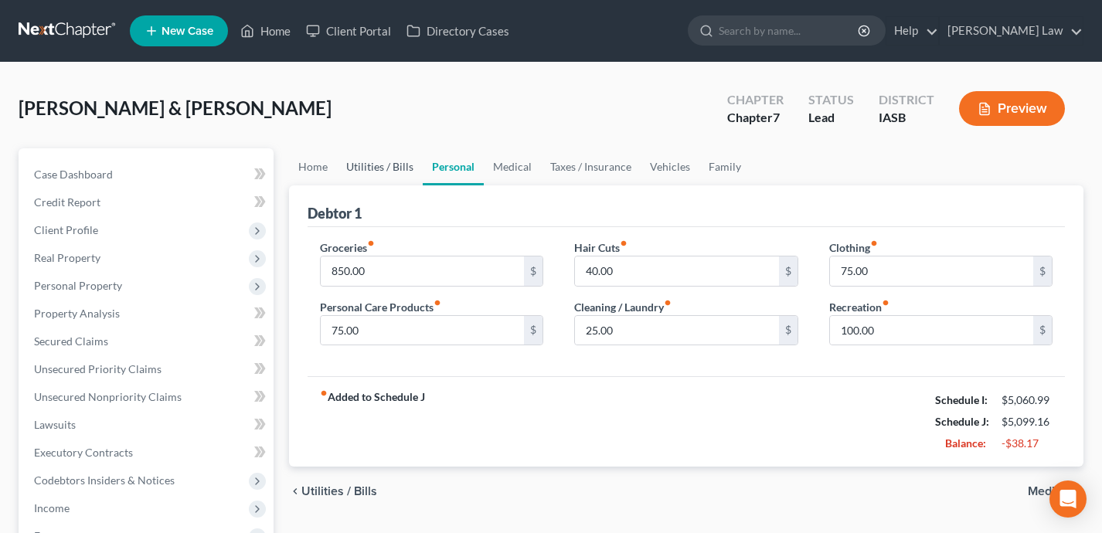
click at [392, 163] on link "Utilities / Bills" at bounding box center [380, 166] width 86 height 37
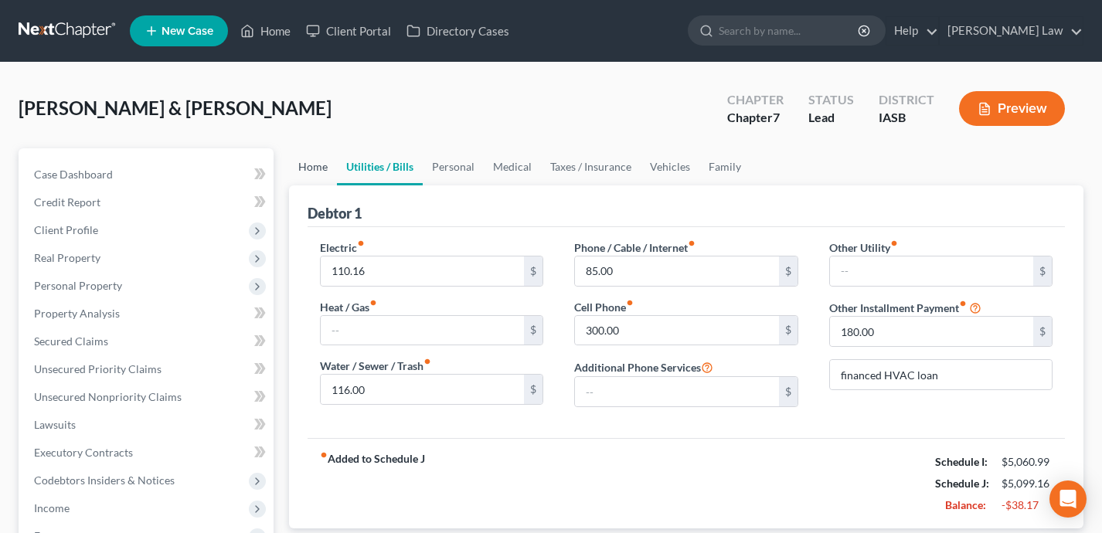
click at [319, 158] on link "Home" at bounding box center [313, 166] width 48 height 37
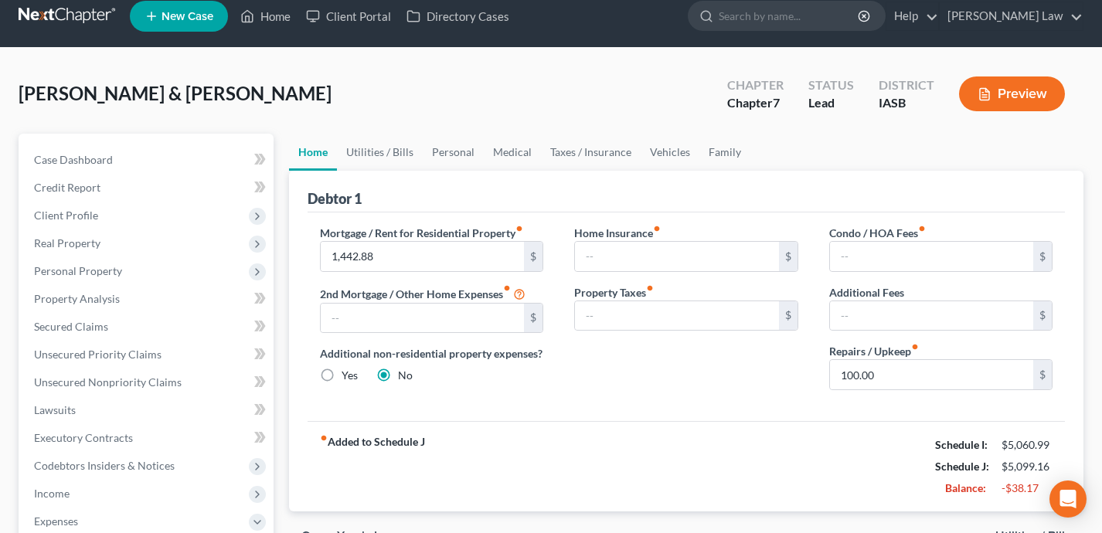
scroll to position [16, 0]
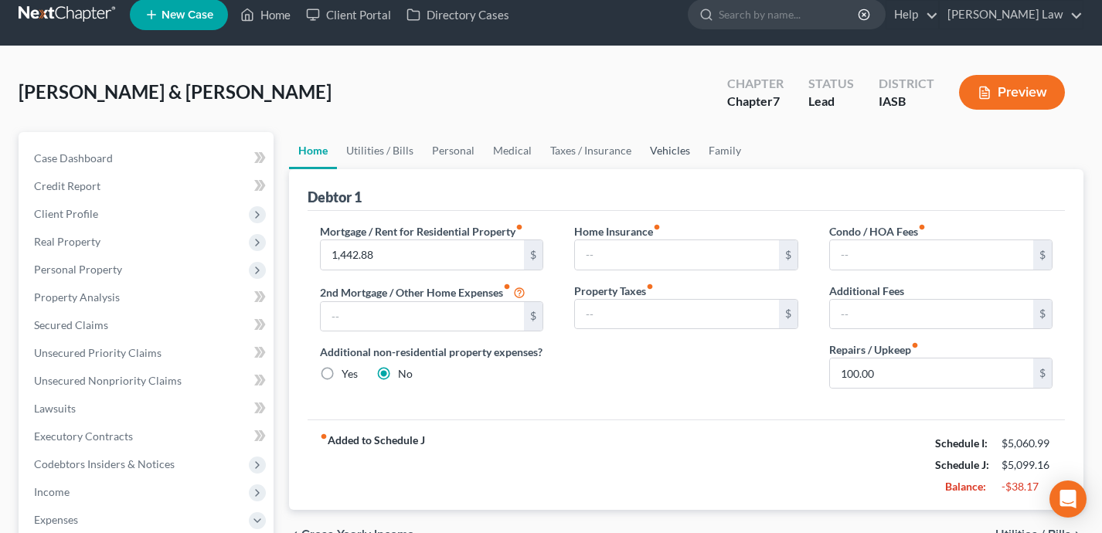
click at [651, 145] on link "Vehicles" at bounding box center [670, 150] width 59 height 37
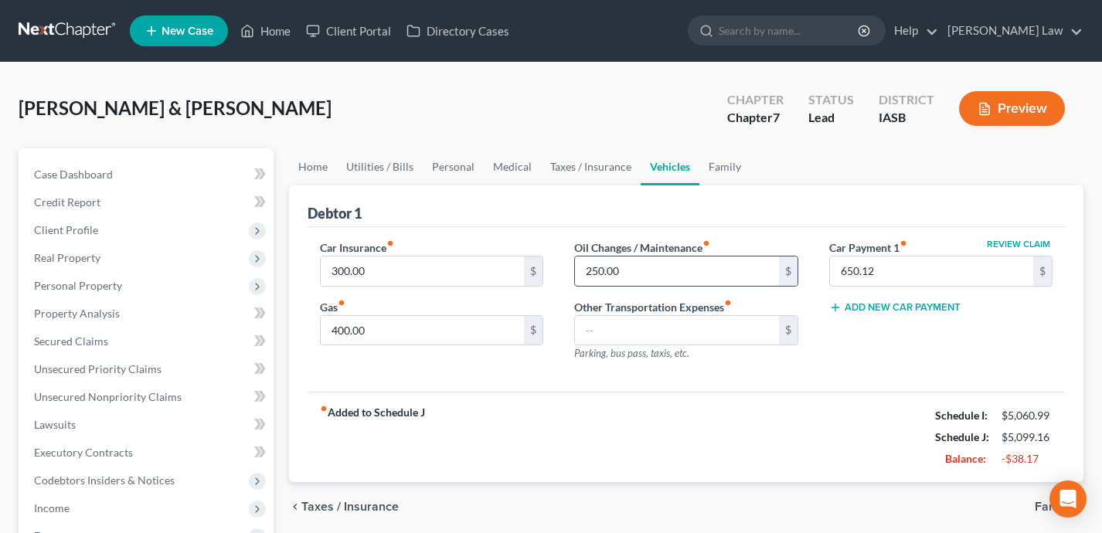
click at [643, 269] on input "250.00" at bounding box center [677, 271] width 204 height 29
type input "175"
click at [696, 422] on div "fiber_manual_record Added to Schedule J Schedule I: $5,060.99 Schedule J: $5,02…" at bounding box center [687, 437] width 758 height 90
click at [423, 266] on input "300.00" at bounding box center [423, 271] width 204 height 29
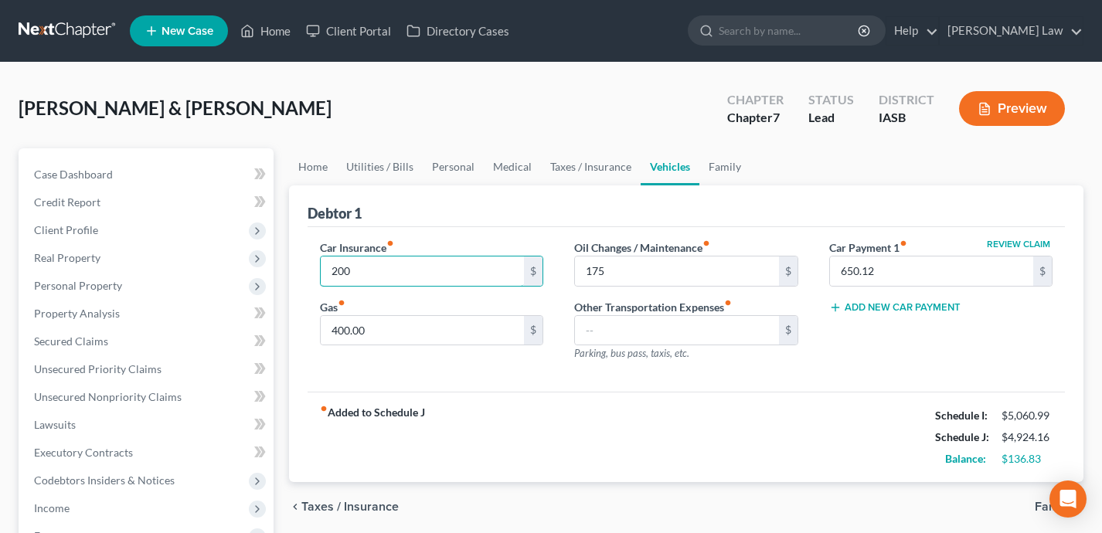
type input "200"
click at [556, 464] on div "fiber_manual_record Added to Schedule J Schedule I: $5,060.99 Schedule J: $4,92…" at bounding box center [687, 437] width 758 height 90
click at [416, 325] on input "400.00" at bounding box center [423, 330] width 204 height 29
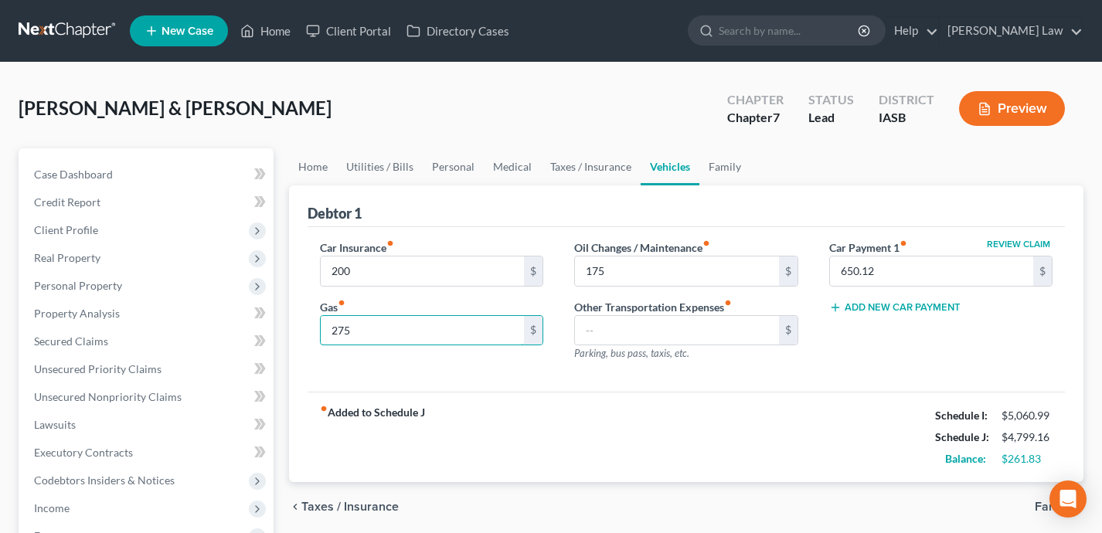
type input "275"
click at [466, 444] on div "fiber_manual_record Added to Schedule J Schedule I: $5,060.99 Schedule J: $4,79…" at bounding box center [687, 437] width 758 height 90
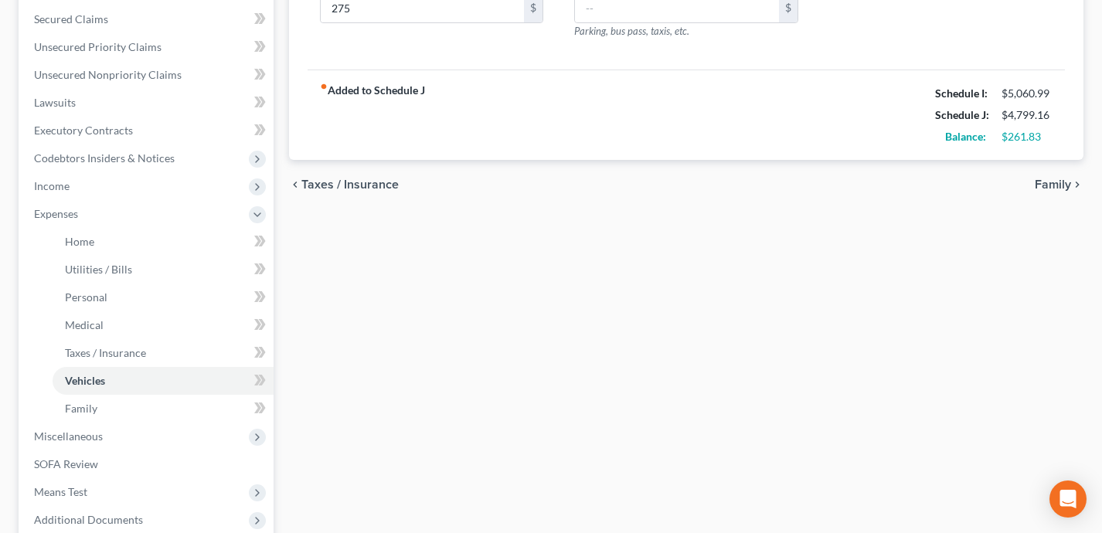
scroll to position [369, 0]
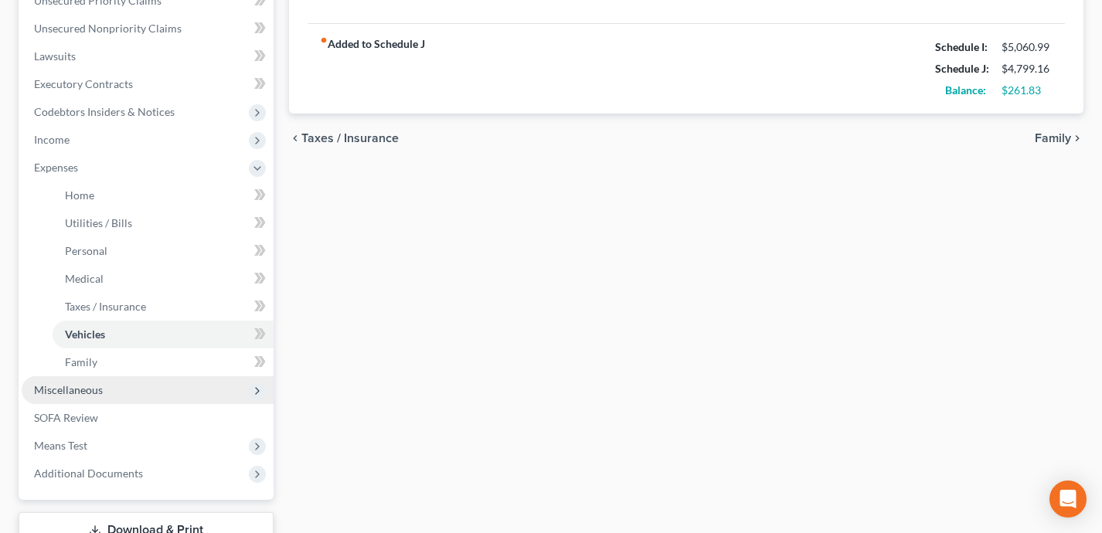
click at [210, 385] on span "Miscellaneous" at bounding box center [148, 390] width 252 height 28
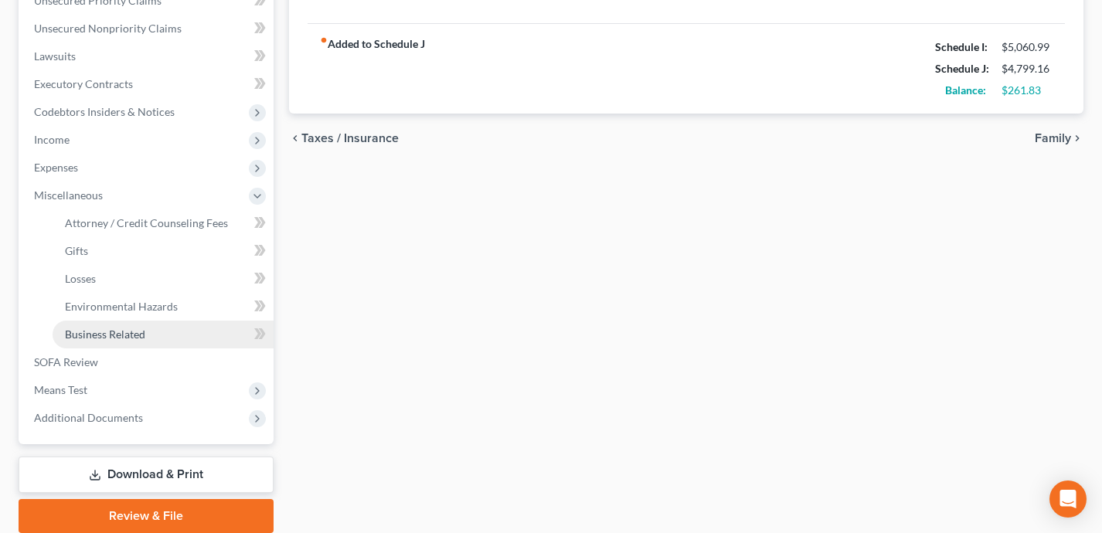
click at [204, 334] on link "Business Related" at bounding box center [163, 335] width 221 height 28
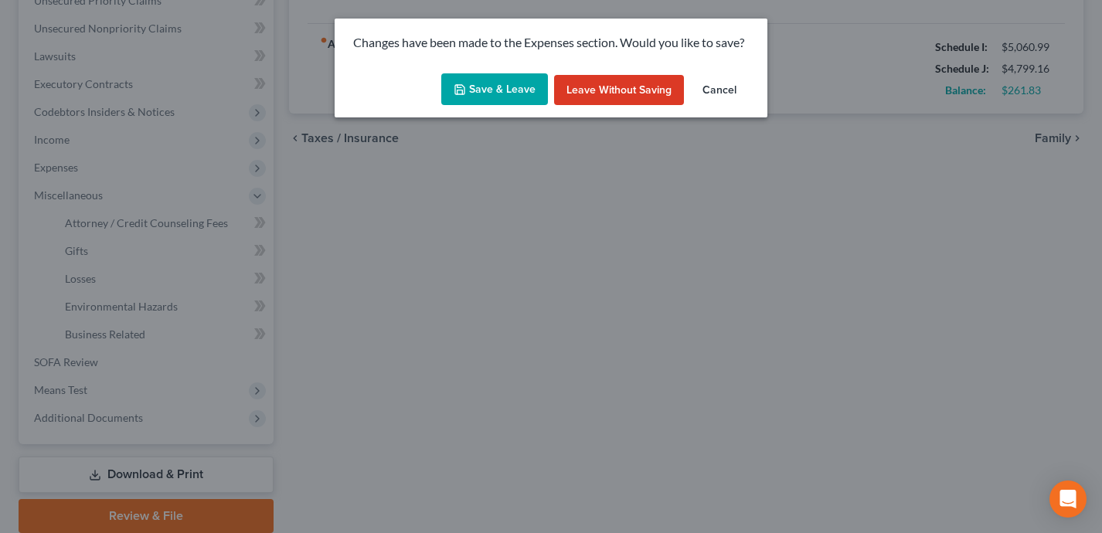
click at [478, 93] on button "Save & Leave" at bounding box center [494, 89] width 107 height 32
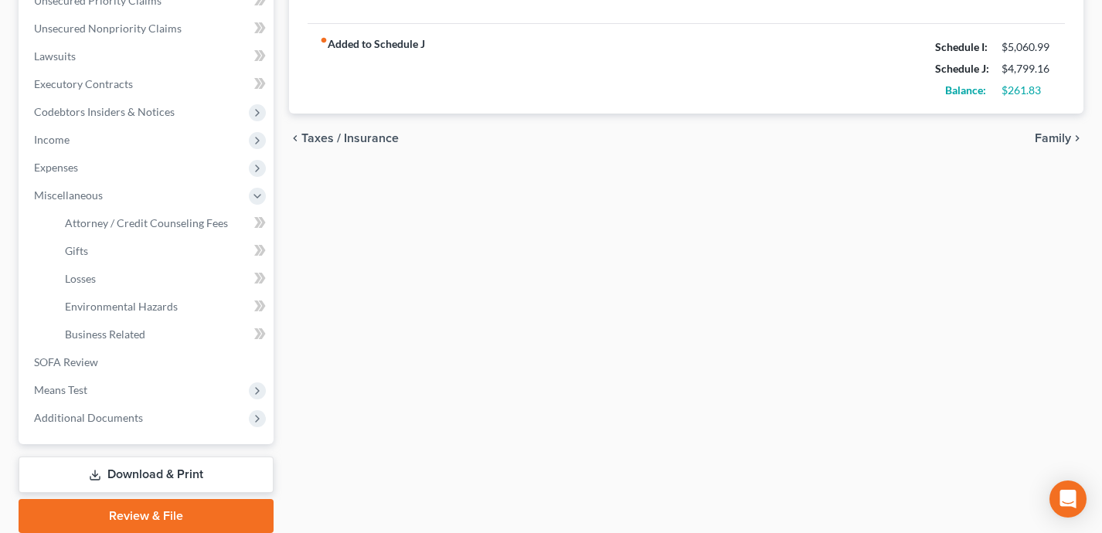
type input "200.00"
type input "275.00"
type input "175.00"
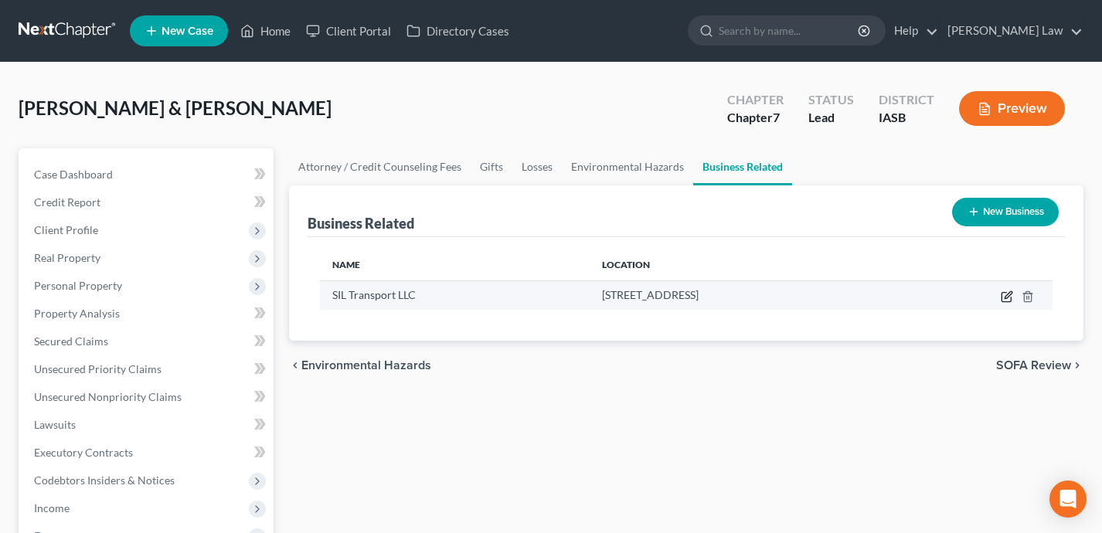
click at [1008, 294] on icon "button" at bounding box center [1007, 297] width 12 height 12
select select "member"
select select "16"
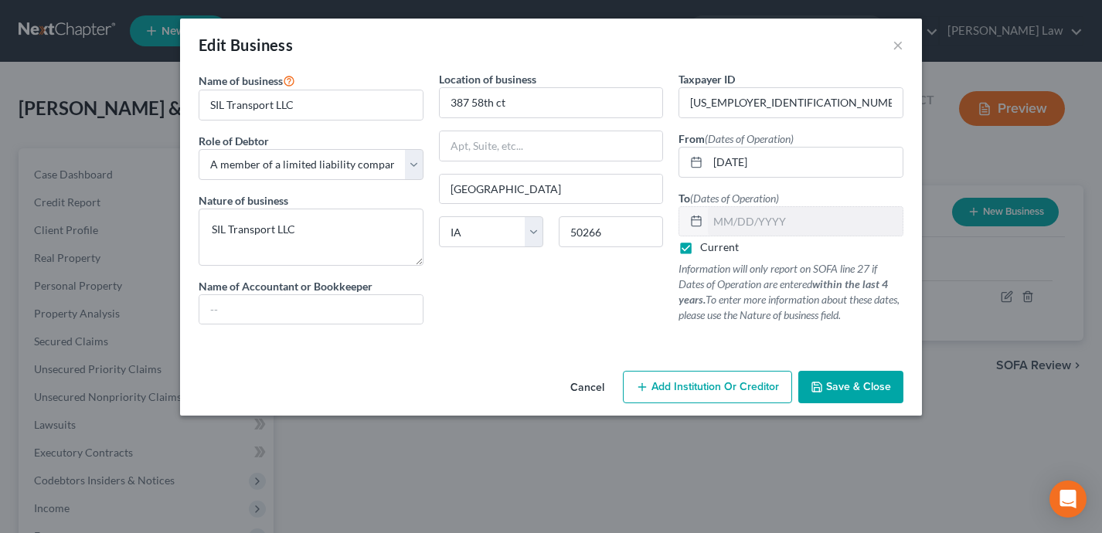
click at [905, 44] on div "Edit Business ×" at bounding box center [551, 45] width 742 height 53
click at [898, 44] on button "×" at bounding box center [898, 45] width 11 height 19
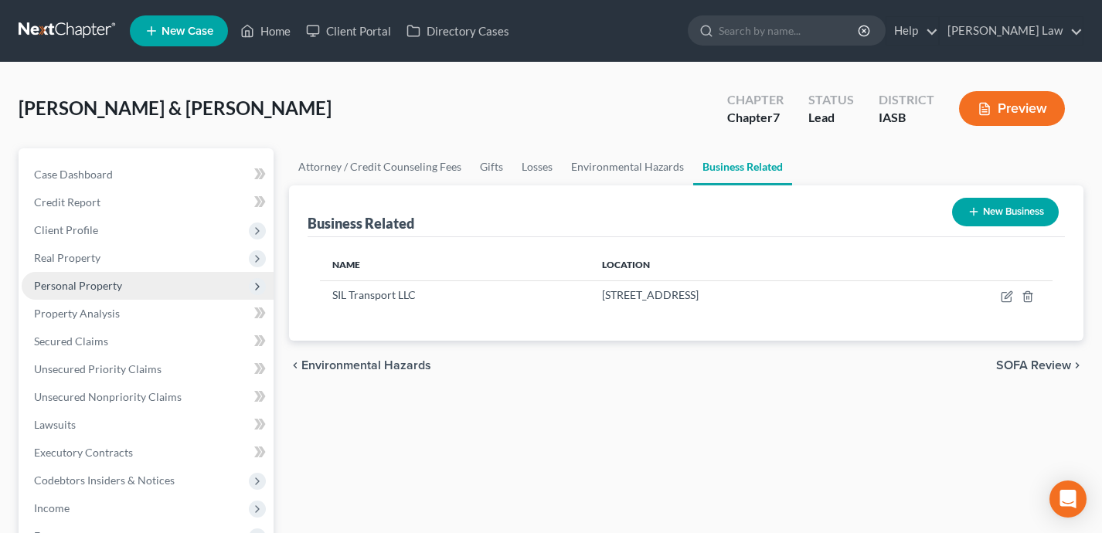
click at [172, 280] on span "Personal Property" at bounding box center [148, 286] width 252 height 28
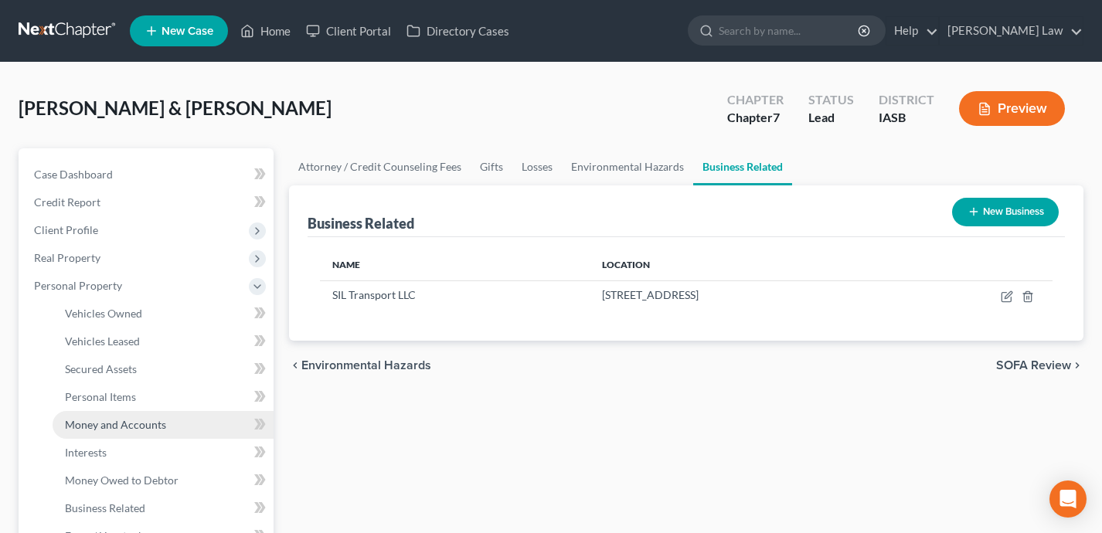
click at [186, 420] on link "Money and Accounts" at bounding box center [163, 425] width 221 height 28
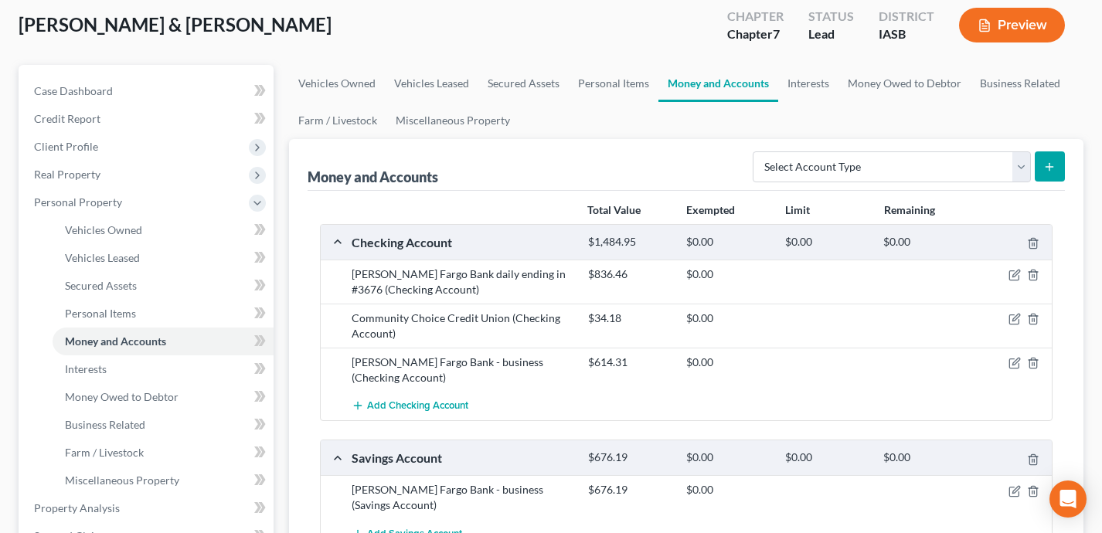
scroll to position [87, 0]
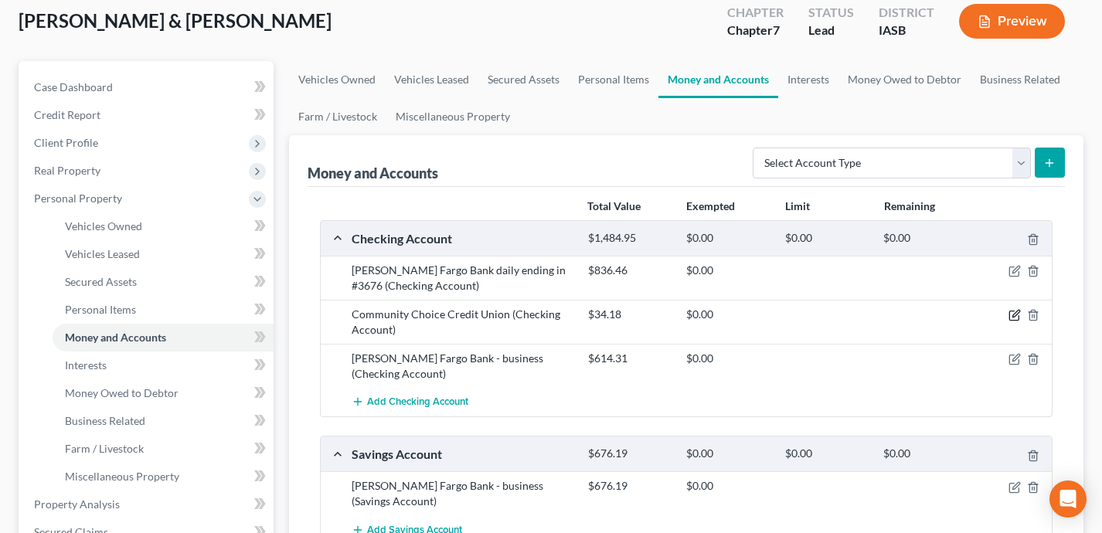
click at [1015, 314] on icon "button" at bounding box center [1014, 315] width 12 height 12
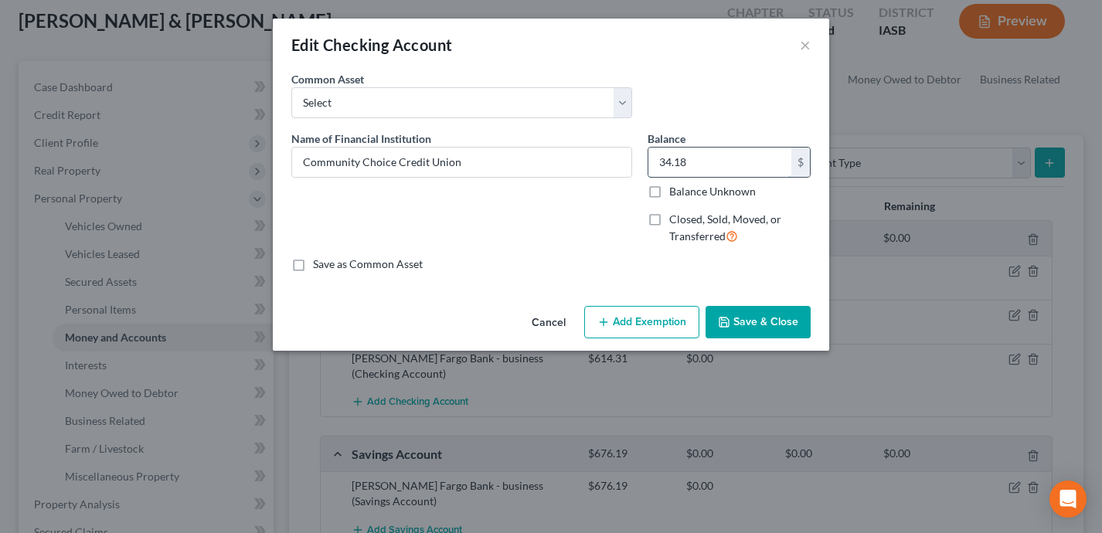
click at [717, 160] on input "34.18" at bounding box center [719, 162] width 143 height 29
click at [709, 156] on input "34.18" at bounding box center [719, 162] width 143 height 29
type input "50"
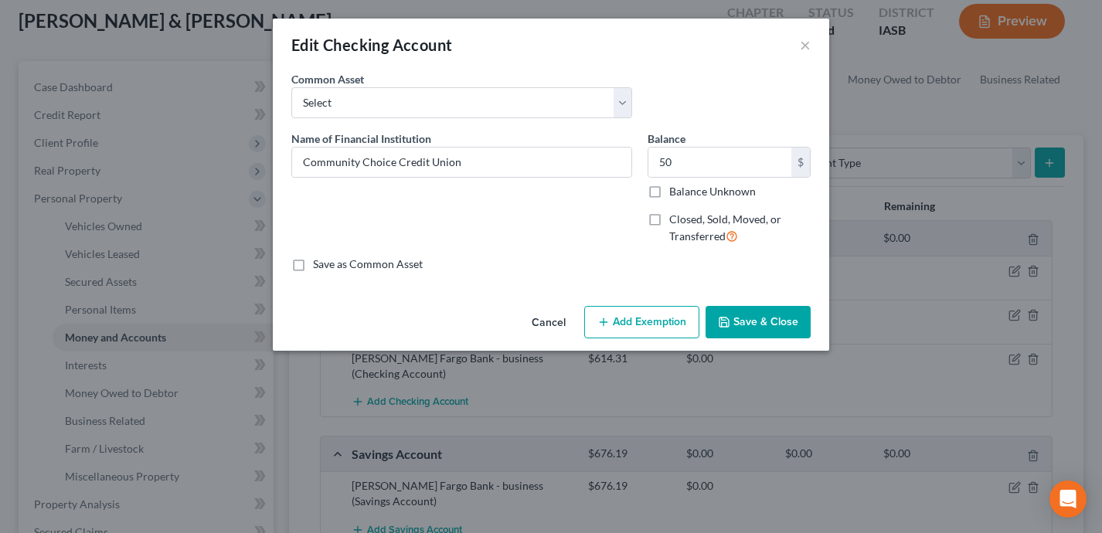
click at [736, 320] on button "Save & Close" at bounding box center [758, 322] width 105 height 32
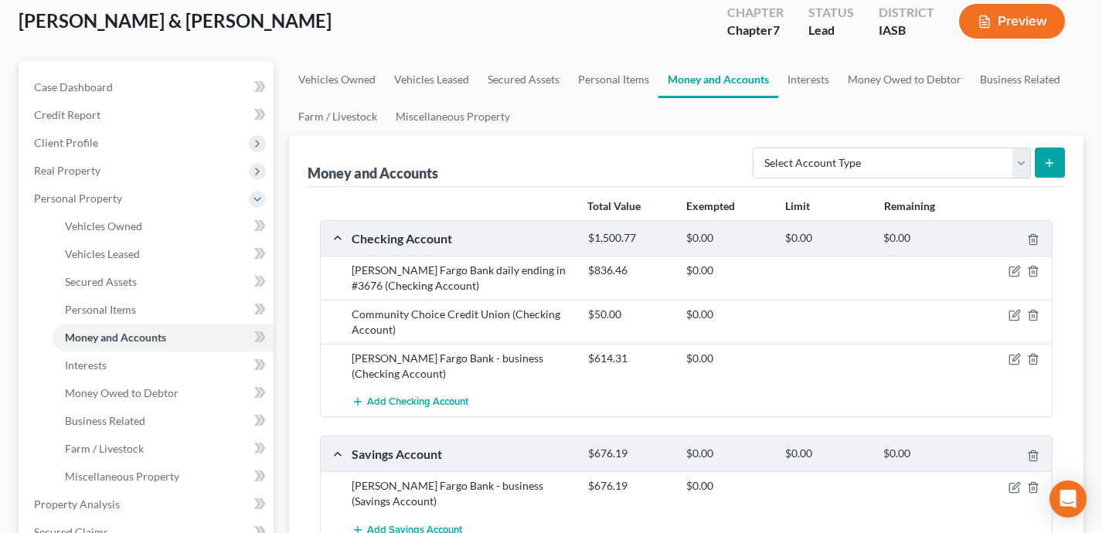
click at [1012, 263] on div at bounding box center [1013, 270] width 79 height 15
click at [1018, 274] on icon "button" at bounding box center [1014, 271] width 12 height 12
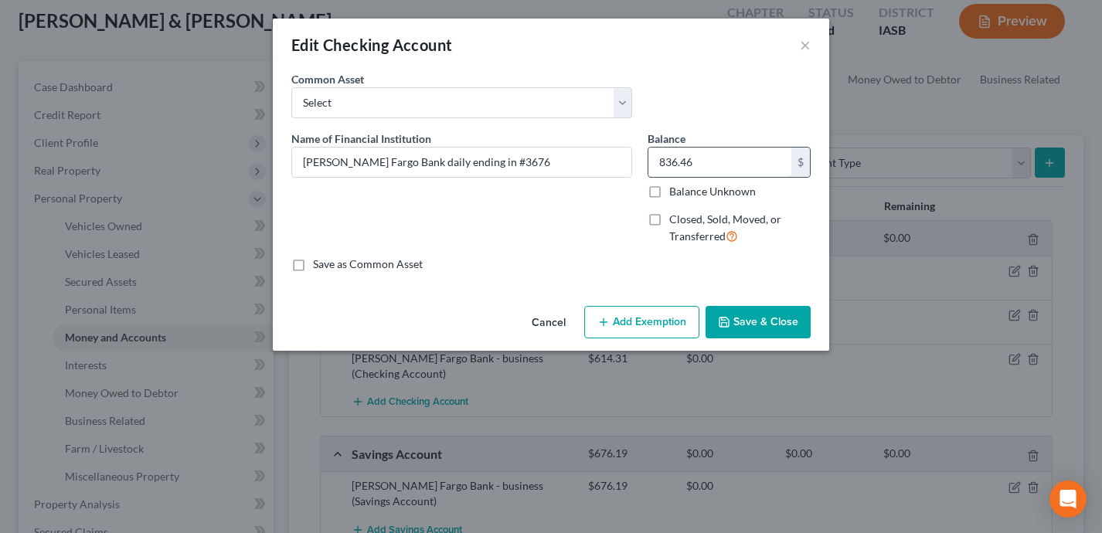
click at [727, 164] on input "836.46" at bounding box center [719, 162] width 143 height 29
type input "640"
click at [432, 260] on div "Save as Common Asset" at bounding box center [550, 264] width 519 height 15
click at [529, 160] on input "Wells Fargo Bank daily ending in #3676" at bounding box center [461, 162] width 339 height 29
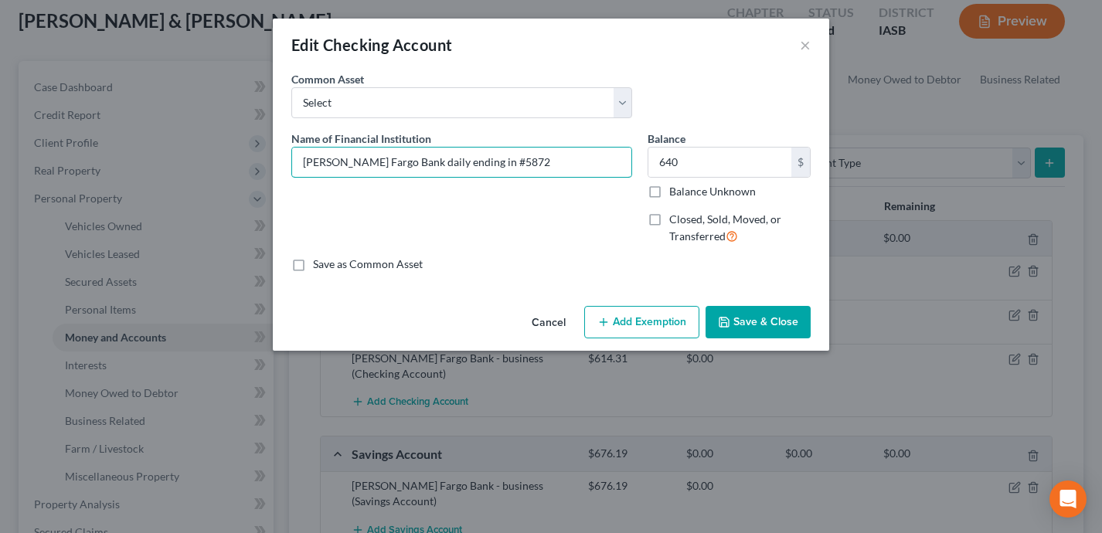
type input "Wells Fargo Bank daily ending in #5872"
click at [753, 321] on button "Save & Close" at bounding box center [758, 322] width 105 height 32
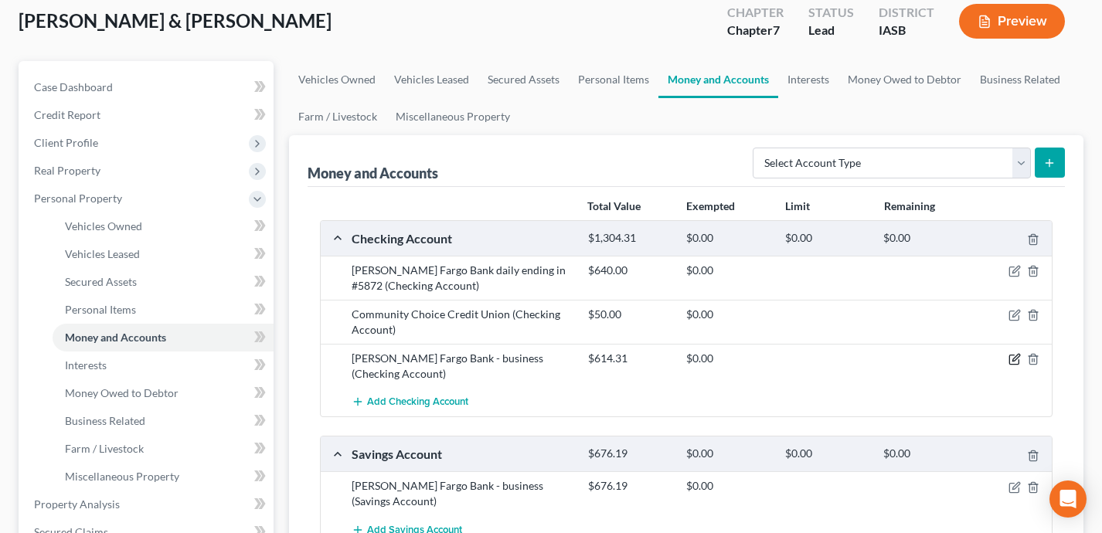
click at [1016, 359] on icon "button" at bounding box center [1014, 359] width 12 height 12
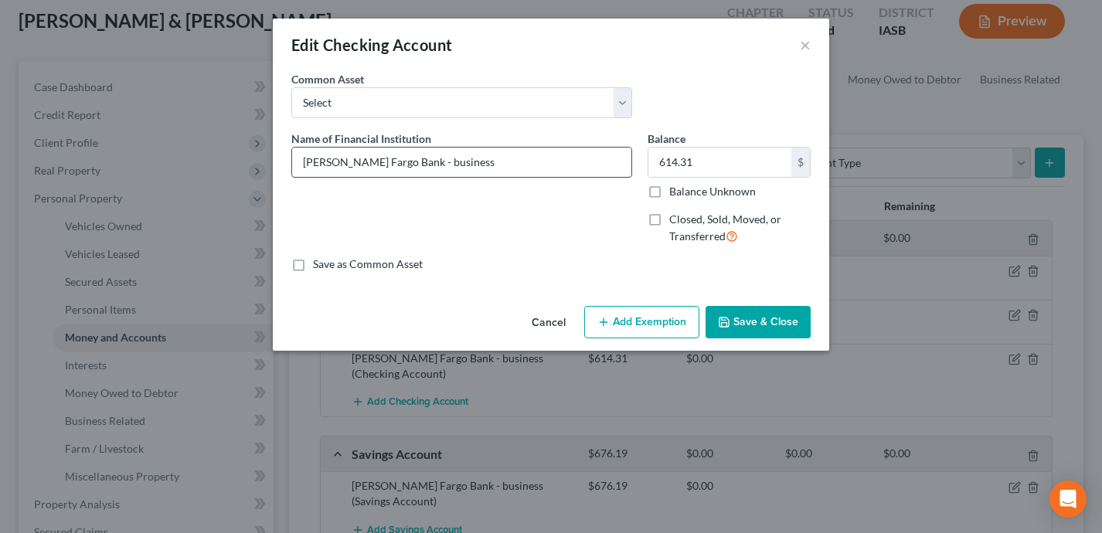
click at [535, 169] on input "Wells Fargo Bank - business" at bounding box center [461, 162] width 339 height 29
type input "Wells Fargo Bank - business 3676"
click at [730, 163] on input "614.31" at bounding box center [719, 162] width 143 height 29
type input "112.78"
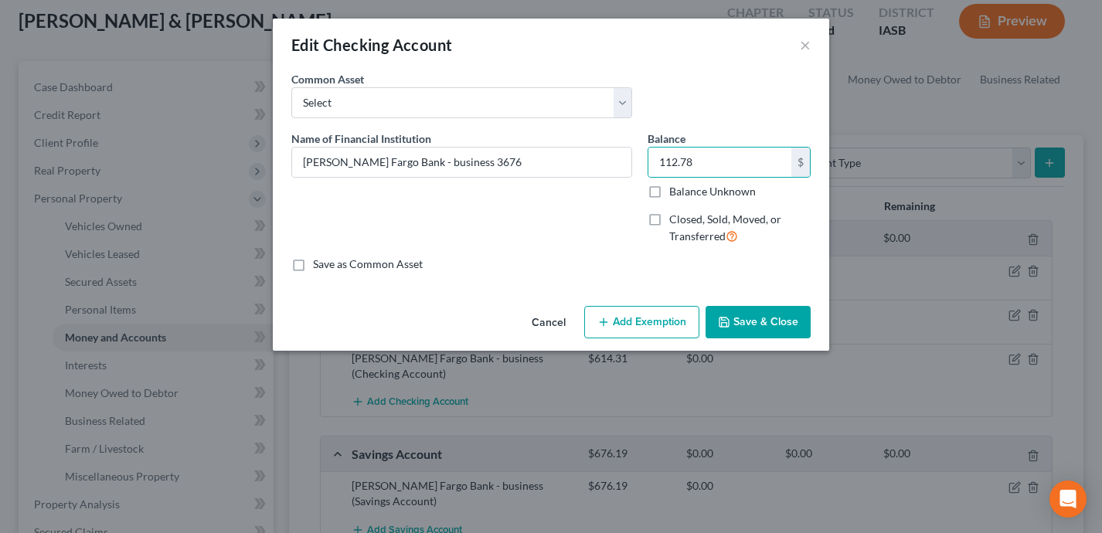
click at [734, 322] on button "Save & Close" at bounding box center [758, 322] width 105 height 32
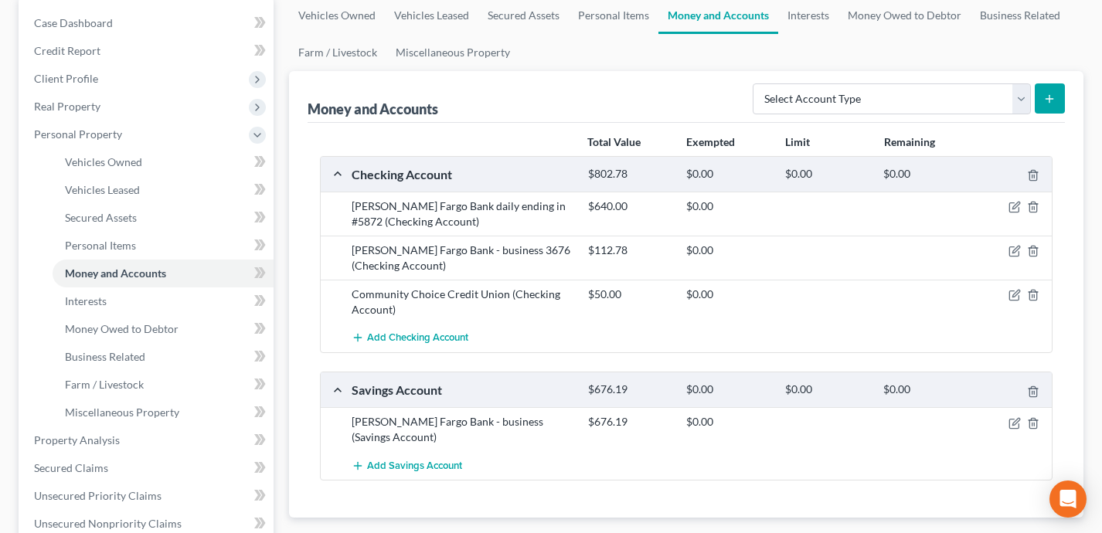
scroll to position [204, 0]
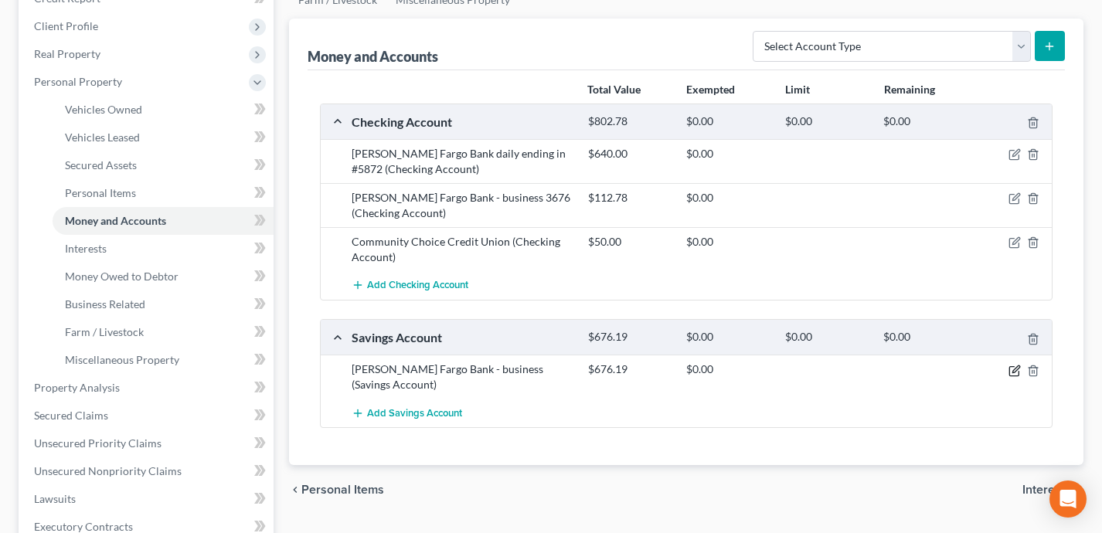
click at [1015, 369] on icon "button" at bounding box center [1015, 369] width 7 height 7
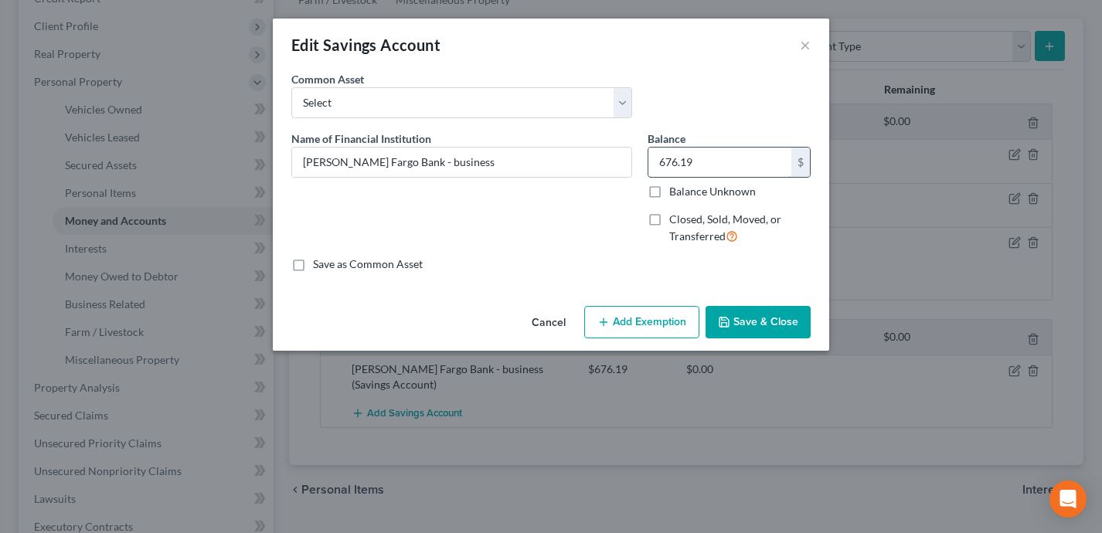
click at [702, 164] on input "676.19" at bounding box center [719, 162] width 143 height 29
type input "176.20"
click at [763, 321] on button "Save & Close" at bounding box center [758, 322] width 105 height 32
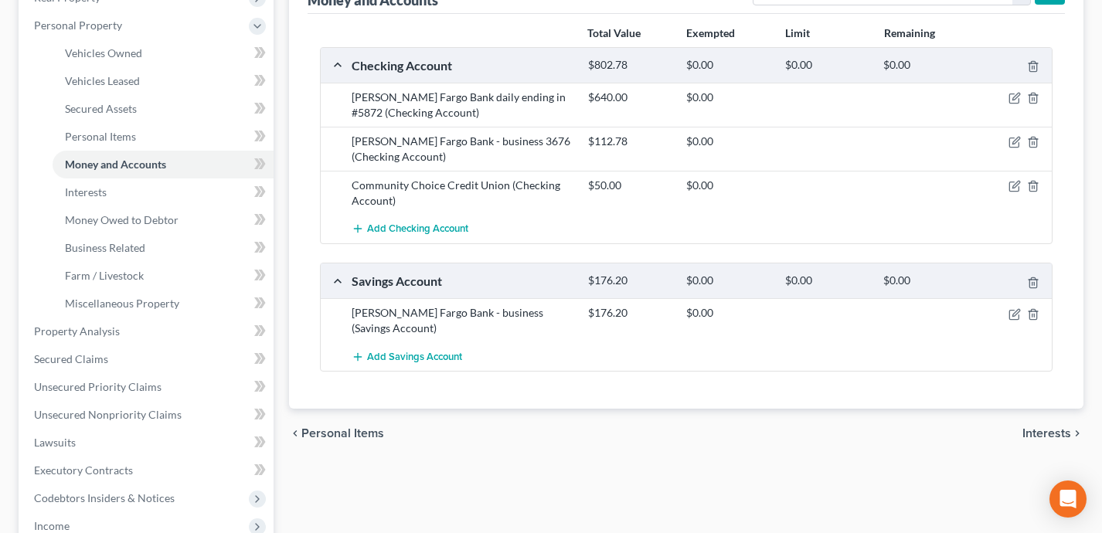
scroll to position [258, 0]
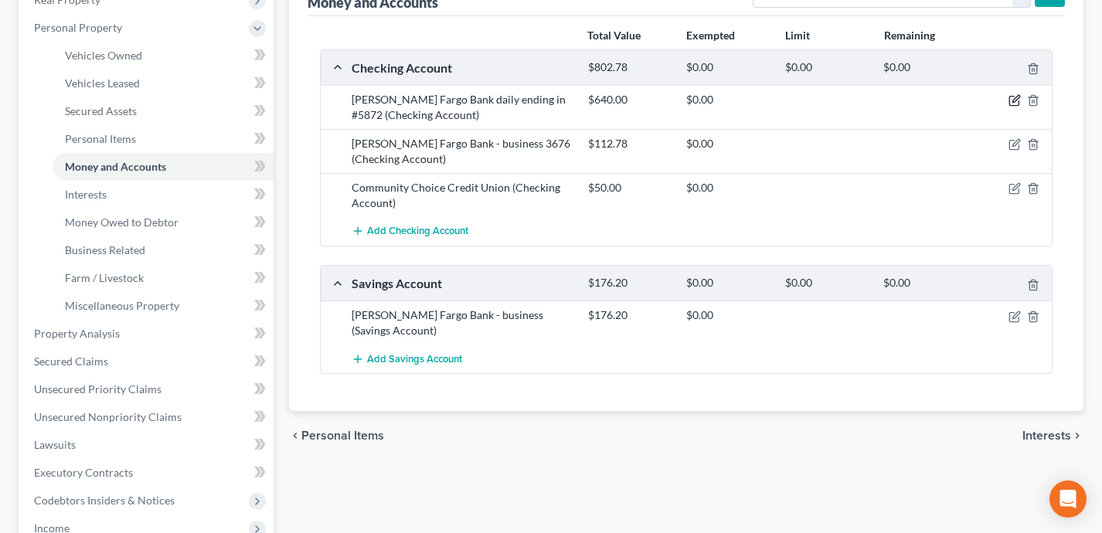
click at [1014, 97] on icon "button" at bounding box center [1014, 100] width 12 height 12
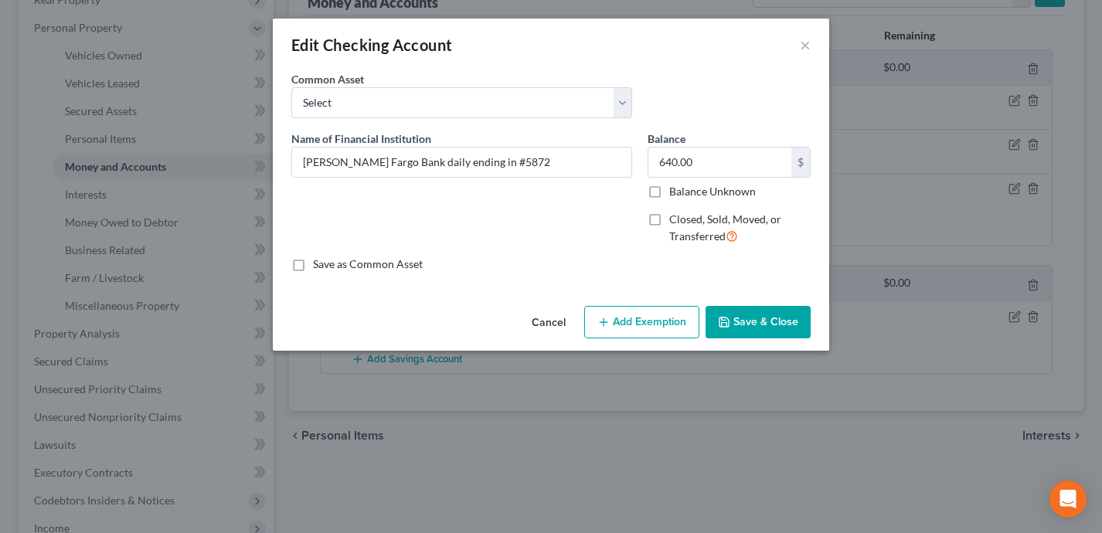
click at [614, 329] on button "Add Exemption" at bounding box center [641, 322] width 115 height 32
select select "2"
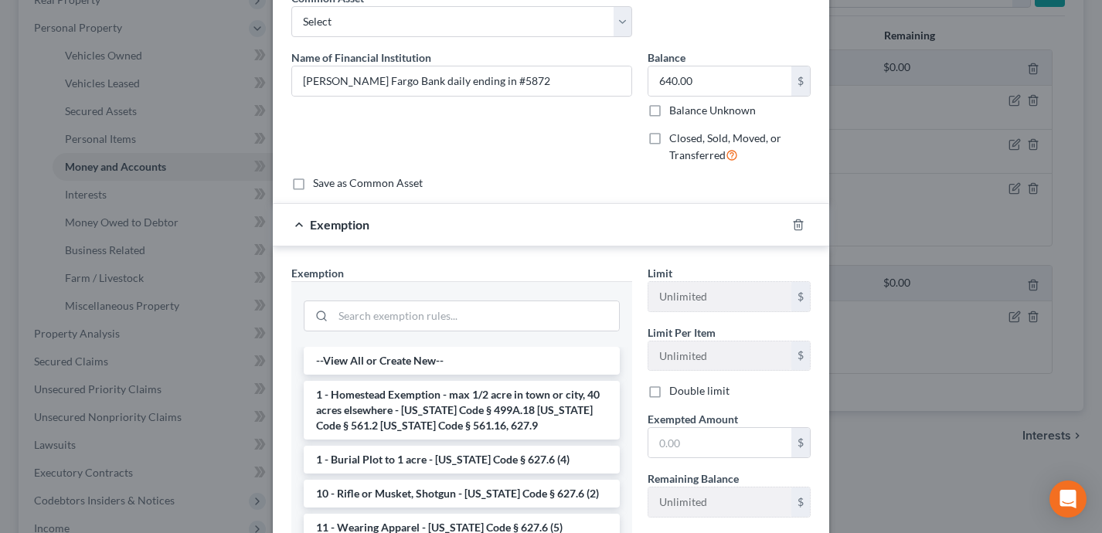
scroll to position [91, 0]
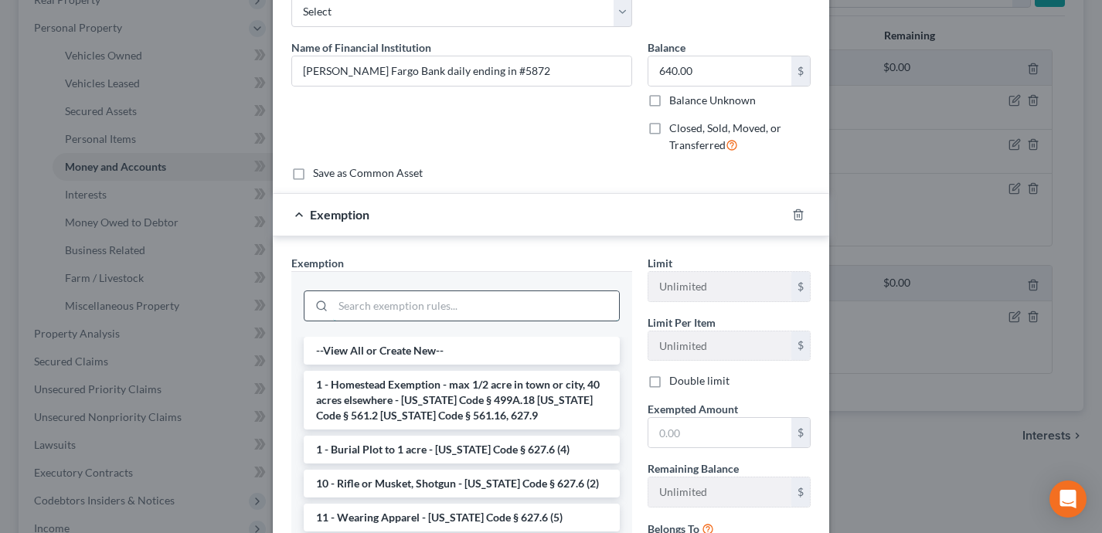
click at [454, 300] on input "search" at bounding box center [476, 305] width 286 height 29
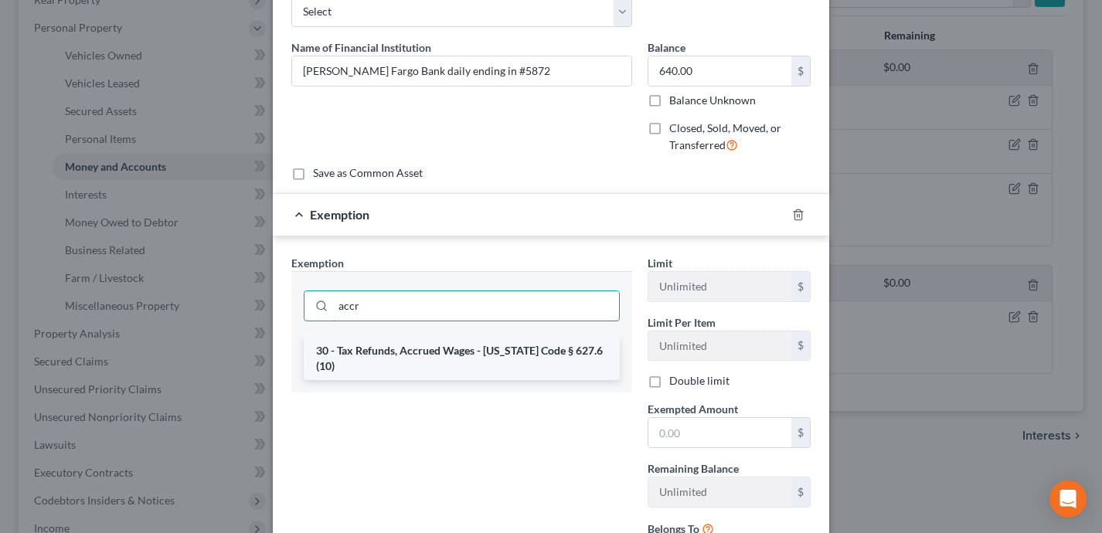
type input "accr"
click at [453, 352] on li "30 - Tax Refunds, Accrued Wages - Iowa Code § 627.6 (10)" at bounding box center [462, 358] width 316 height 43
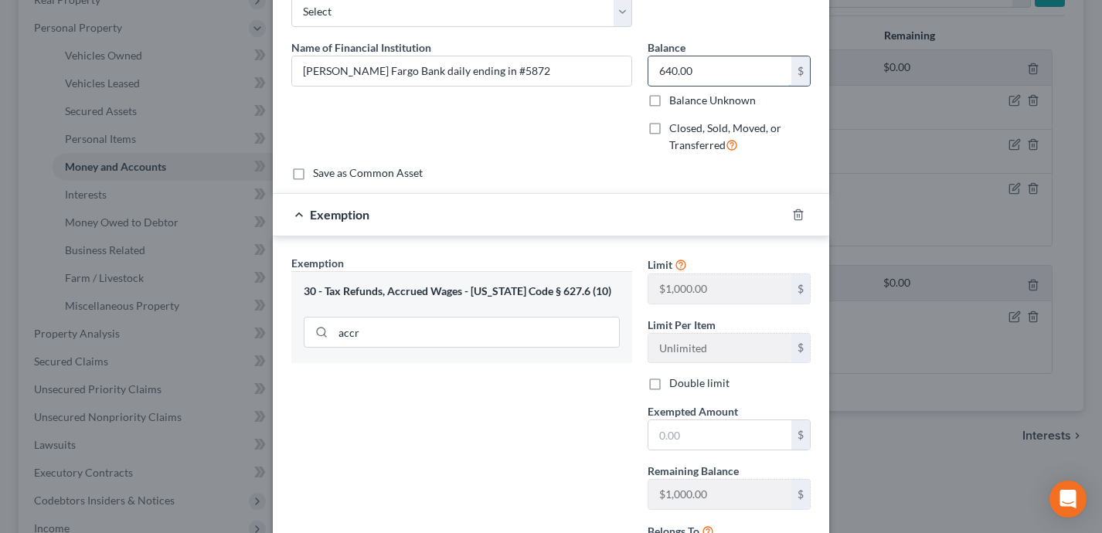
drag, startPoint x: 695, startPoint y: 76, endPoint x: 715, endPoint y: 73, distance: 19.5
click at [715, 73] on input "640.00" at bounding box center [719, 70] width 143 height 29
click at [746, 437] on input "text" at bounding box center [719, 434] width 143 height 29
paste input "640.00"
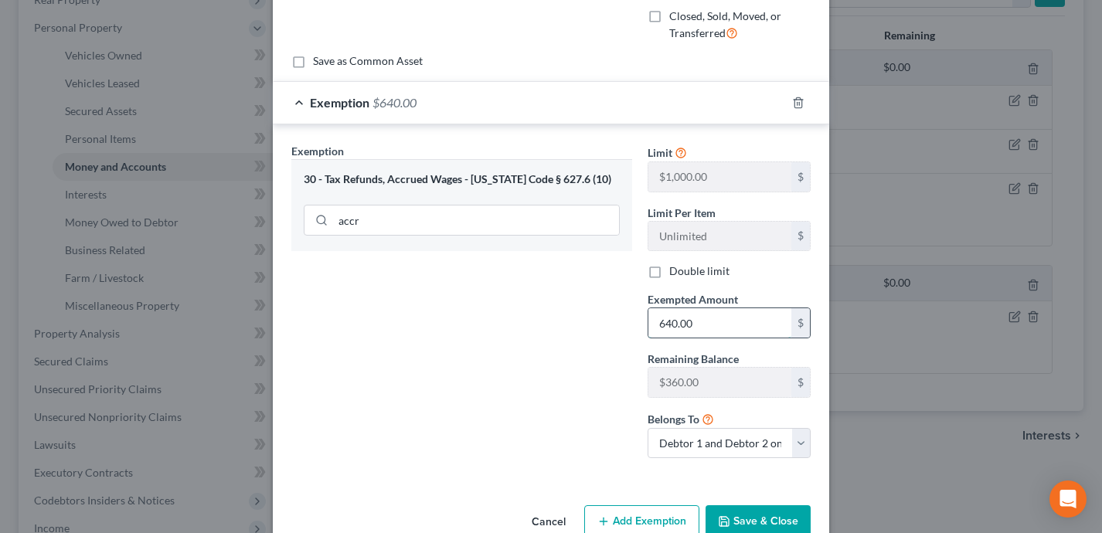
scroll to position [239, 0]
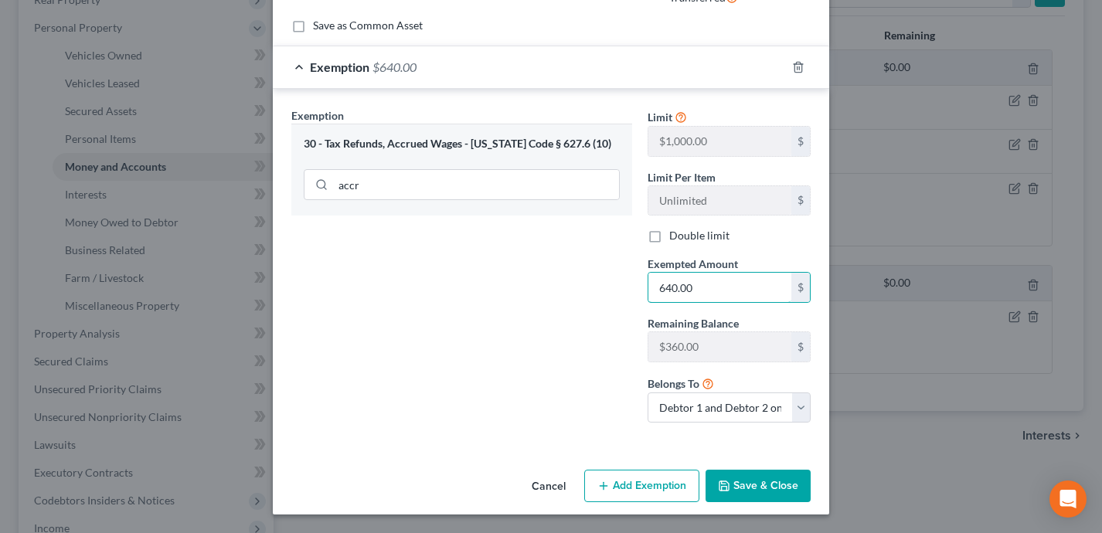
type input "640.00"
click at [774, 492] on button "Save & Close" at bounding box center [758, 486] width 105 height 32
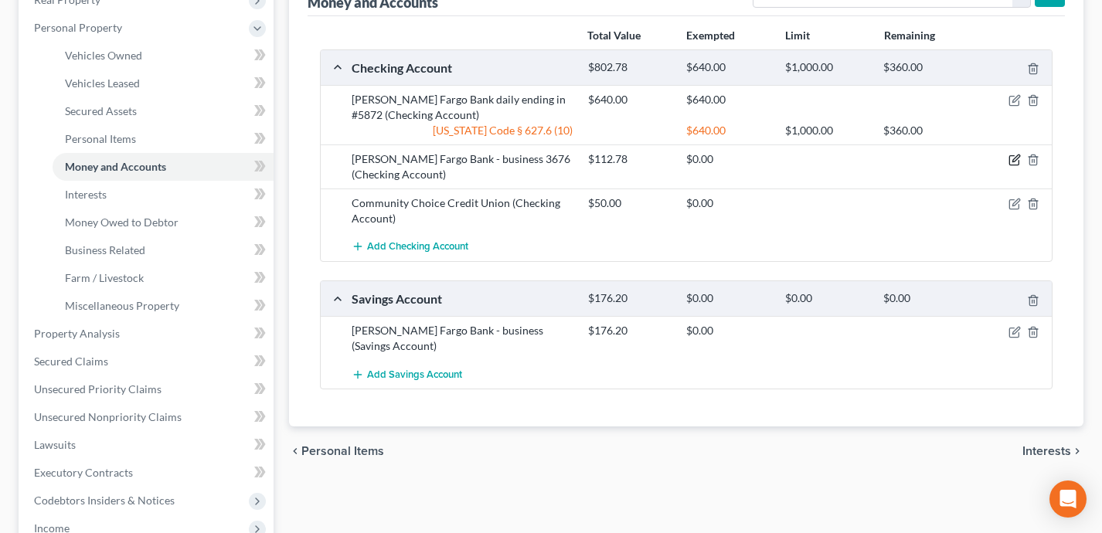
click at [1018, 162] on icon "button" at bounding box center [1014, 160] width 12 height 12
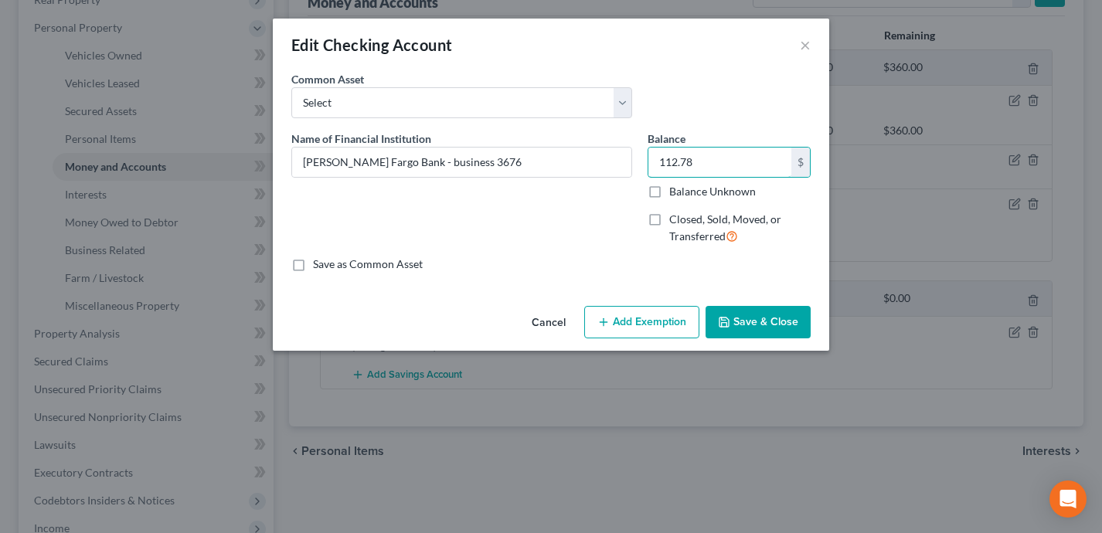
drag, startPoint x: 721, startPoint y: 161, endPoint x: 646, endPoint y: 163, distance: 75.0
click at [646, 163] on div "Balance 112.78 $ Balance Unknown Balance Undetermined 112.78 $ Balance Unknown …" at bounding box center [729, 194] width 179 height 127
click at [620, 325] on button "Add Exemption" at bounding box center [641, 322] width 115 height 32
select select "2"
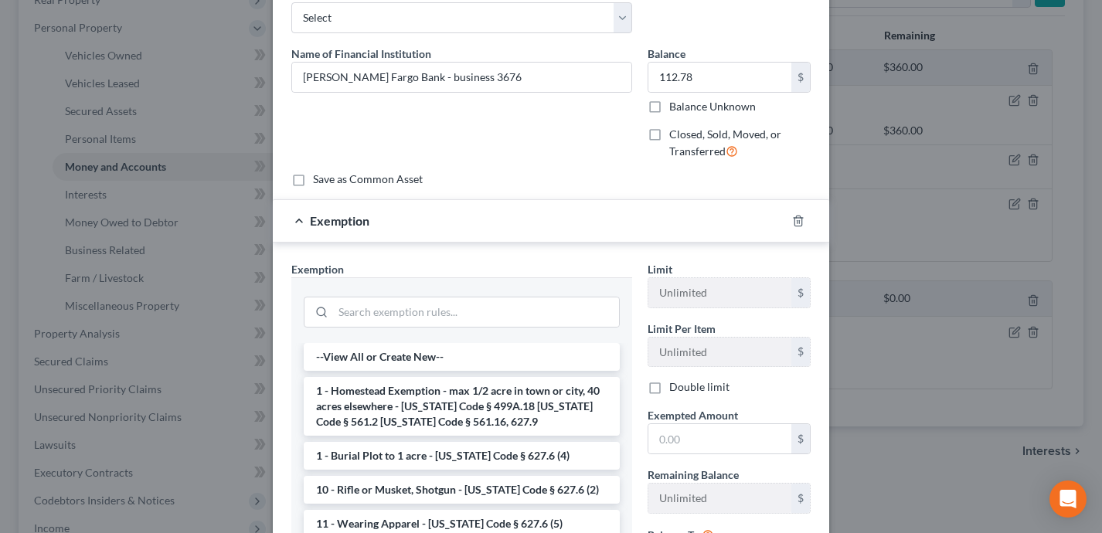
scroll to position [112, 0]
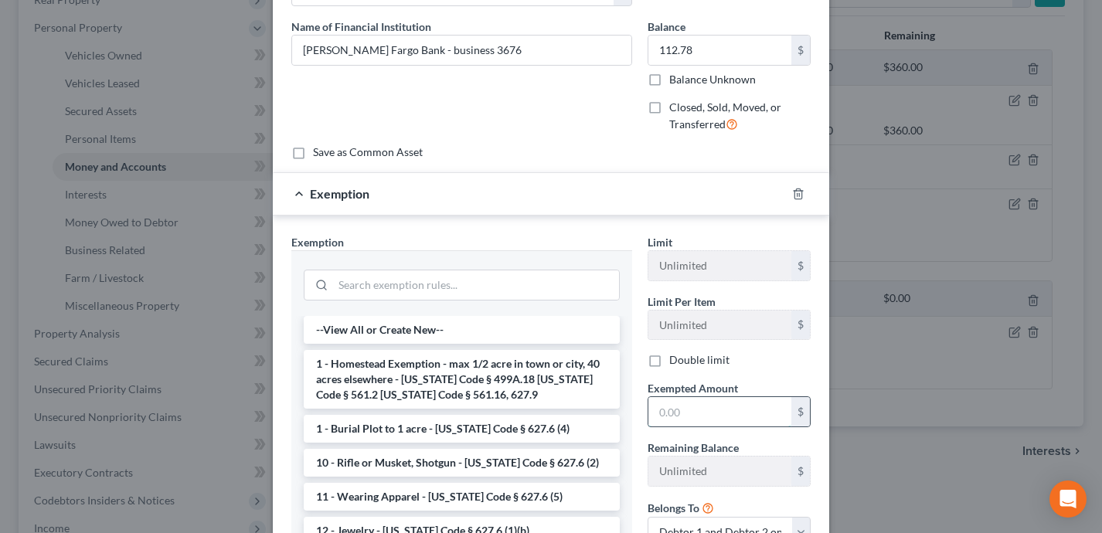
click at [661, 410] on input "text" at bounding box center [719, 411] width 143 height 29
paste input "112.78"
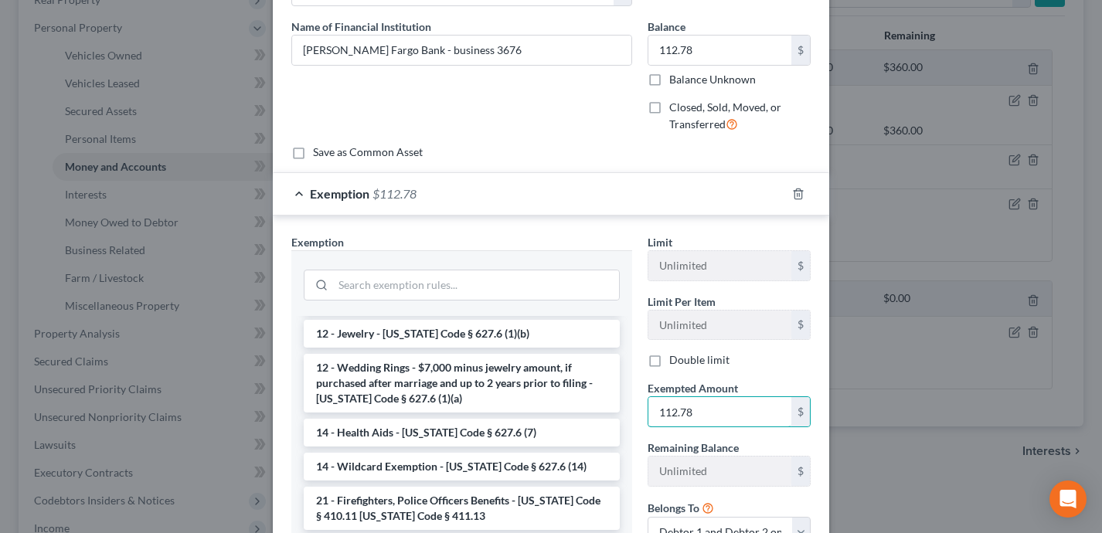
scroll to position [252, 0]
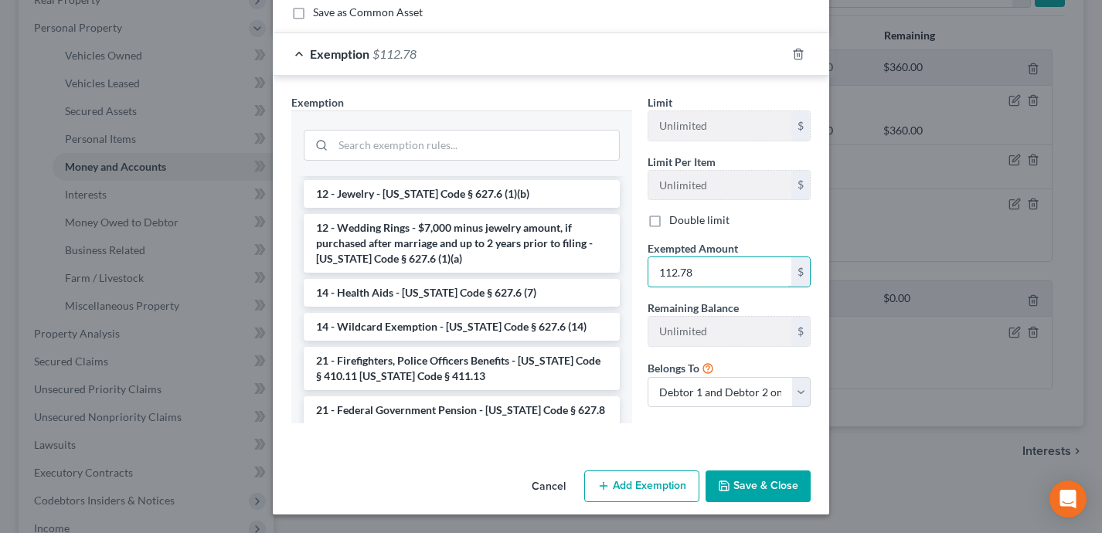
type input "112.78"
click at [740, 486] on button "Save & Close" at bounding box center [758, 487] width 105 height 32
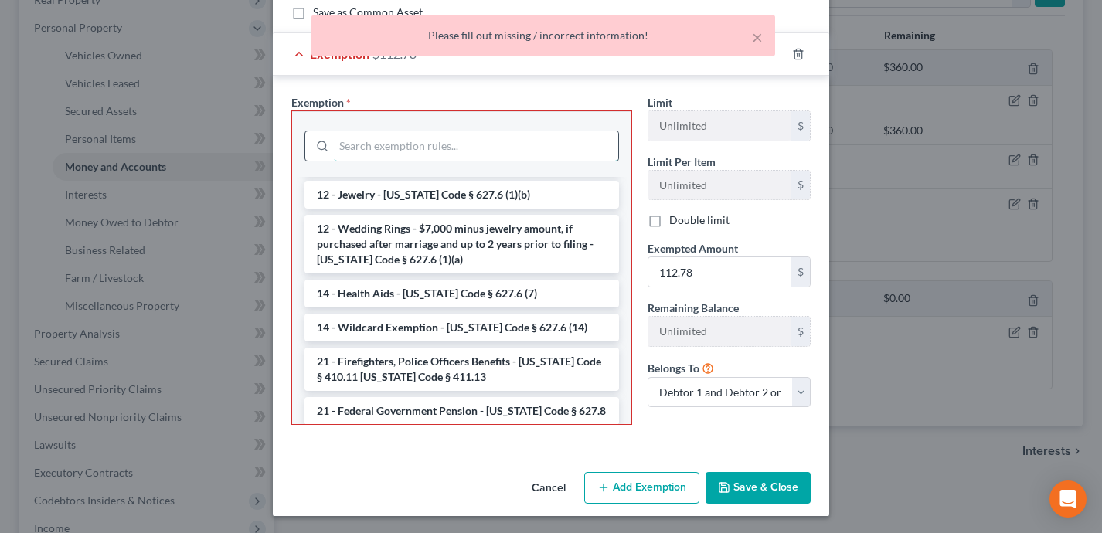
click at [485, 143] on input "search" at bounding box center [476, 145] width 284 height 29
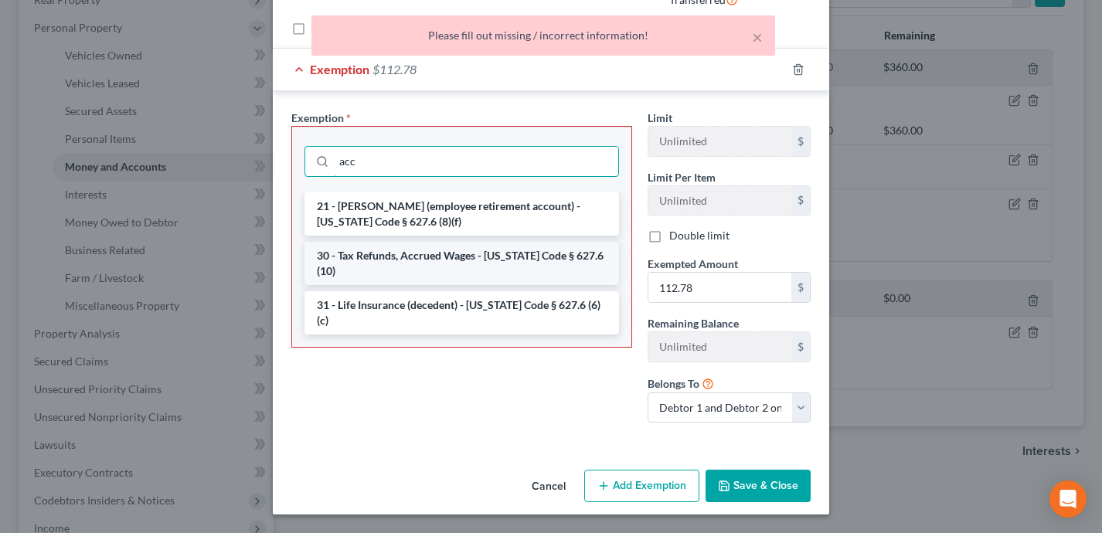
type input "acc"
click at [483, 265] on li "30 - Tax Refunds, Accrued Wages - Iowa Code § 627.6 (10)" at bounding box center [461, 263] width 315 height 43
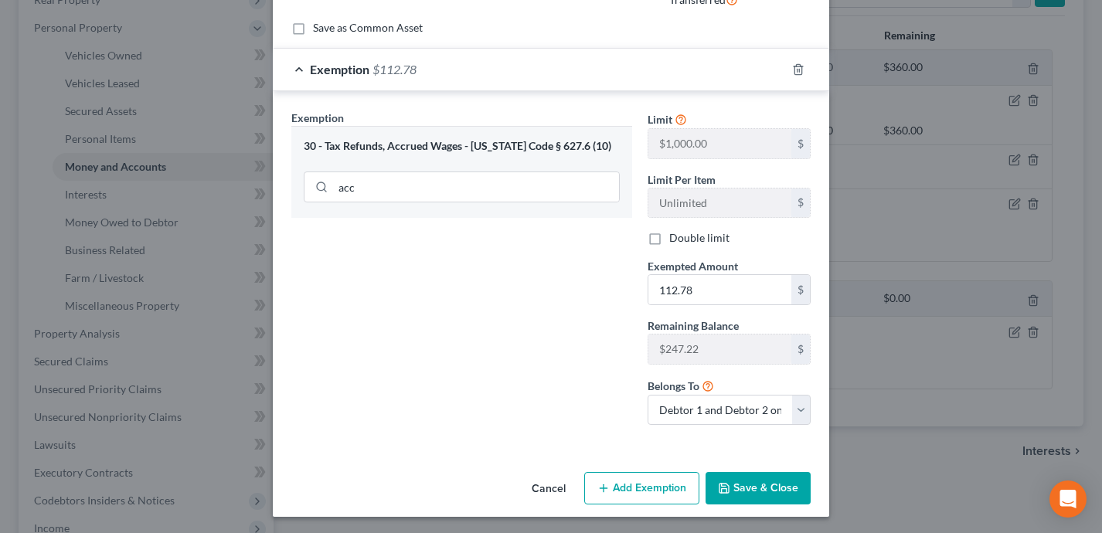
click at [743, 491] on button "Save & Close" at bounding box center [758, 488] width 105 height 32
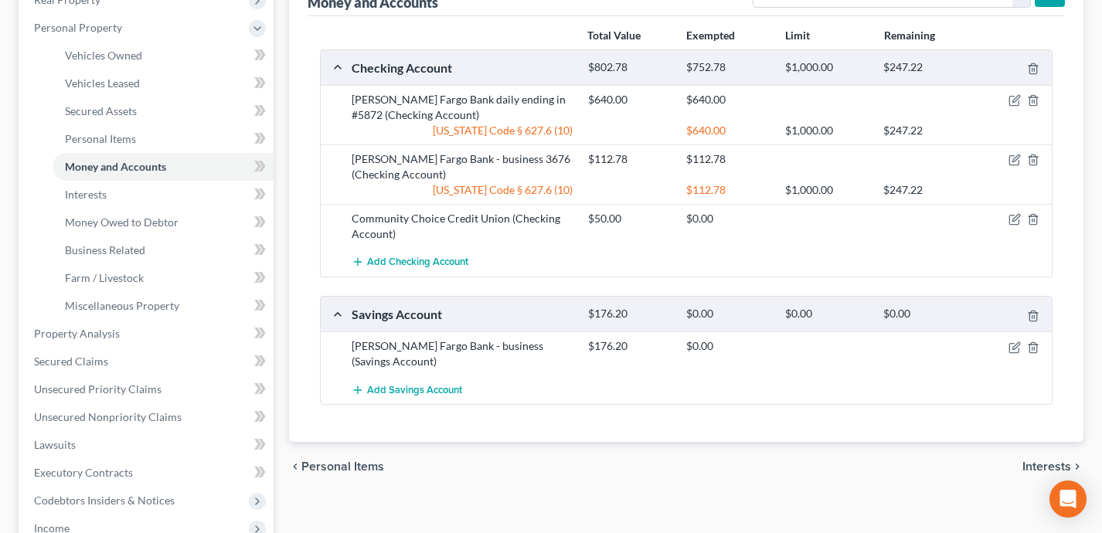
click at [1013, 213] on div at bounding box center [1013, 218] width 79 height 15
click at [1012, 220] on icon "button" at bounding box center [1014, 219] width 12 height 12
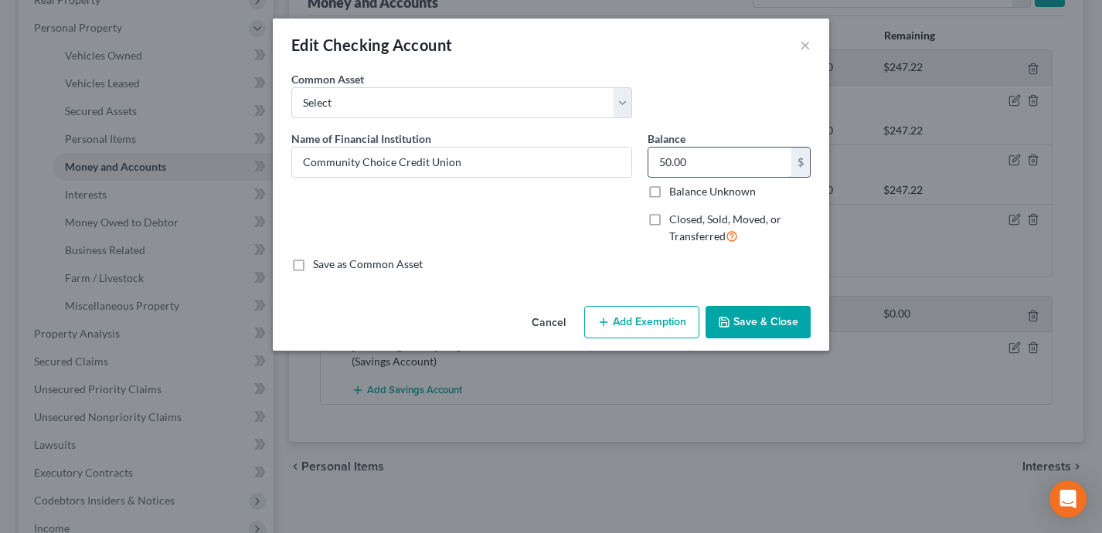
click at [701, 172] on input "50.00" at bounding box center [719, 162] width 143 height 29
click at [634, 315] on button "Add Exemption" at bounding box center [641, 322] width 115 height 32
select select "2"
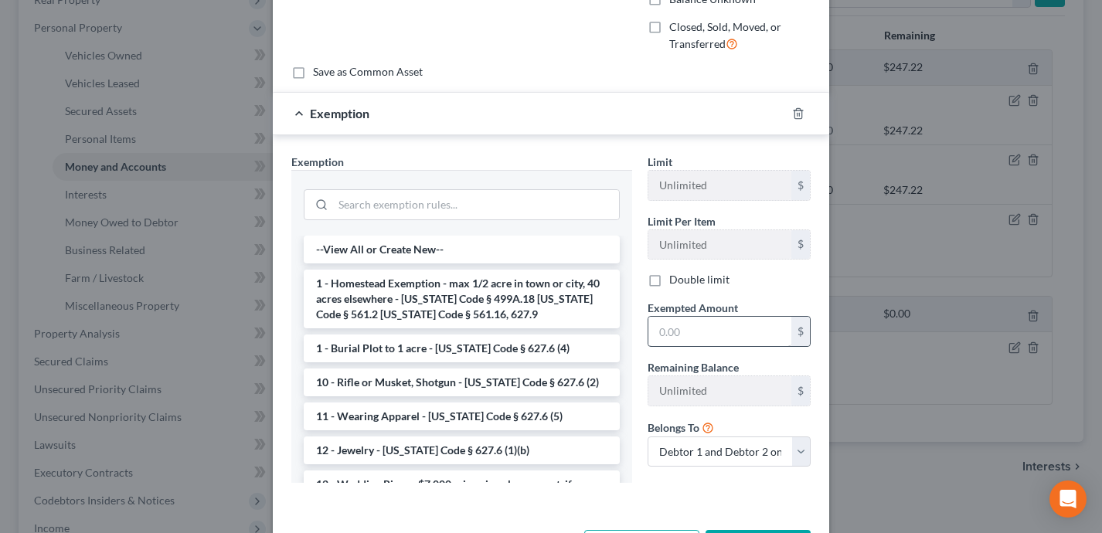
scroll to position [207, 0]
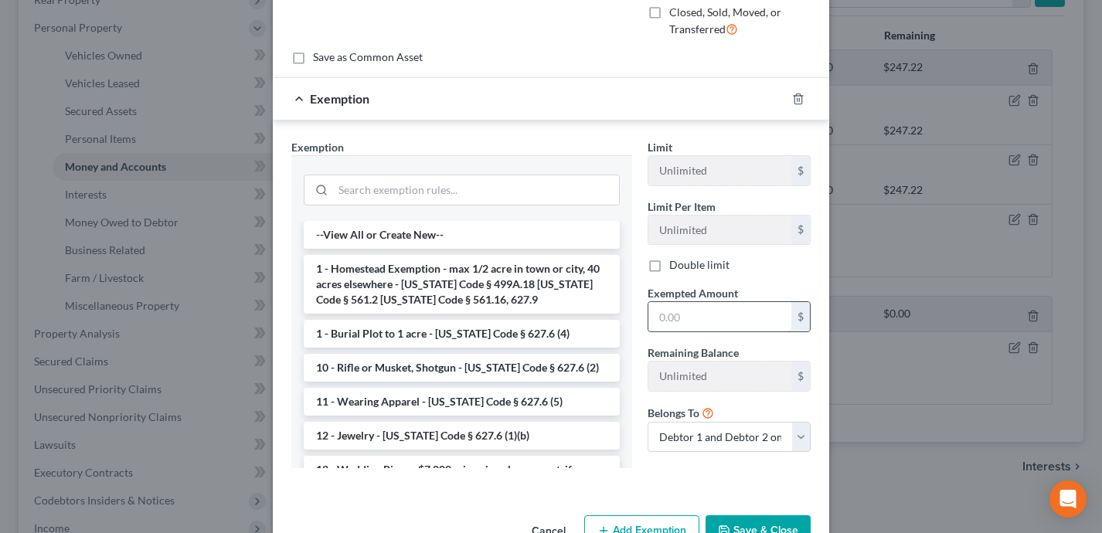
click at [704, 327] on input "text" at bounding box center [719, 316] width 143 height 29
paste input "50.00"
type input "50.00"
click at [761, 525] on button "Save & Close" at bounding box center [758, 531] width 105 height 32
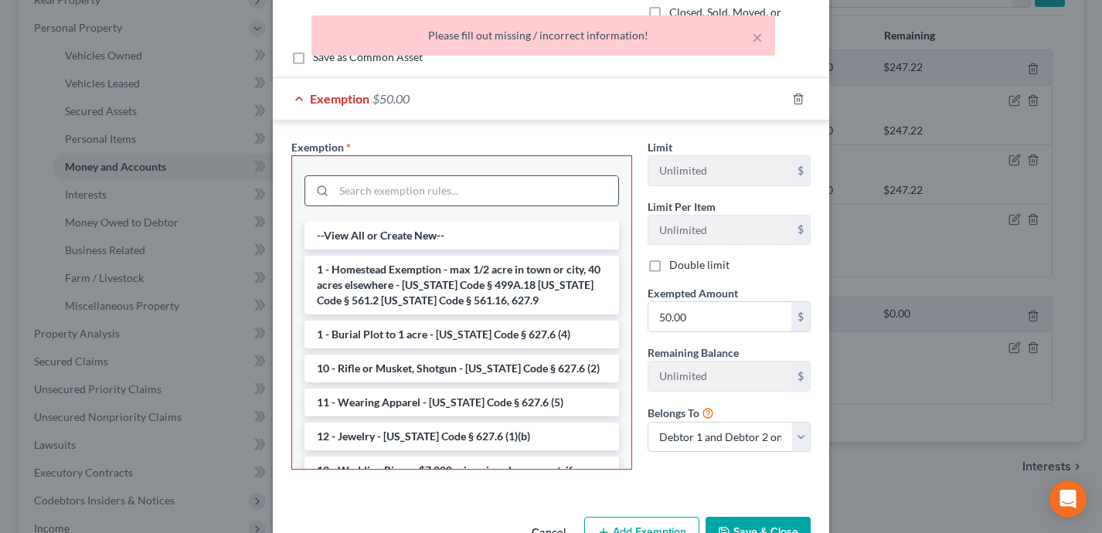
click at [474, 196] on input "search" at bounding box center [476, 190] width 284 height 29
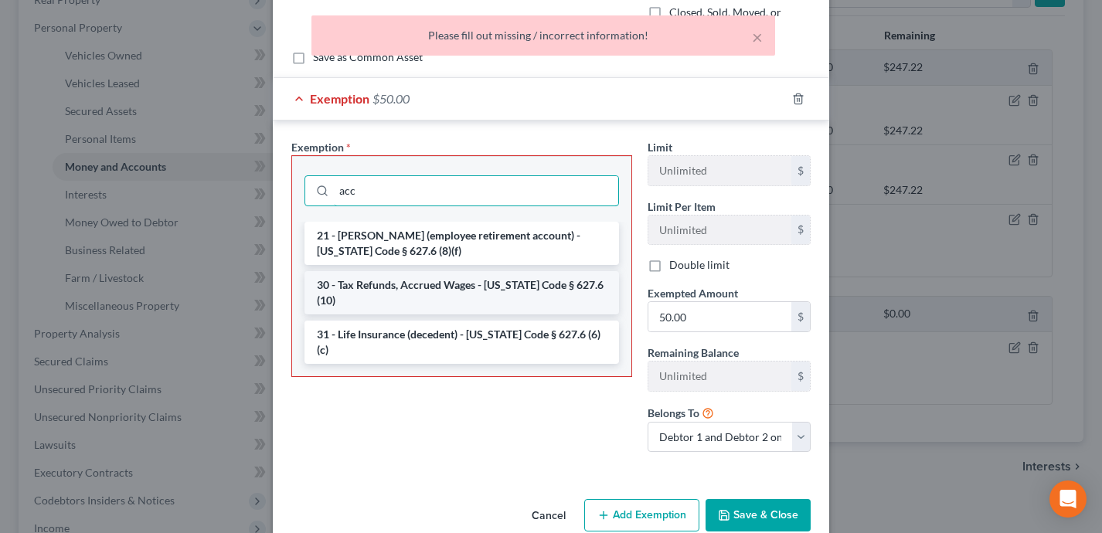
type input "acc"
click at [461, 281] on li "30 - Tax Refunds, Accrued Wages - Iowa Code § 627.6 (10)" at bounding box center [461, 292] width 315 height 43
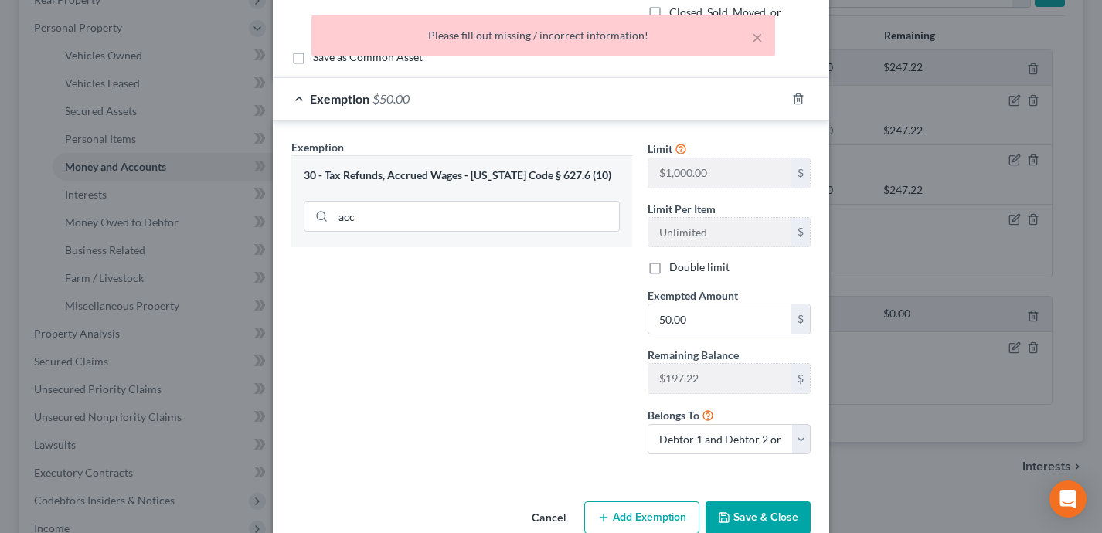
click at [735, 518] on button "Save & Close" at bounding box center [758, 518] width 105 height 32
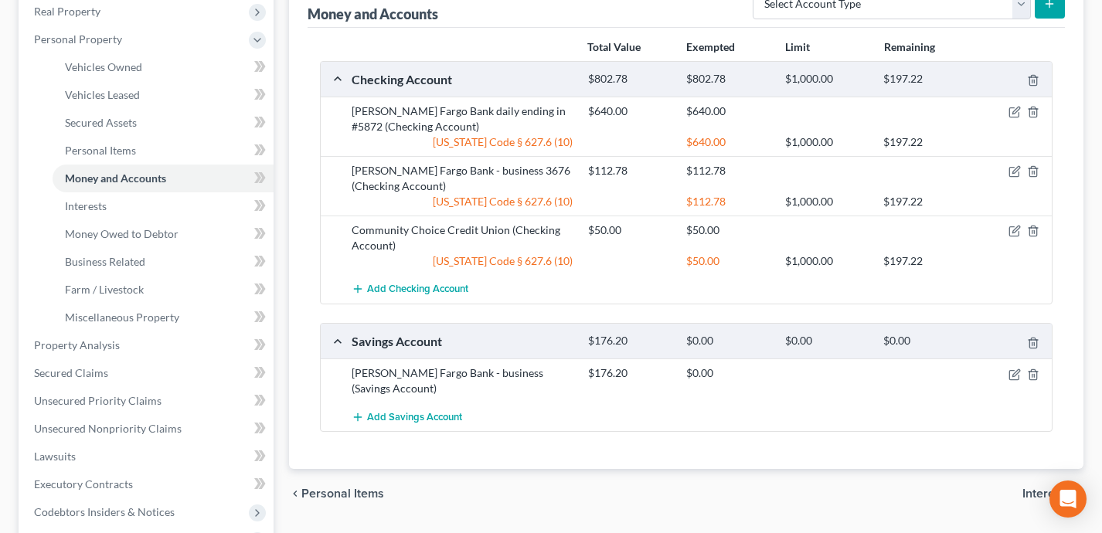
scroll to position [243, 0]
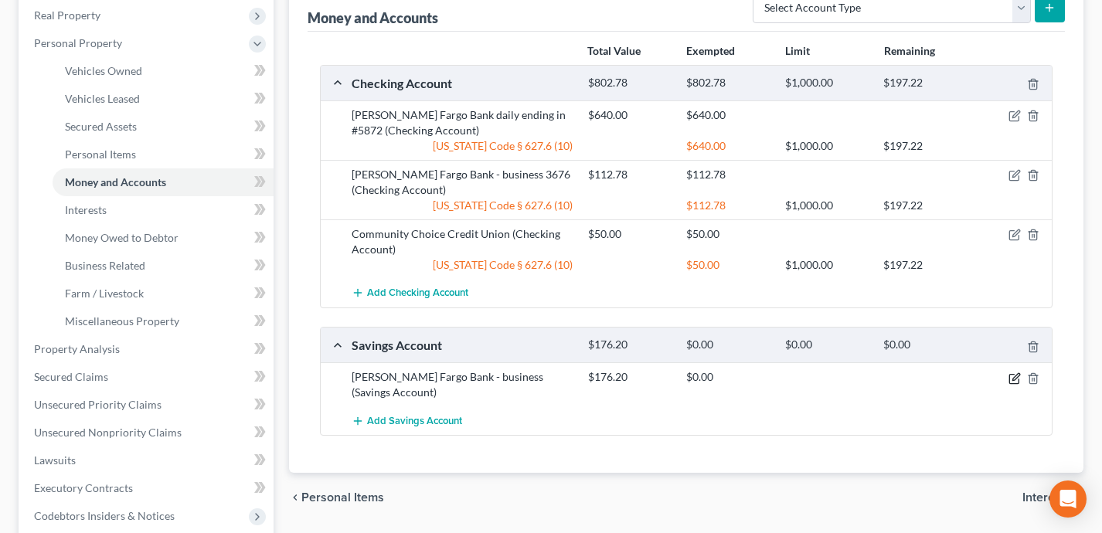
click at [1013, 381] on icon "button" at bounding box center [1014, 378] width 12 height 12
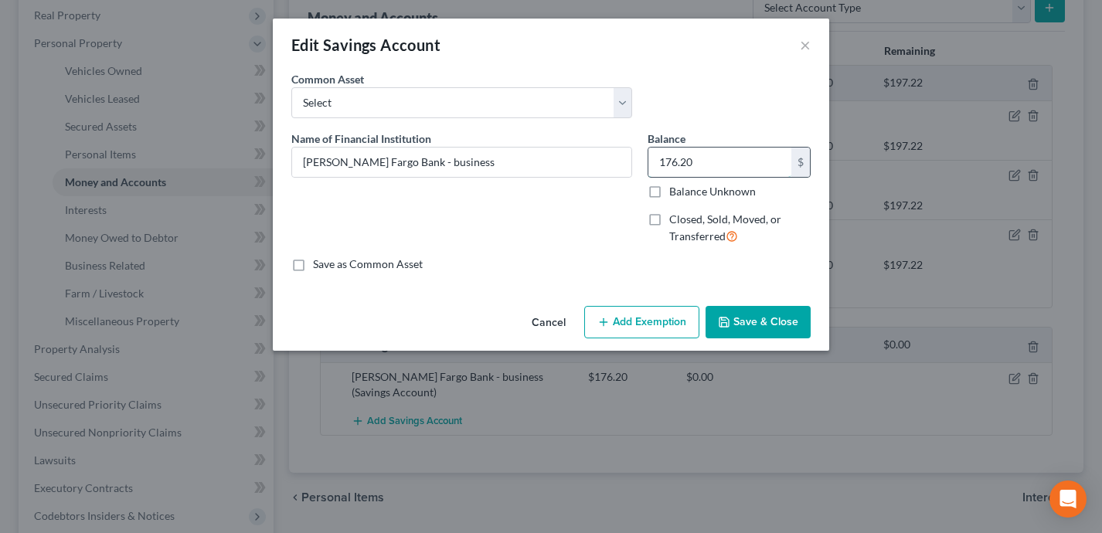
drag, startPoint x: 723, startPoint y: 170, endPoint x: 706, endPoint y: 168, distance: 17.2
click at [706, 168] on input "176.20" at bounding box center [719, 162] width 143 height 29
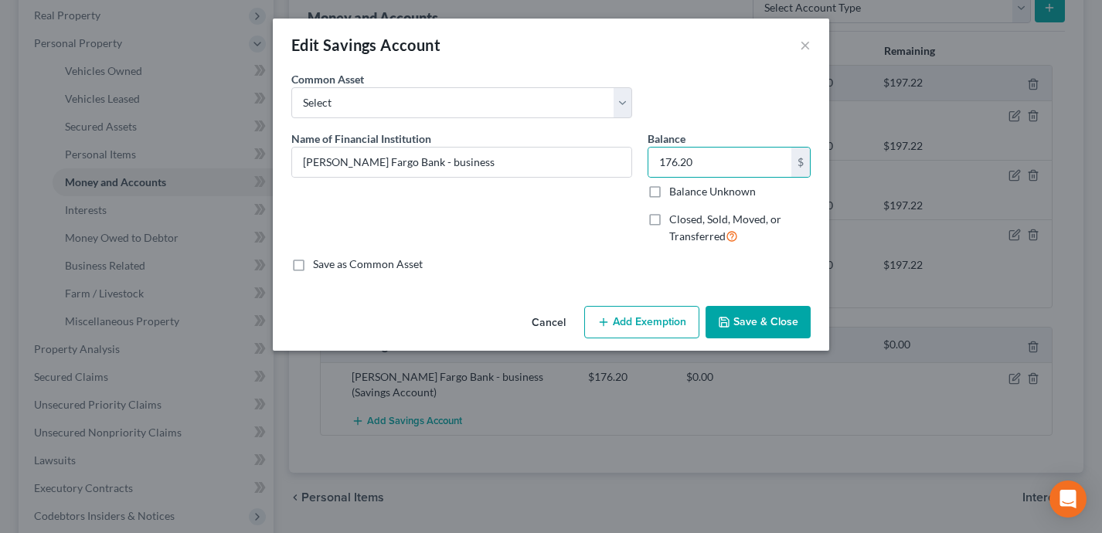
click at [660, 325] on button "Add Exemption" at bounding box center [641, 322] width 115 height 32
select select "2"
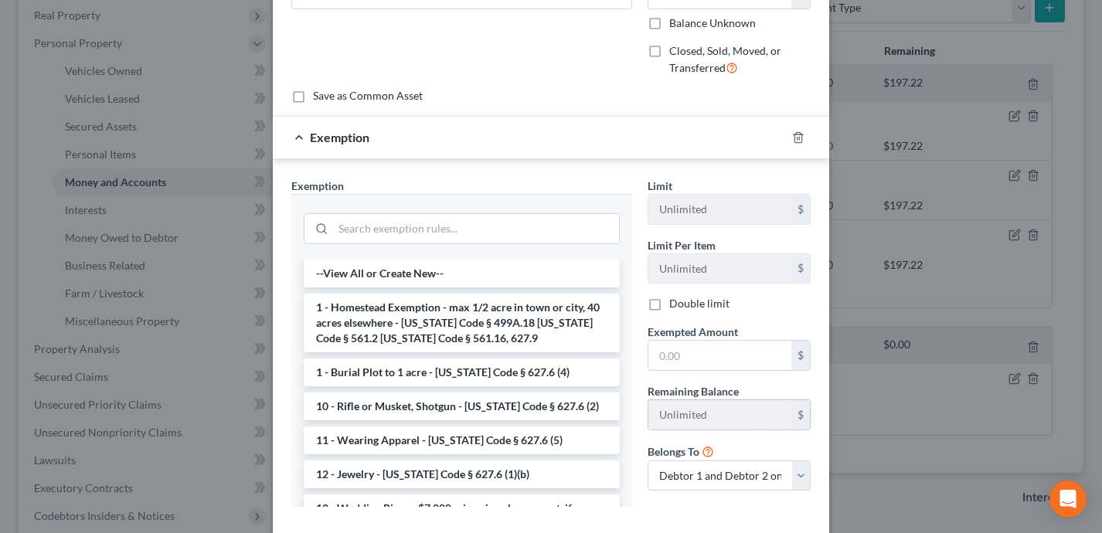
scroll to position [223, 0]
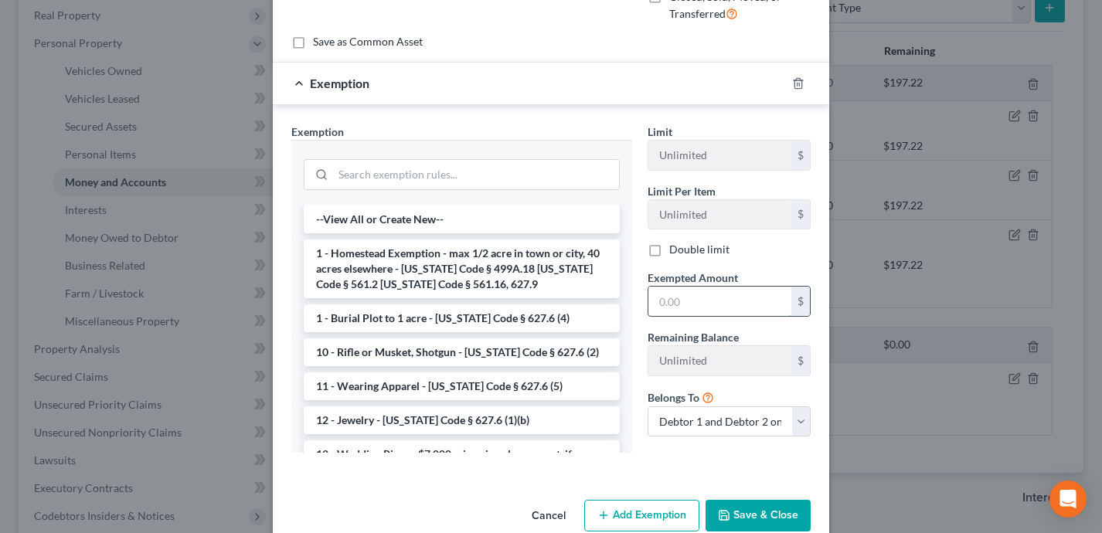
click at [691, 308] on input "text" at bounding box center [719, 301] width 143 height 29
paste input "176.20"
type input "176.20"
click at [489, 179] on input "search" at bounding box center [476, 174] width 286 height 29
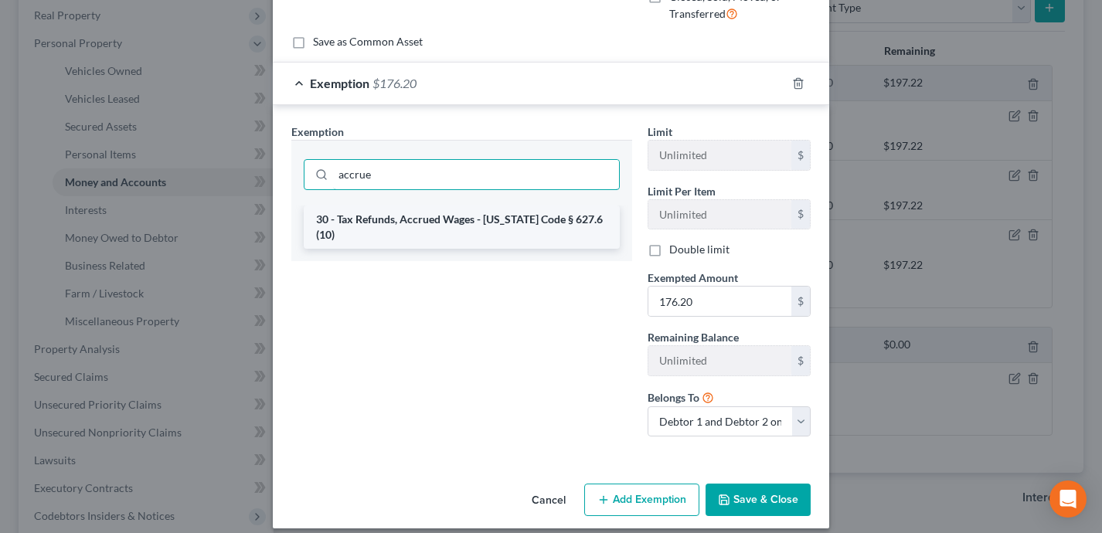
type input "accrue"
click at [457, 214] on li "30 - Tax Refunds, Accrued Wages - Iowa Code § 627.6 (10)" at bounding box center [462, 227] width 316 height 43
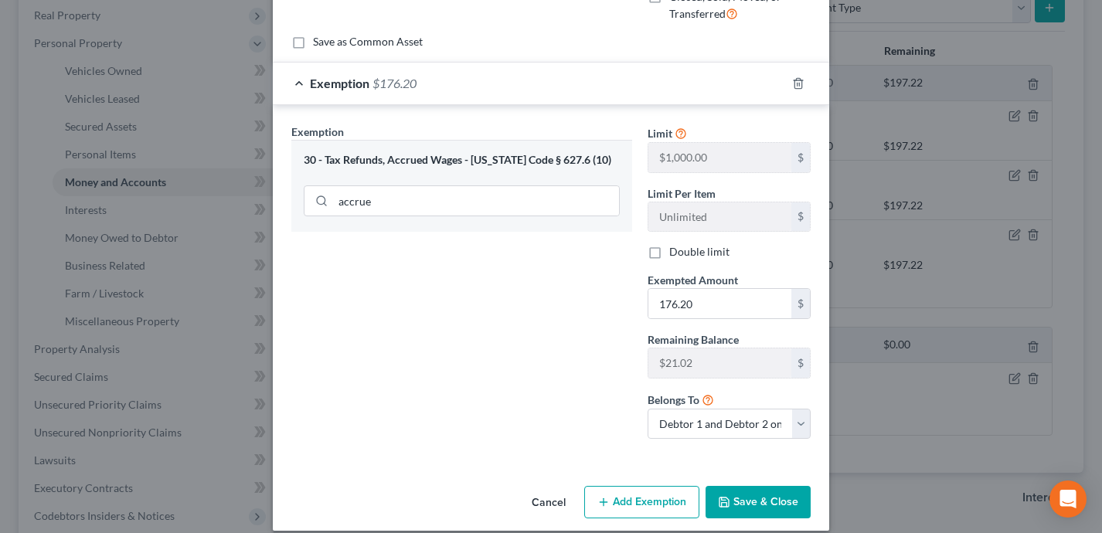
click at [749, 501] on button "Save & Close" at bounding box center [758, 502] width 105 height 32
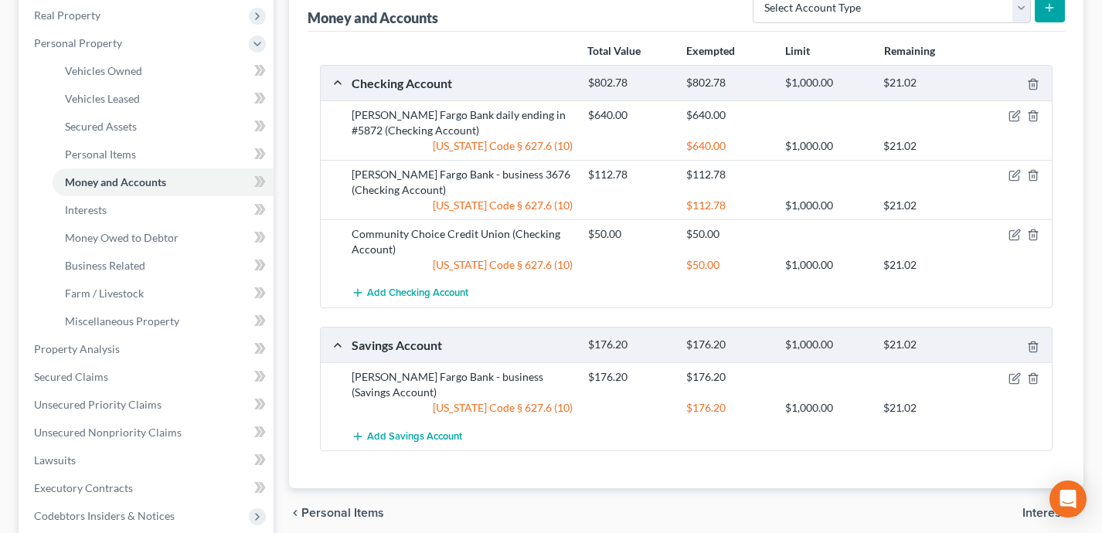
scroll to position [71, 0]
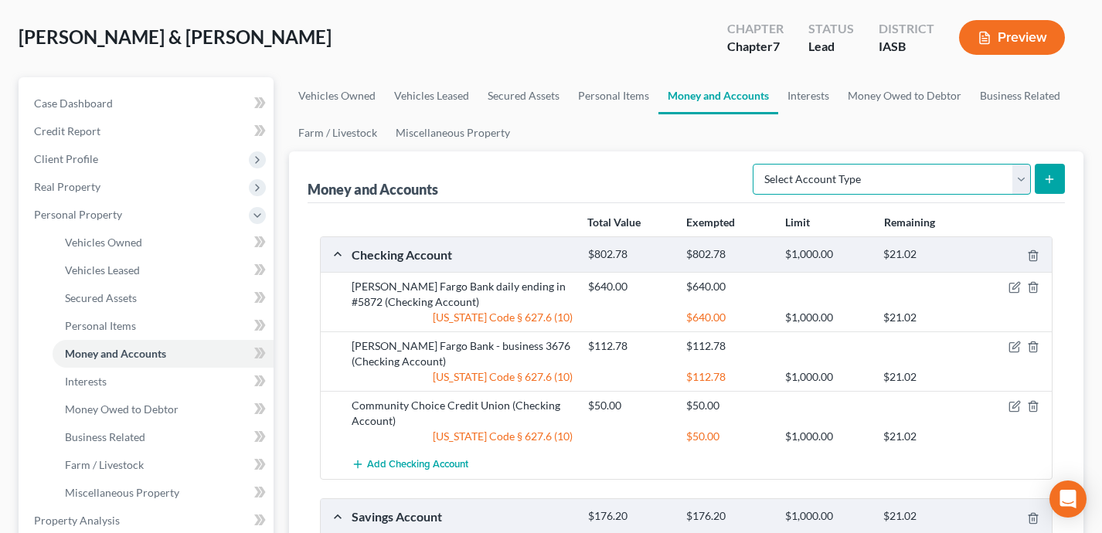
click at [924, 186] on select "Select Account Type Brokerage Cash on Hand Certificates of Deposit Checking Acc…" at bounding box center [892, 179] width 278 height 31
select select "other"
click at [1048, 180] on icon "submit" at bounding box center [1049, 179] width 12 height 12
click at [1049, 180] on line "submit" at bounding box center [1049, 178] width 0 height 7
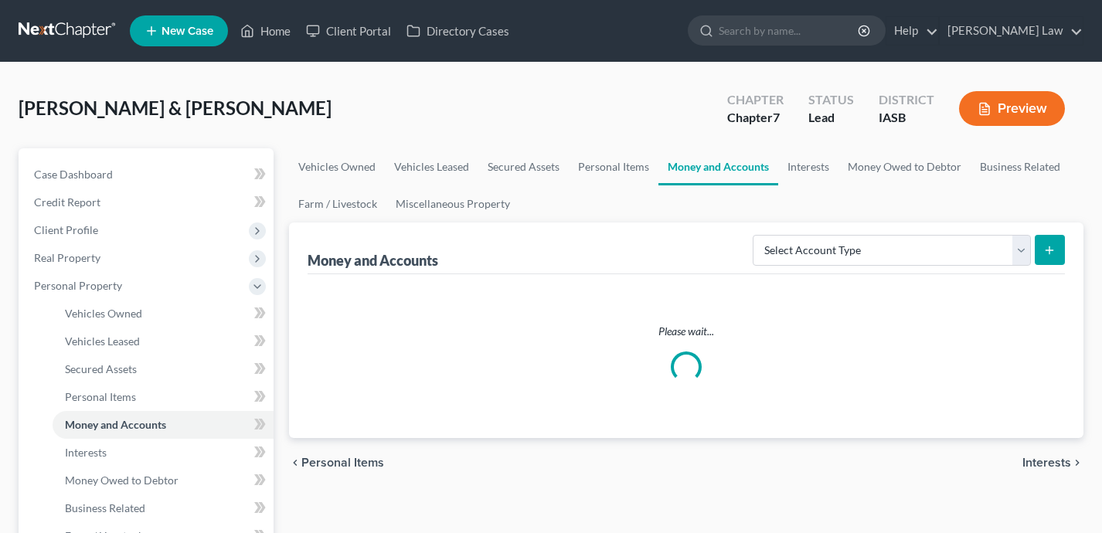
scroll to position [71, 0]
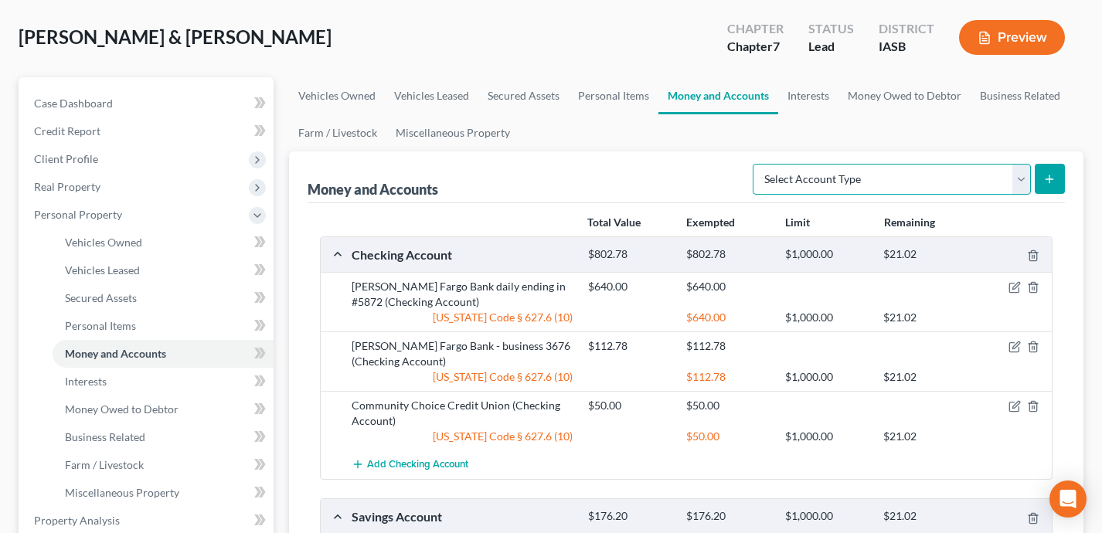
click at [960, 172] on select "Select Account Type Brokerage Cash on Hand Certificates of Deposit Checking Acc…" at bounding box center [892, 179] width 278 height 31
select select "other"
click at [1056, 181] on button "submit" at bounding box center [1050, 179] width 30 height 30
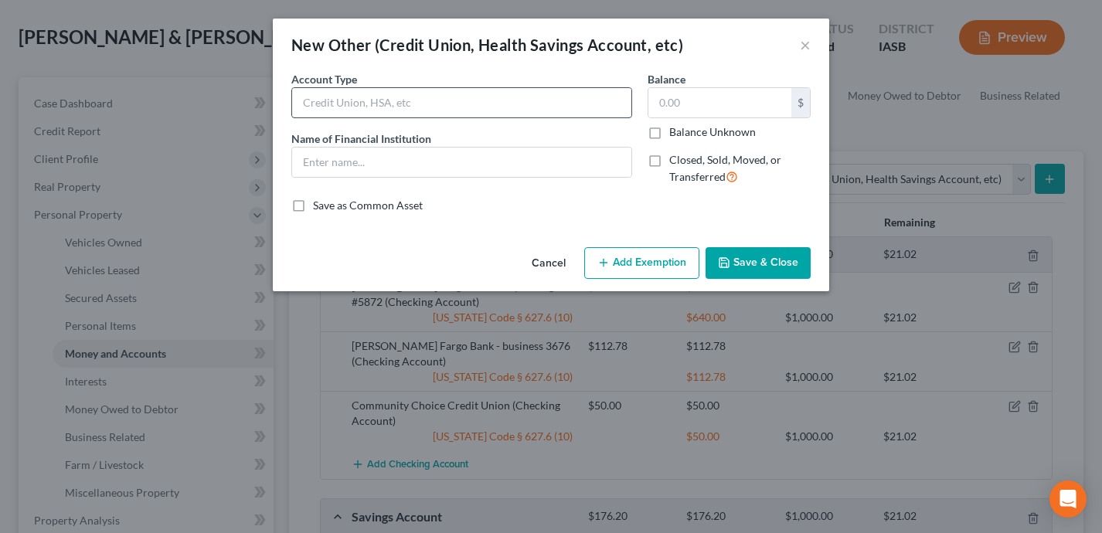
click at [398, 108] on input "text" at bounding box center [461, 102] width 339 height 29
type input "Electronic Wallet"
click at [369, 168] on input "text" at bounding box center [461, 162] width 339 height 29
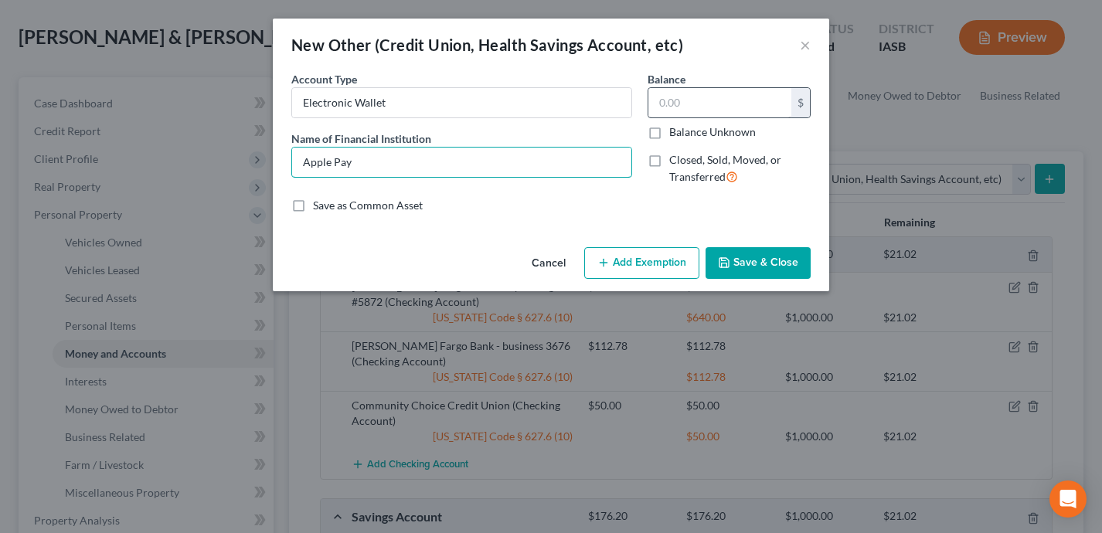
type input "Apple Pay"
click at [691, 108] on input "text" at bounding box center [719, 102] width 143 height 29
type input "60"
click at [635, 270] on button "Add Exemption" at bounding box center [641, 263] width 115 height 32
select select "2"
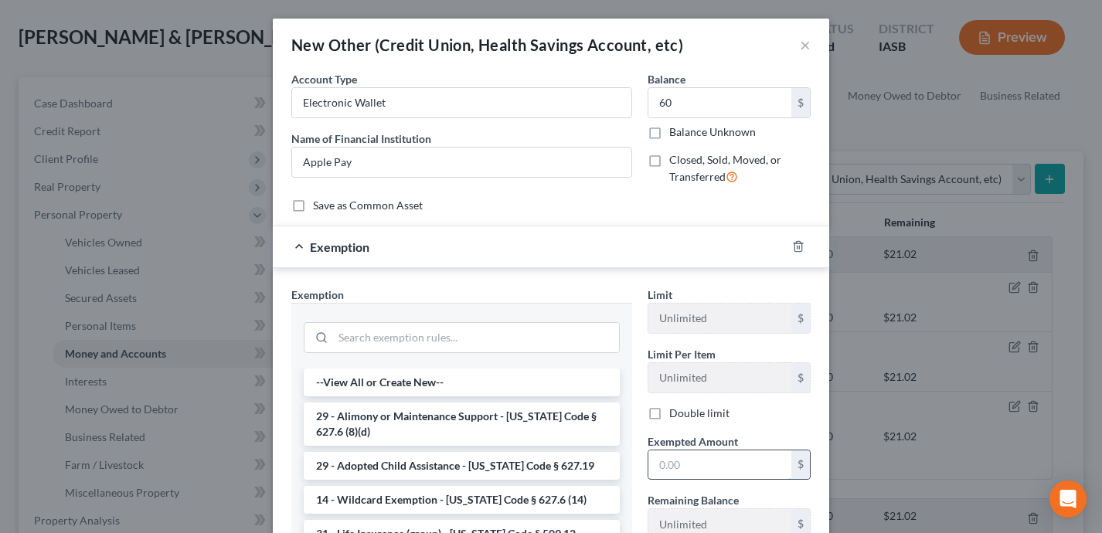
click at [687, 478] on input "text" at bounding box center [719, 465] width 143 height 29
type input "60"
click at [366, 337] on input "search" at bounding box center [476, 337] width 286 height 29
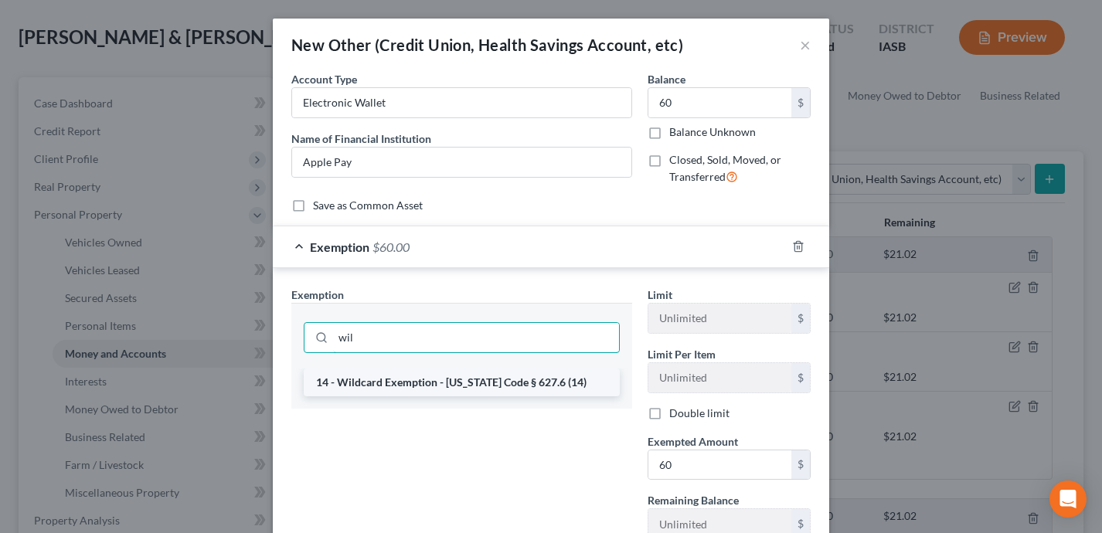
type input "wil"
click at [376, 379] on li "14 - Wildcard Exemption - Iowa Code § 627.6 (14)" at bounding box center [462, 383] width 316 height 28
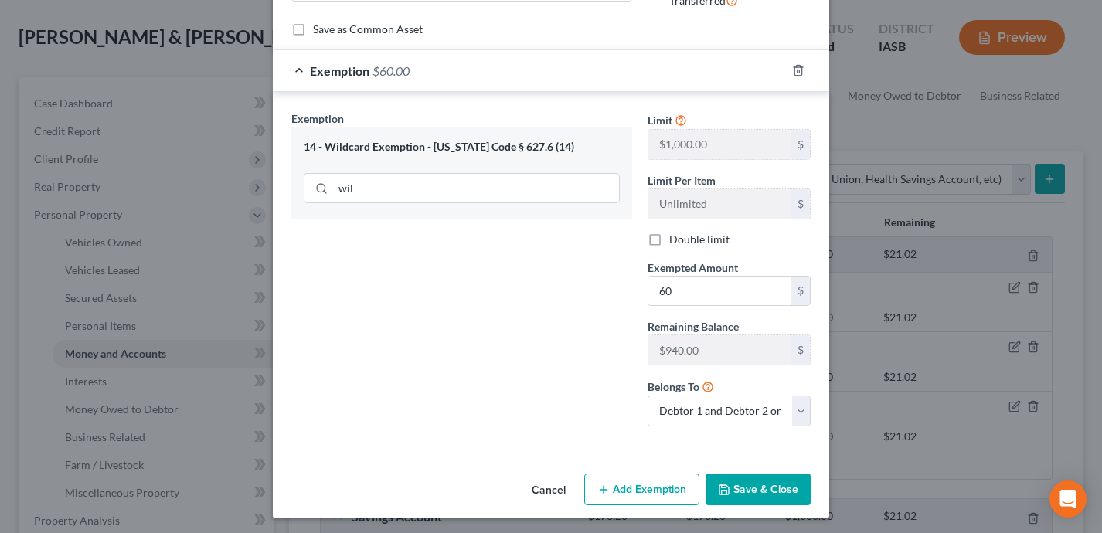
scroll to position [179, 0]
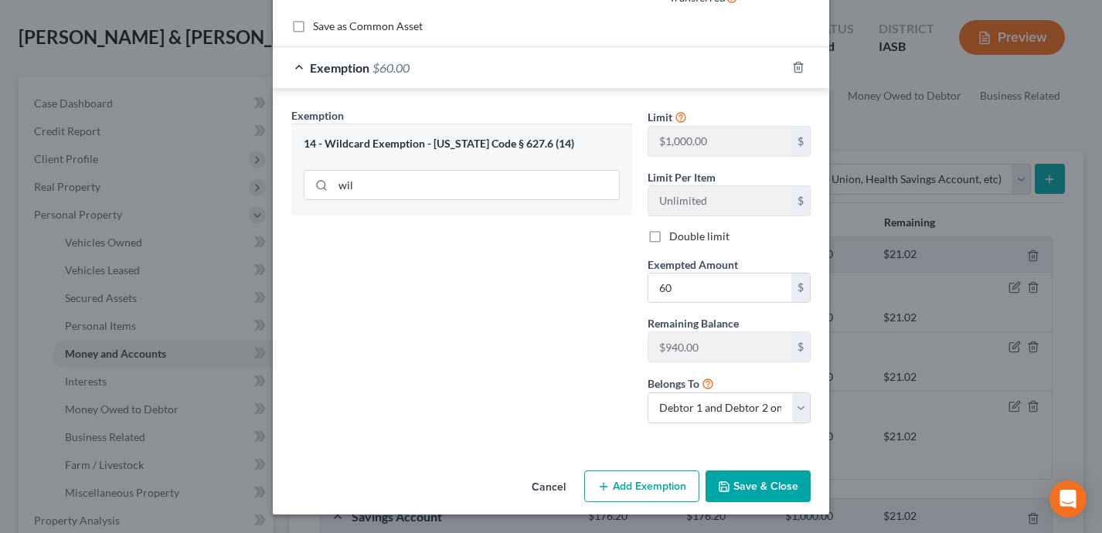
click at [781, 485] on button "Save & Close" at bounding box center [758, 487] width 105 height 32
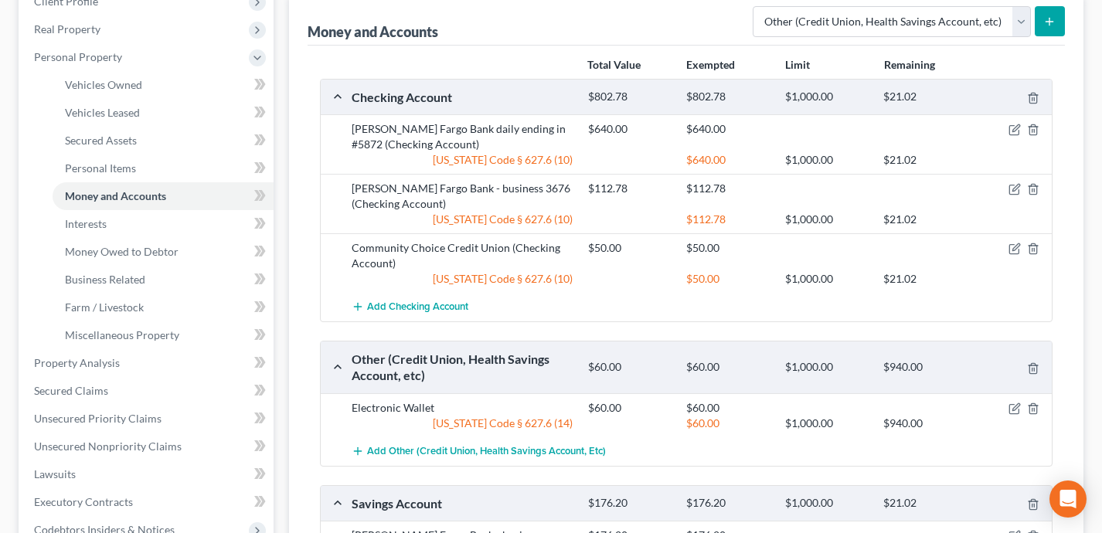
scroll to position [298, 0]
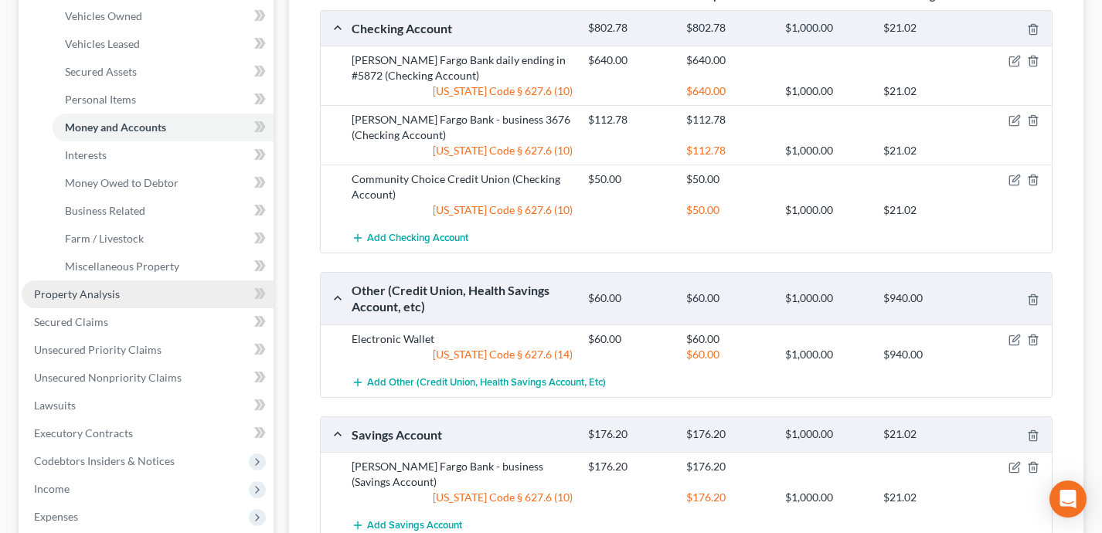
click at [158, 301] on link "Property Analysis" at bounding box center [148, 295] width 252 height 28
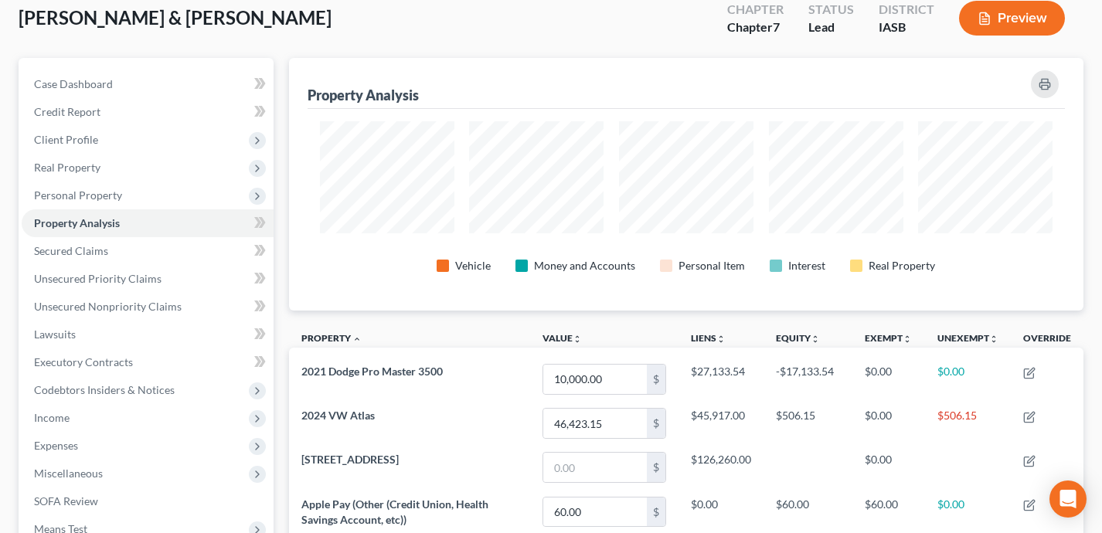
scroll to position [86, 0]
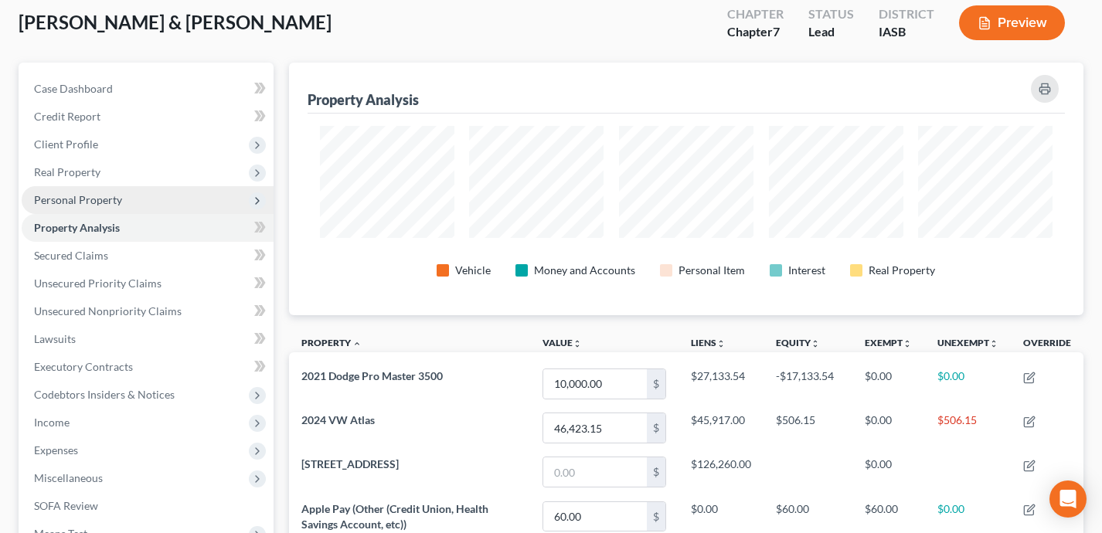
click at [160, 201] on span "Personal Property" at bounding box center [148, 200] width 252 height 28
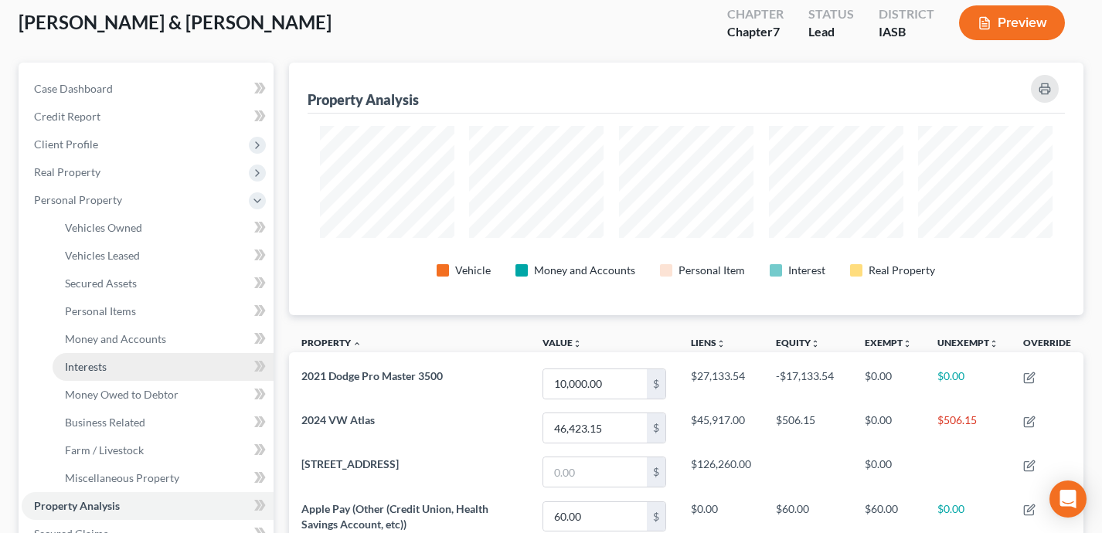
click at [134, 359] on link "Interests" at bounding box center [163, 367] width 221 height 28
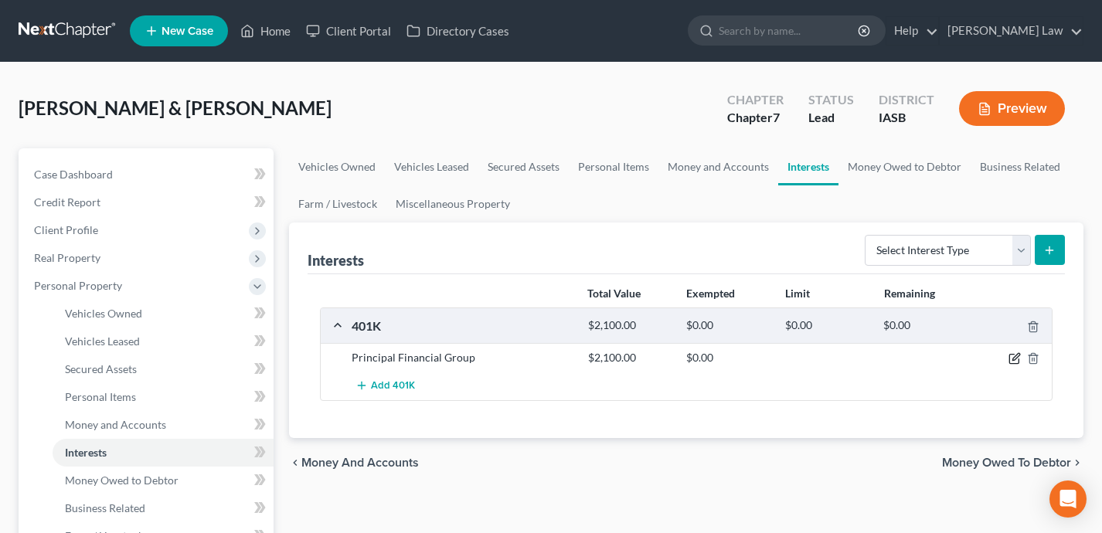
click at [1009, 360] on icon "button" at bounding box center [1013, 359] width 9 height 9
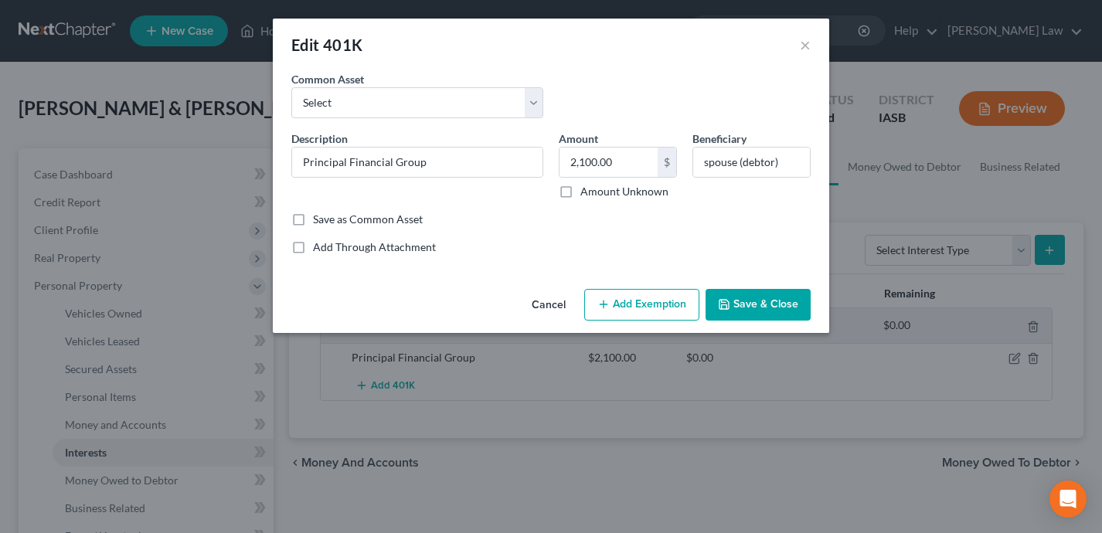
click at [635, 304] on button "Add Exemption" at bounding box center [641, 305] width 115 height 32
select select "2"
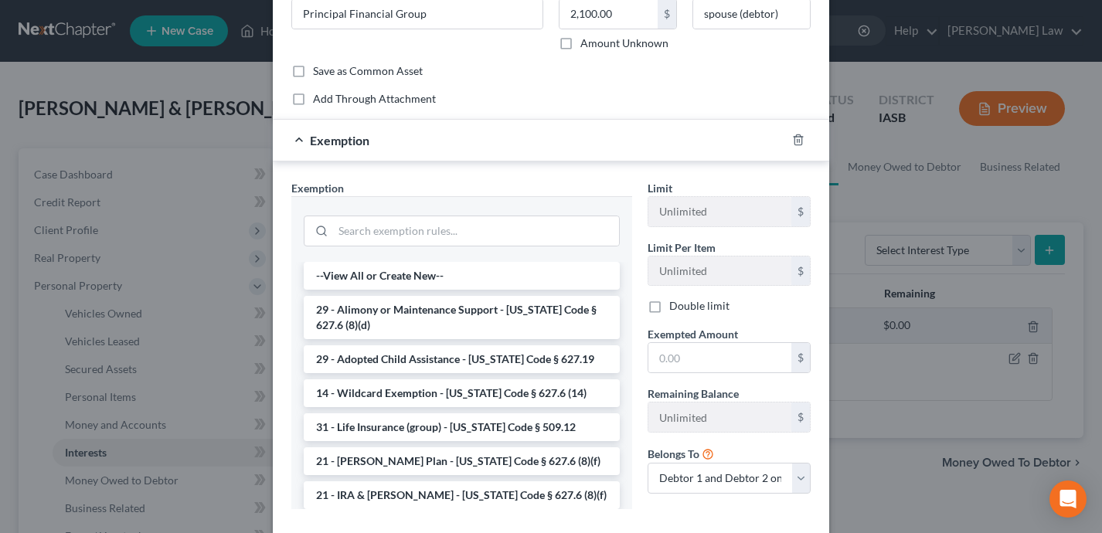
scroll to position [6, 0]
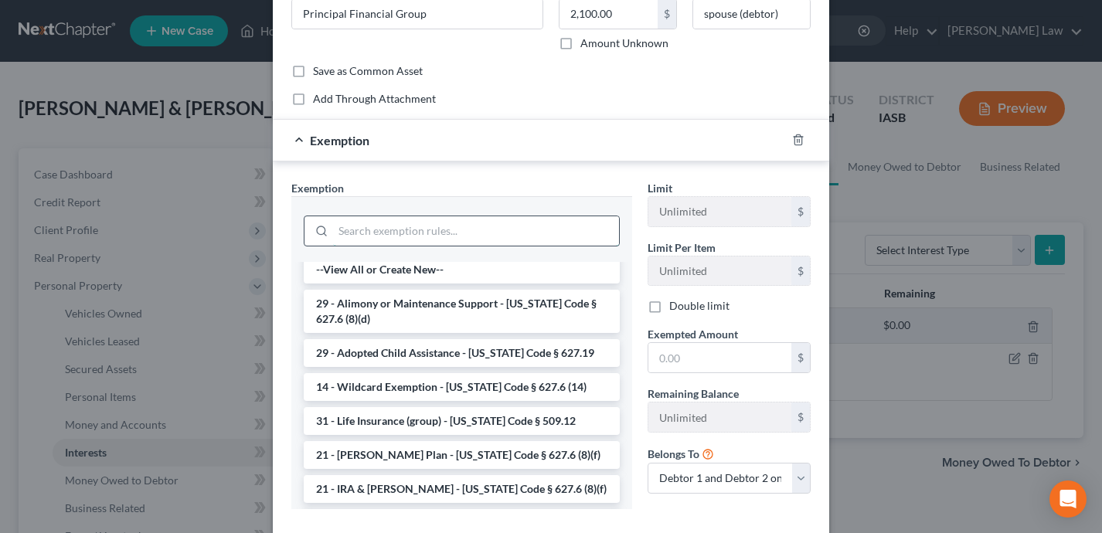
click at [508, 243] on input "search" at bounding box center [476, 230] width 286 height 29
click at [513, 494] on li "21 - IRA & Roth IRA - Iowa Code § 627.6 (8)(f)" at bounding box center [462, 489] width 316 height 28
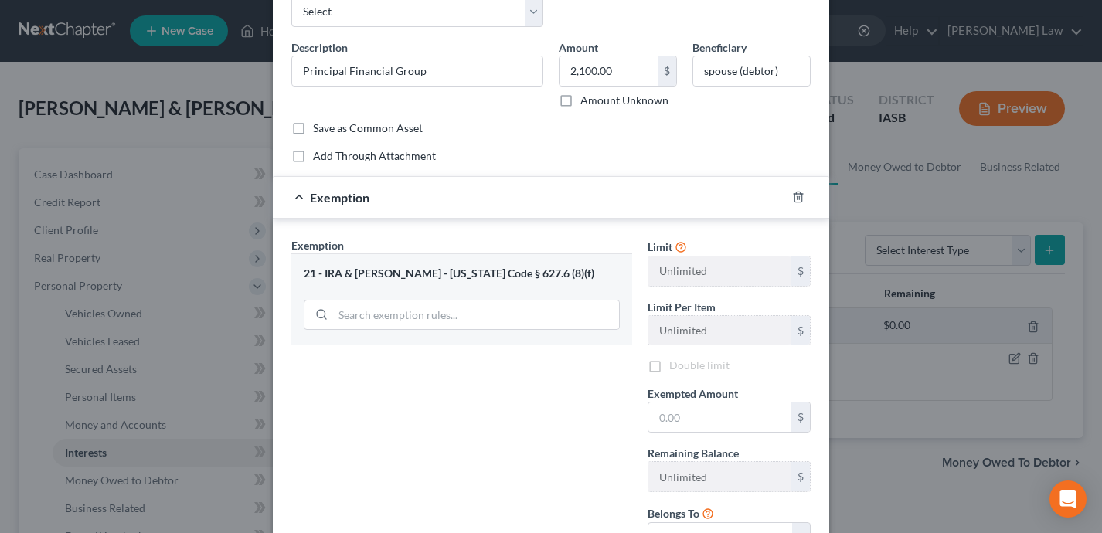
scroll to position [0, 0]
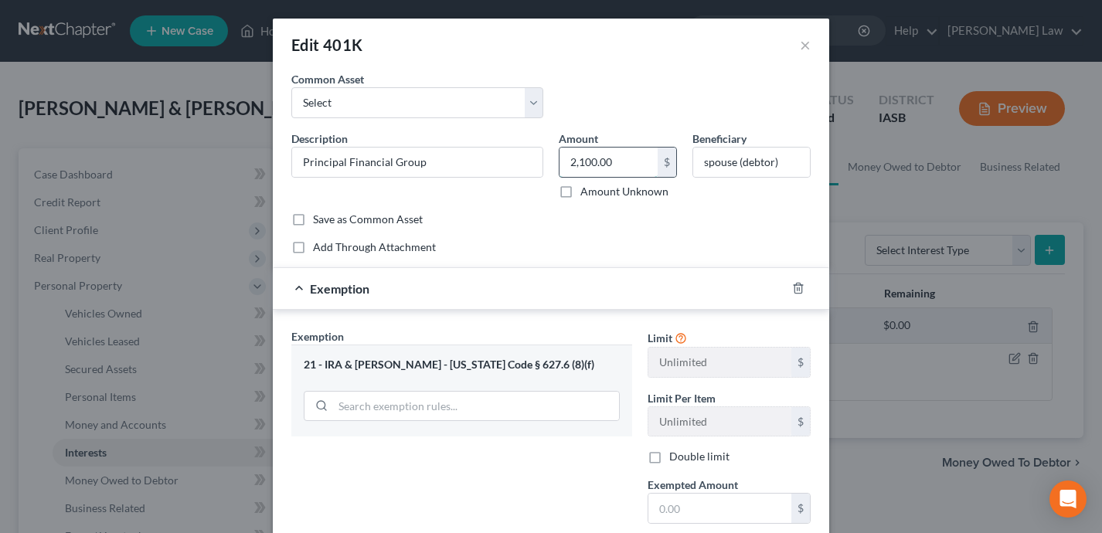
drag, startPoint x: 628, startPoint y: 159, endPoint x: 642, endPoint y: 167, distance: 15.9
click at [642, 167] on input "2,100.00" at bounding box center [608, 162] width 98 height 29
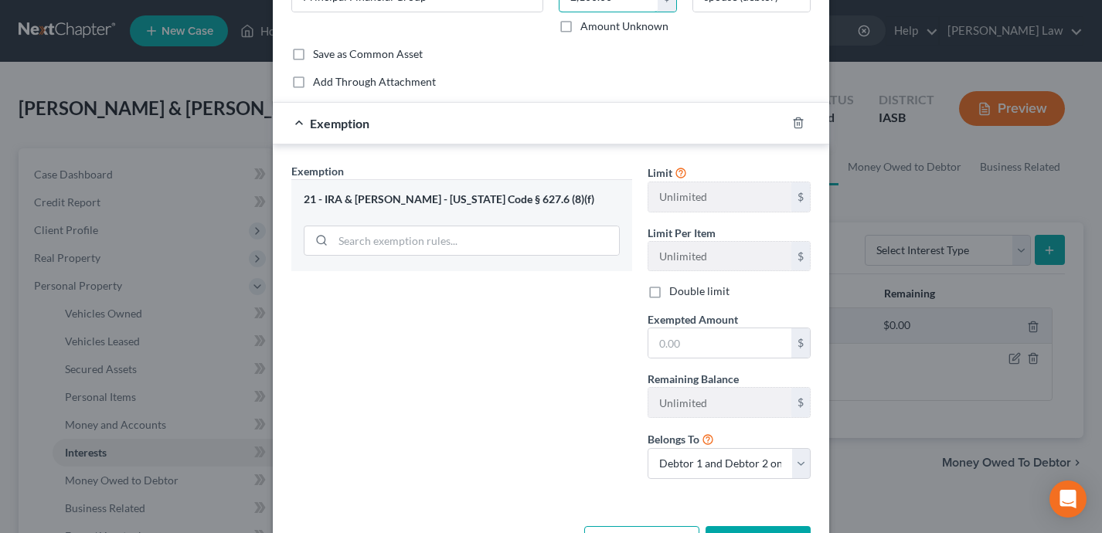
scroll to position [221, 0]
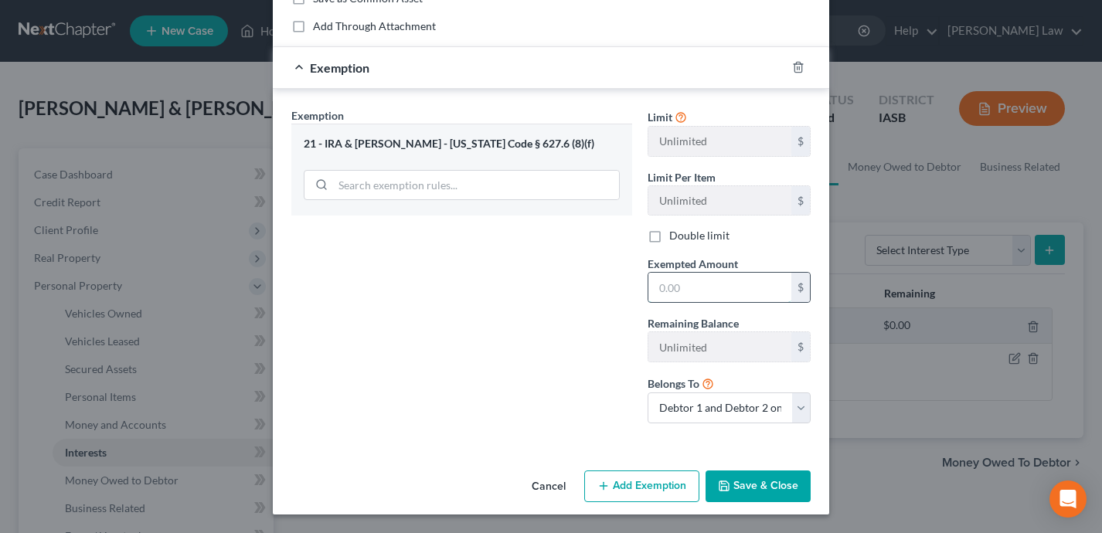
click at [682, 293] on input "text" at bounding box center [719, 287] width 143 height 29
paste input "2,100.00"
type input "2,100.00"
click at [525, 410] on div "Exemption Set must be selected for CA. Exemption * 21 - IRA & Roth IRA - Iowa C…" at bounding box center [462, 271] width 356 height 328
click at [777, 492] on button "Save & Close" at bounding box center [758, 487] width 105 height 32
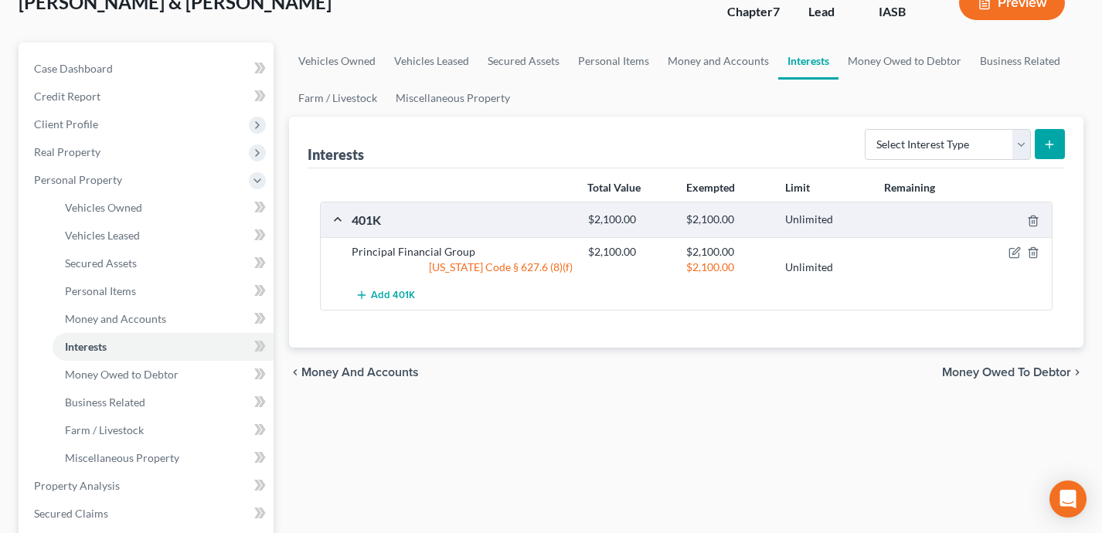
scroll to position [101, 0]
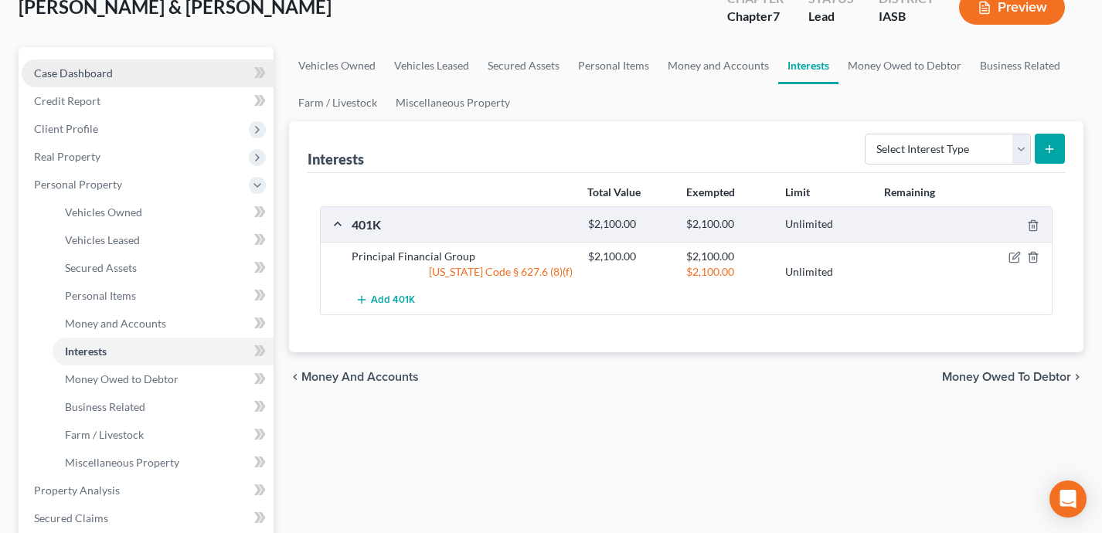
click at [207, 73] on link "Case Dashboard" at bounding box center [148, 74] width 252 height 28
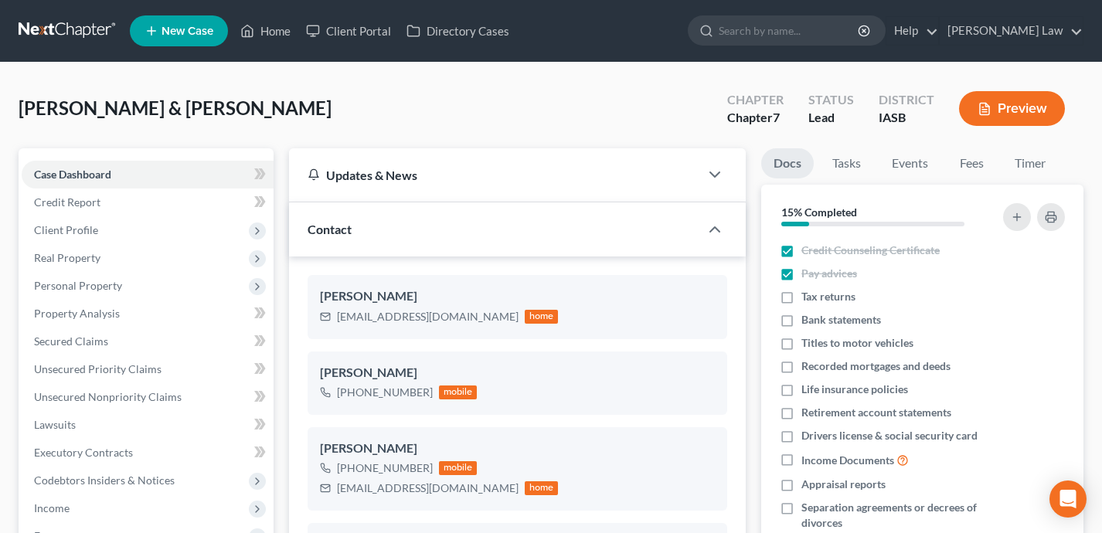
scroll to position [1643, 0]
drag, startPoint x: 463, startPoint y: 321, endPoint x: 337, endPoint y: 322, distance: 126.0
click at [337, 322] on div "siltransport@outlook.com home" at bounding box center [439, 317] width 239 height 20
copy div "siltransport@outlook.com"
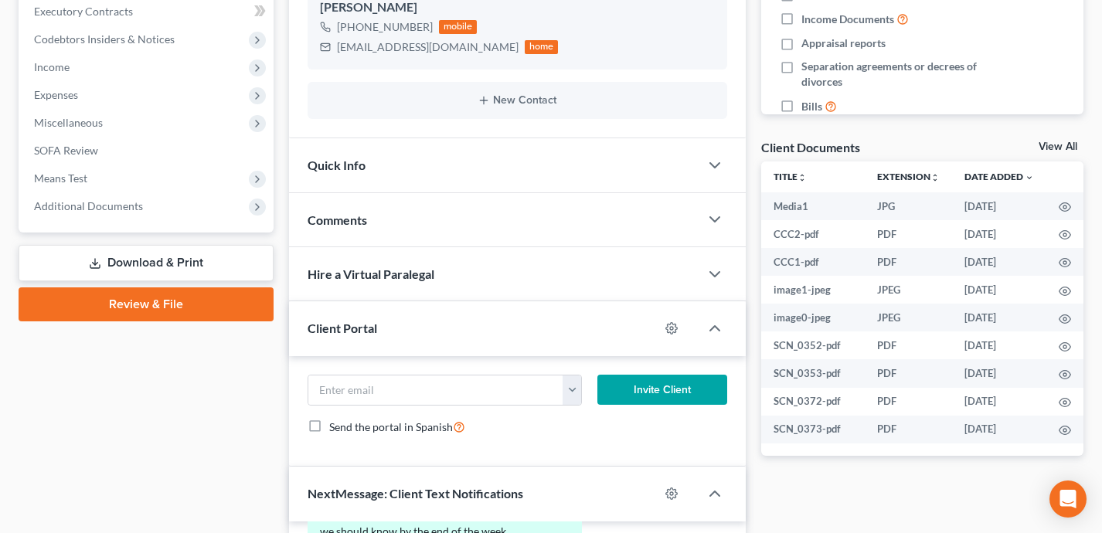
scroll to position [833, 0]
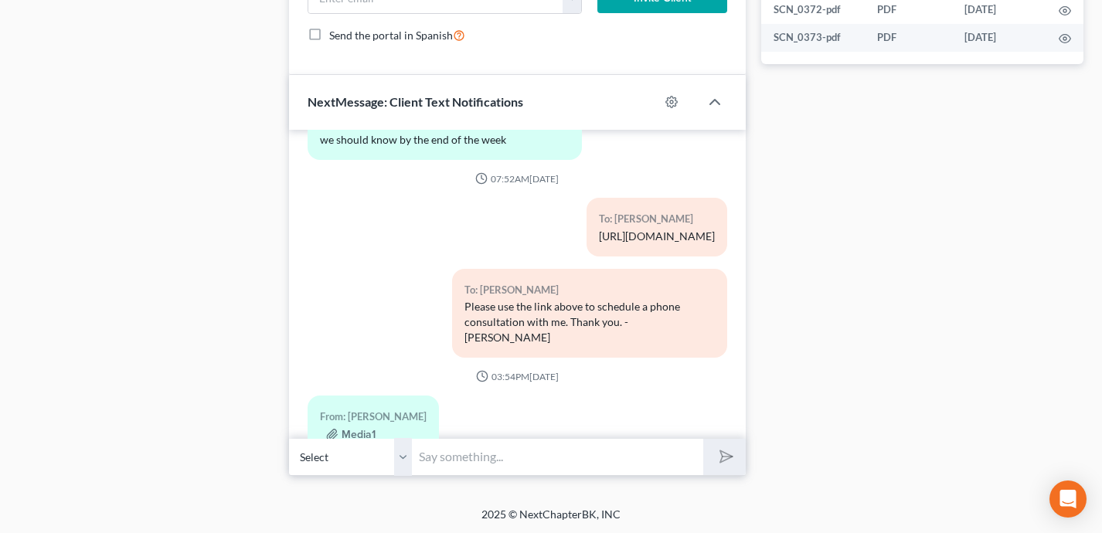
click at [357, 396] on div "From: Sadif Secic Media1" at bounding box center [373, 425] width 131 height 58
click at [355, 429] on button "Media1" at bounding box center [350, 435] width 49 height 12
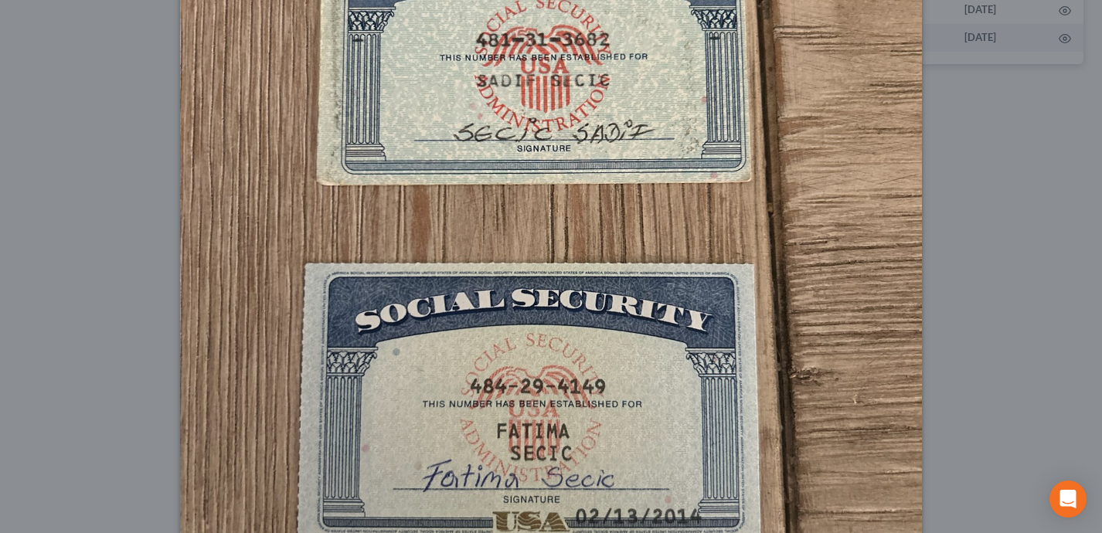
scroll to position [614, 0]
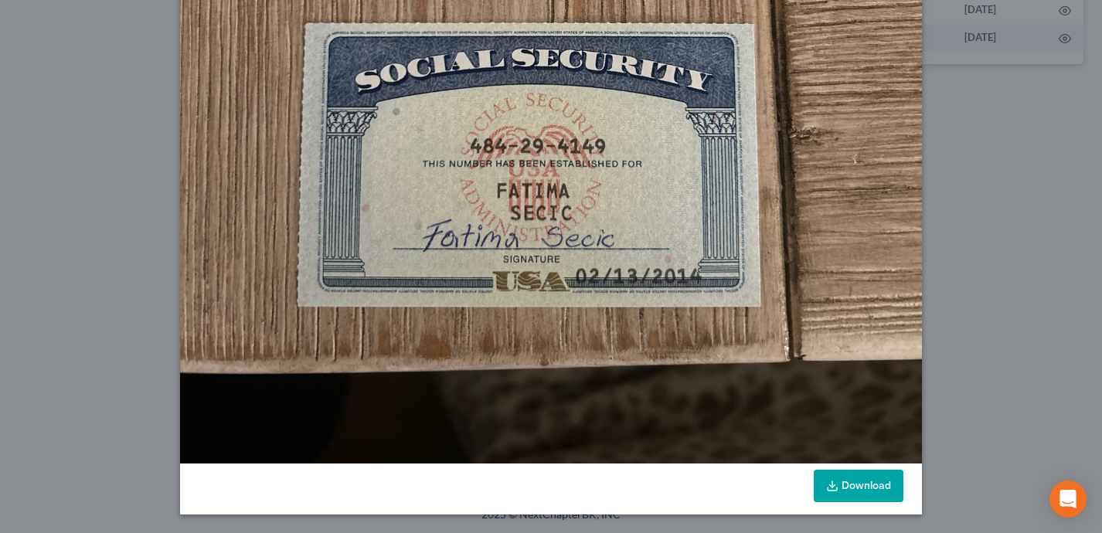
click at [871, 492] on link "Download" at bounding box center [859, 486] width 90 height 32
click at [162, 259] on div "Attachment Preview: Media1 08/14/2025 A copy of this images is also saved in th…" at bounding box center [551, 266] width 1102 height 533
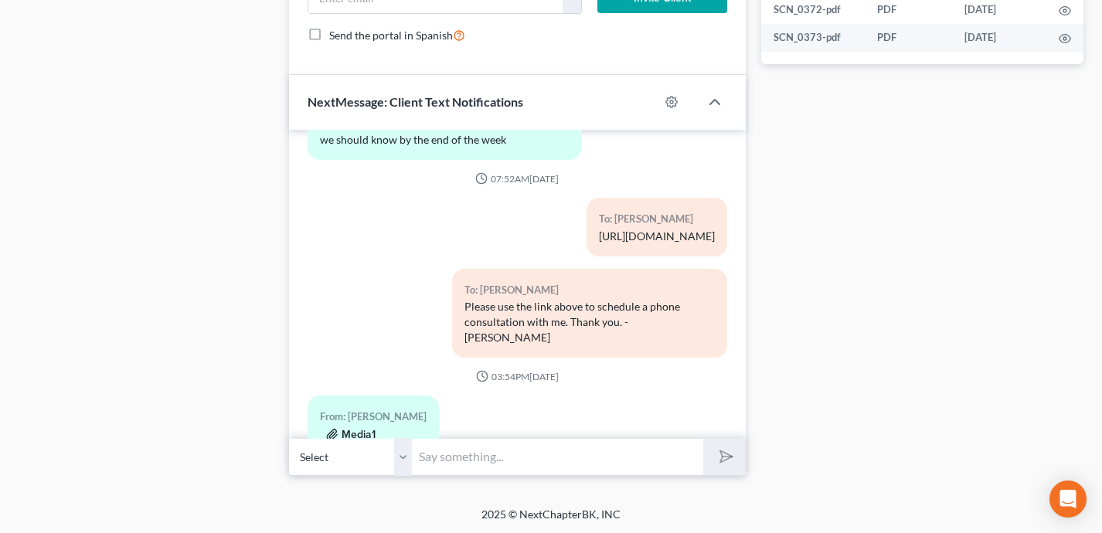
click at [326, 429] on icon "button" at bounding box center [332, 435] width 12 height 12
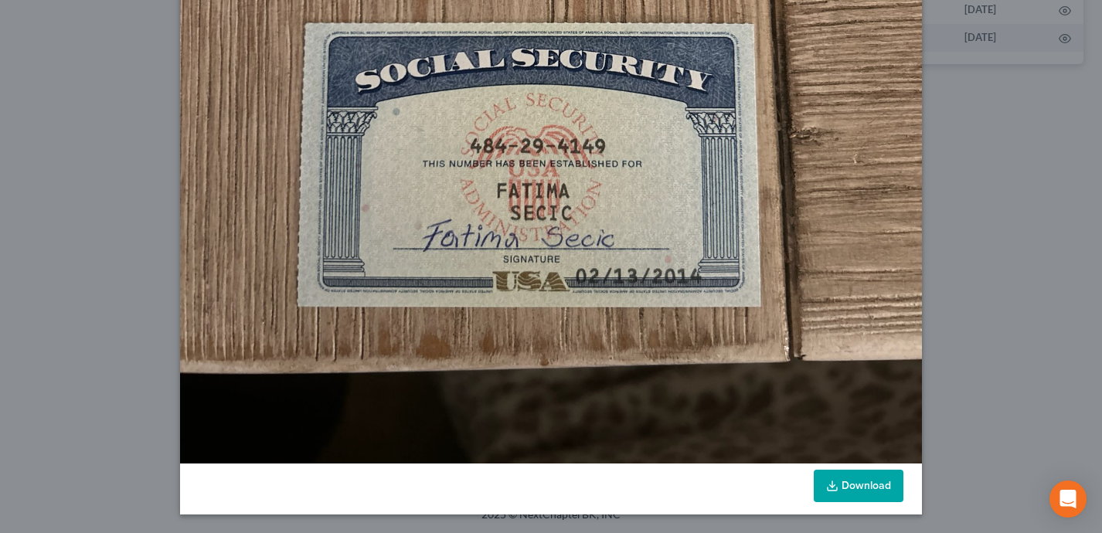
click at [862, 483] on link "Download" at bounding box center [859, 486] width 90 height 32
click at [1003, 454] on div "Attachment Preview: Media1 08/14/2025 A copy of this images is also saved in th…" at bounding box center [551, 266] width 1102 height 533
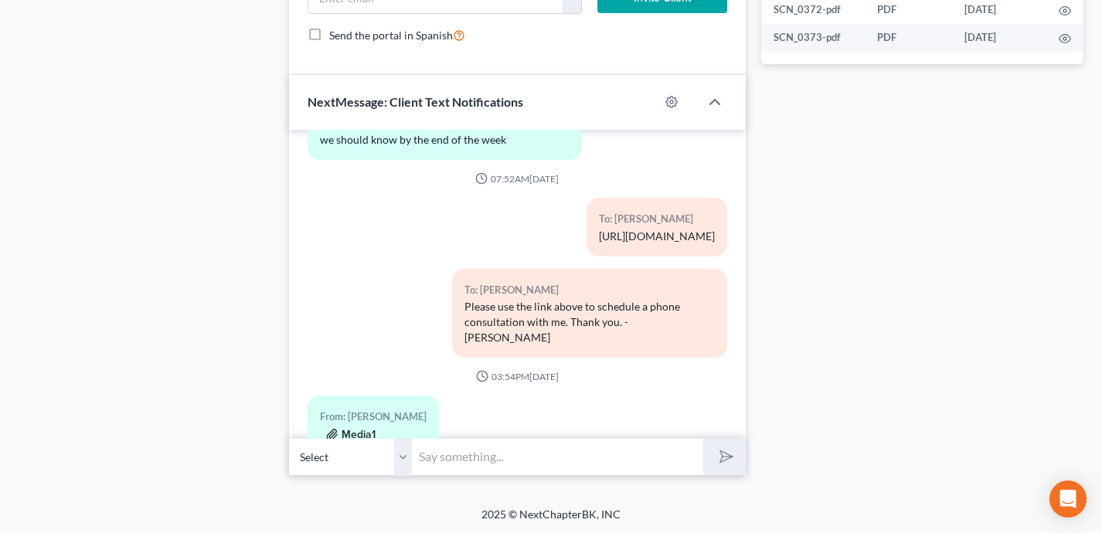
click at [355, 429] on button "Media1" at bounding box center [350, 435] width 49 height 12
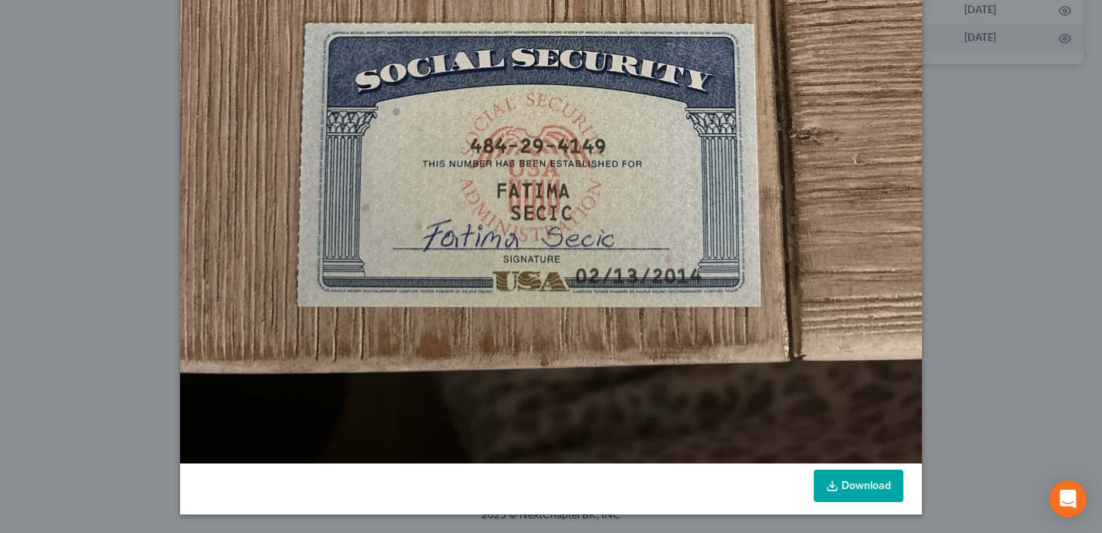
click at [852, 485] on link "Download" at bounding box center [859, 486] width 90 height 32
click at [828, 487] on icon at bounding box center [832, 486] width 12 height 12
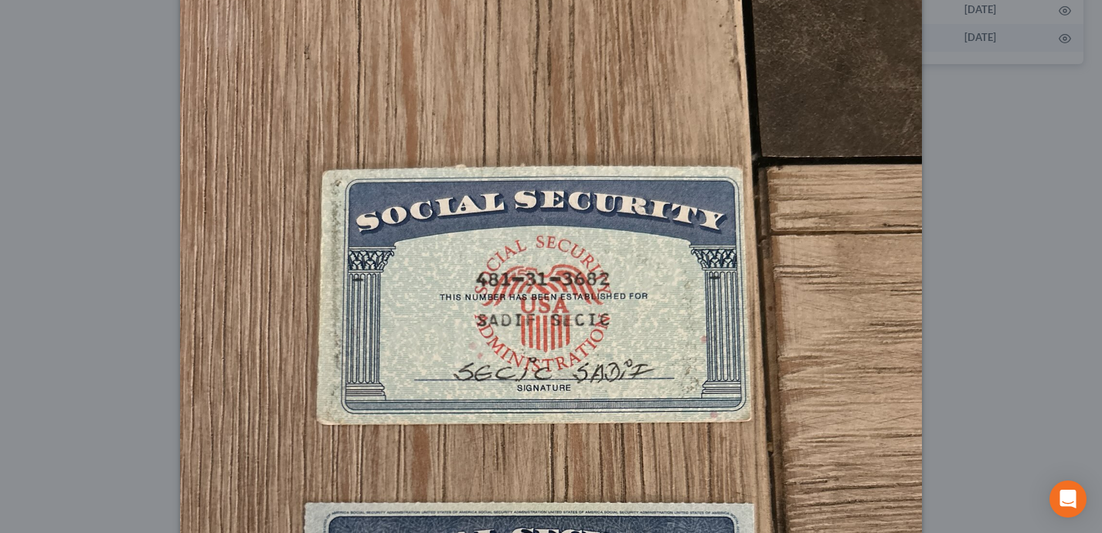
scroll to position [0, 0]
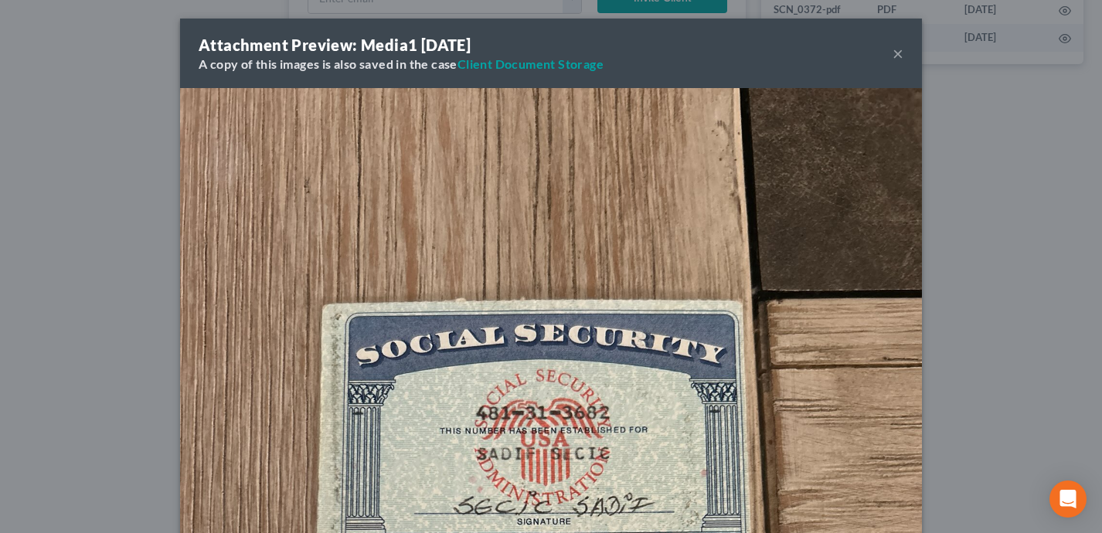
click at [896, 55] on button "×" at bounding box center [898, 53] width 11 height 19
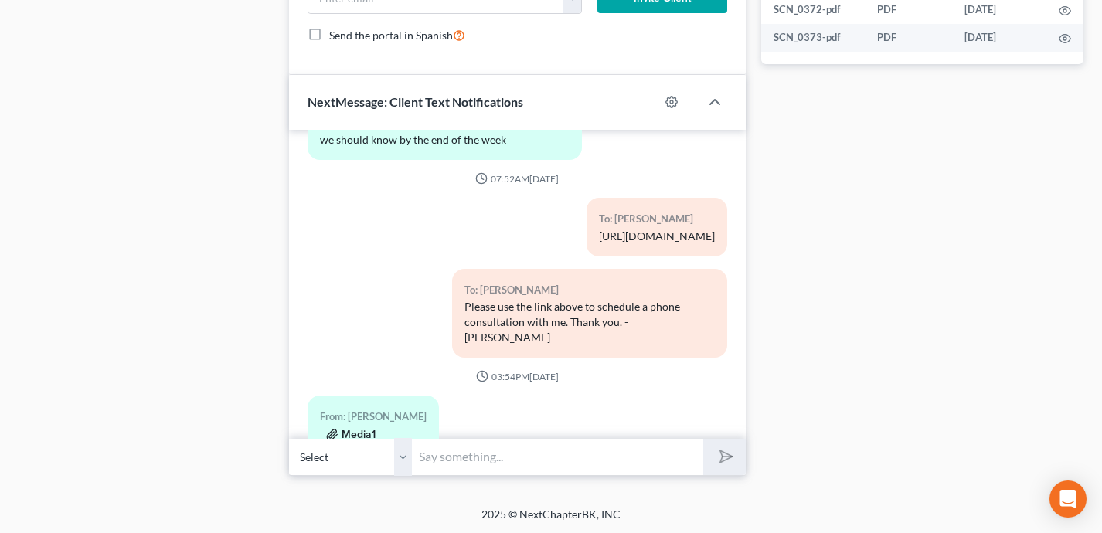
click at [330, 429] on icon "button" at bounding box center [332, 435] width 12 height 12
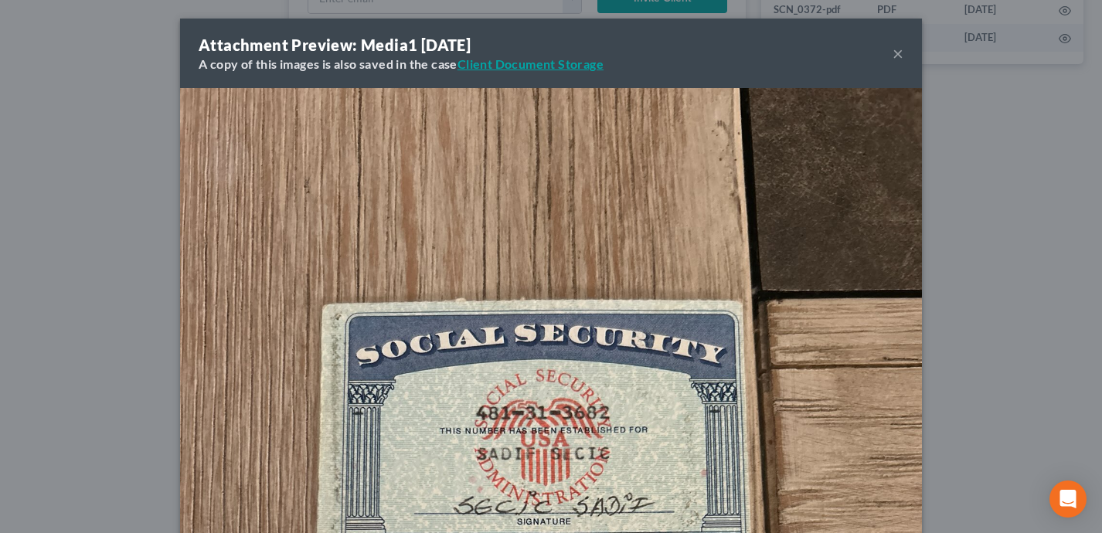
click at [540, 64] on link "Client Document Storage" at bounding box center [530, 63] width 146 height 15
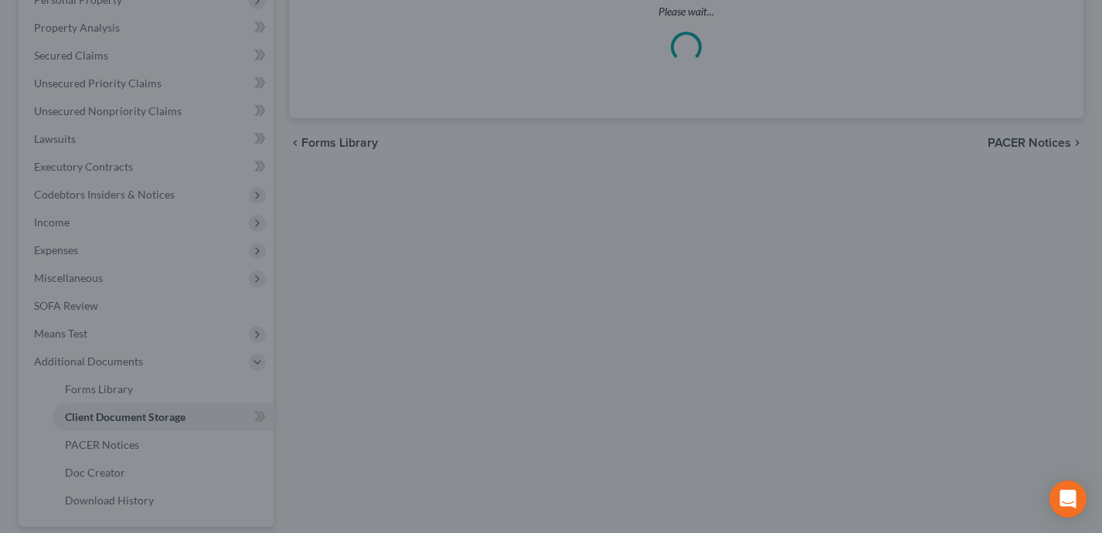
select select "0"
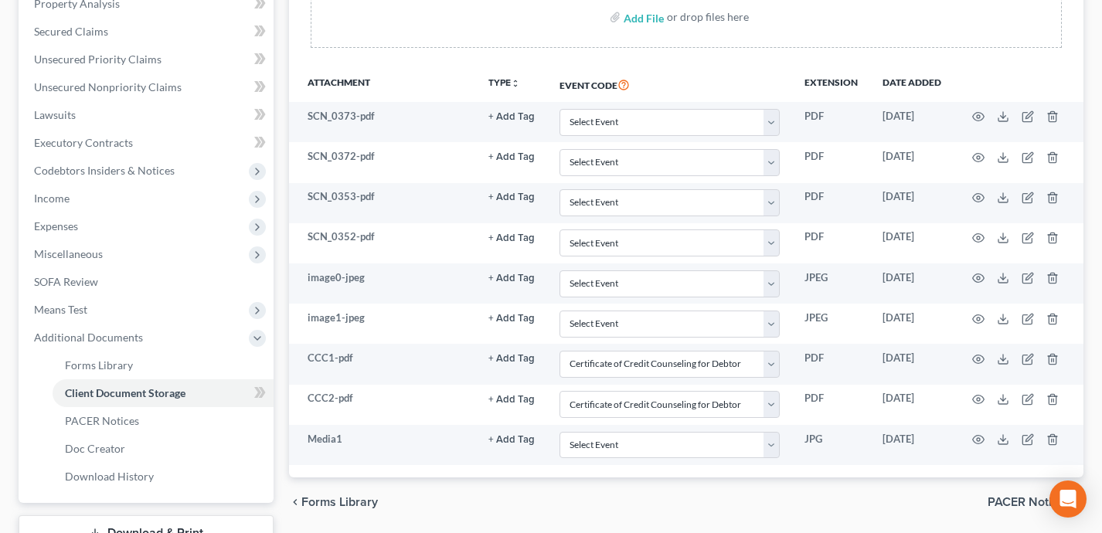
scroll to position [311, 0]
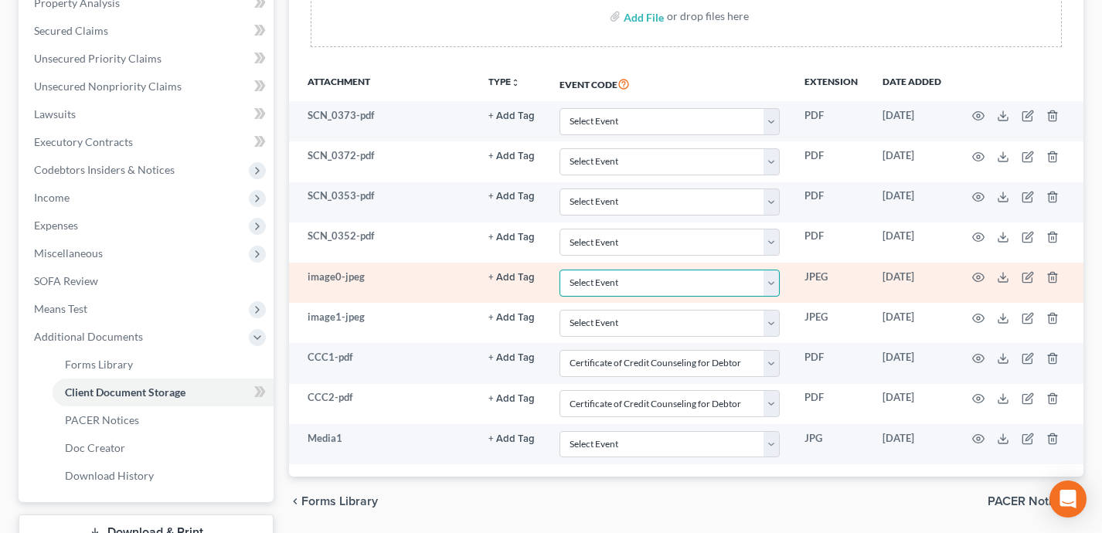
click at [683, 282] on select "Select Event Certificate of Credit Counseling for Debtor Certificate of Credit …" at bounding box center [669, 283] width 220 height 27
click at [978, 276] on icon "button" at bounding box center [978, 277] width 12 height 12
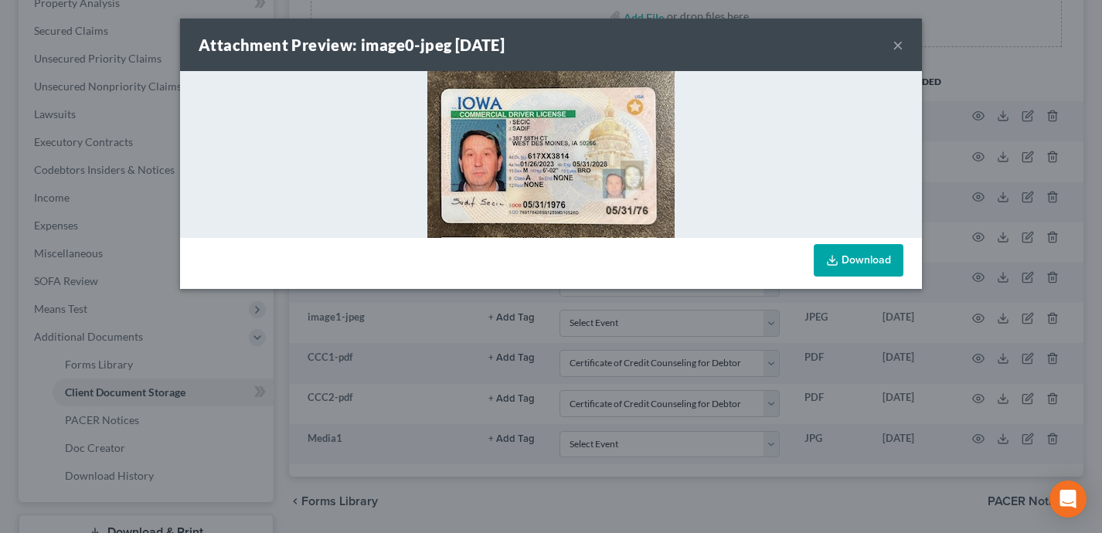
click at [903, 48] on button "×" at bounding box center [898, 45] width 11 height 19
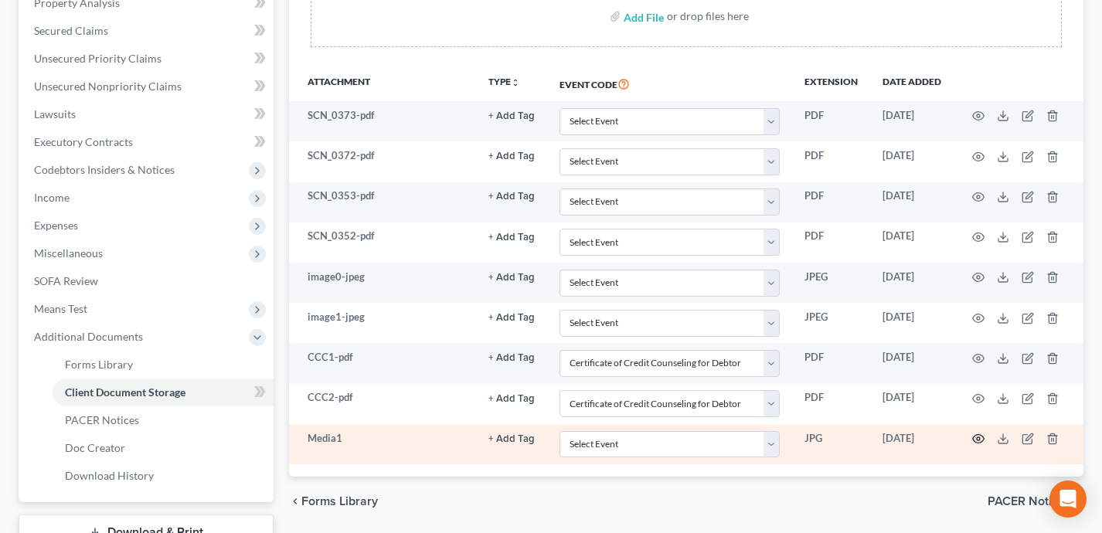
click at [979, 440] on circle "button" at bounding box center [978, 438] width 3 height 3
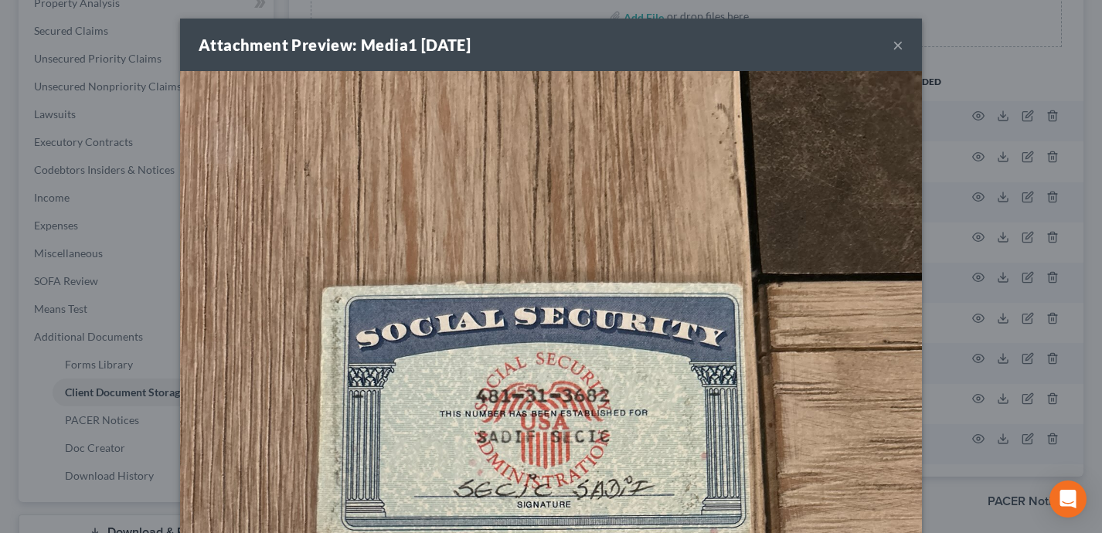
click at [894, 41] on button "×" at bounding box center [898, 45] width 11 height 19
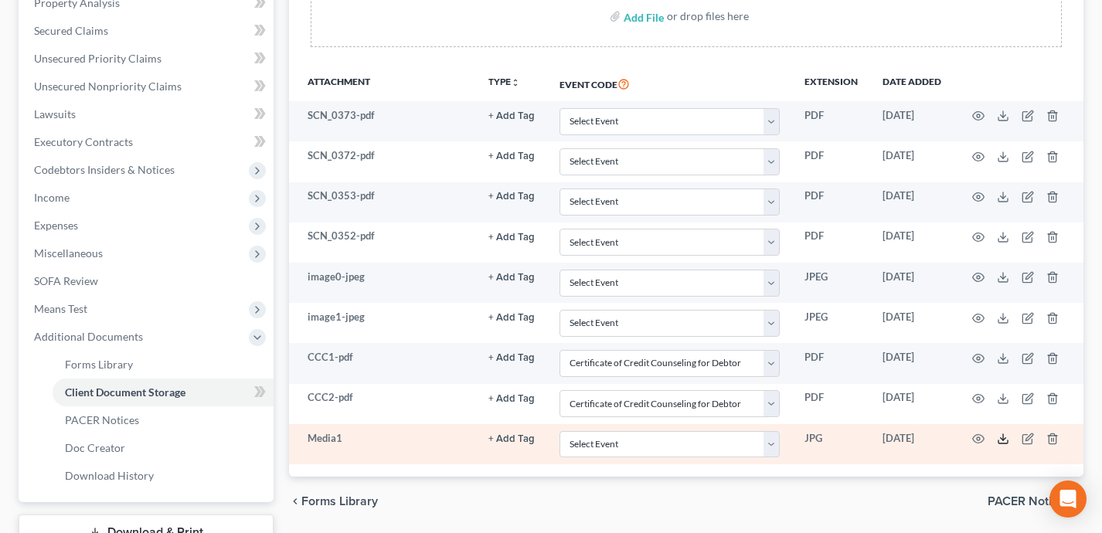
click at [1003, 435] on line at bounding box center [1003, 437] width 0 height 6
click at [974, 444] on icon "button" at bounding box center [978, 439] width 12 height 12
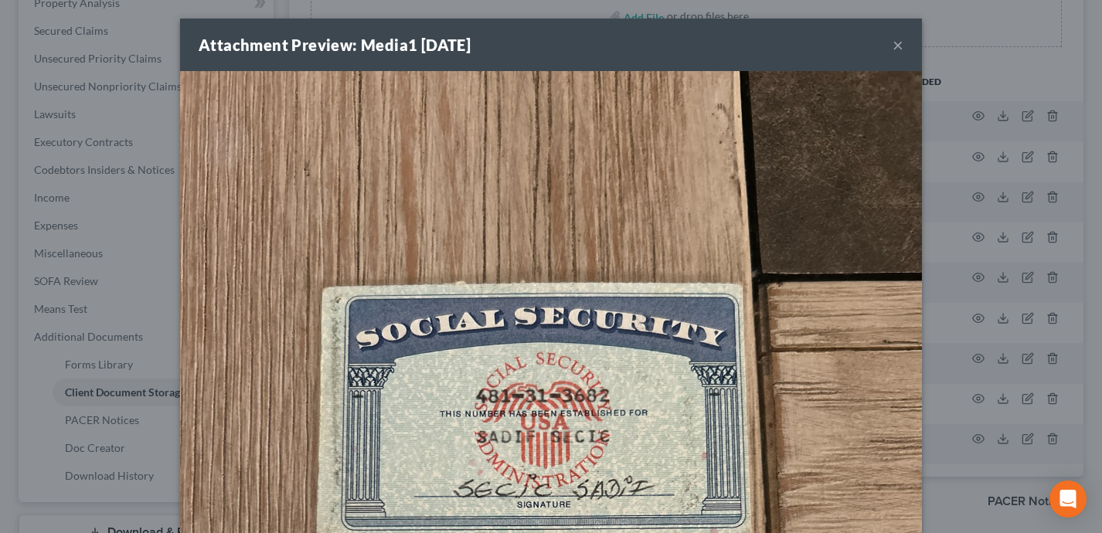
click at [901, 43] on button "×" at bounding box center [898, 45] width 11 height 19
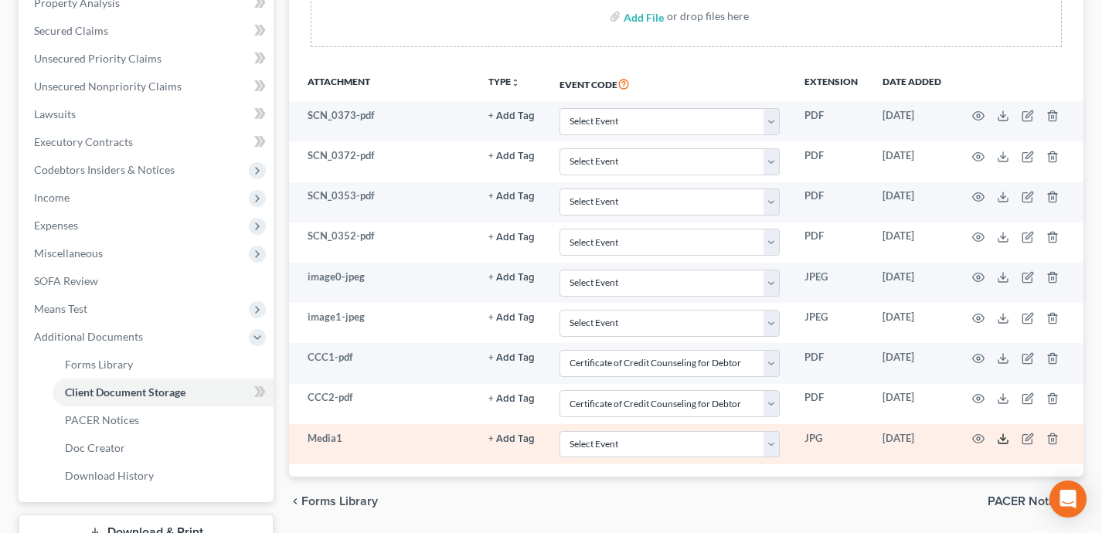
click at [1006, 436] on icon at bounding box center [1003, 439] width 12 height 12
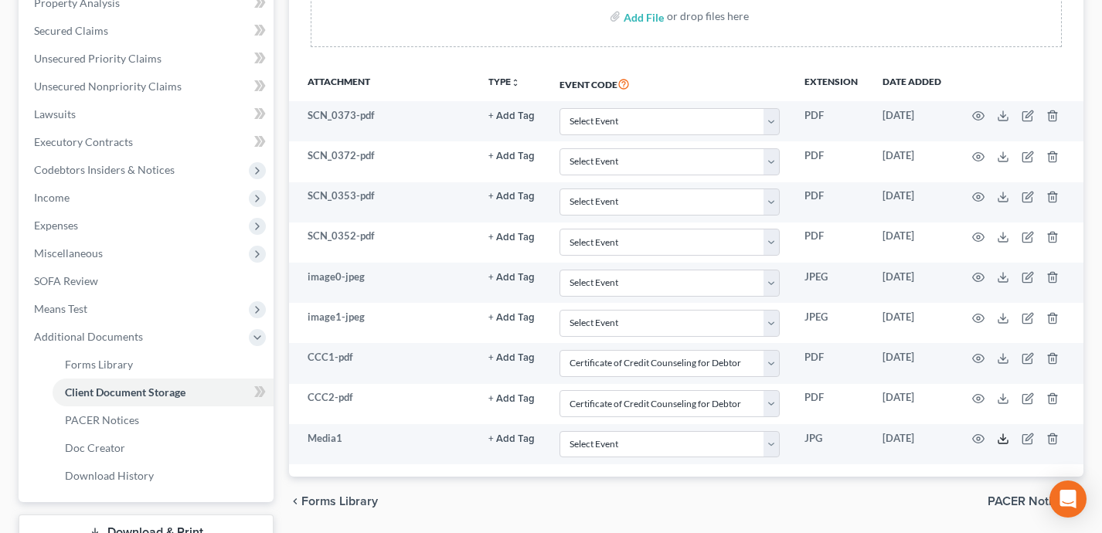
scroll to position [0, 0]
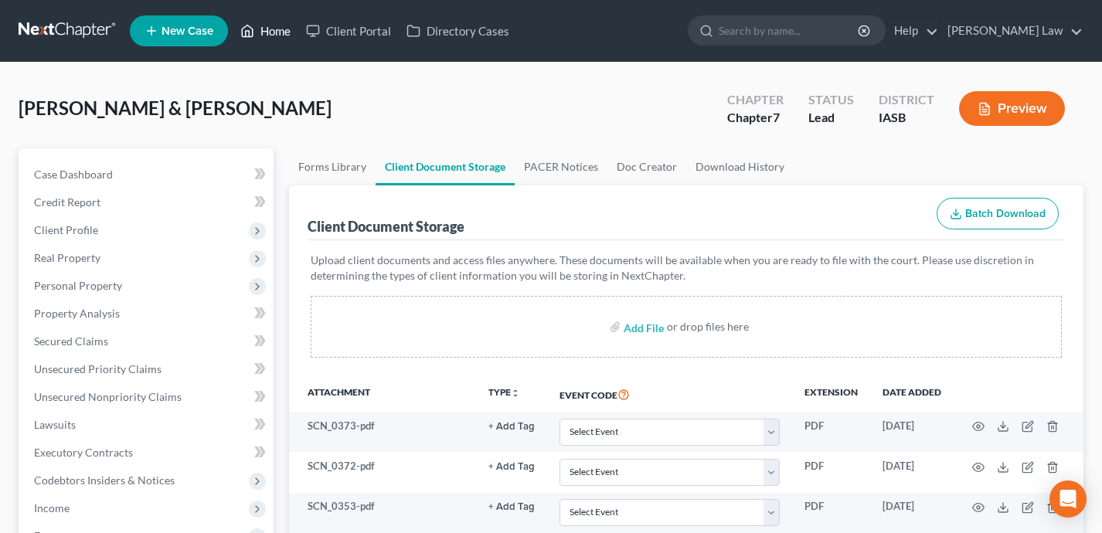
click at [277, 31] on link "Home" at bounding box center [266, 31] width 66 height 28
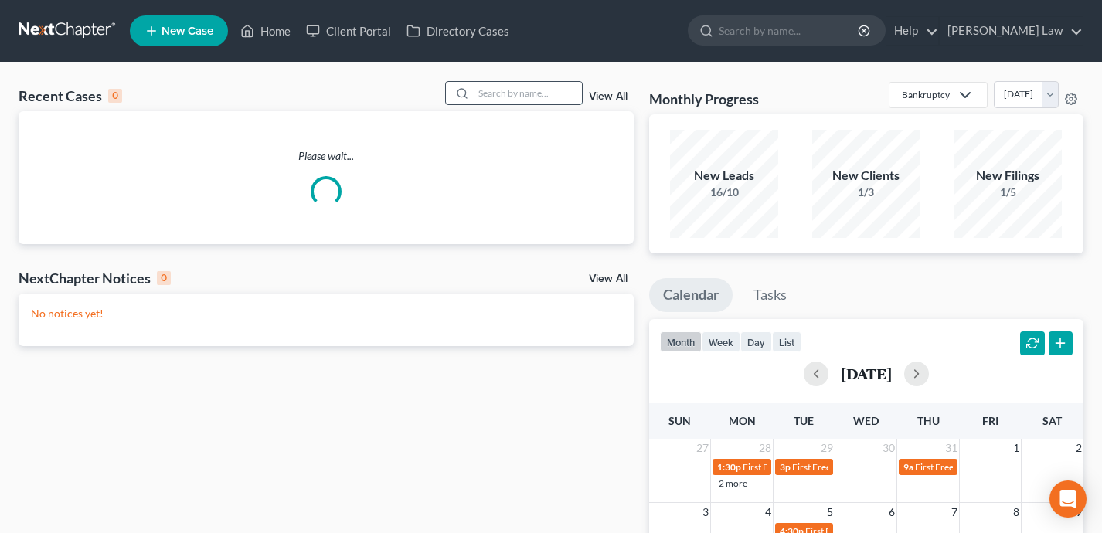
click at [502, 92] on input "search" at bounding box center [528, 93] width 108 height 22
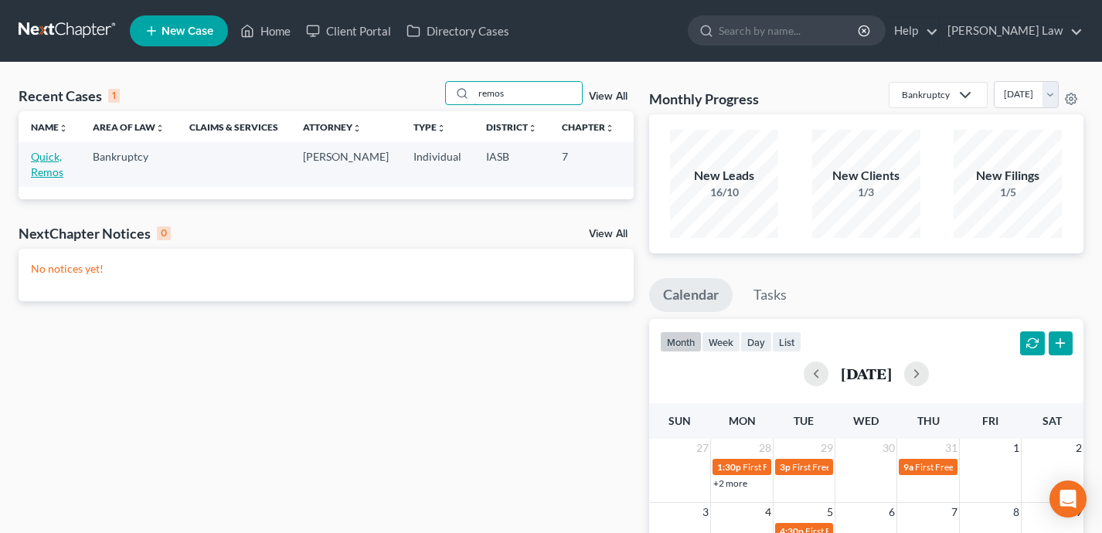
type input "remos"
click at [47, 168] on link "Quick, Remos" at bounding box center [47, 164] width 32 height 29
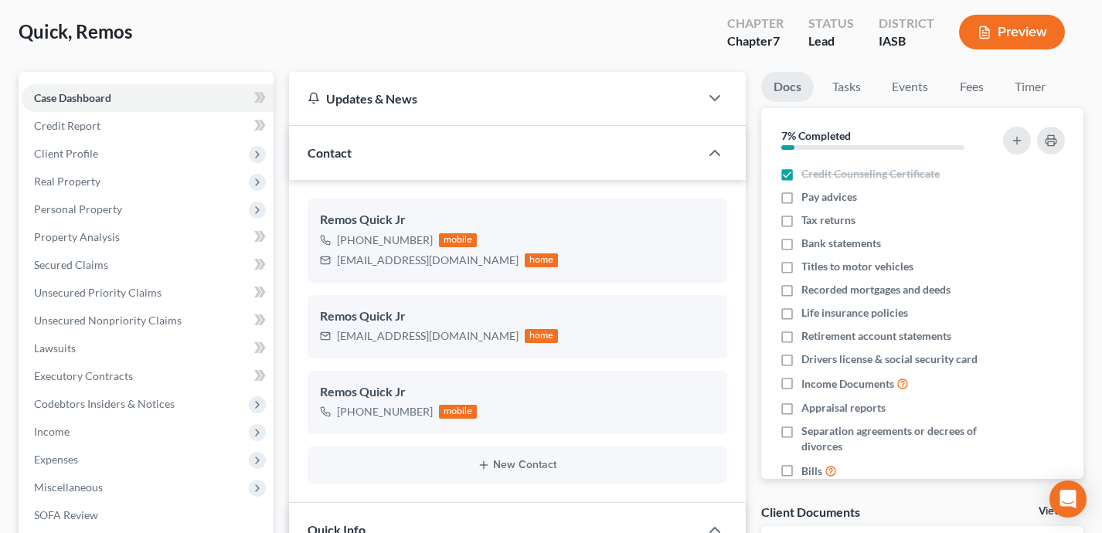
scroll to position [88, 0]
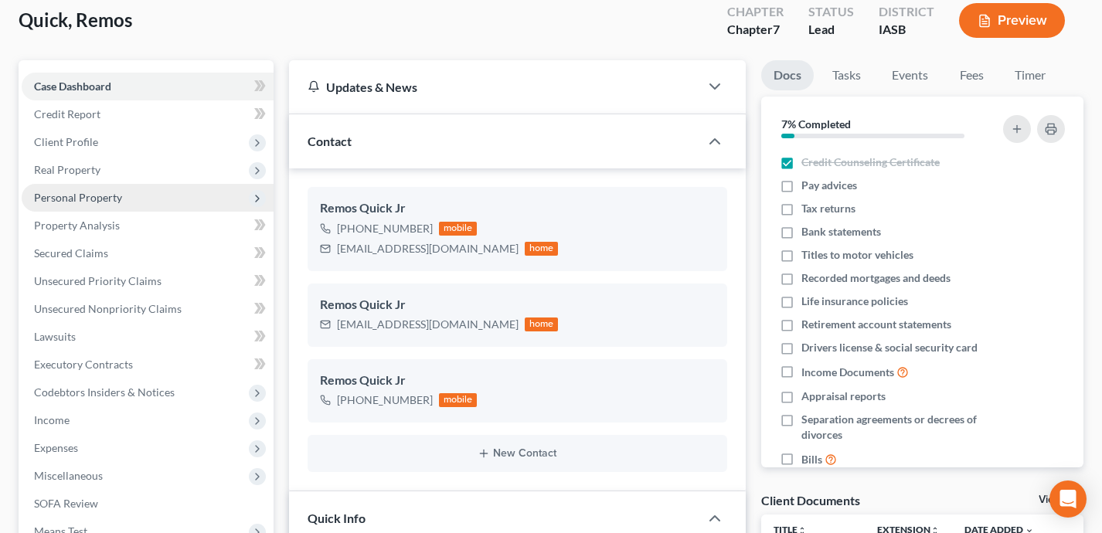
click at [188, 203] on span "Personal Property" at bounding box center [148, 198] width 252 height 28
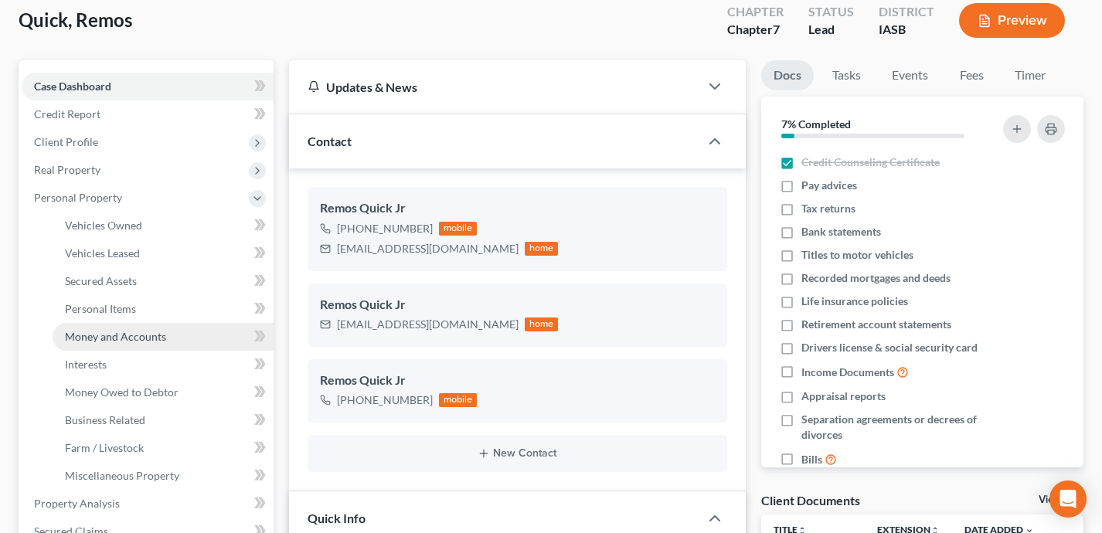
scroll to position [94, 0]
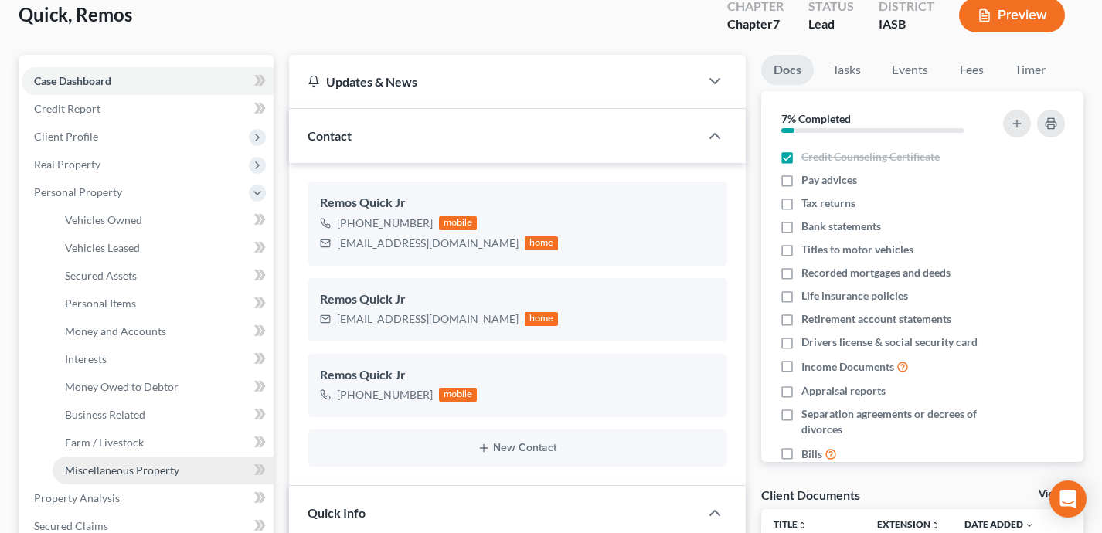
click at [210, 467] on link "Miscellaneous Property" at bounding box center [163, 471] width 221 height 28
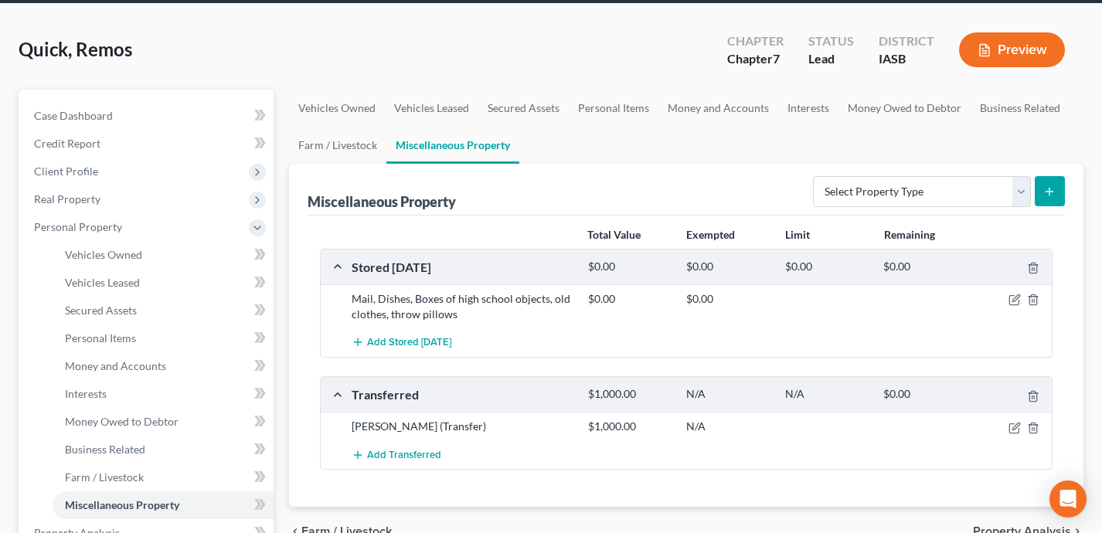
scroll to position [62, 0]
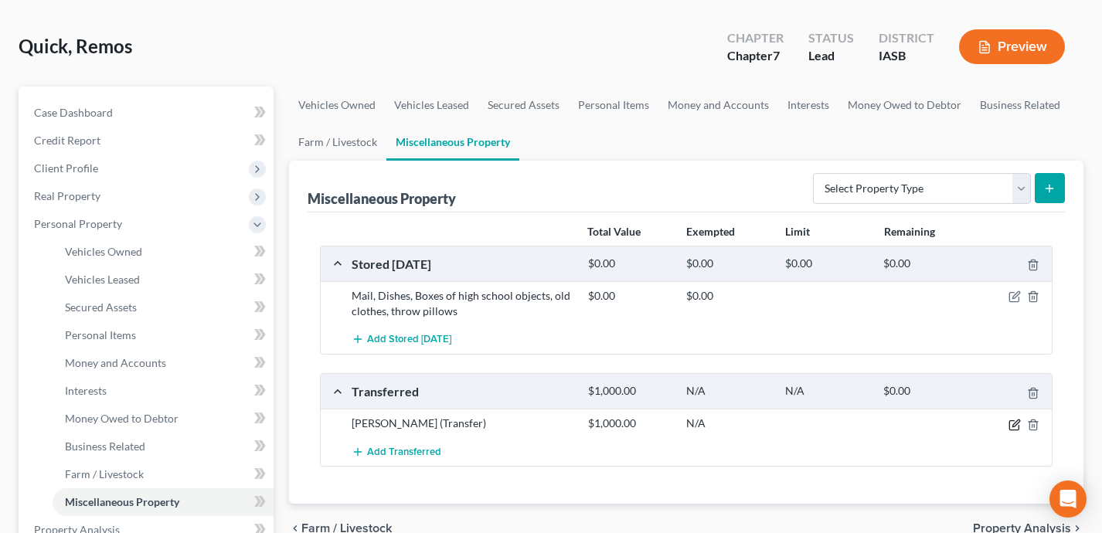
click at [1011, 422] on icon "button" at bounding box center [1014, 425] width 12 height 12
select select "Ordinary (within 2 years)"
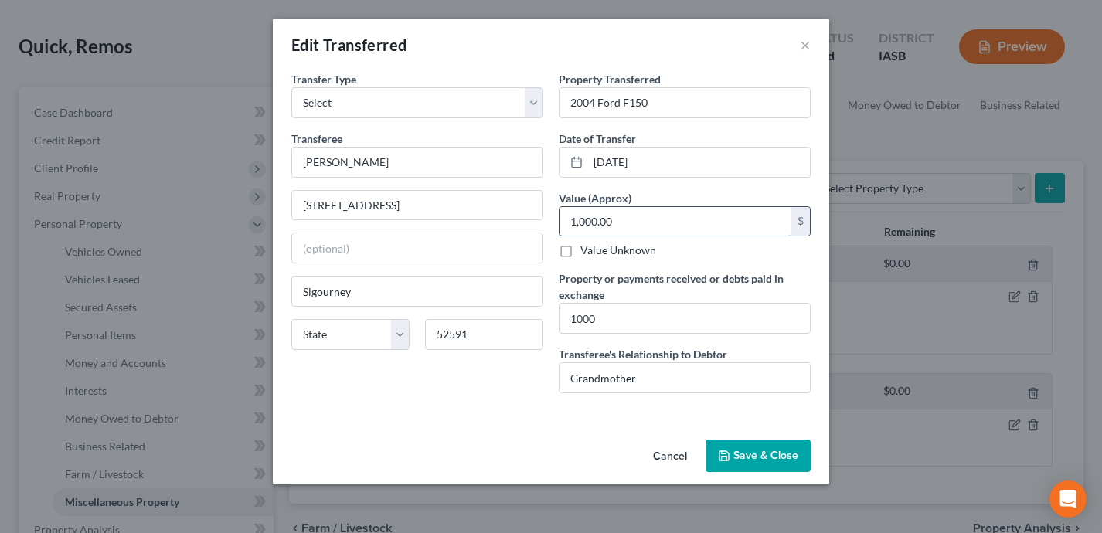
click at [646, 219] on input "1,000.00" at bounding box center [675, 221] width 232 height 29
type input "750"
click at [651, 315] on input "1000" at bounding box center [684, 318] width 250 height 29
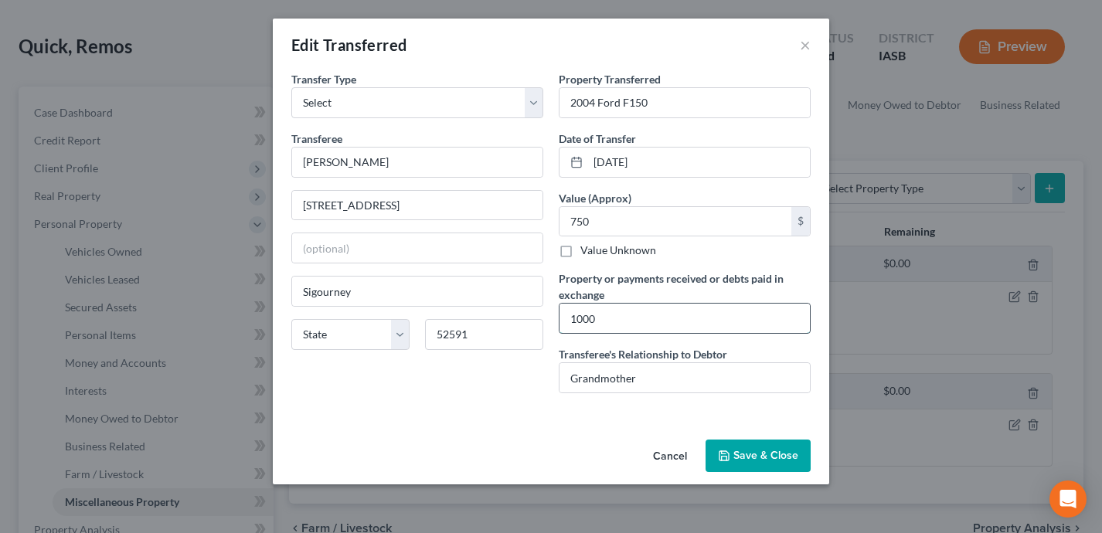
click at [651, 315] on input "1000" at bounding box center [684, 318] width 250 height 29
type input "00.00"
click at [763, 456] on button "Save & Close" at bounding box center [758, 456] width 105 height 32
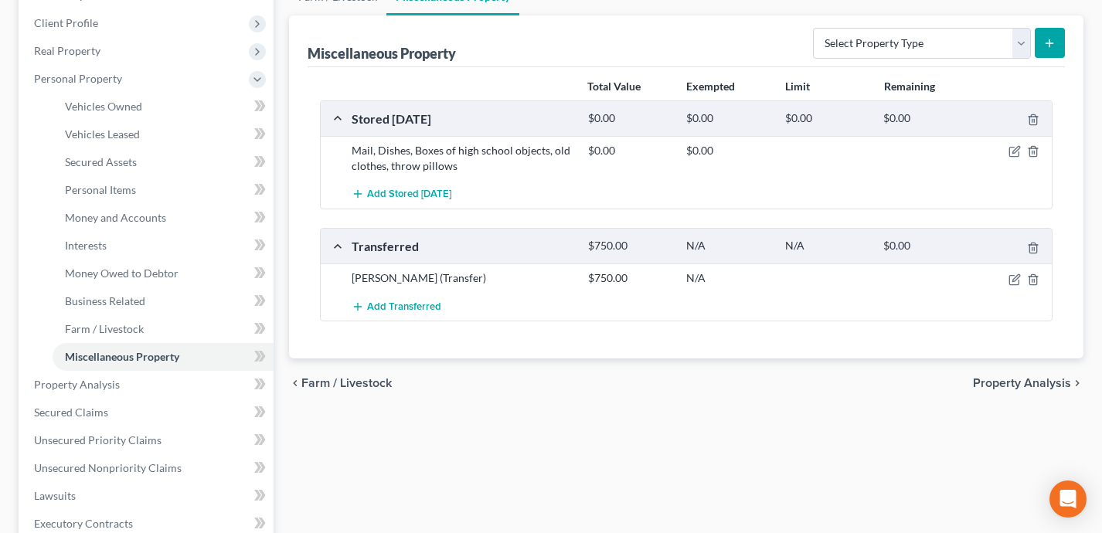
scroll to position [211, 0]
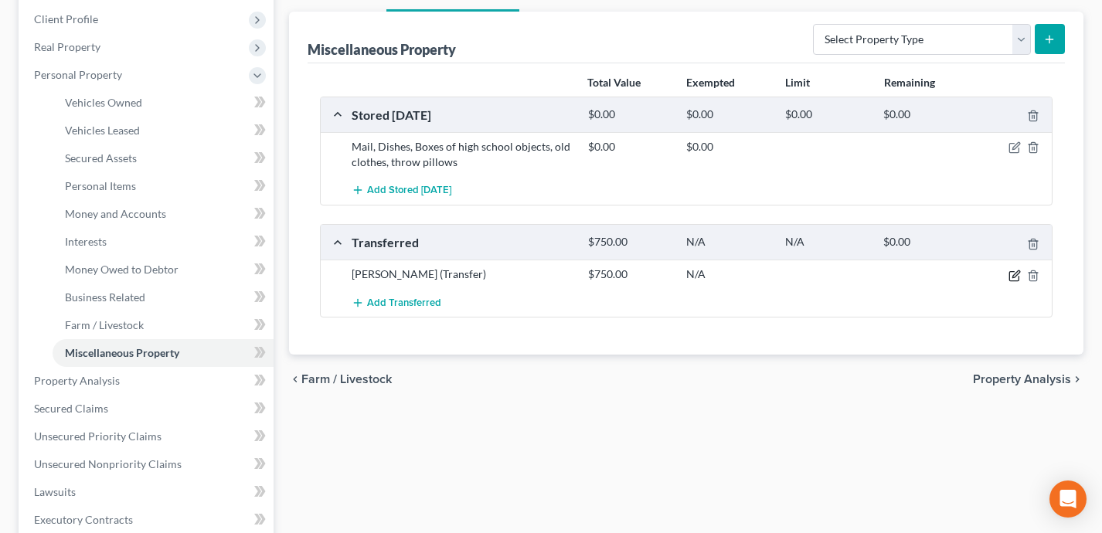
click at [1012, 275] on icon "button" at bounding box center [1015, 273] width 7 height 7
select select "Ordinary (within 2 years)"
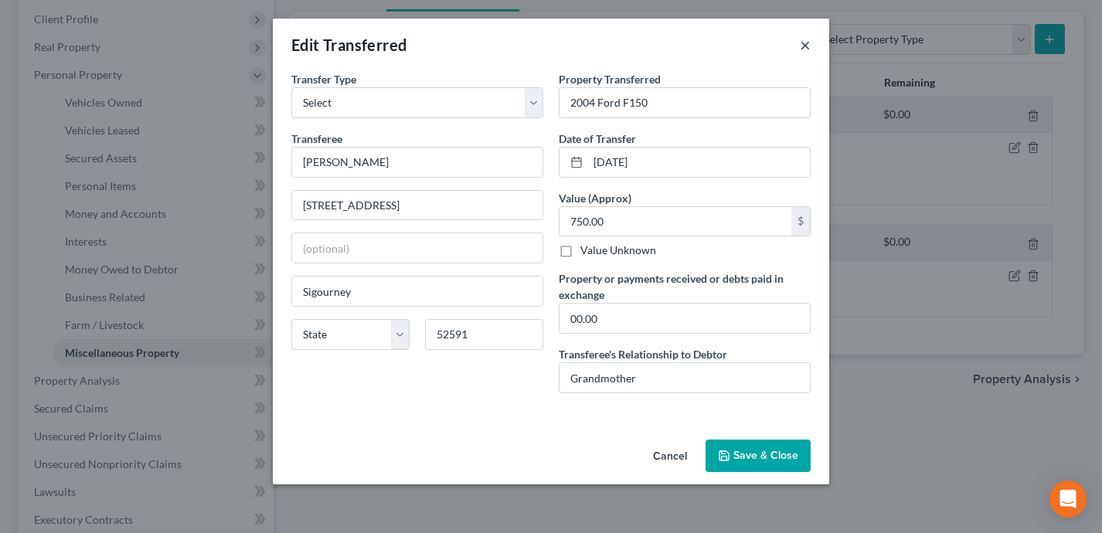
click at [801, 46] on button "×" at bounding box center [805, 45] width 11 height 19
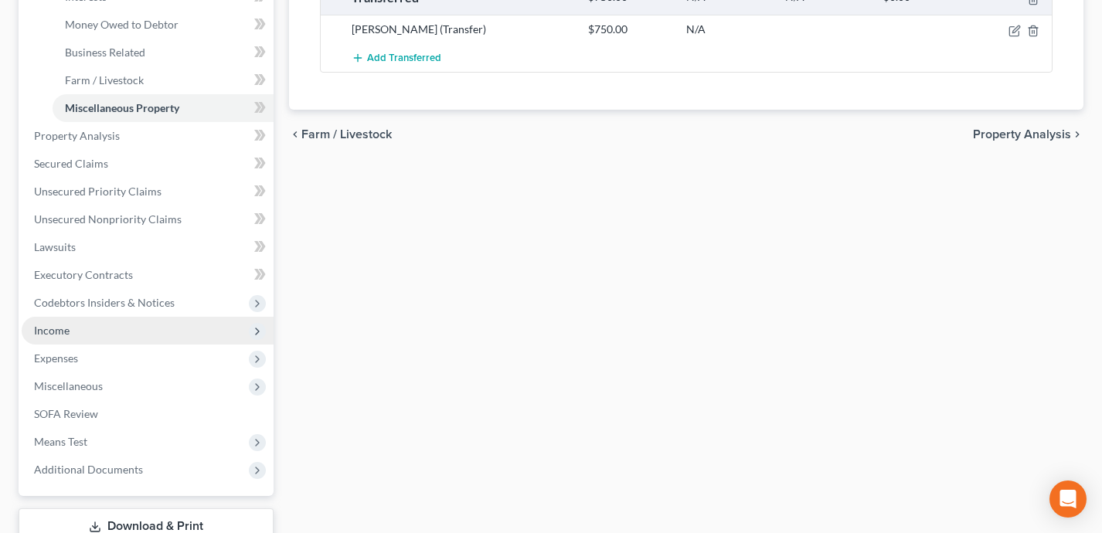
scroll to position [466, 0]
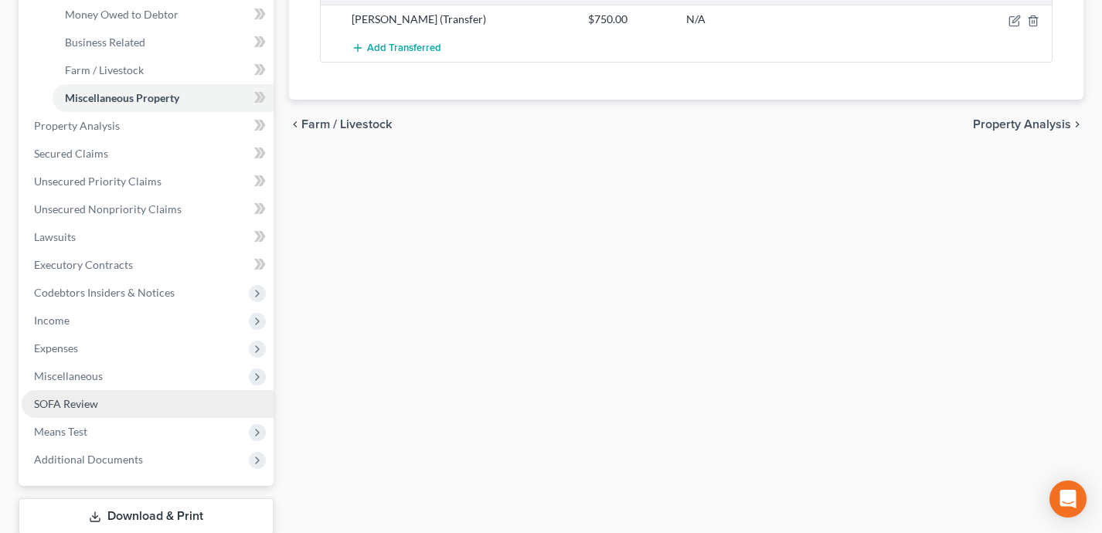
click at [137, 399] on link "SOFA Review" at bounding box center [148, 404] width 252 height 28
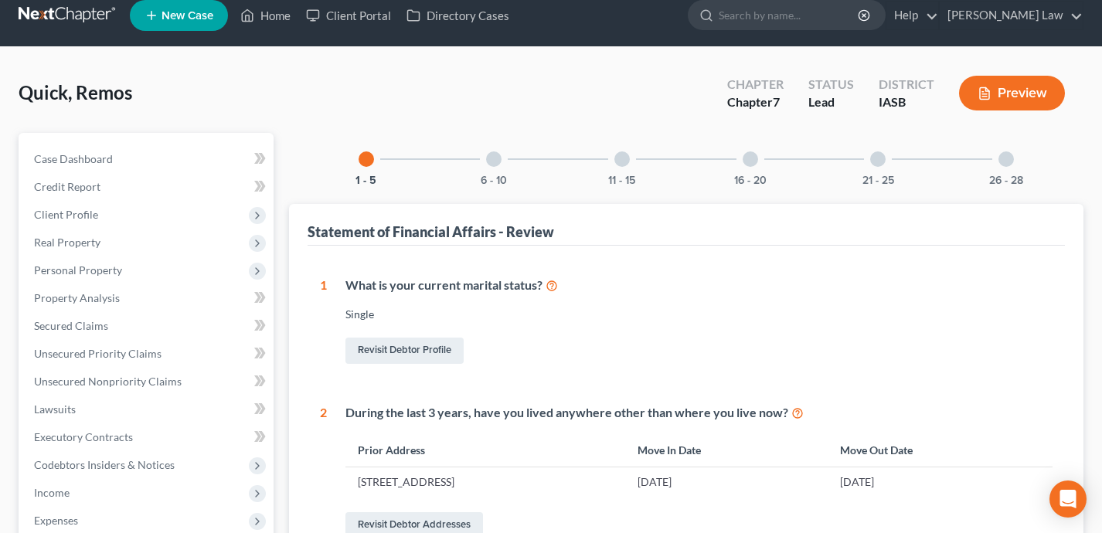
scroll to position [18, 0]
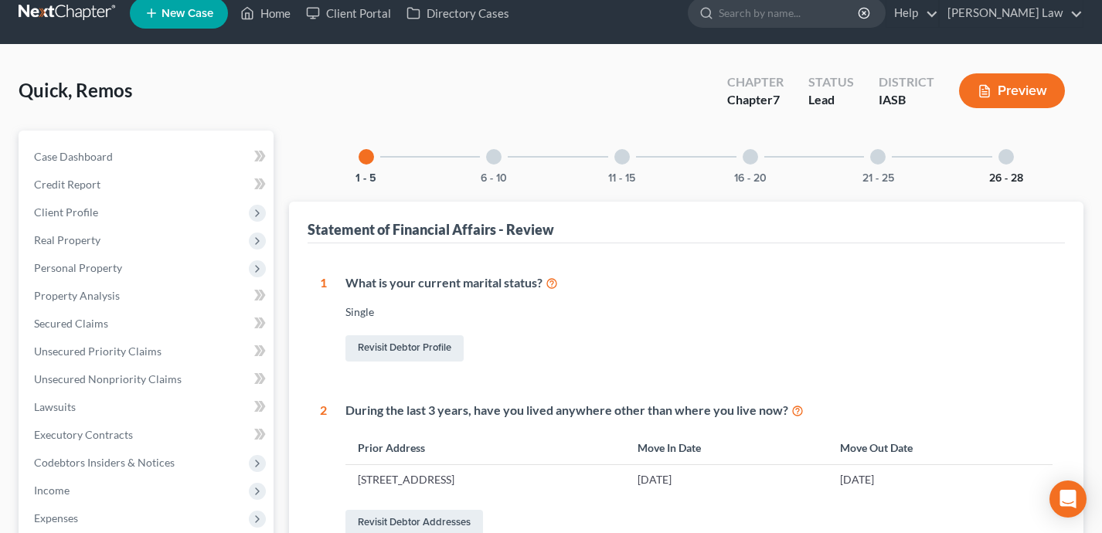
click at [997, 173] on button "26 - 28" at bounding box center [1006, 178] width 34 height 11
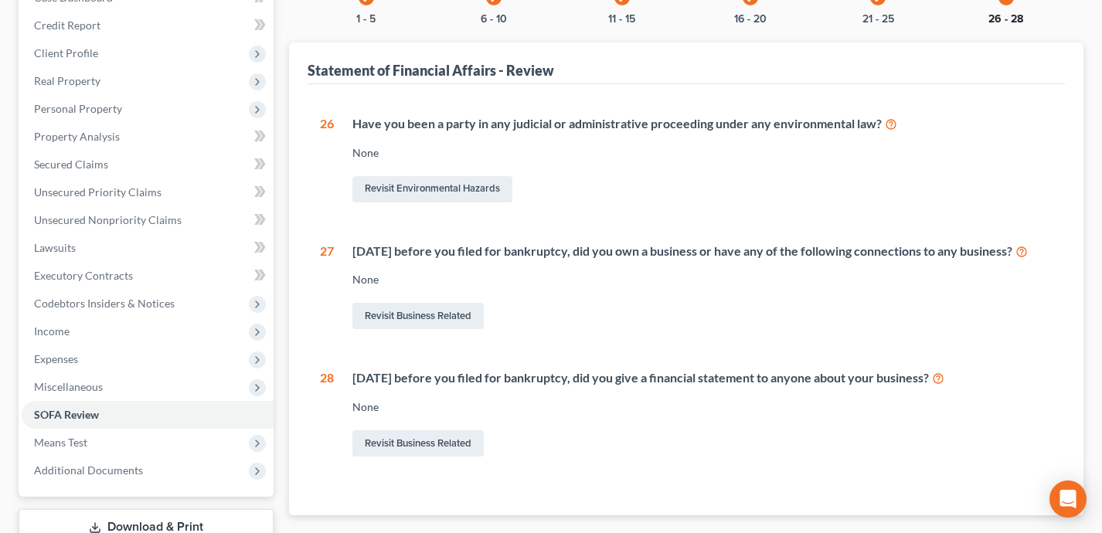
scroll to position [140, 0]
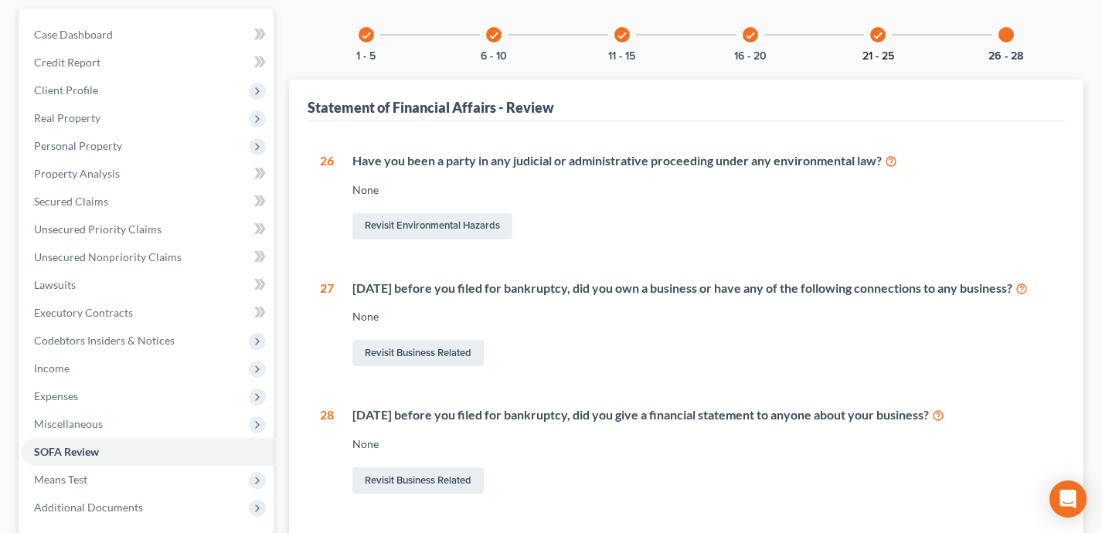
click at [873, 59] on button "21 - 25" at bounding box center [878, 56] width 32 height 11
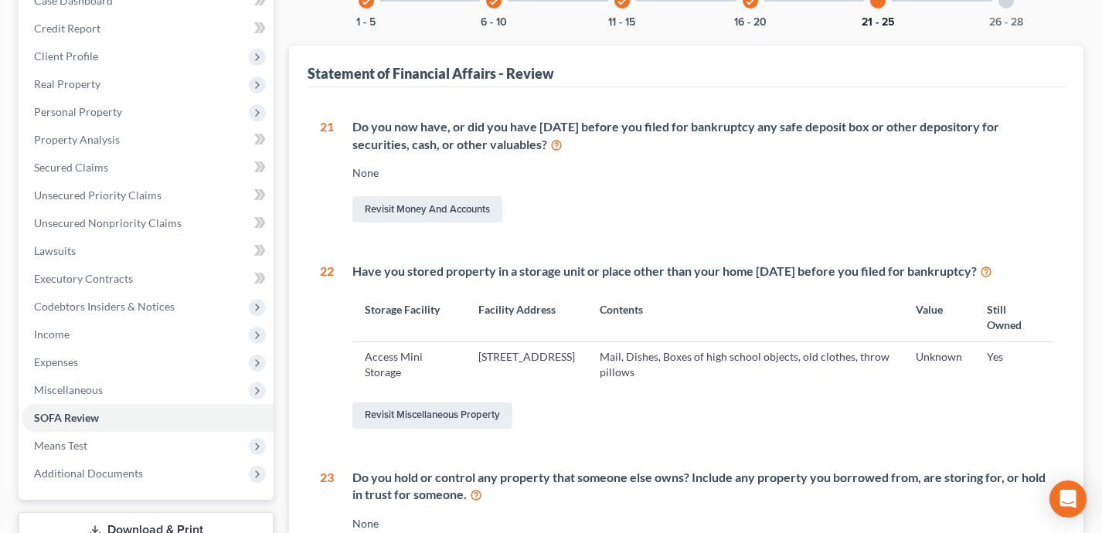
scroll to position [107, 0]
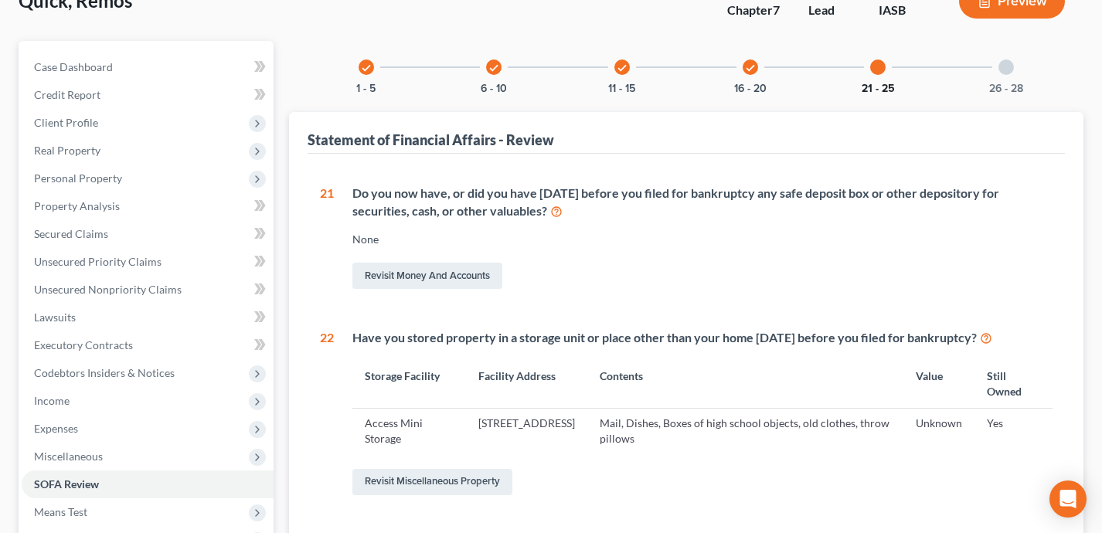
click at [878, 87] on button "21 - 25" at bounding box center [878, 88] width 33 height 11
click at [747, 68] on icon "check" at bounding box center [750, 68] width 11 height 11
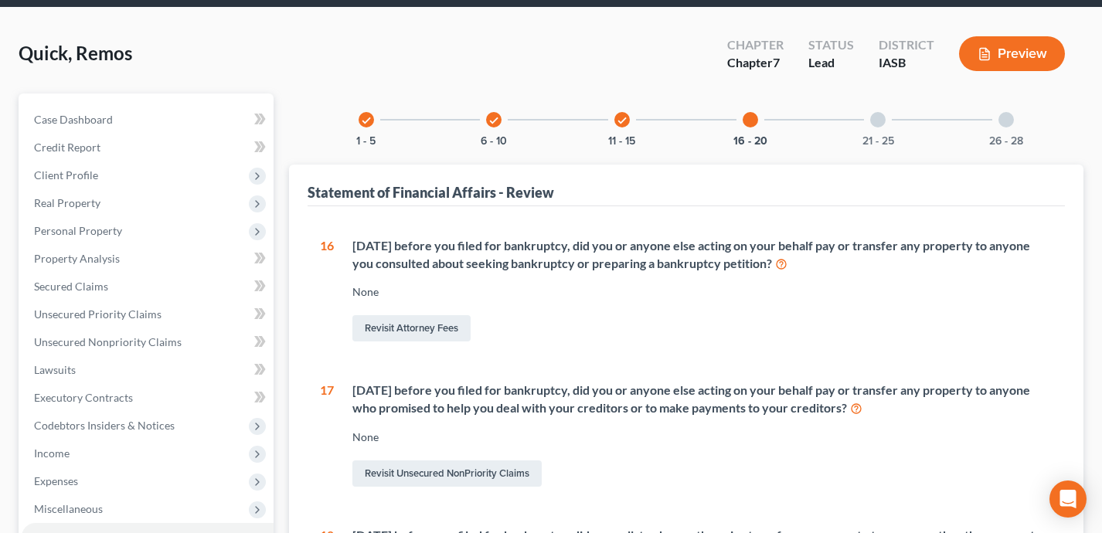
scroll to position [44, 0]
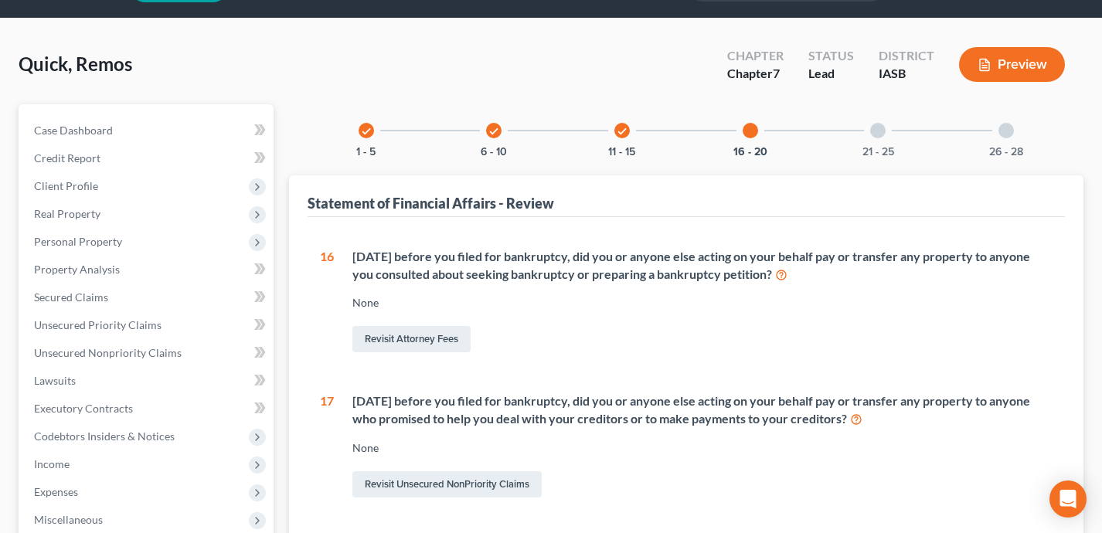
click at [622, 132] on icon "check" at bounding box center [622, 131] width 11 height 11
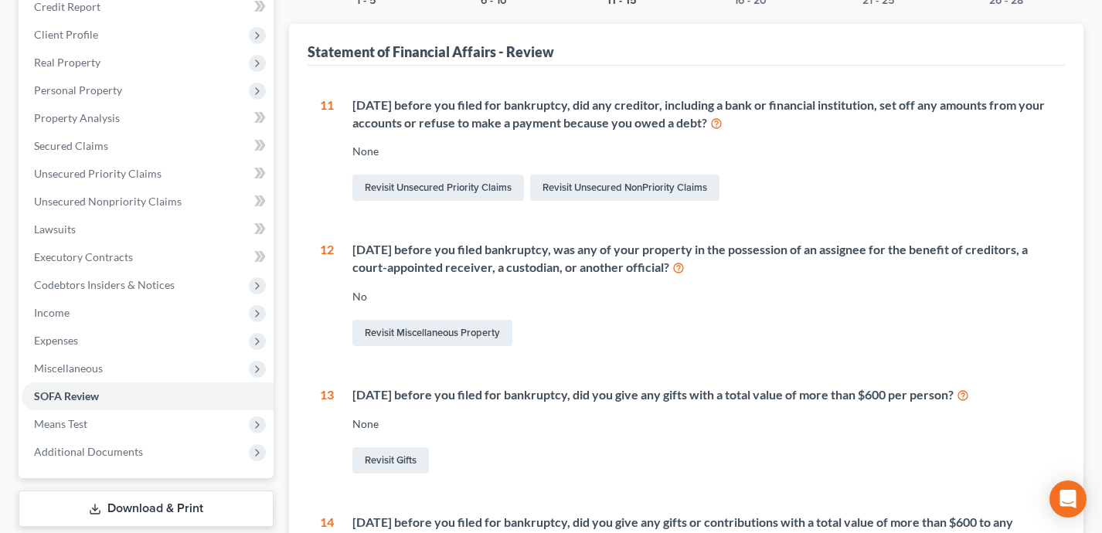
scroll to position [0, 0]
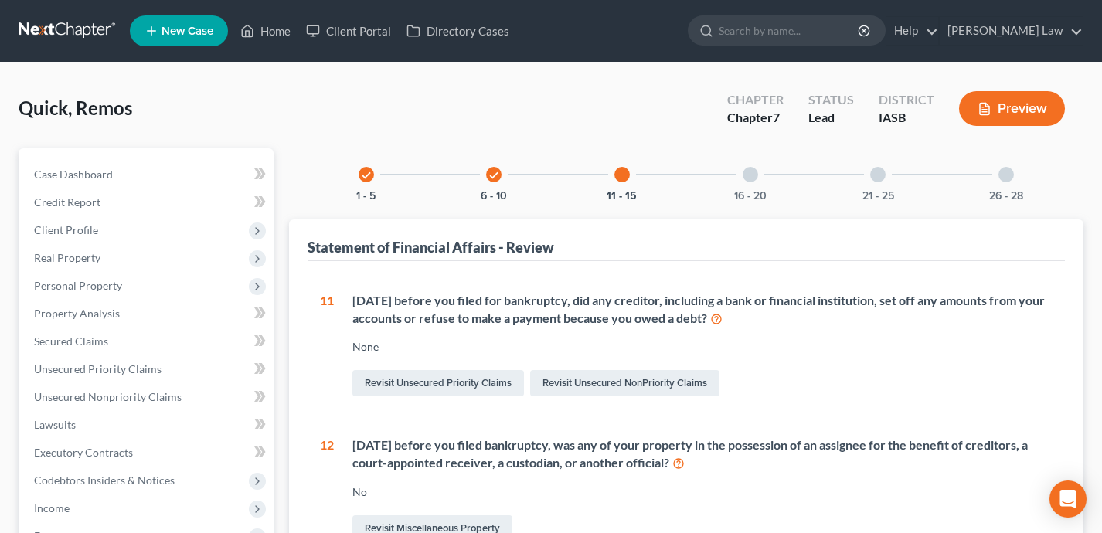
click at [496, 172] on icon "check" at bounding box center [493, 175] width 11 height 11
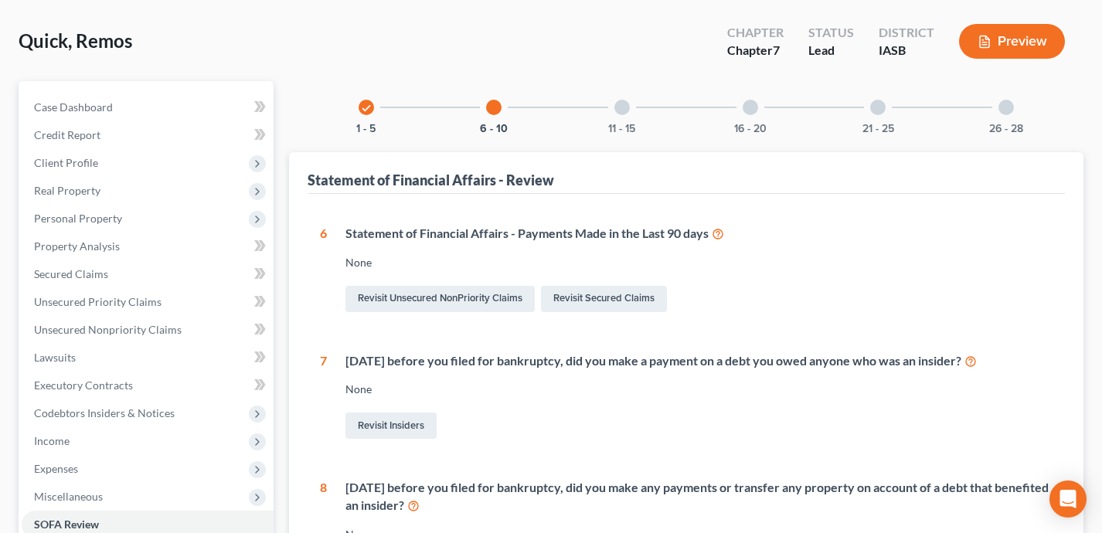
scroll to position [56, 0]
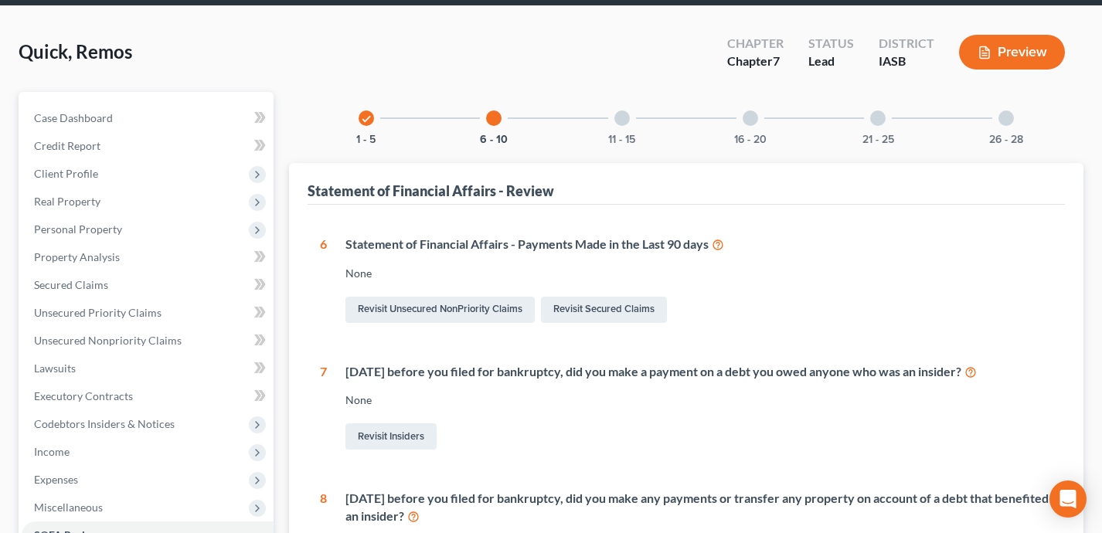
click at [369, 114] on icon "check" at bounding box center [366, 119] width 11 height 11
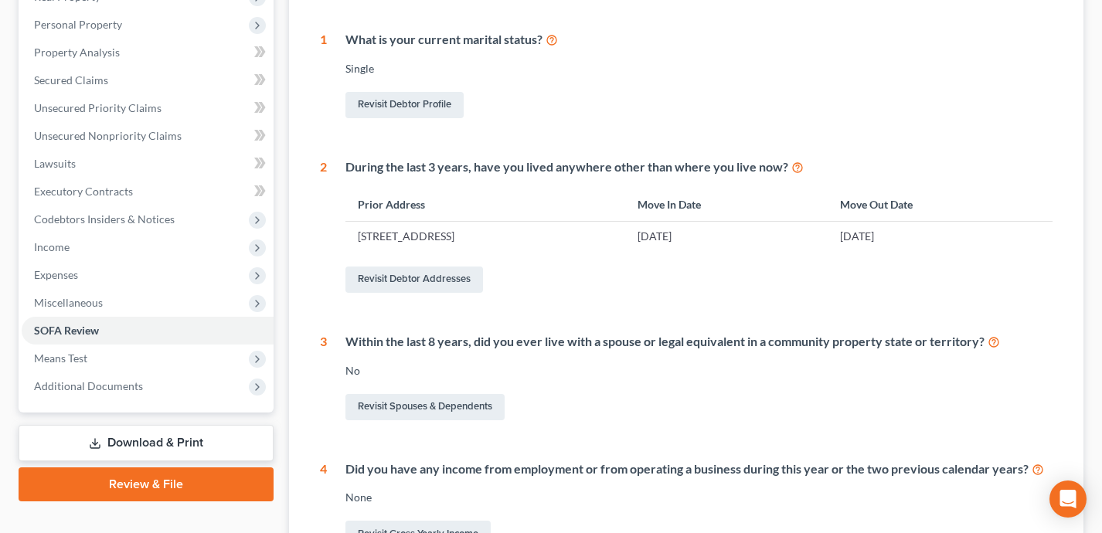
scroll to position [264, 0]
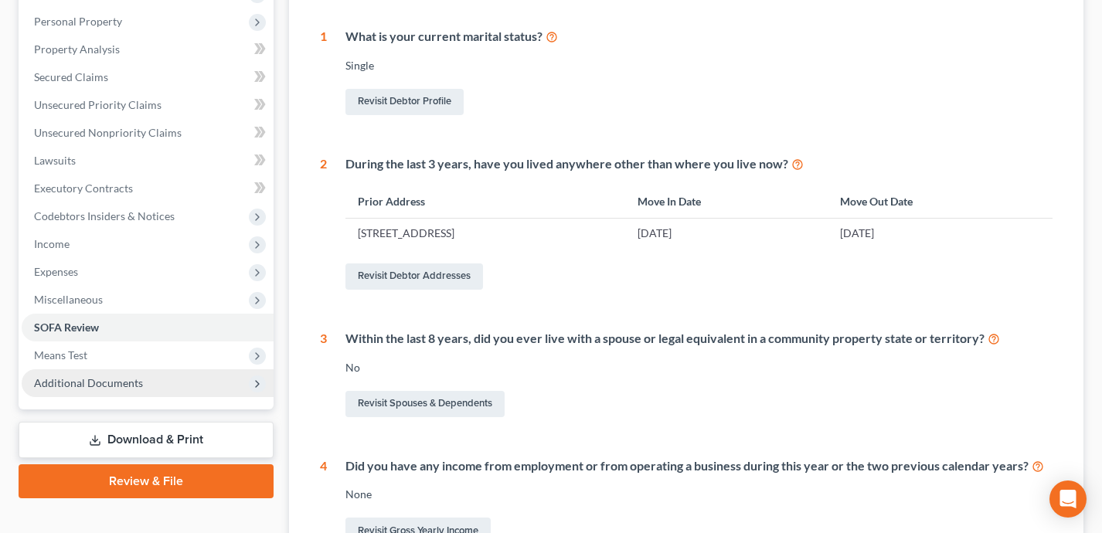
click at [187, 376] on span "Additional Documents" at bounding box center [148, 383] width 252 height 28
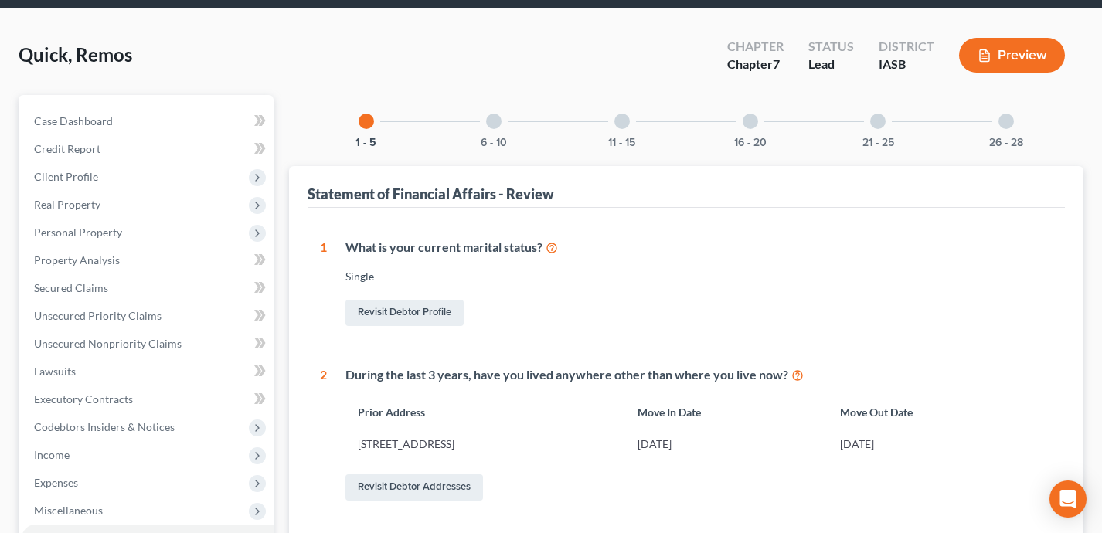
scroll to position [53, 0]
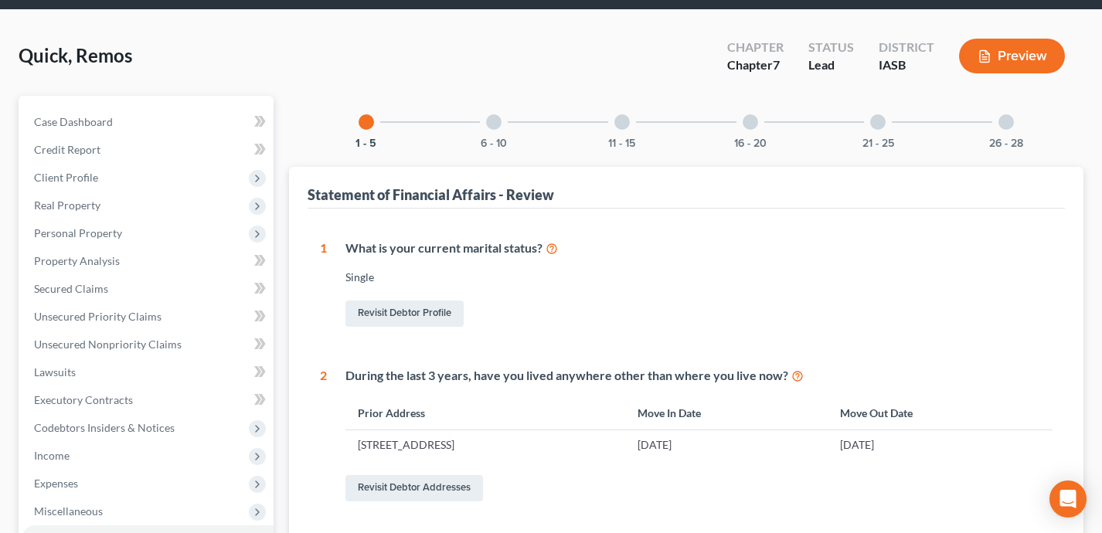
click at [987, 66] on button "Preview" at bounding box center [1012, 56] width 106 height 35
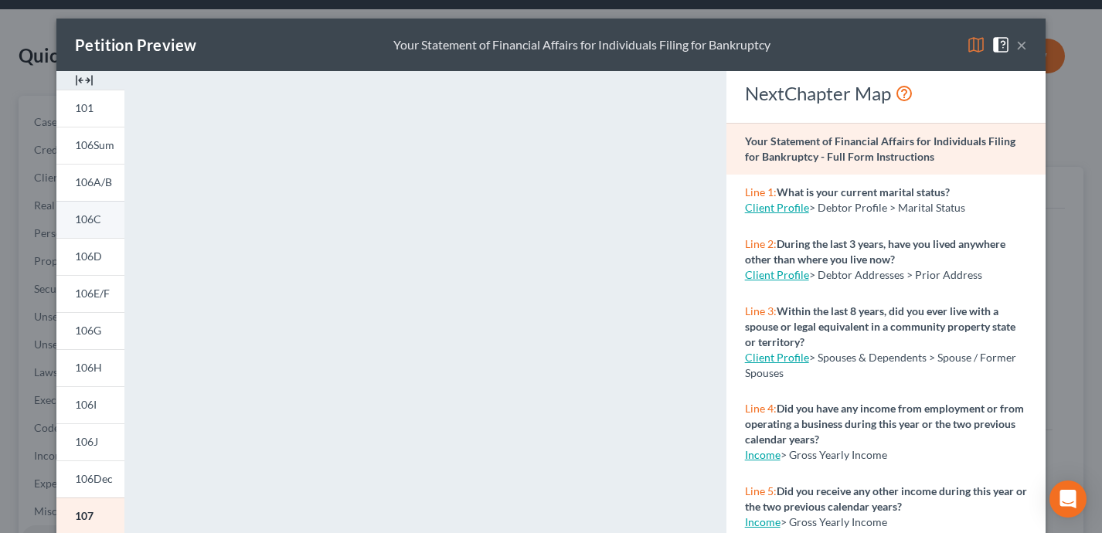
click at [100, 219] on span "106C" at bounding box center [88, 219] width 26 height 13
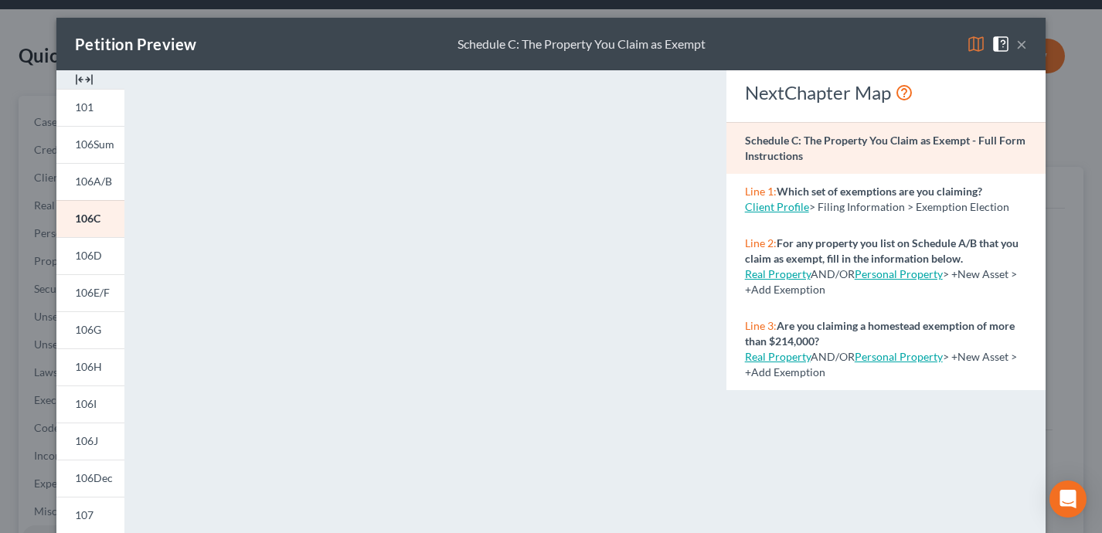
scroll to position [0, 0]
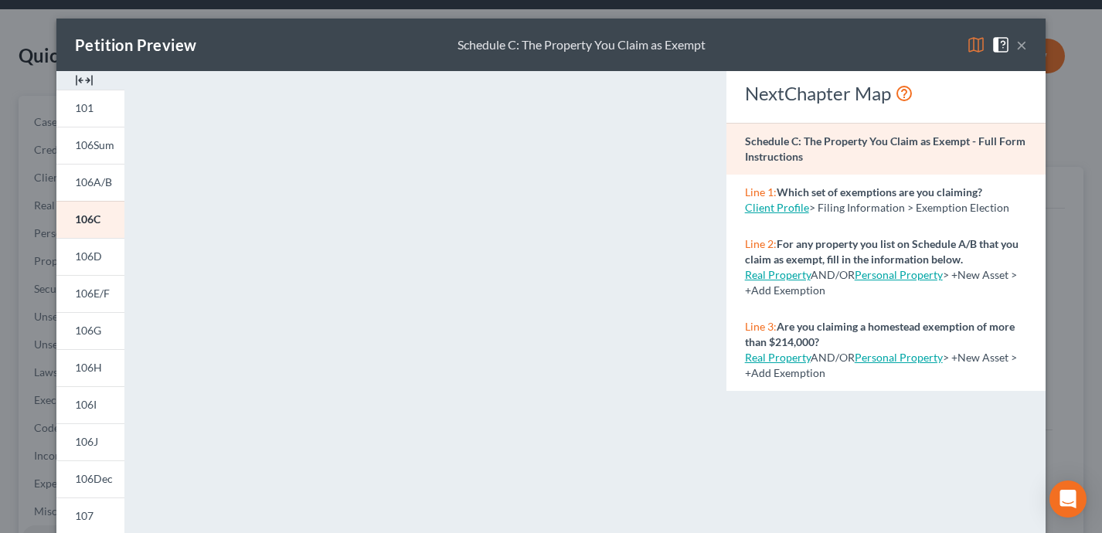
click at [1017, 46] on button "×" at bounding box center [1021, 45] width 11 height 19
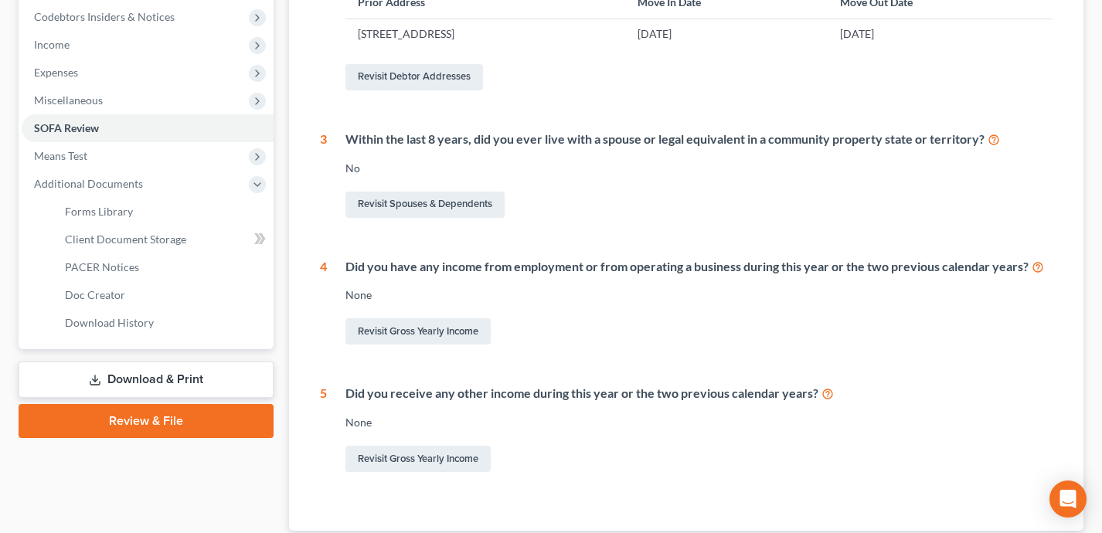
scroll to position [418, 0]
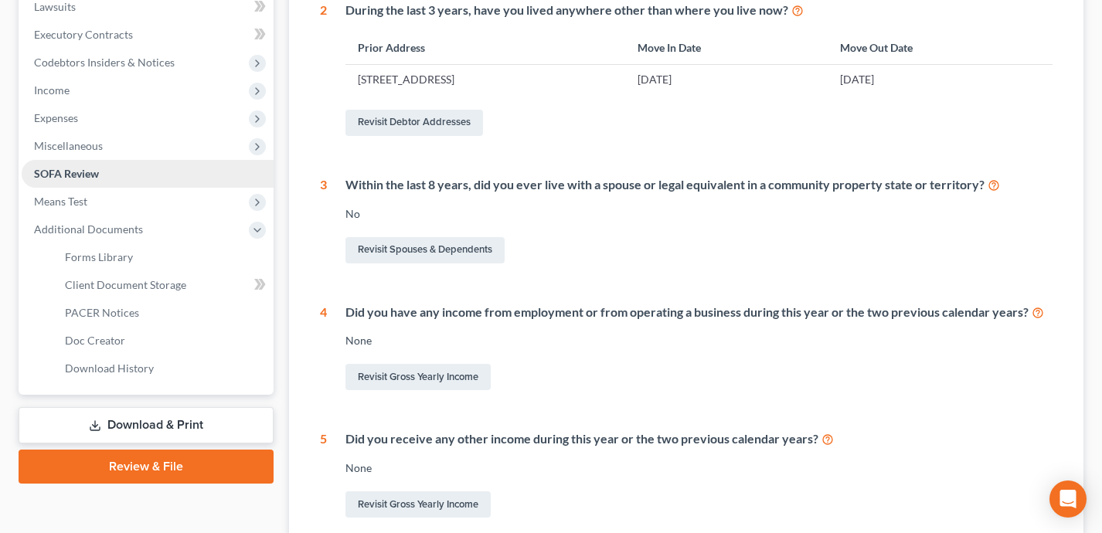
click at [232, 175] on link "SOFA Review" at bounding box center [148, 174] width 252 height 28
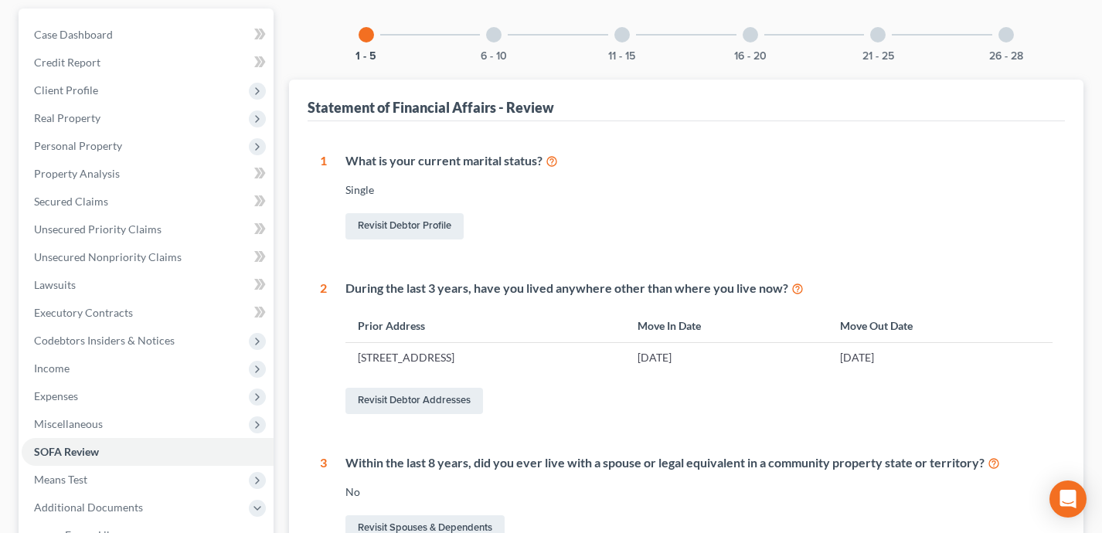
scroll to position [158, 0]
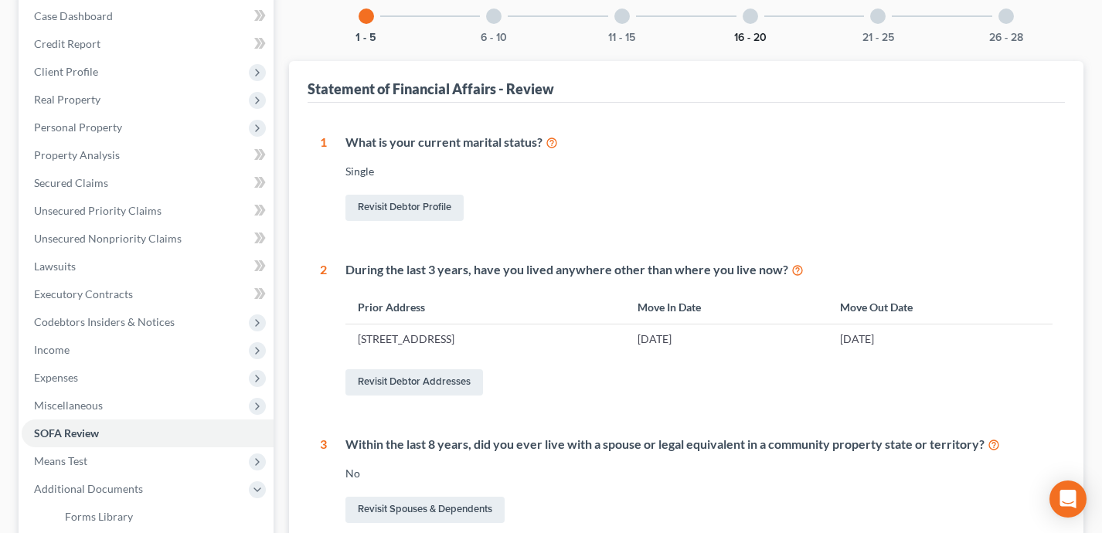
click at [737, 33] on button "16 - 20" at bounding box center [750, 37] width 32 height 11
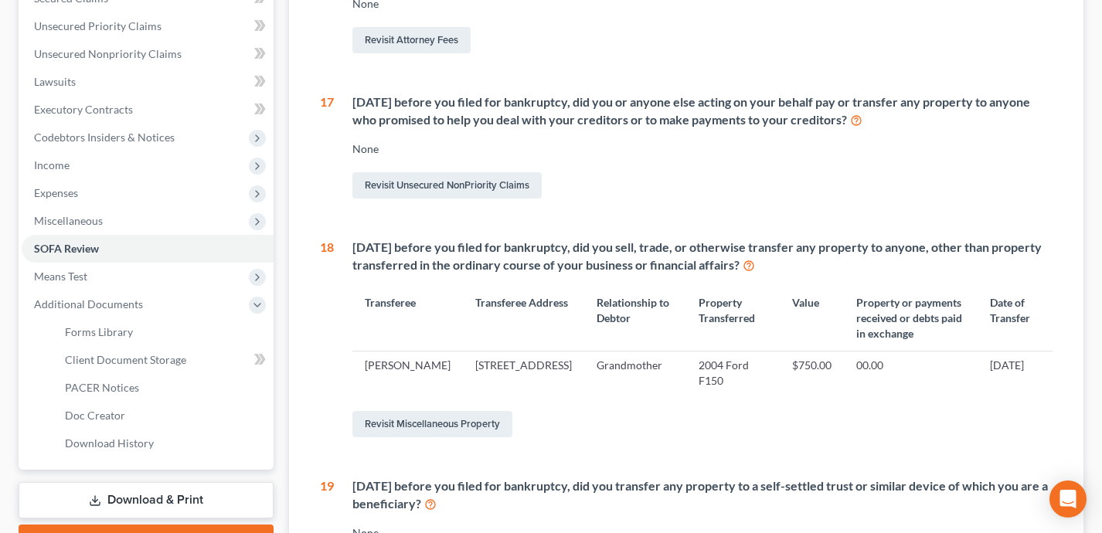
scroll to position [356, 0]
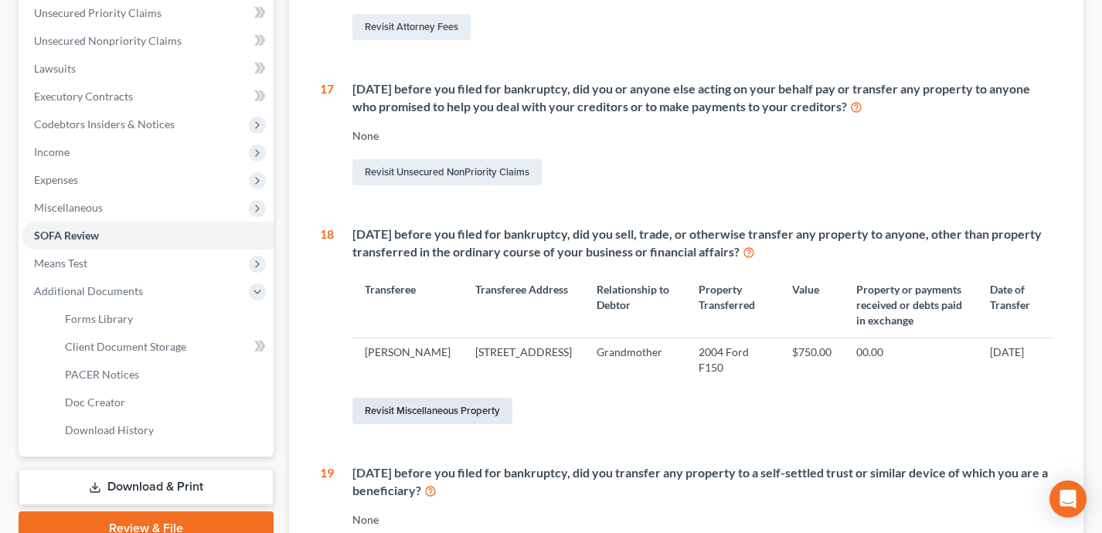
click at [464, 410] on link "Revisit Miscellaneous Property" at bounding box center [432, 411] width 160 height 26
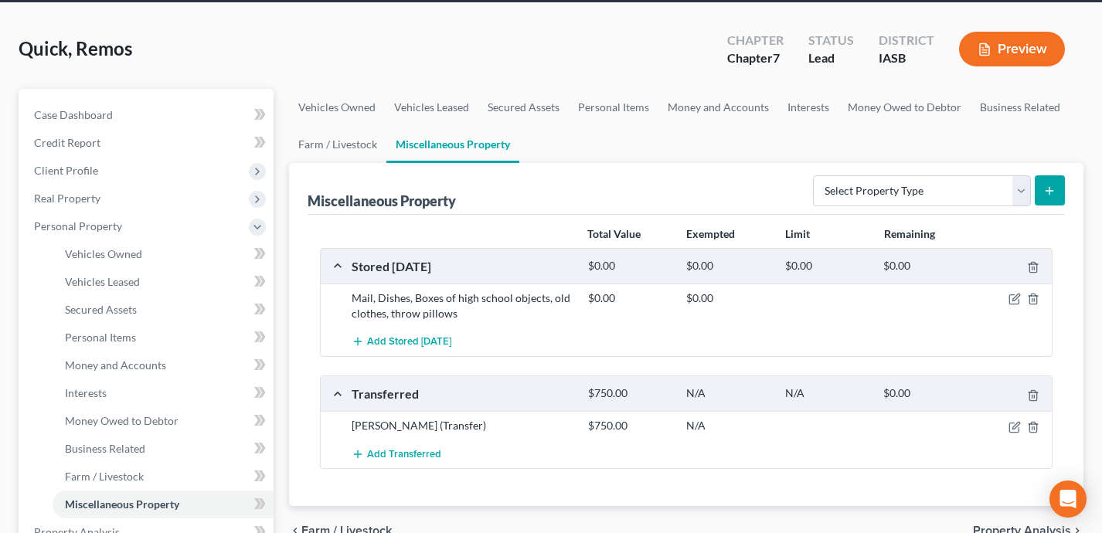
scroll to position [86, 0]
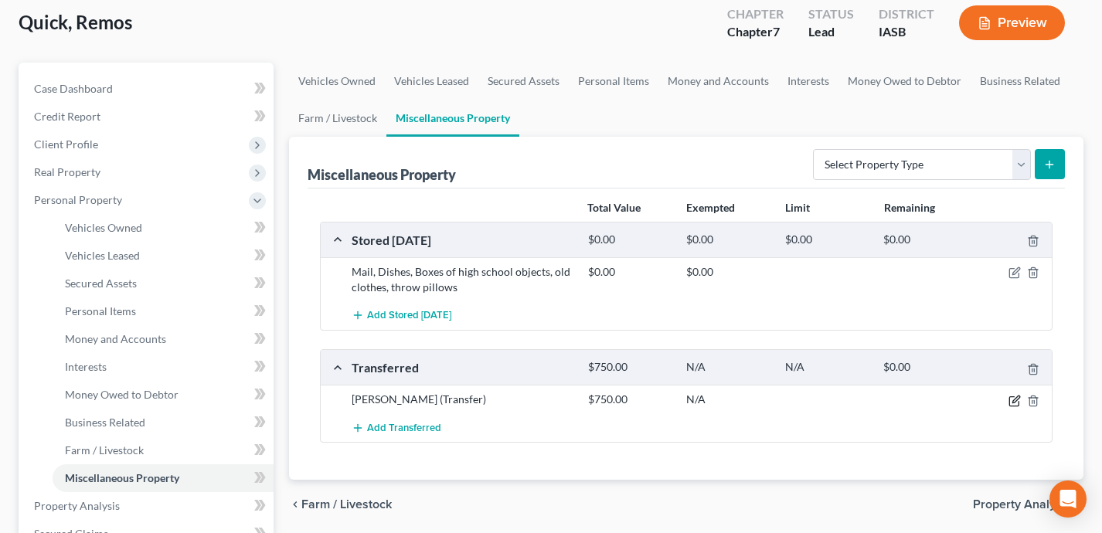
click at [1017, 396] on icon "button" at bounding box center [1015, 399] width 7 height 7
select select "Ordinary (within 2 years)"
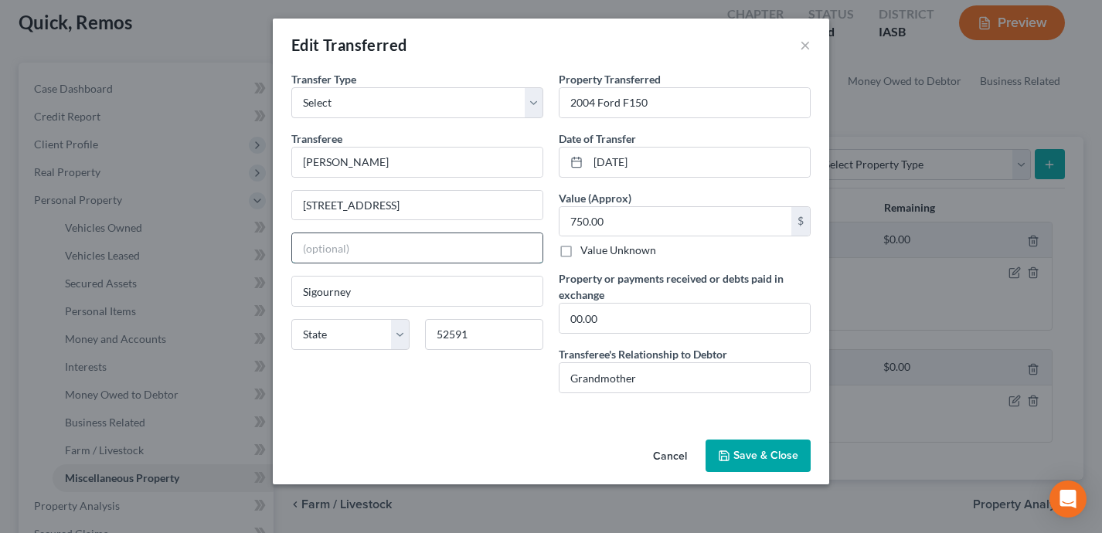
click at [381, 254] on input "text" at bounding box center [417, 247] width 250 height 29
paste input "The vehicle was given as a gift and was not concealed. Debtor discloses this tr…"
type input "The vehicle was given as a gift and was not concealed. Debtor discloses this tr…"
click at [454, 243] on input "The vehicle was given as a gift and was not concealed. Debtor discloses this tr…" at bounding box center [417, 247] width 250 height 29
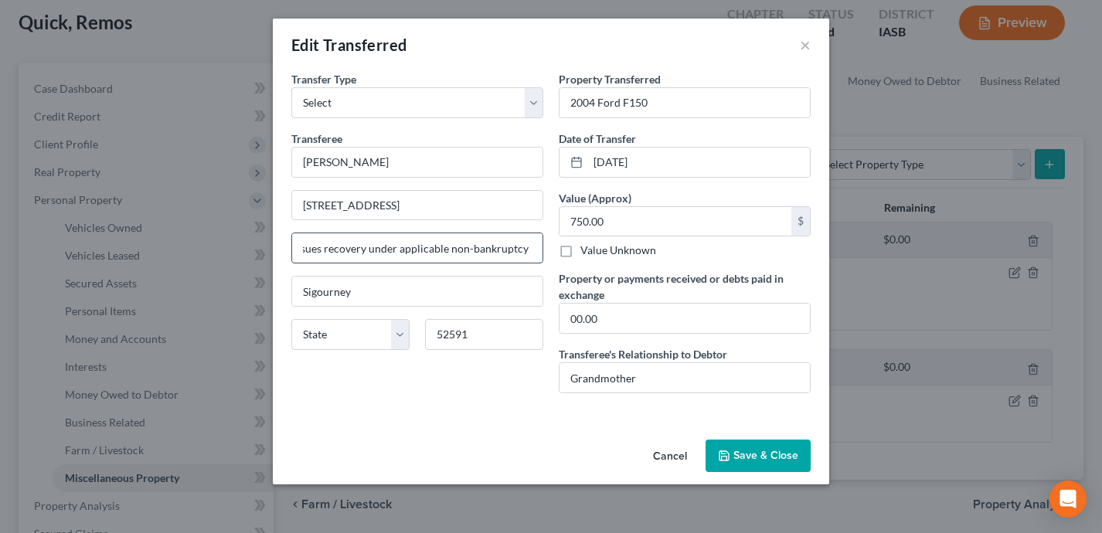
click at [454, 243] on input "The vehicle was given as a gift and was not concealed. Debtor discloses this tr…" at bounding box center [417, 247] width 250 height 29
click at [660, 373] on input "Grandmother" at bounding box center [684, 377] width 250 height 29
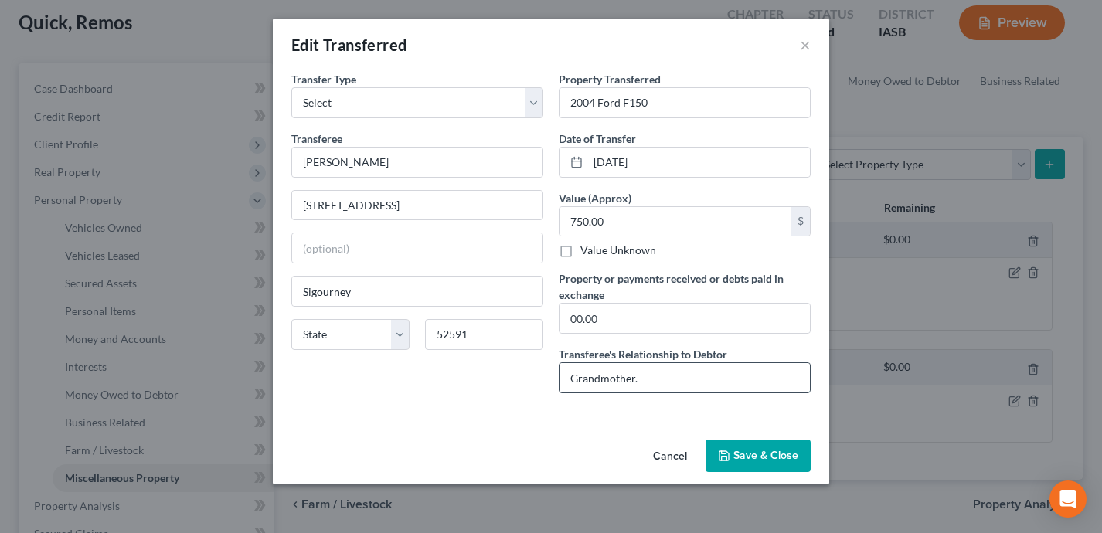
paste input "The vehicle was given as a gift and was not concealed. Debtor discloses this tr…"
type input "Grandmother. The vehicle was given as a gift and was not concealed. Debtor disc…"
click at [745, 450] on button "Save & Close" at bounding box center [758, 456] width 105 height 32
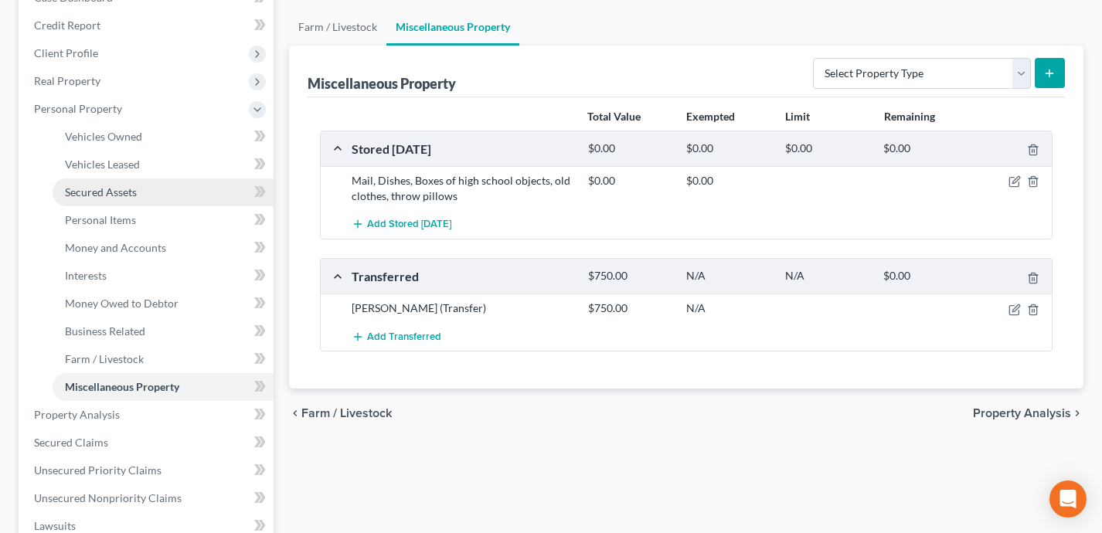
scroll to position [181, 0]
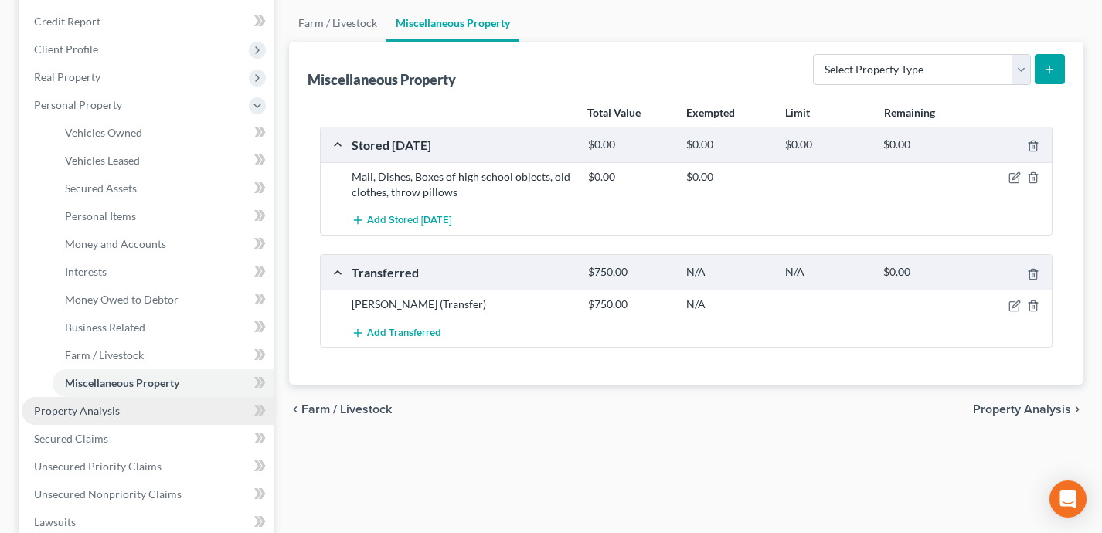
click at [198, 405] on link "Property Analysis" at bounding box center [148, 411] width 252 height 28
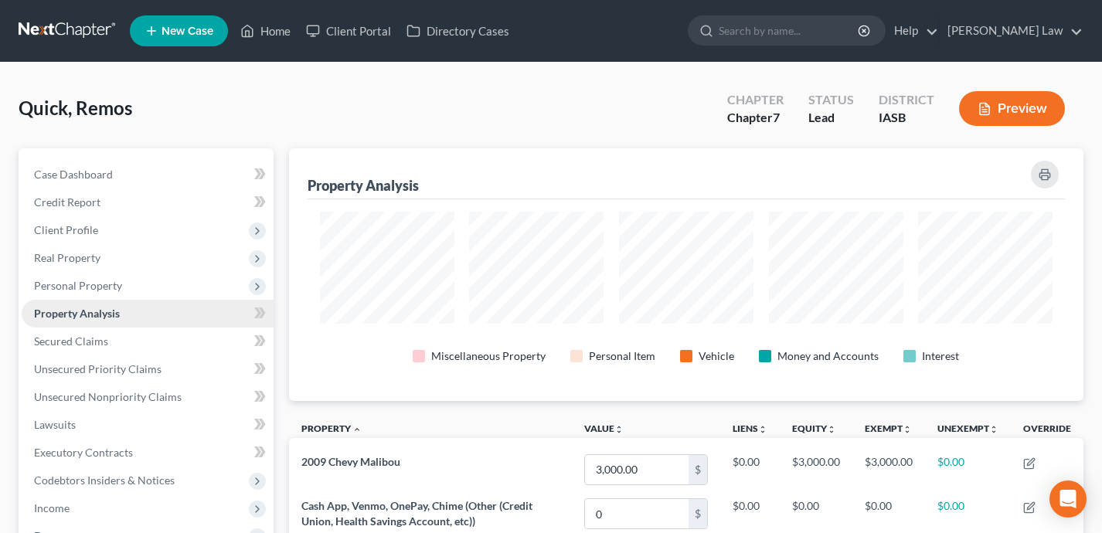
scroll to position [253, 794]
click at [161, 281] on span "Personal Property" at bounding box center [148, 286] width 252 height 28
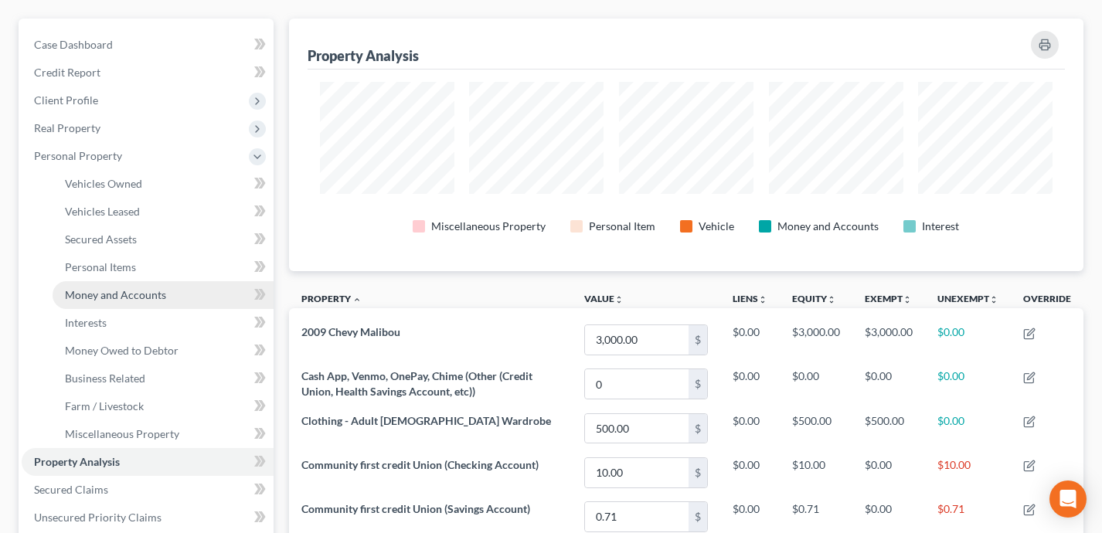
scroll to position [131, 0]
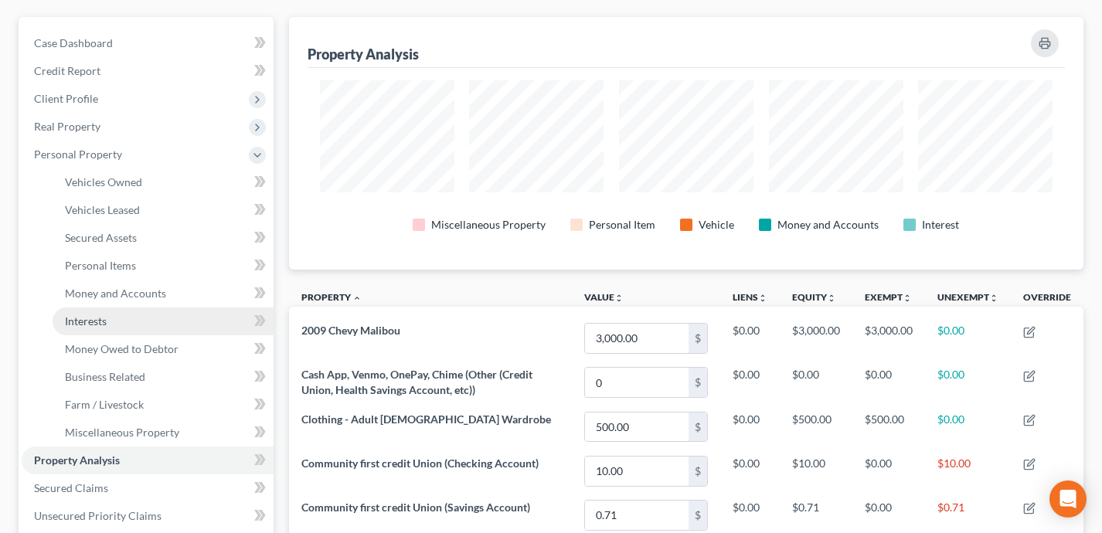
click at [155, 326] on link "Interests" at bounding box center [163, 322] width 221 height 28
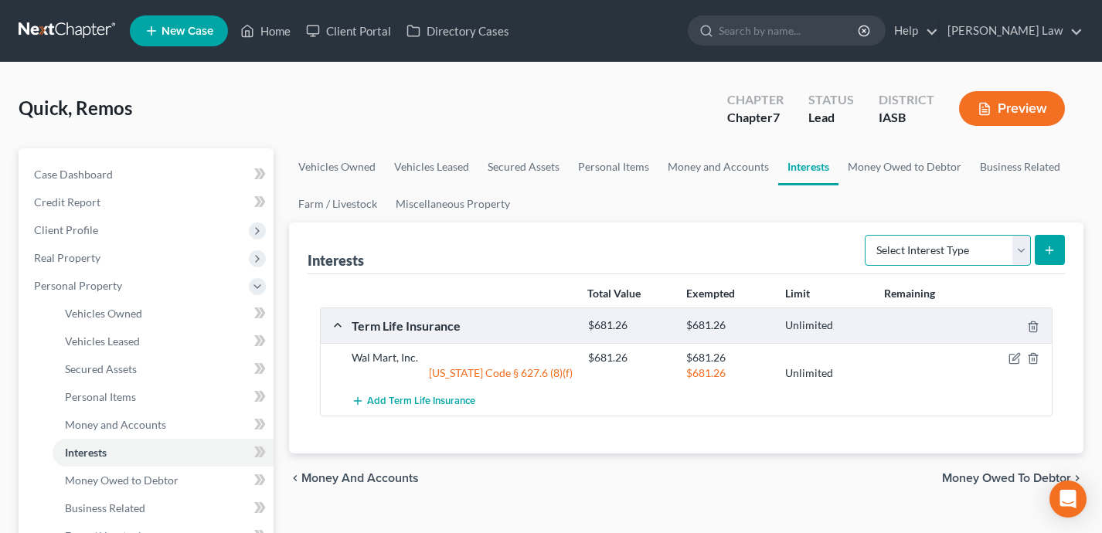
click at [943, 247] on select "Select Interest Type 401K Annuity Bond Education IRA Government Bond Government…" at bounding box center [948, 250] width 166 height 31
click at [443, 202] on link "Miscellaneous Property" at bounding box center [452, 203] width 133 height 37
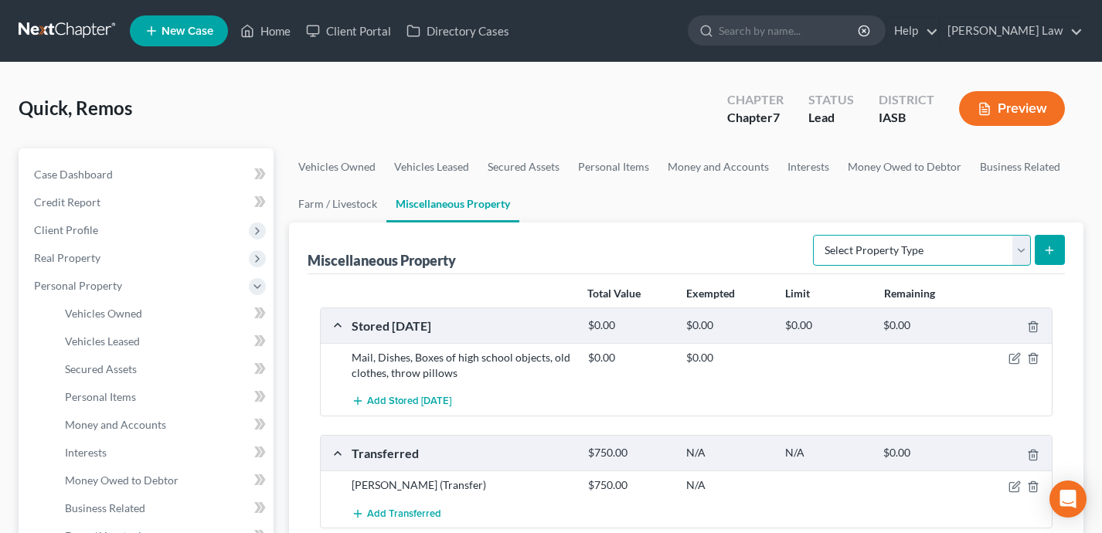
click at [902, 237] on select "Select Property Type Assigned for Creditor Benefit [DATE] Holding for Another N…" at bounding box center [922, 250] width 218 height 31
select select "not_yet_listed"
click at [1044, 236] on button "submit" at bounding box center [1050, 250] width 30 height 30
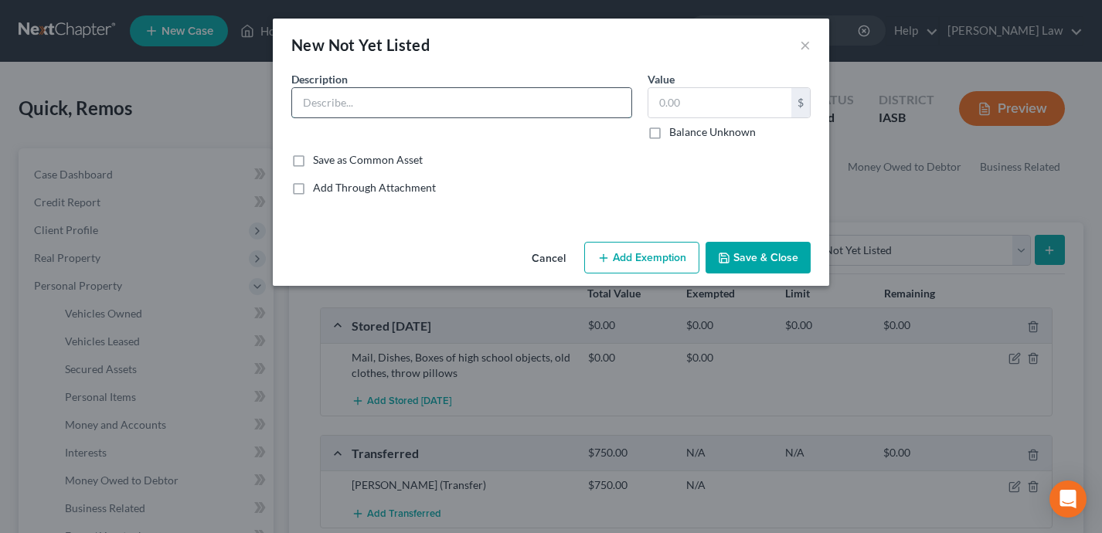
click at [435, 107] on input "text" at bounding box center [461, 102] width 339 height 29
paste input "2020 Subaru Outback – transferred to grandmother for no consideration on [date]…"
type input "2020 Subaru Outback – transferred to grandmother for no consideration on [date]…"
click at [808, 43] on button "×" at bounding box center [805, 45] width 11 height 19
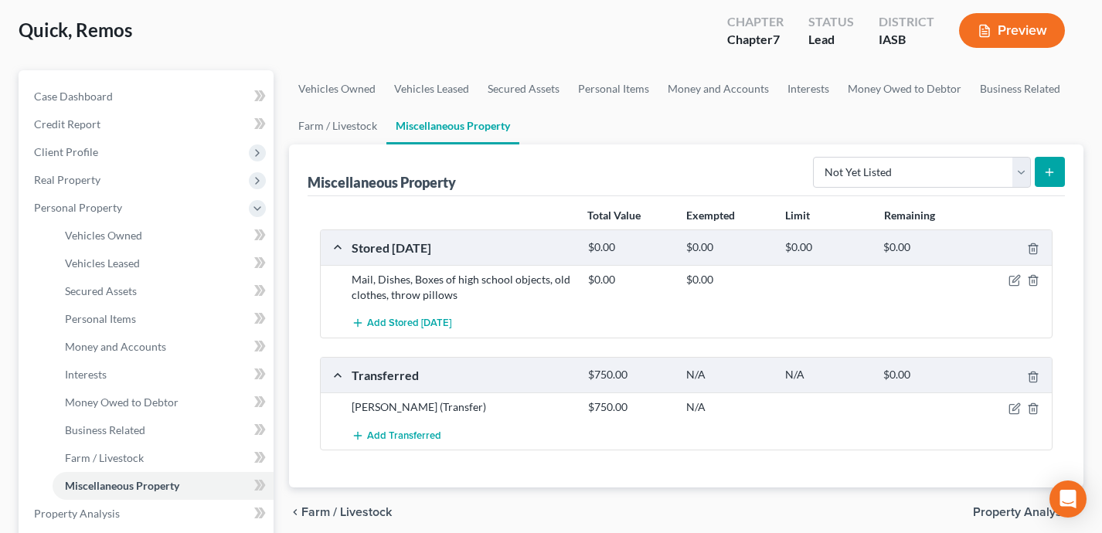
scroll to position [115, 0]
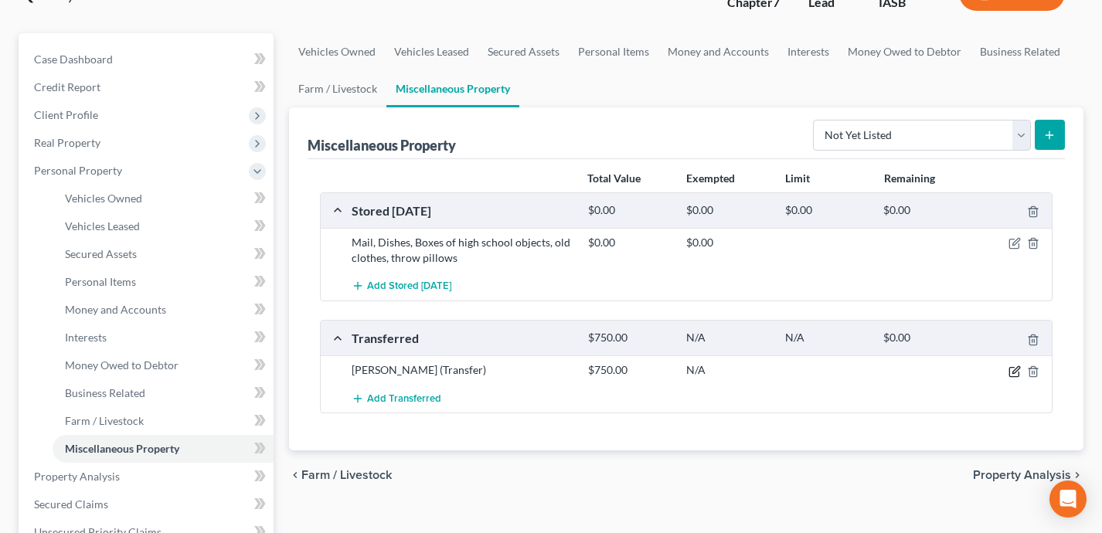
click at [1013, 370] on icon "button" at bounding box center [1015, 369] width 7 height 7
select select "Ordinary (within 2 years)"
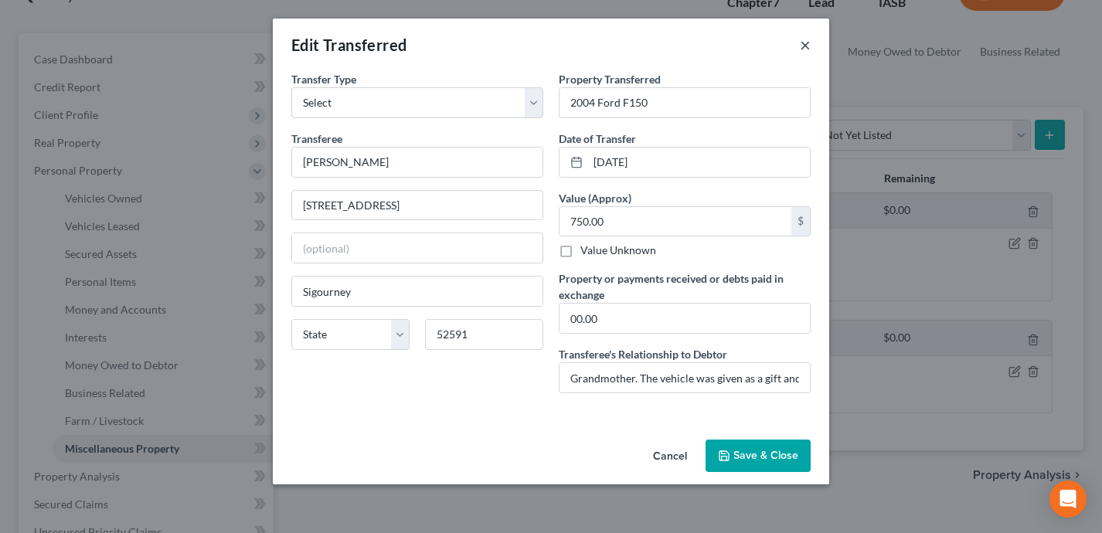
click at [805, 44] on button "×" at bounding box center [805, 45] width 11 height 19
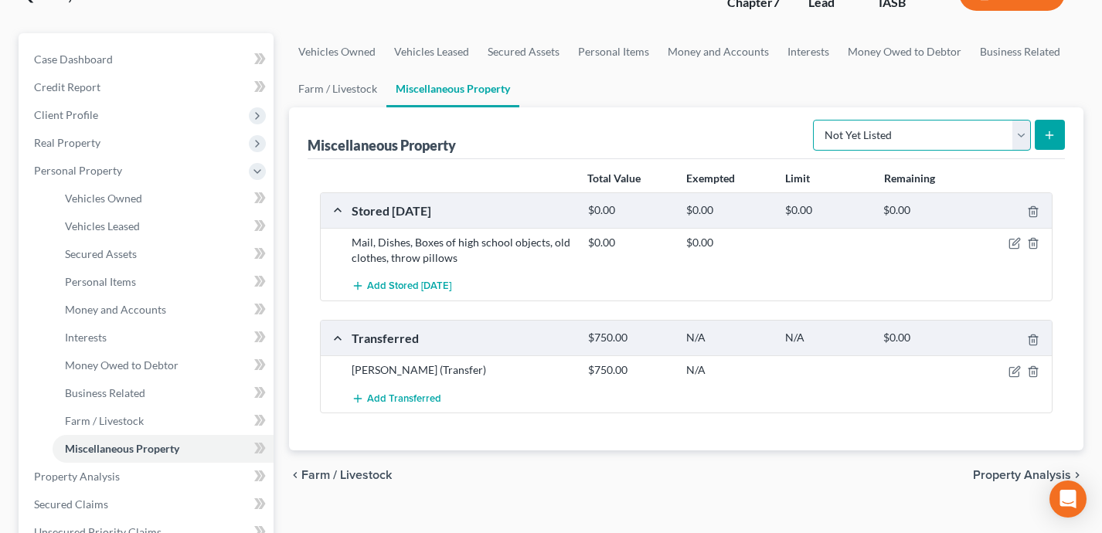
click at [909, 134] on select "Select Property Type Assigned for Creditor Benefit [DATE] Holding for Another N…" at bounding box center [922, 135] width 218 height 31
click at [1050, 136] on icon "submit" at bounding box center [1049, 135] width 12 height 12
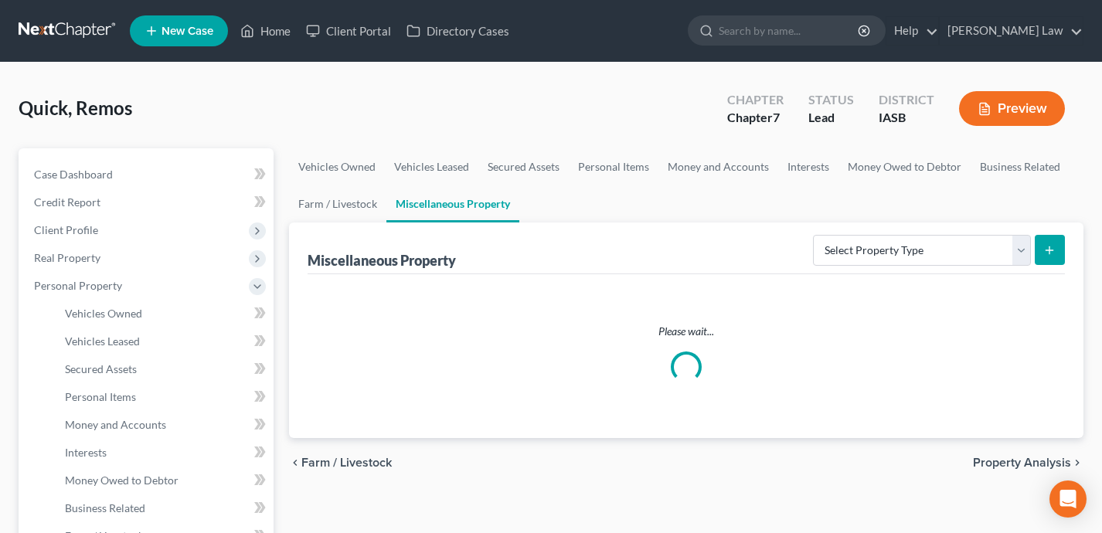
scroll to position [115, 0]
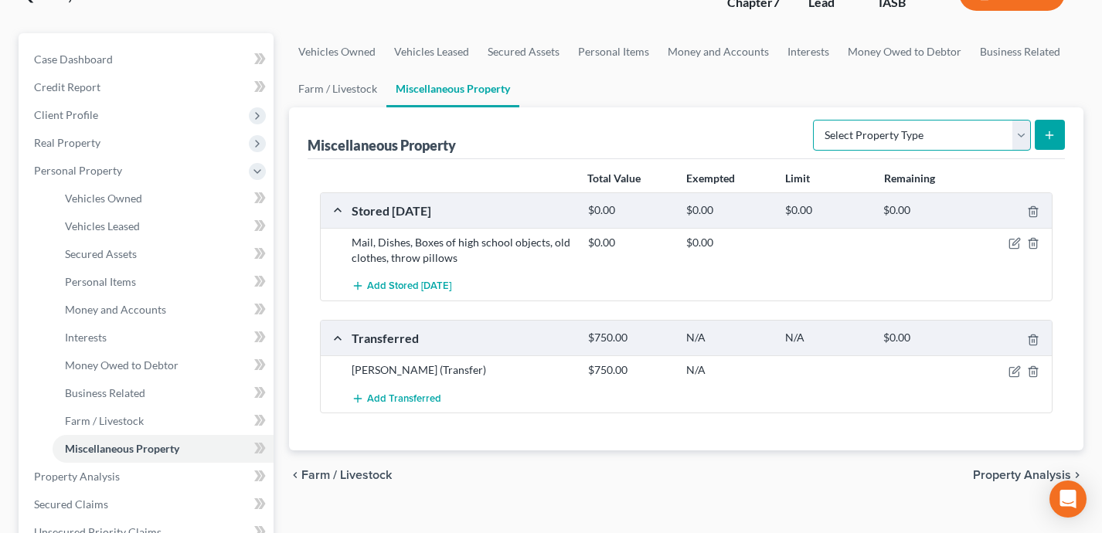
click at [962, 134] on select "Select Property Type Assigned for Creditor Benefit [DATE] Holding for Another N…" at bounding box center [922, 135] width 218 height 31
select select "not_yet_listed"
click at [1058, 137] on button "submit" at bounding box center [1050, 135] width 30 height 30
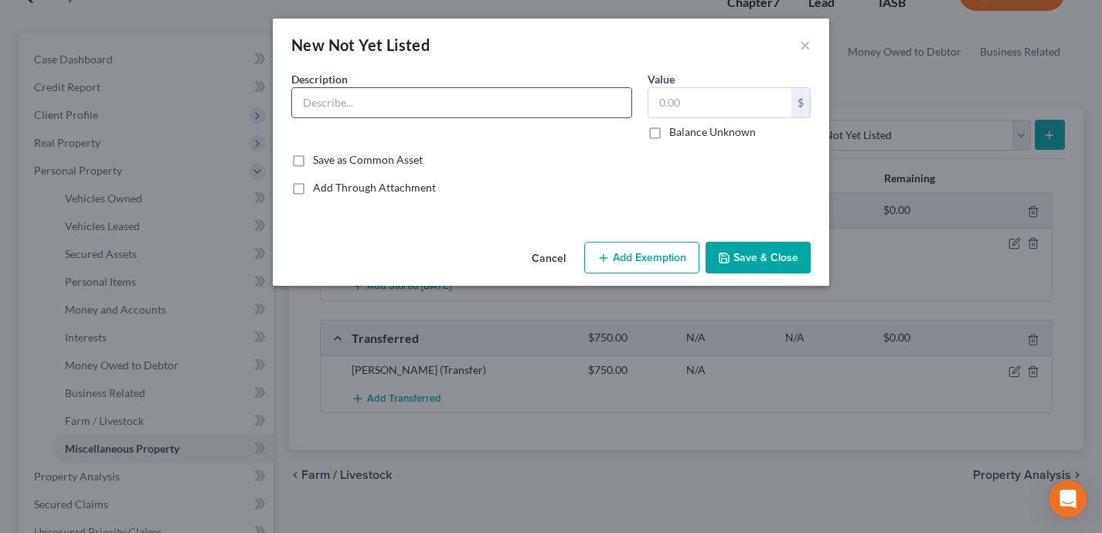
click at [410, 107] on input "text" at bounding box center [461, 102] width 339 height 29
paste input "2020 Subaru Outback – transferred to grandmother for no consideration on [date]…"
type input "2020 Subaru Outback – transferred to grandmother for no consideration on [date]…"
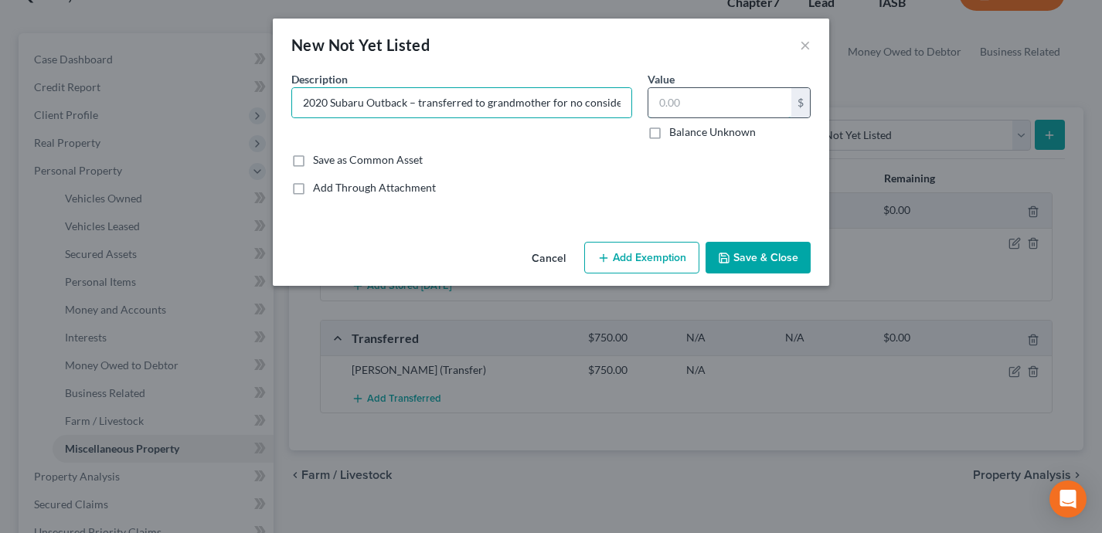
click at [706, 97] on input "text" at bounding box center [719, 102] width 143 height 29
type input "750"
drag, startPoint x: 405, startPoint y: 104, endPoint x: 307, endPoint y: 108, distance: 98.2
click at [307, 108] on input "2020 Subaru Outback – transferred to grandmother for no consideration on [date]…" at bounding box center [461, 102] width 339 height 29
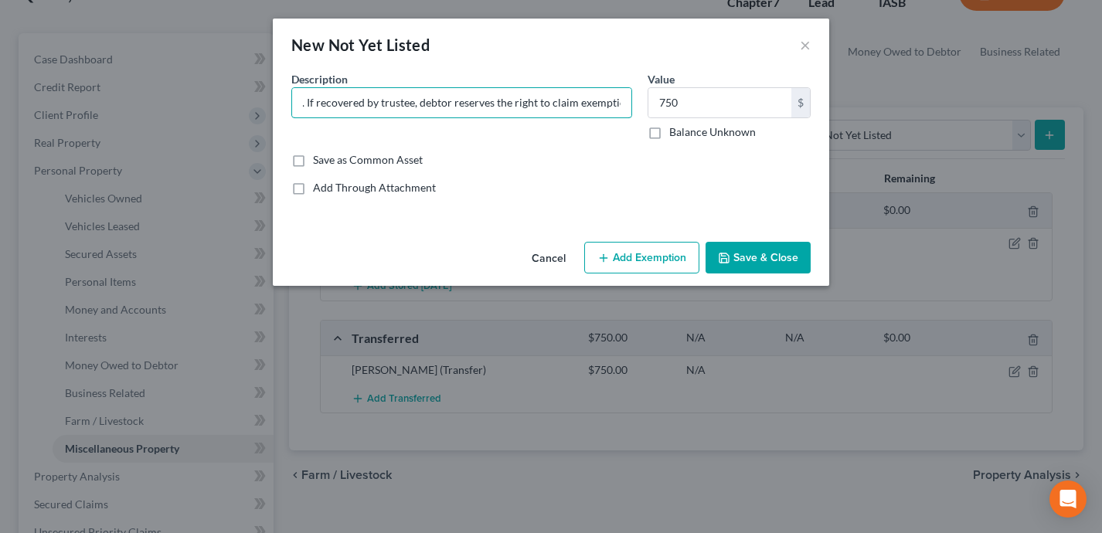
type input "2004 Ford F150 – transferred to grandmother for no consideration on [date]. If …"
click at [786, 260] on button "Save & Close" at bounding box center [758, 258] width 105 height 32
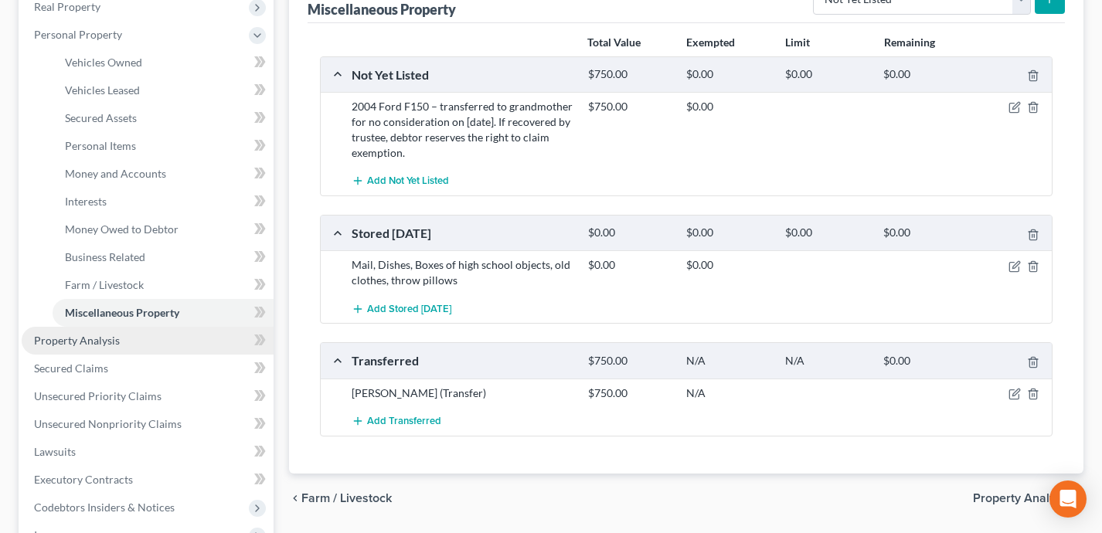
click at [153, 342] on link "Property Analysis" at bounding box center [148, 341] width 252 height 28
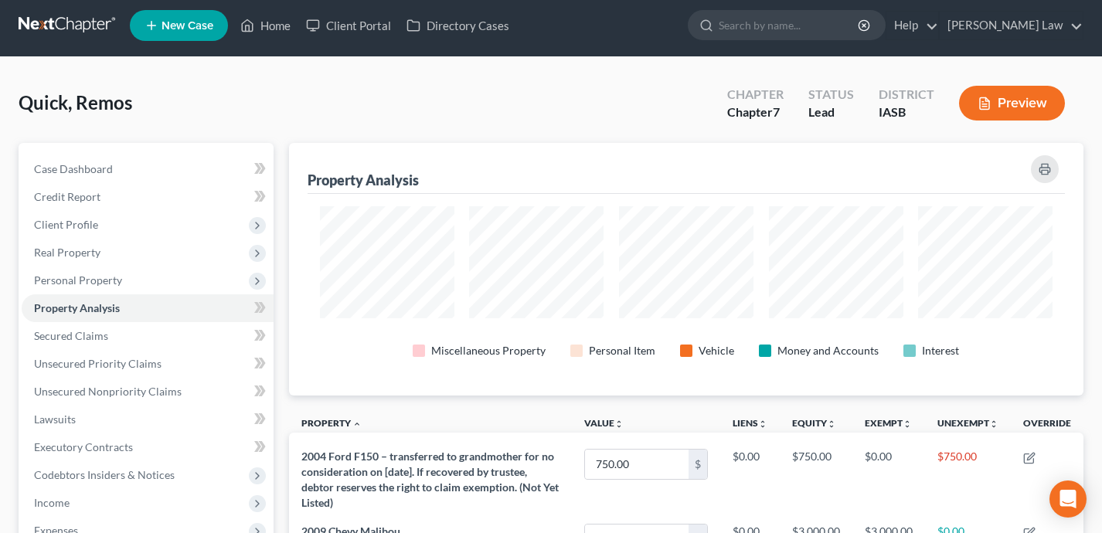
scroll to position [6, 0]
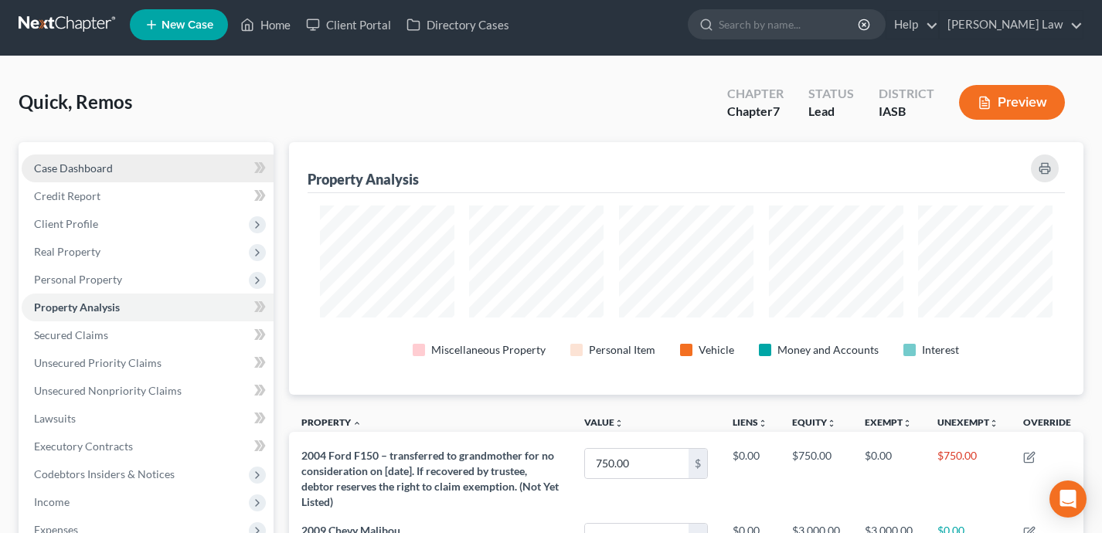
click at [176, 175] on link "Case Dashboard" at bounding box center [148, 169] width 252 height 28
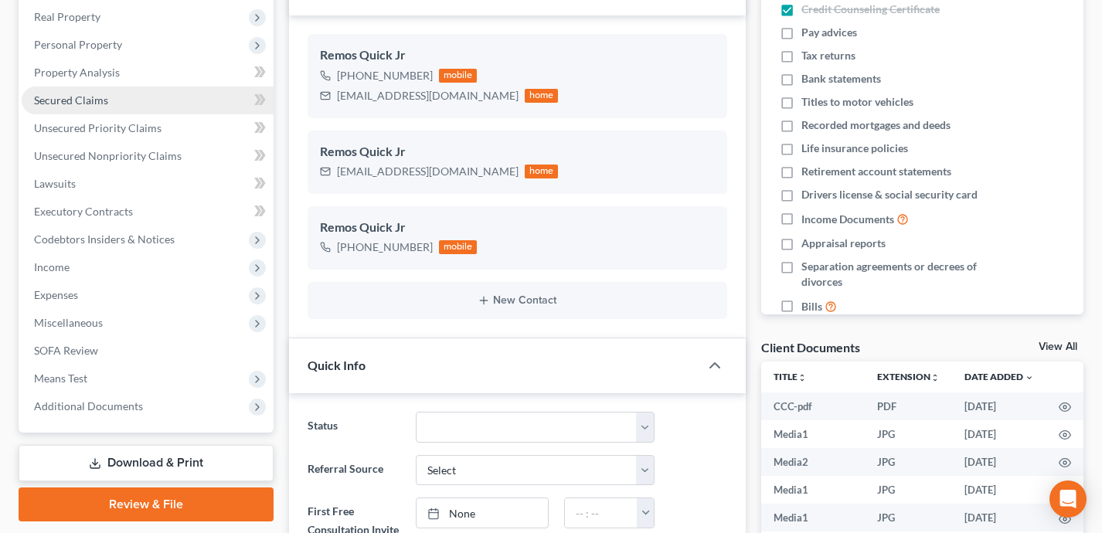
scroll to position [223, 0]
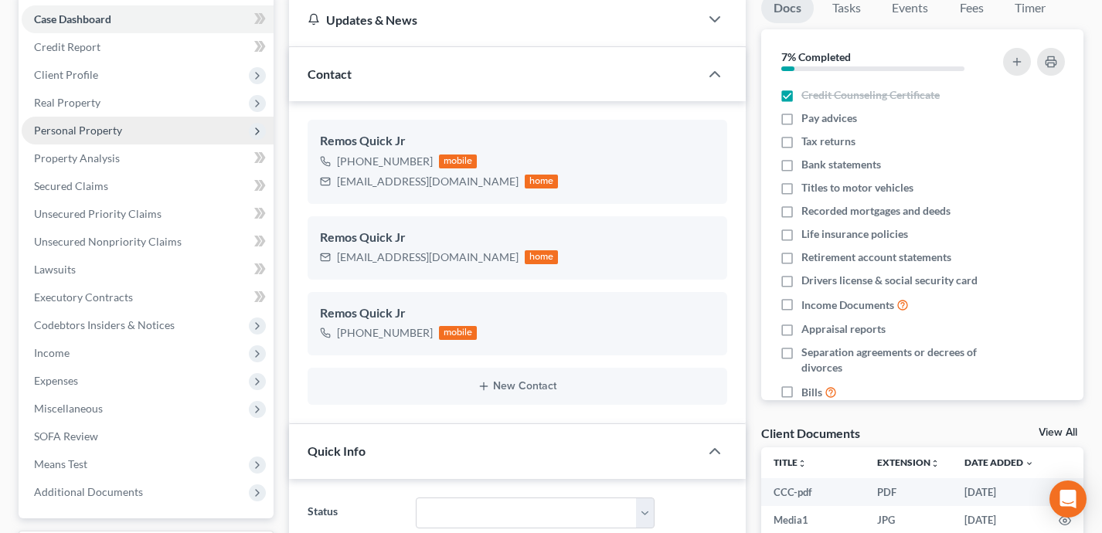
click at [175, 137] on span "Personal Property" at bounding box center [148, 131] width 252 height 28
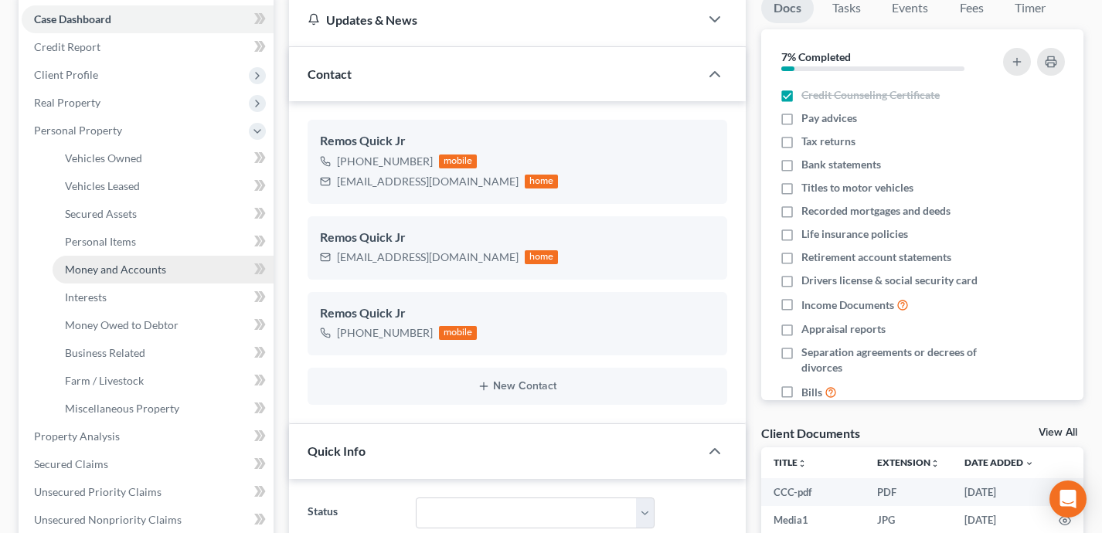
click at [182, 270] on link "Money and Accounts" at bounding box center [163, 270] width 221 height 28
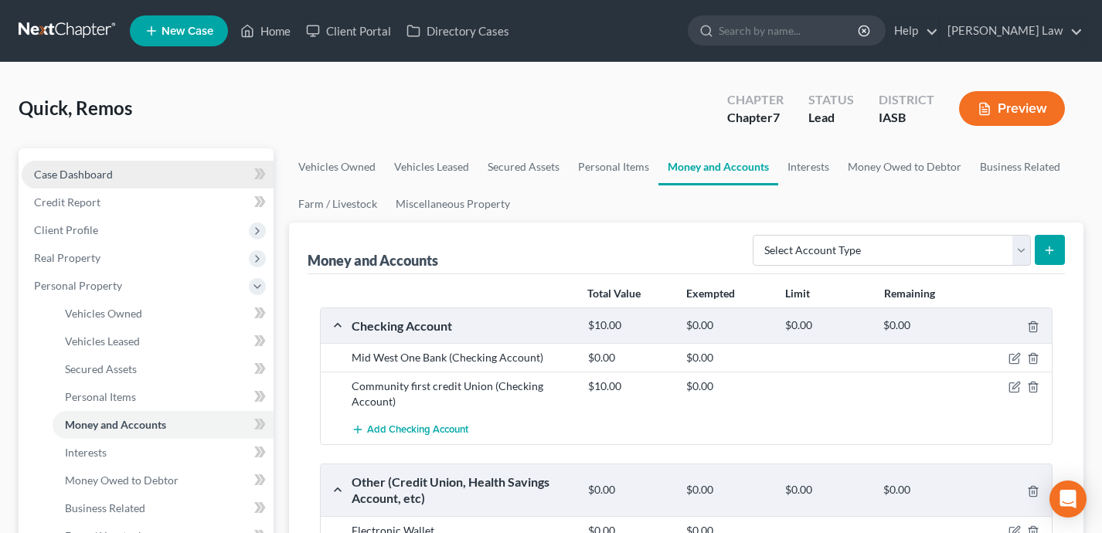
click at [202, 171] on link "Case Dashboard" at bounding box center [148, 175] width 252 height 28
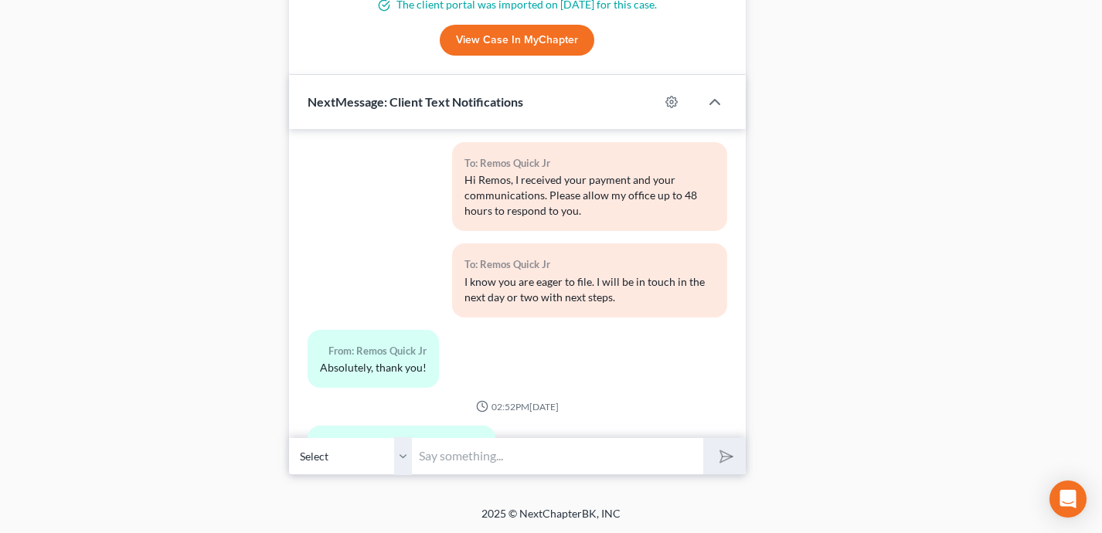
click at [461, 461] on input "text" at bounding box center [558, 456] width 291 height 38
type input "Please let me know what the current balances of your checking and savings accou…"
click at [703, 438] on button "submit" at bounding box center [724, 456] width 43 height 36
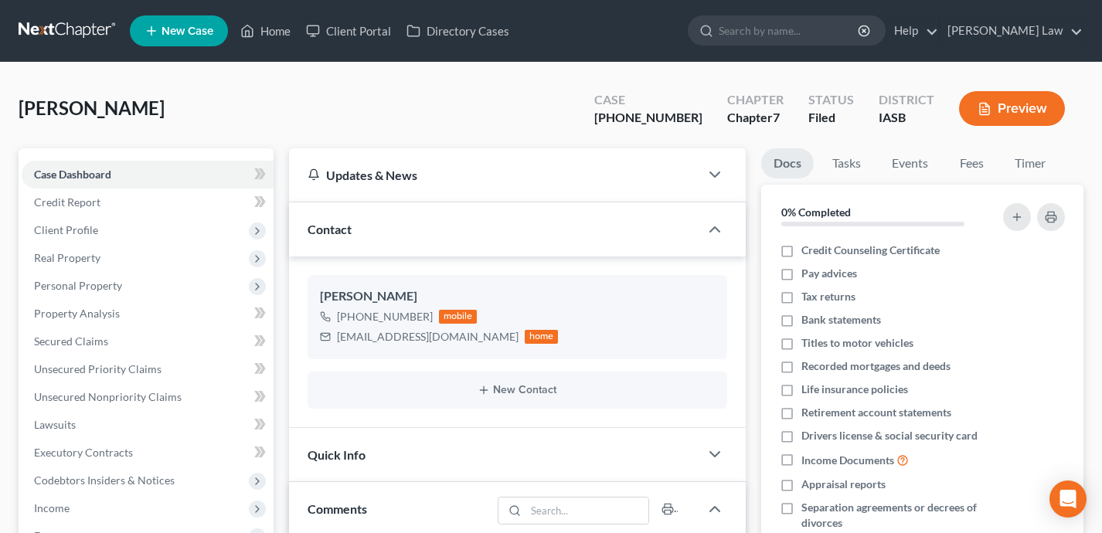
select select "0"
click at [284, 26] on link "Home" at bounding box center [266, 31] width 66 height 28
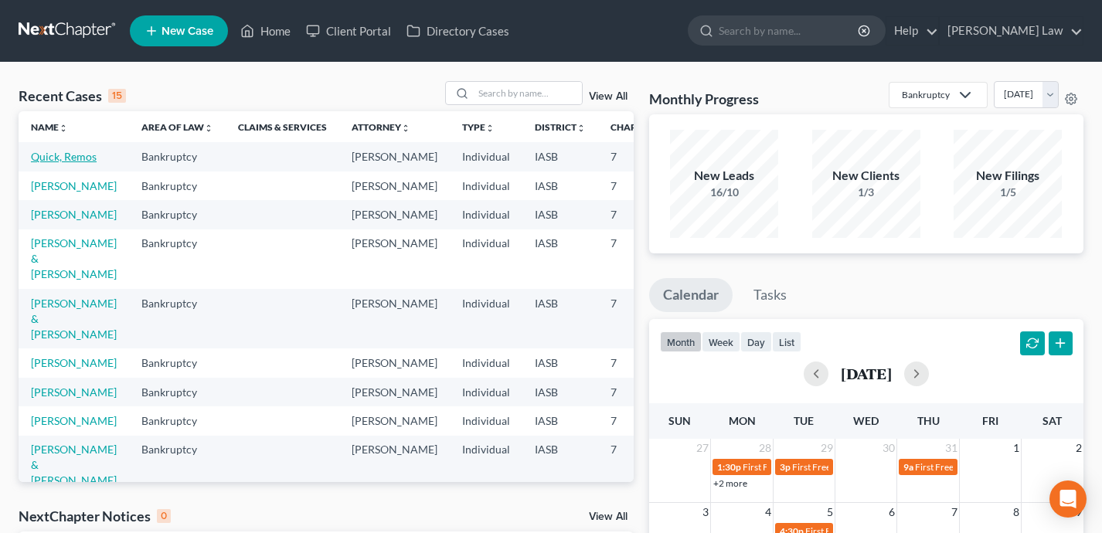
click at [46, 163] on link "Quick, Remos" at bounding box center [64, 156] width 66 height 13
select select "10"
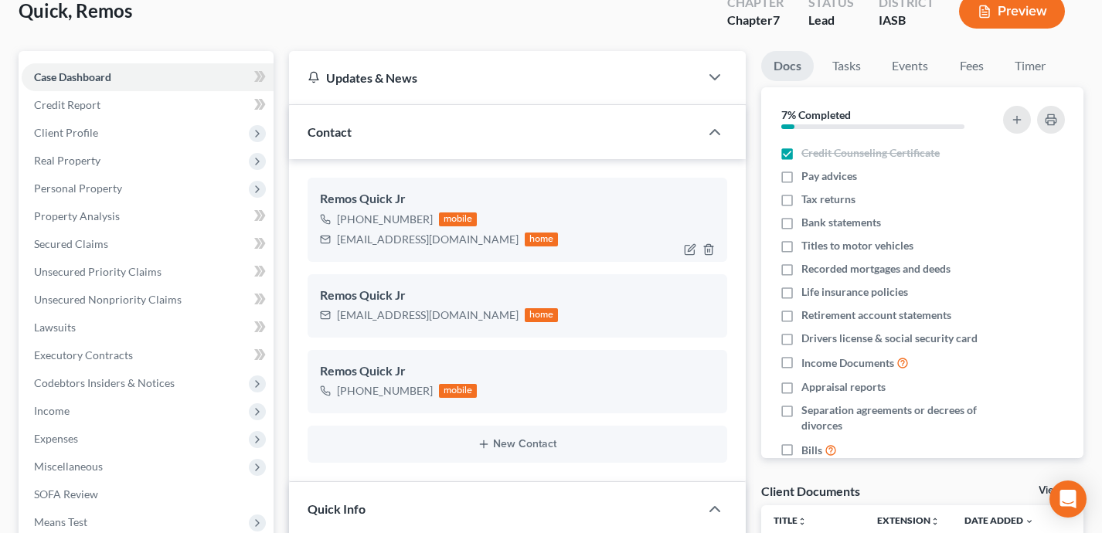
scroll to position [100, 0]
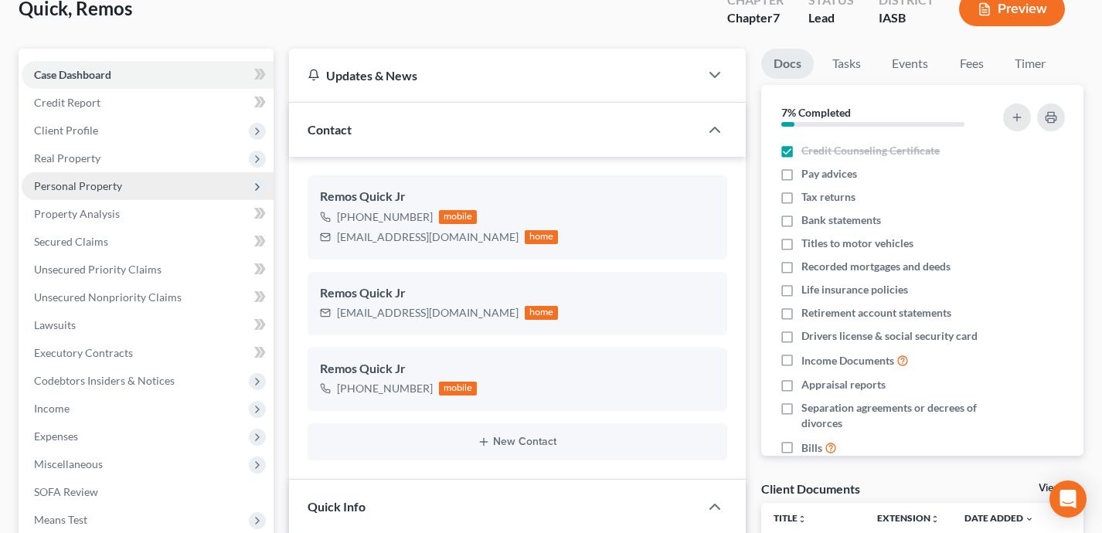
click at [155, 185] on span "Personal Property" at bounding box center [148, 186] width 252 height 28
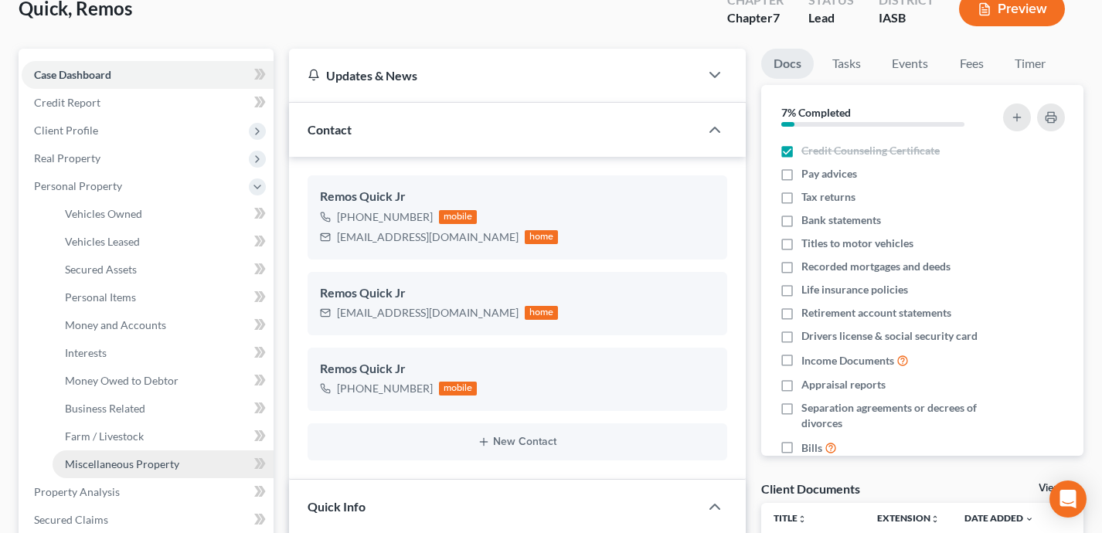
click at [175, 461] on span "Miscellaneous Property" at bounding box center [122, 463] width 114 height 13
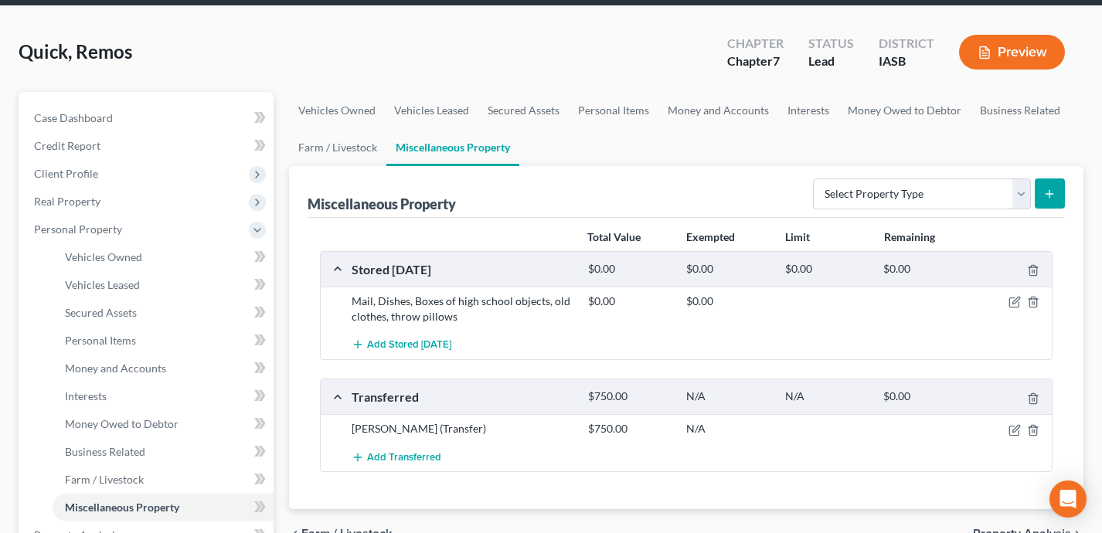
scroll to position [66, 0]
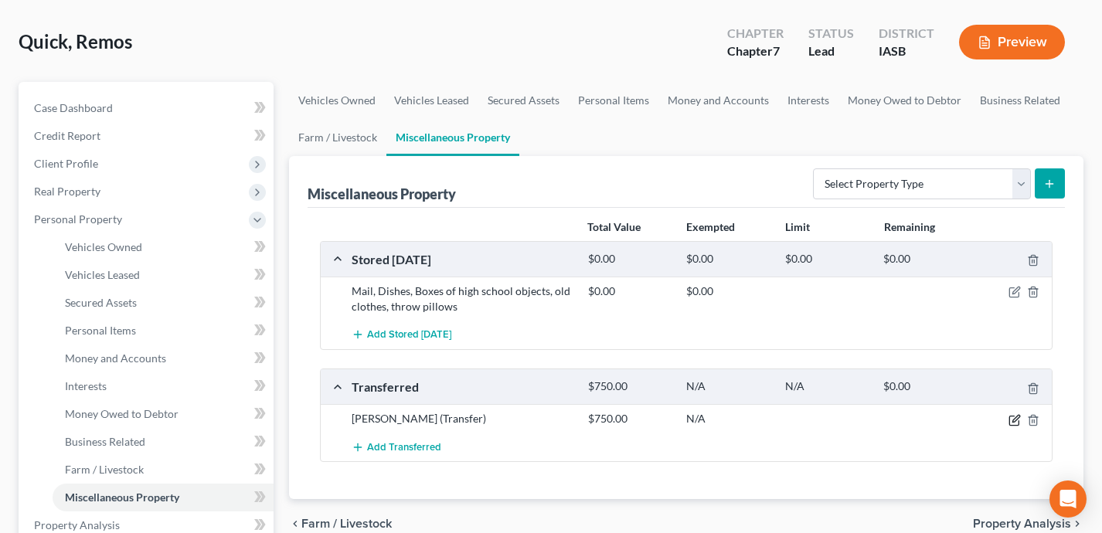
click at [1009, 416] on icon "button" at bounding box center [1013, 420] width 9 height 9
select select "Ordinary (within 2 years)"
